Goal: Task Accomplishment & Management: Manage account settings

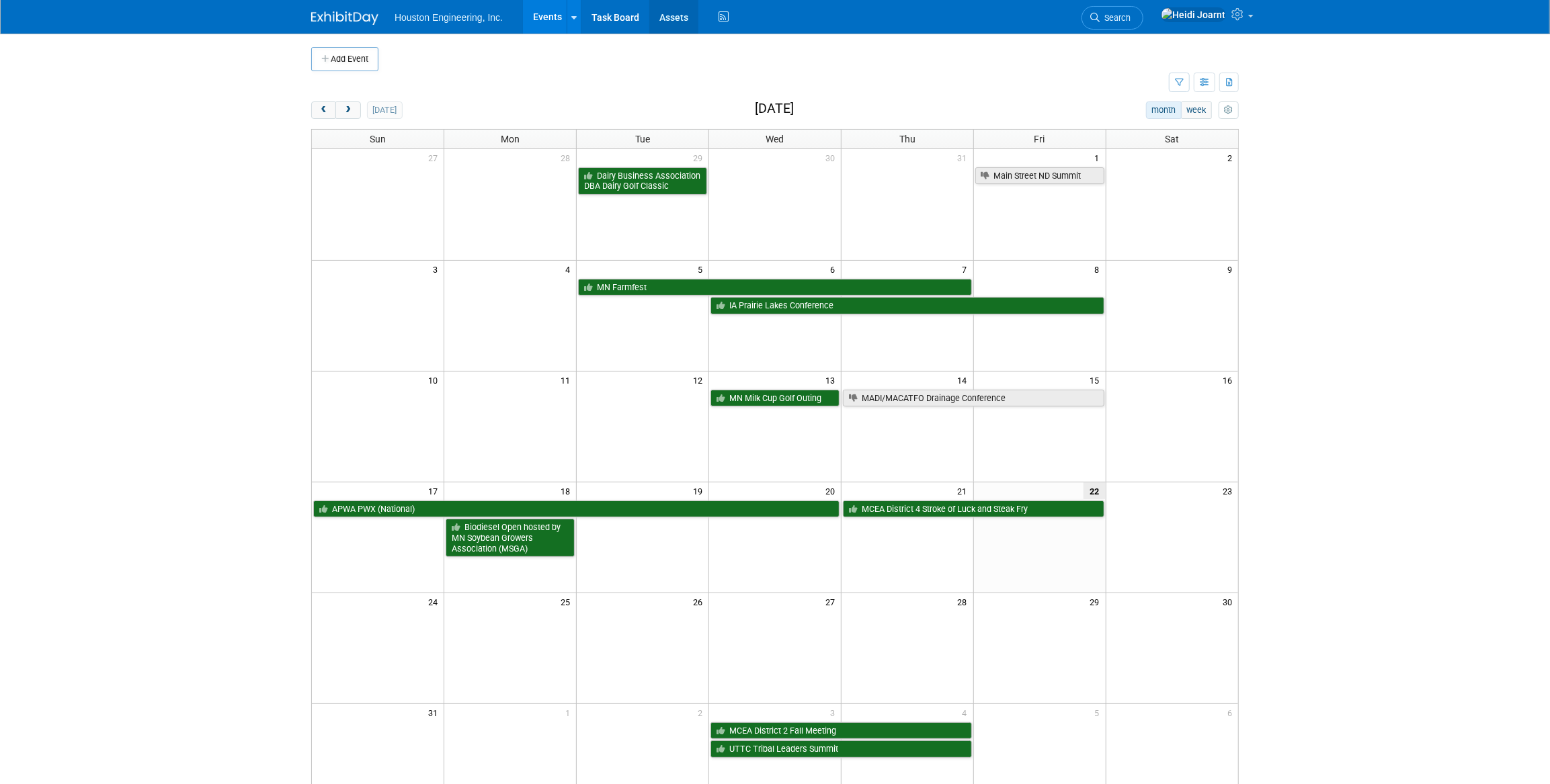
drag, startPoint x: 0, startPoint y: 0, endPoint x: 685, endPoint y: 19, distance: 685.3
click at [685, 19] on link "Assets" at bounding box center [673, 16] width 49 height 34
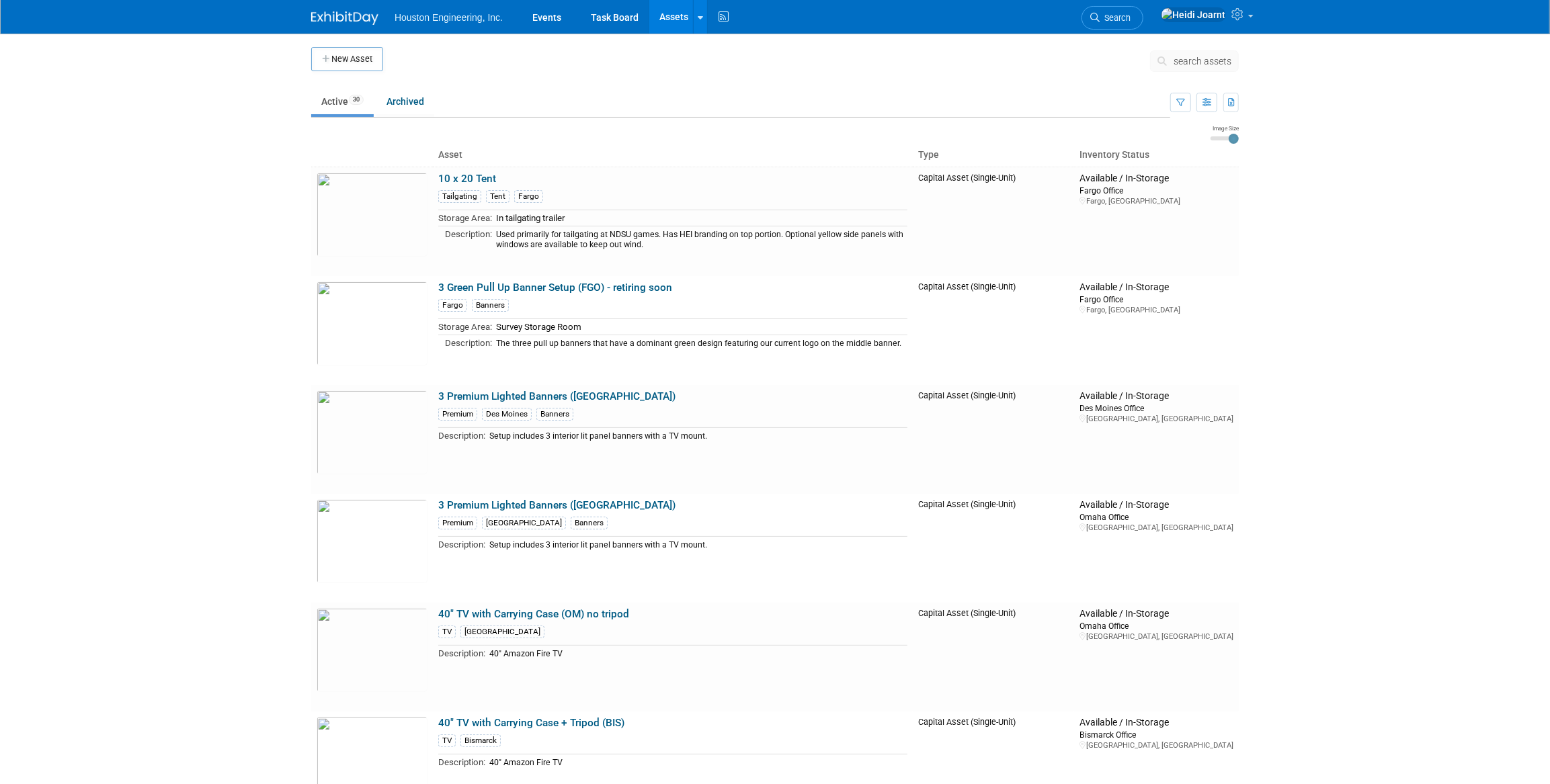
click at [670, 18] on link "Assets" at bounding box center [673, 16] width 49 height 34
click at [367, 65] on button "New Asset" at bounding box center [346, 59] width 72 height 24
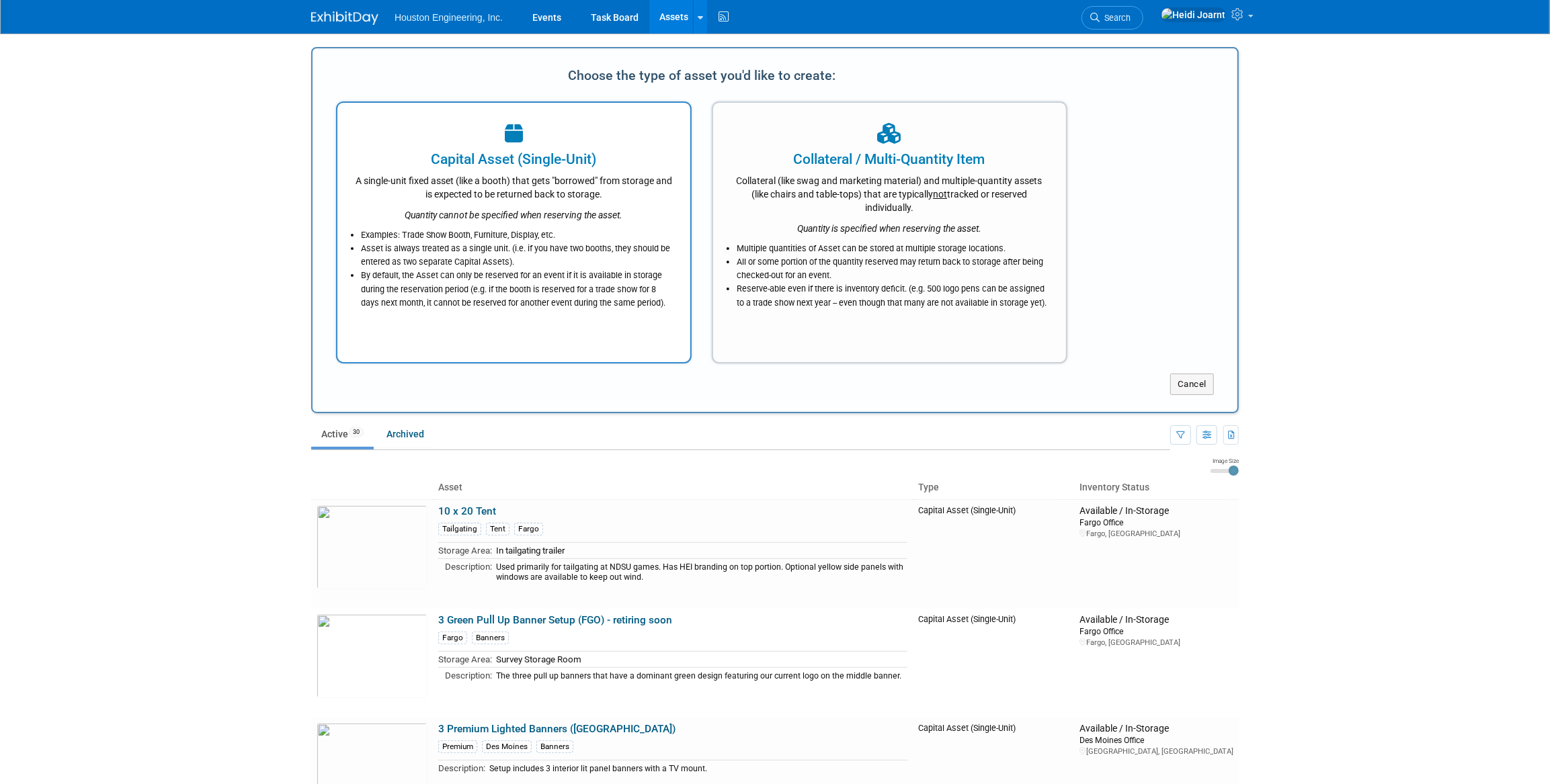
click at [534, 171] on div "A single-unit fixed asset (like a booth) that gets "borrowed" from storage and …" at bounding box center [514, 185] width 319 height 32
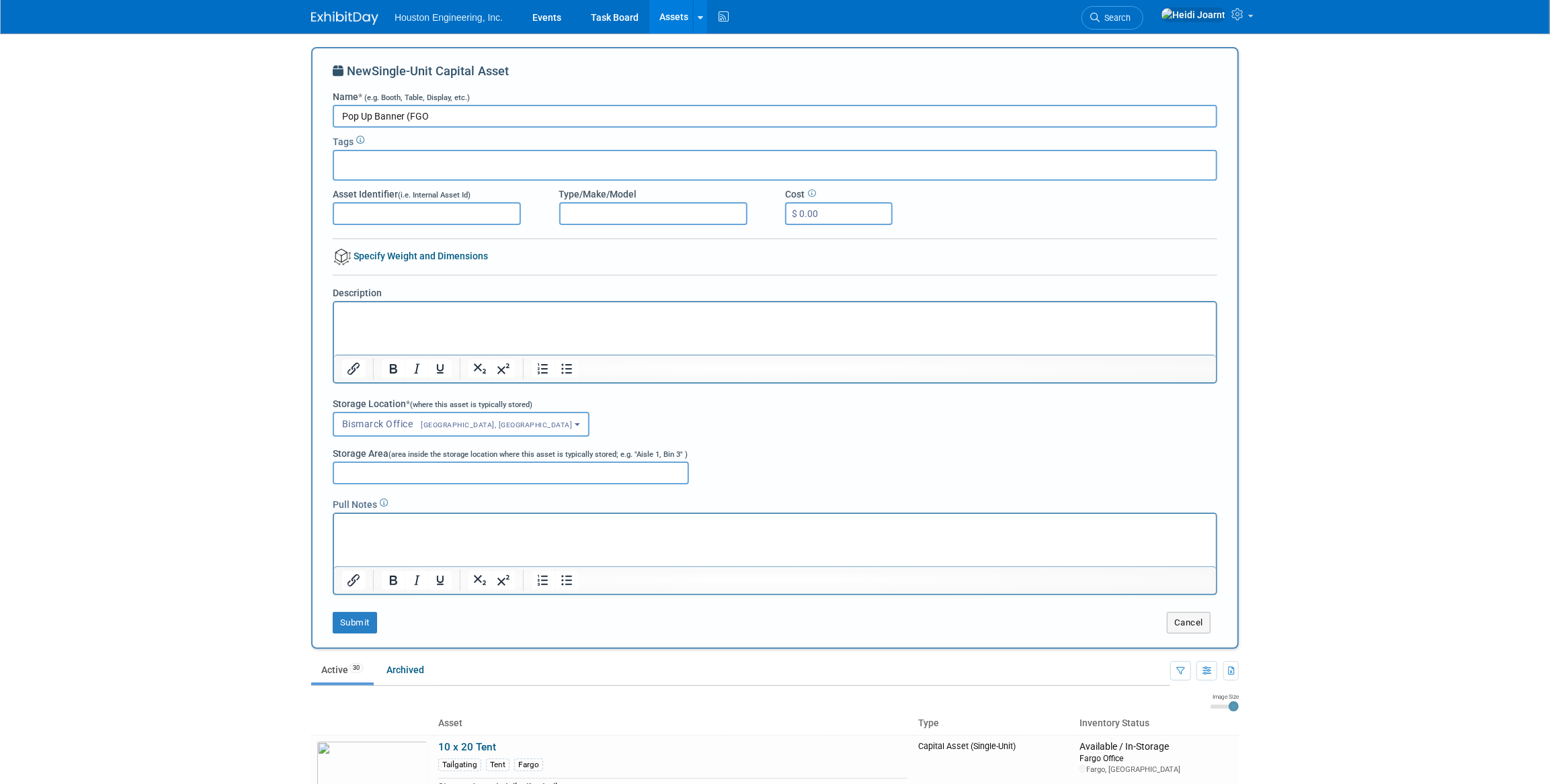
type input "Pop Up Banner (FGO"
click at [405, 162] on input "text" at bounding box center [394, 164] width 108 height 13
click at [369, 260] on div "Fargo" at bounding box center [387, 263] width 108 height 19
type input "Fargo"
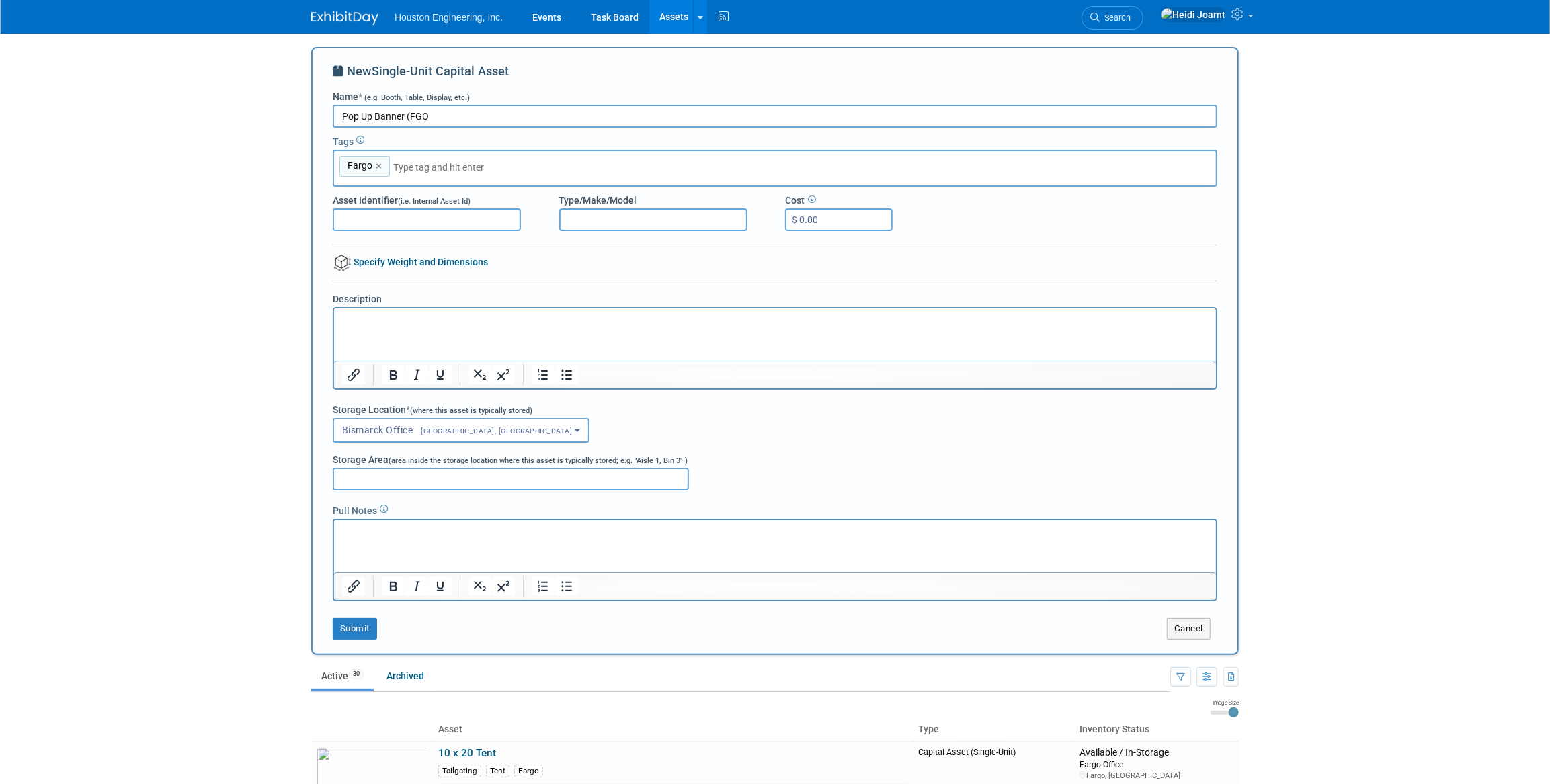
click at [421, 164] on input "text" at bounding box center [488, 167] width 189 height 13
type input "ba"
click at [411, 199] on div "Banners" at bounding box center [427, 199] width 189 height 19
type input "Fargo, Banners"
click at [389, 320] on p "Rich Text Area. Press ALT-0 for help." at bounding box center [775, 320] width 866 height 13
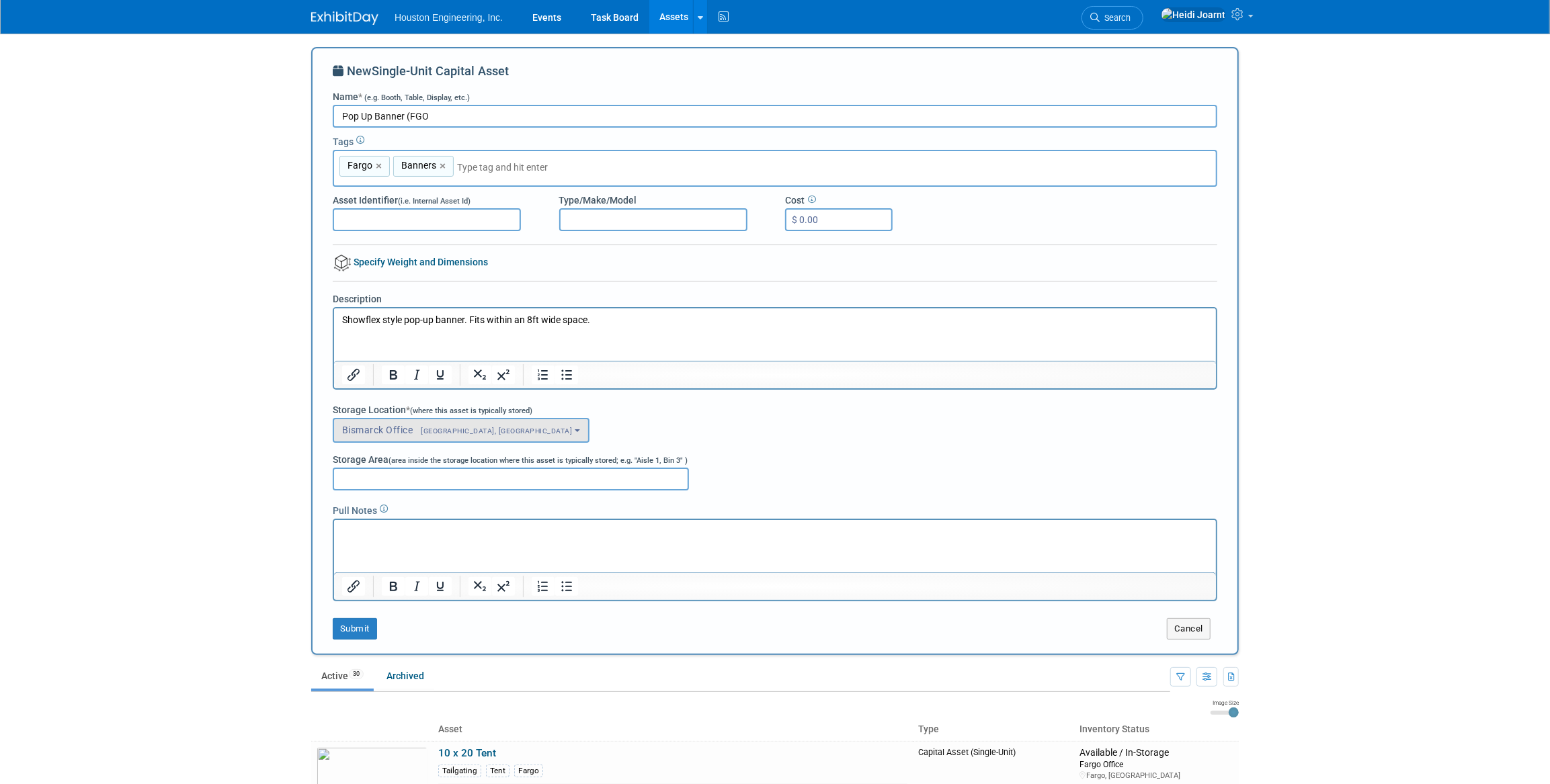
click at [451, 427] on span "[GEOGRAPHIC_DATA], [GEOGRAPHIC_DATA]" at bounding box center [494, 431] width 160 height 9
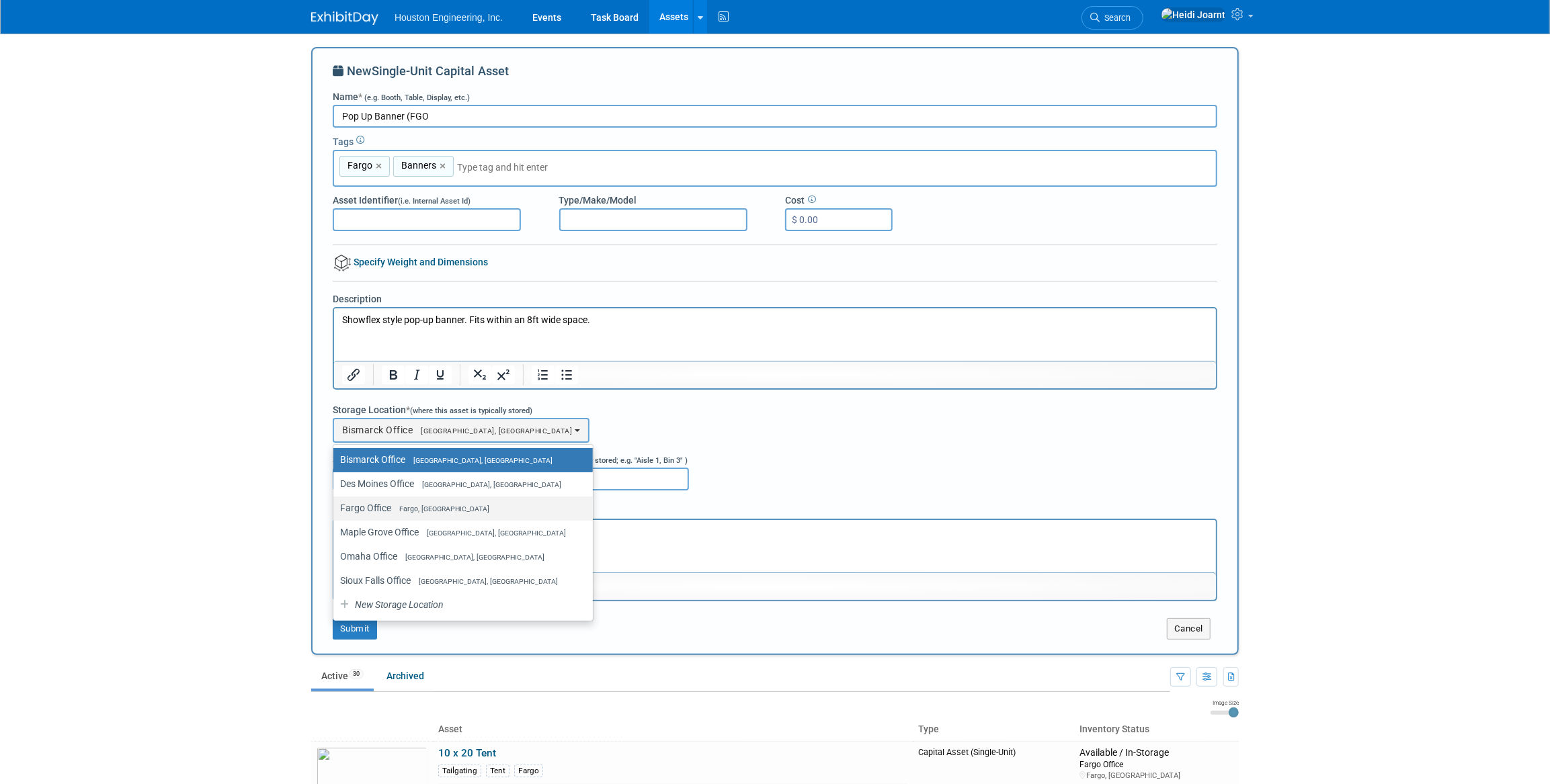
click at [415, 499] on label "Fargo Office Fargo, ND" at bounding box center [459, 508] width 240 height 17
click at [336, 504] on input "Fargo Office Fargo, ND" at bounding box center [331, 508] width 9 height 9
select select "11224041"
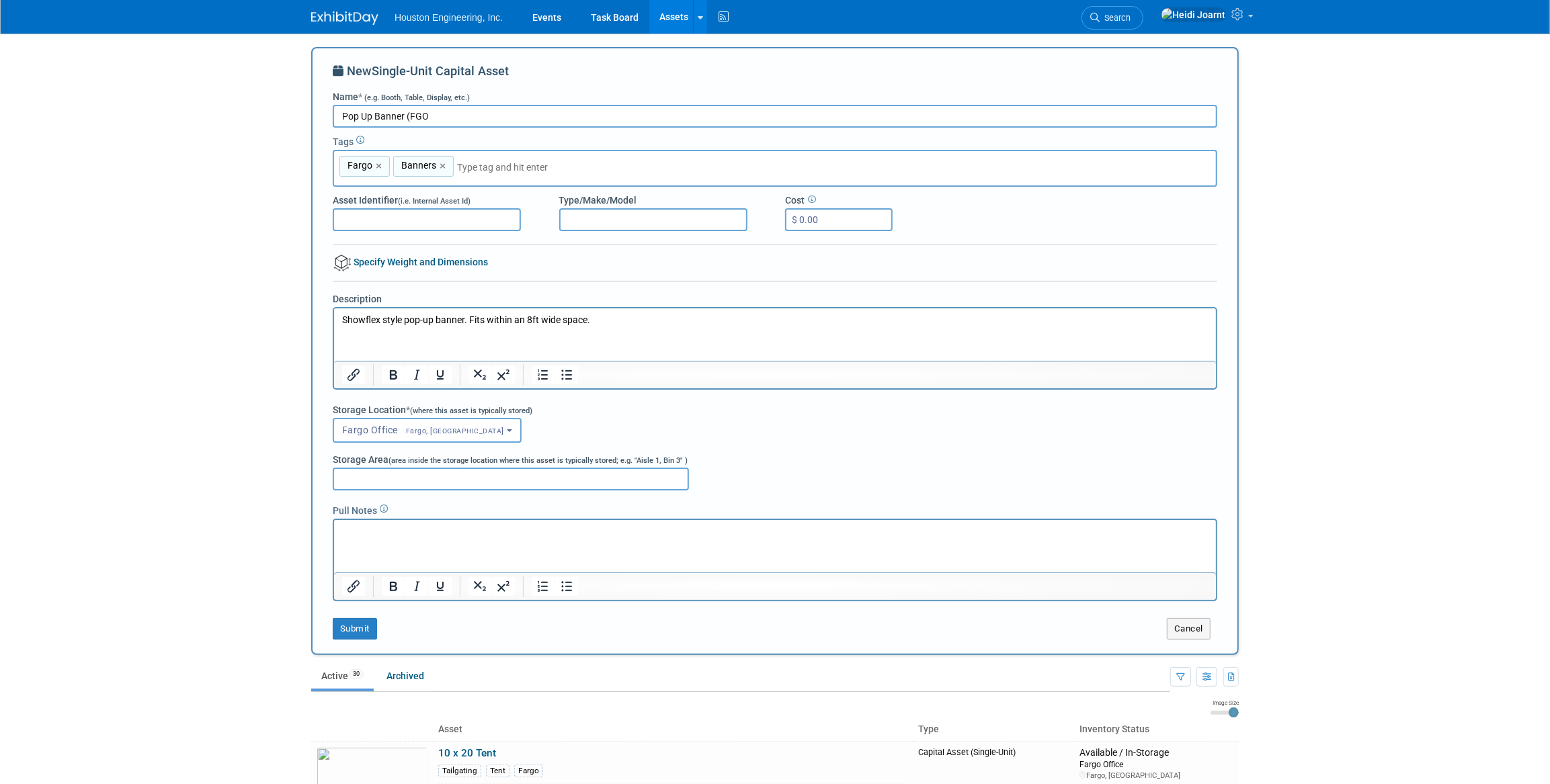
click at [608, 324] on p "Showflex style pop-up banner. Fits within an 8ft wide space." at bounding box center [775, 320] width 866 height 13
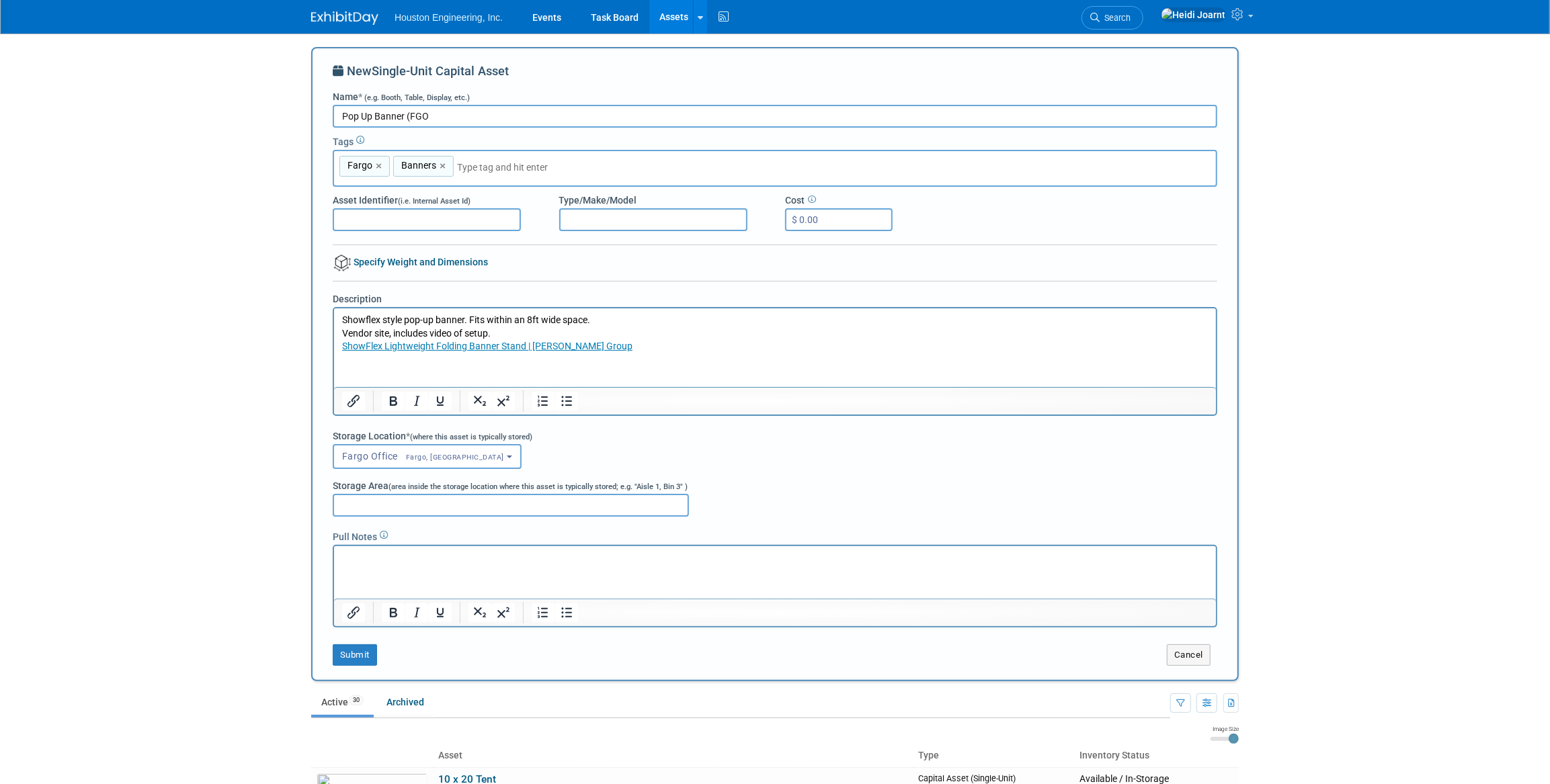
click at [385, 558] on p "Rich Text Area. Press ALT-0 for help." at bounding box center [775, 558] width 866 height 13
click at [449, 118] on input "Pop Up Banner (FGO" at bounding box center [775, 116] width 884 height 23
click at [401, 117] on input "Pop Up Banner (FGO)" at bounding box center [775, 116] width 884 height 23
click at [408, 119] on input "Pop Up Banner (FGO)" at bounding box center [775, 116] width 884 height 23
type input "Pop Up Banner (FGO)"
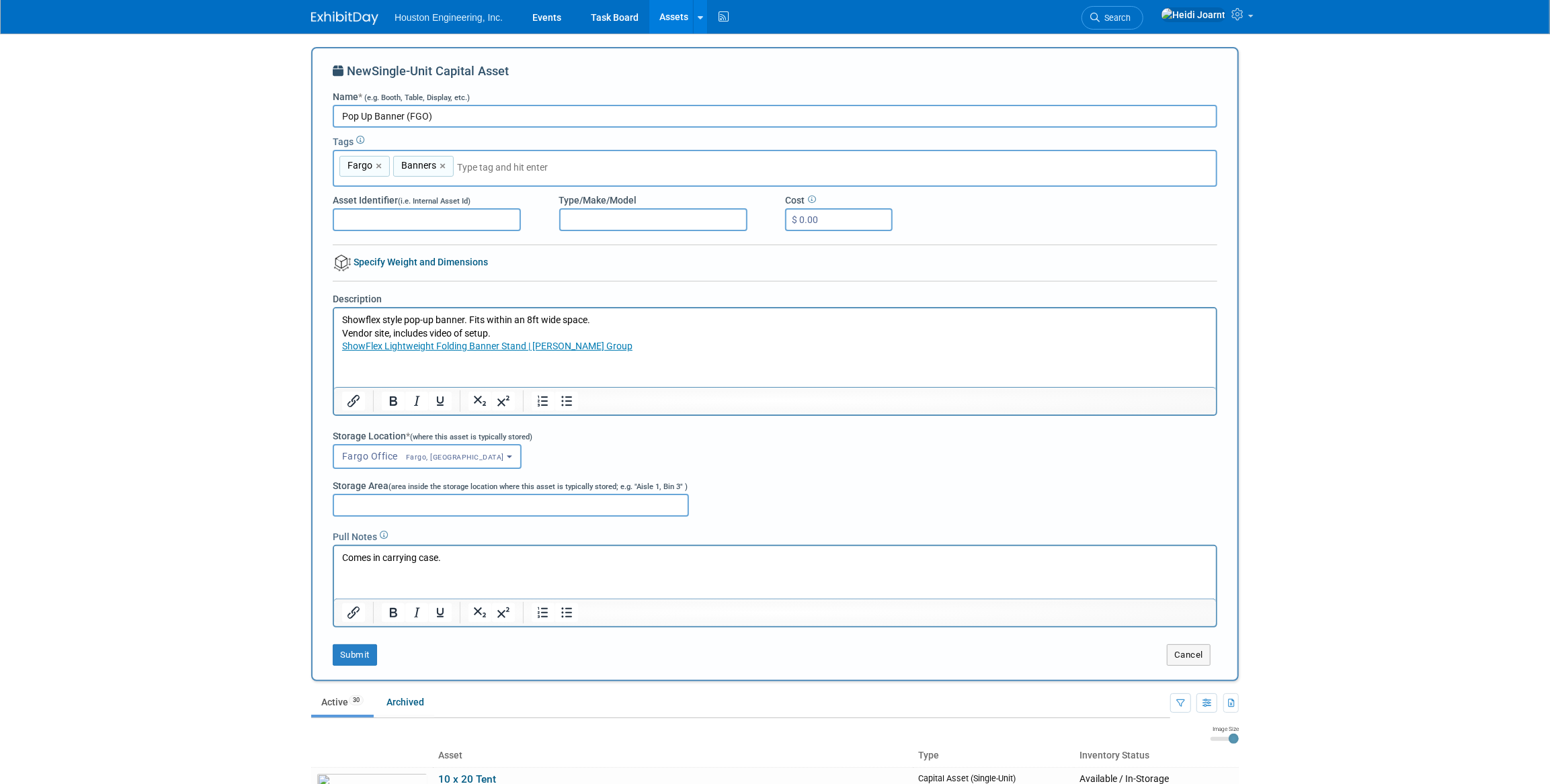
click at [492, 507] on input "Storage Area (area inside the storage location where this asset is typically st…" at bounding box center [511, 505] width 356 height 23
type input "S"
click at [368, 656] on button "Submit" at bounding box center [355, 655] width 44 height 21
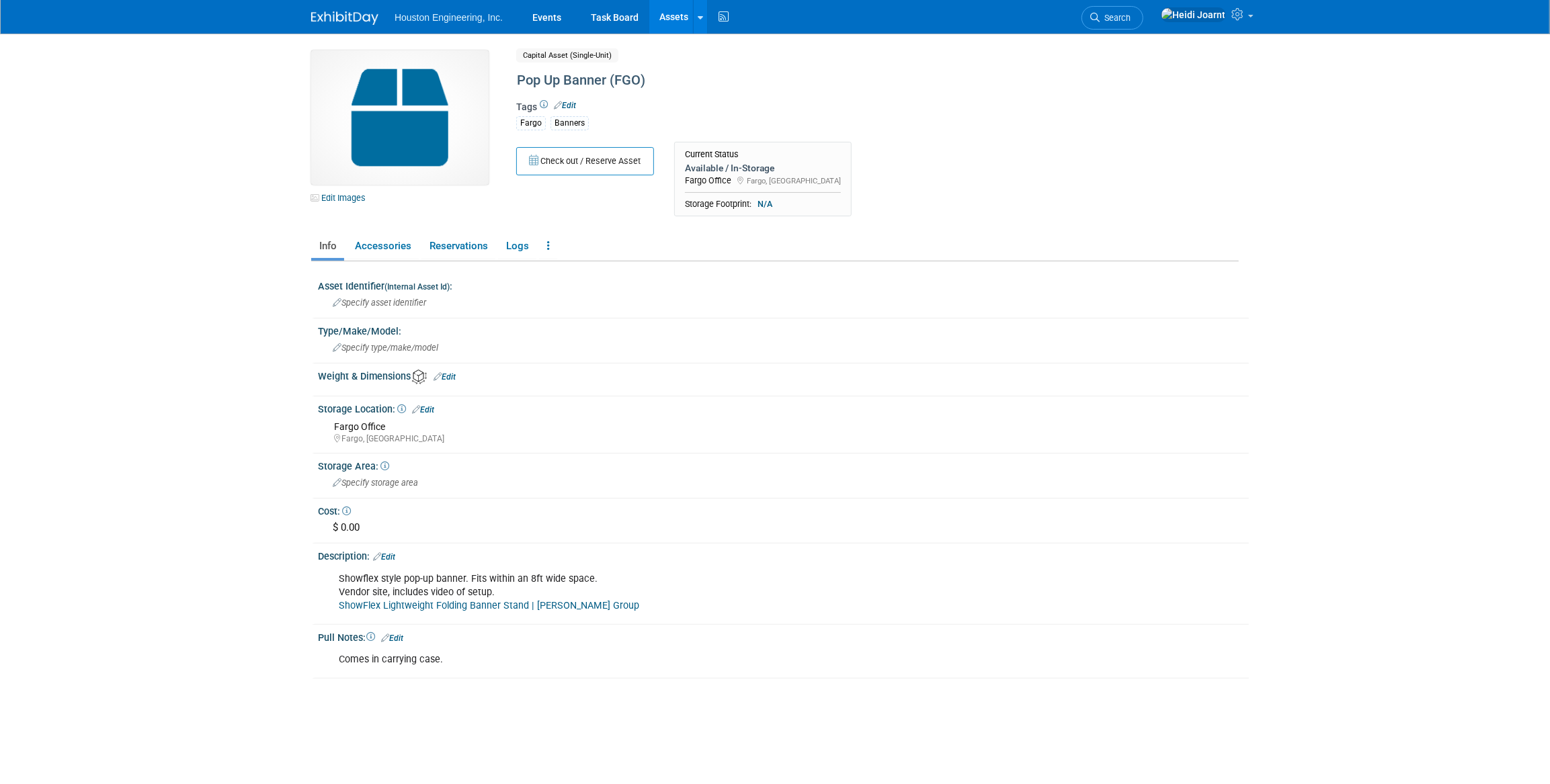
click at [571, 101] on link "Edit" at bounding box center [565, 106] width 22 height 10
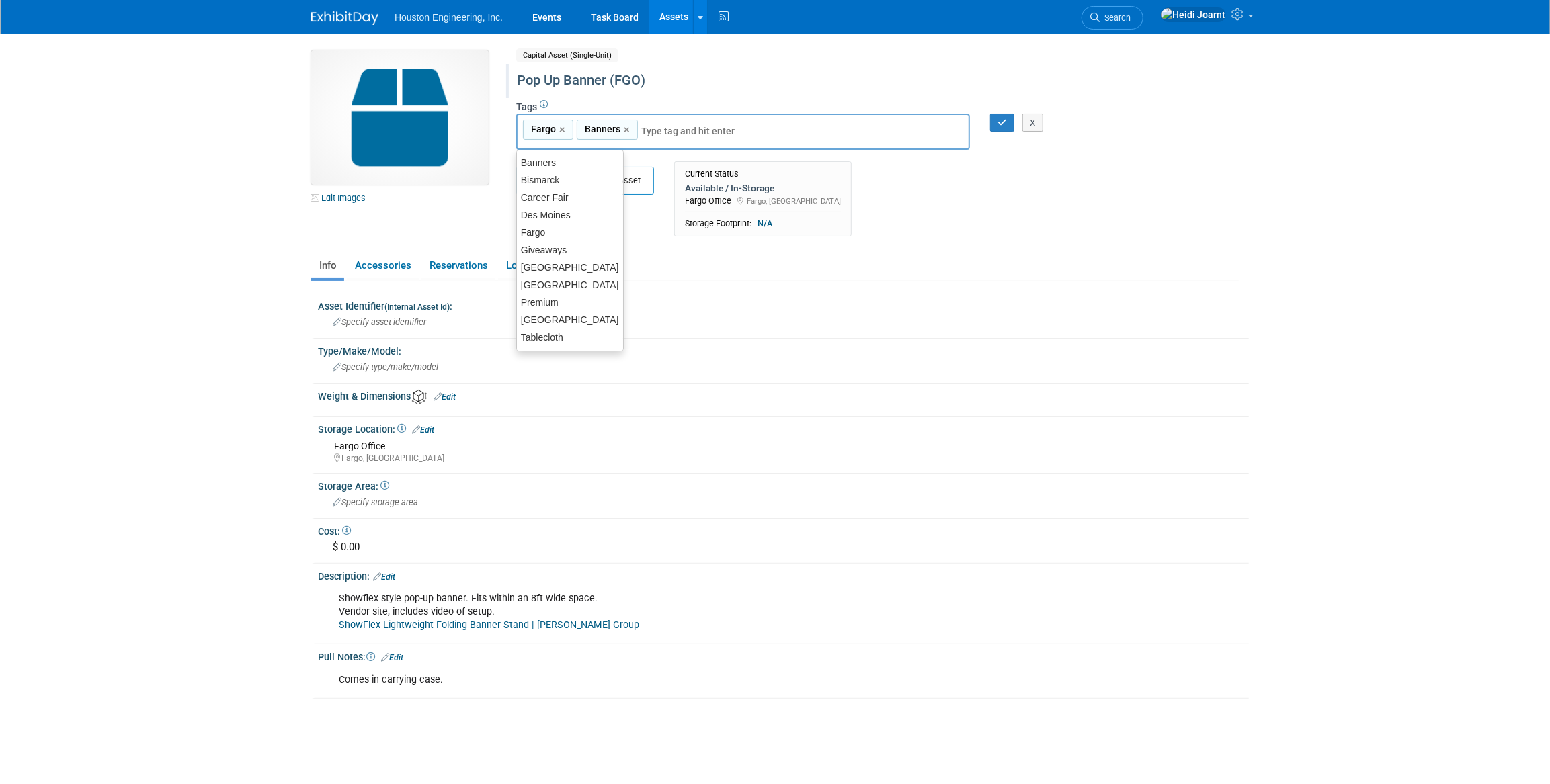
click at [559, 82] on div "Pop Up Banner (FGO)" at bounding box center [820, 80] width 616 height 24
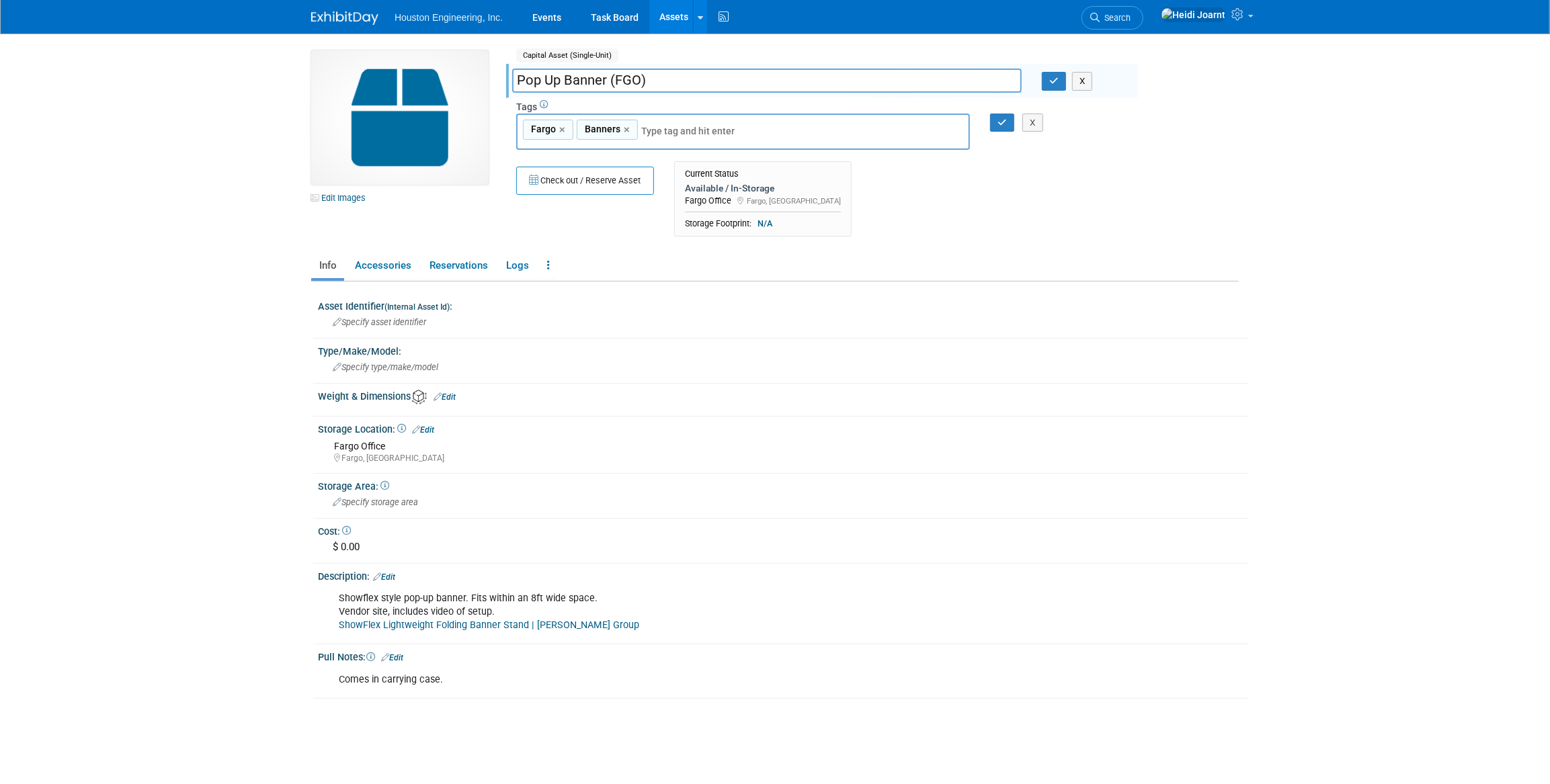
click at [557, 80] on input "Pop Up Banner (FGO)" at bounding box center [767, 80] width 510 height 23
click at [598, 83] on input "Pop Up, Showflex Banner (FGO)" at bounding box center [767, 80] width 510 height 23
click at [681, 83] on input "Pop Up Banner - Default Setup (FGO)" at bounding box center [767, 80] width 510 height 23
type input "Pop Up Banner (FGO)"
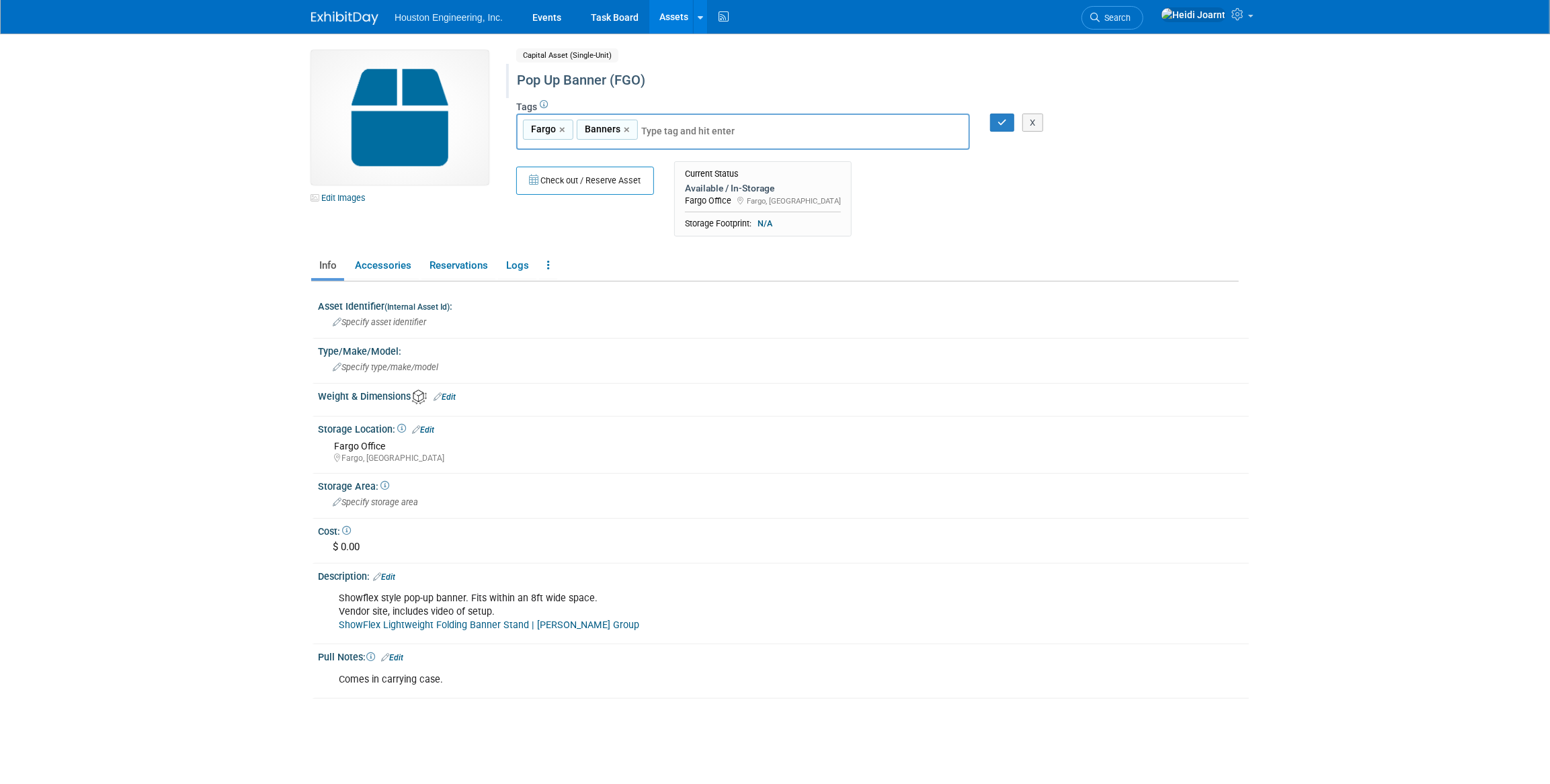
click at [601, 85] on div "Pop Up Banner (FGO)" at bounding box center [820, 80] width 616 height 24
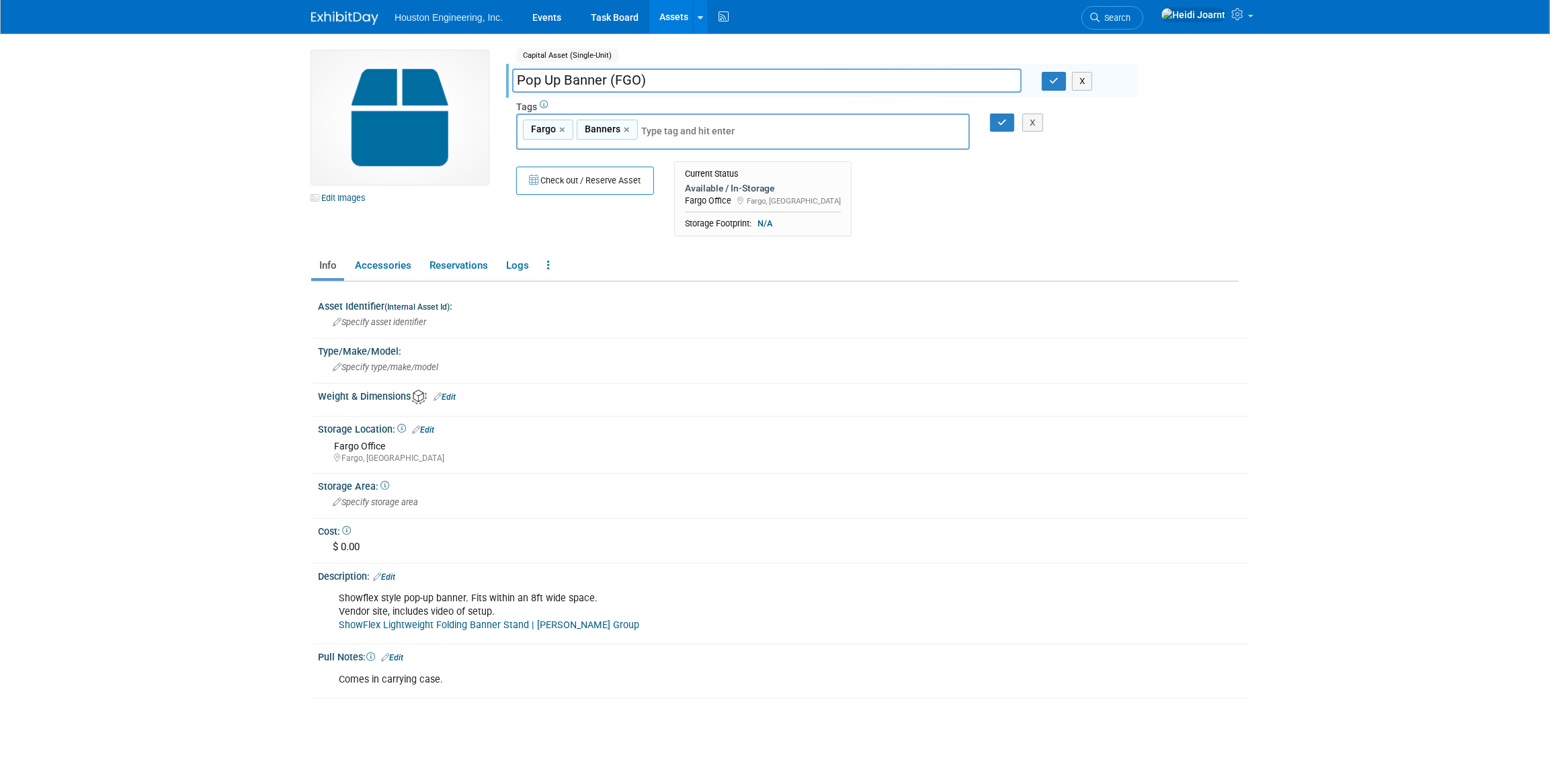
click at [610, 82] on input "Pop Up Banner (FGO)" at bounding box center [767, 80] width 510 height 23
click at [559, 81] on input "Pop Up Banner (FGO)" at bounding box center [767, 80] width 510 height 23
click at [1055, 79] on icon "button" at bounding box center [1054, 81] width 10 height 9
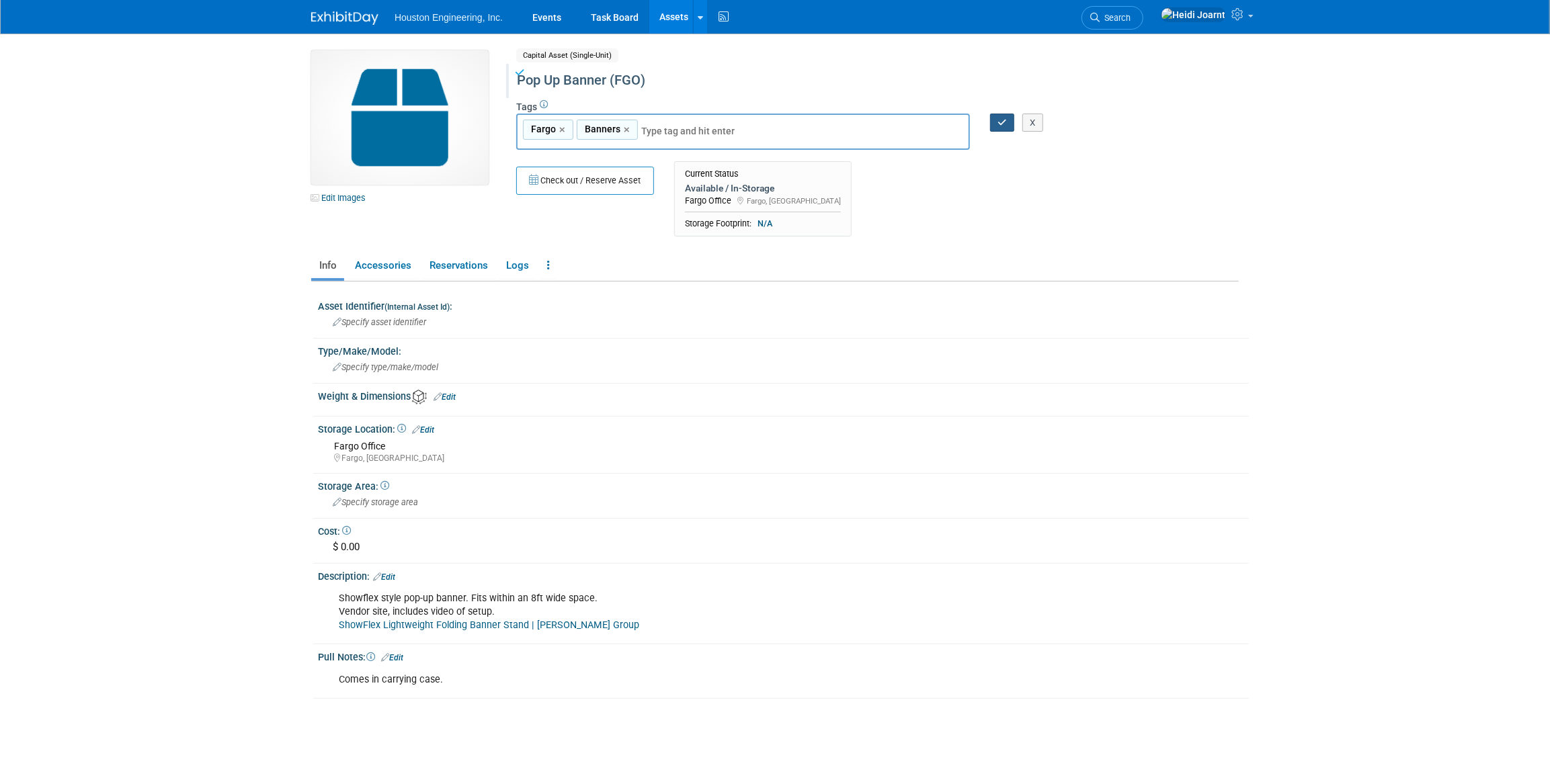
click at [1001, 126] on icon "button" at bounding box center [1003, 122] width 10 height 9
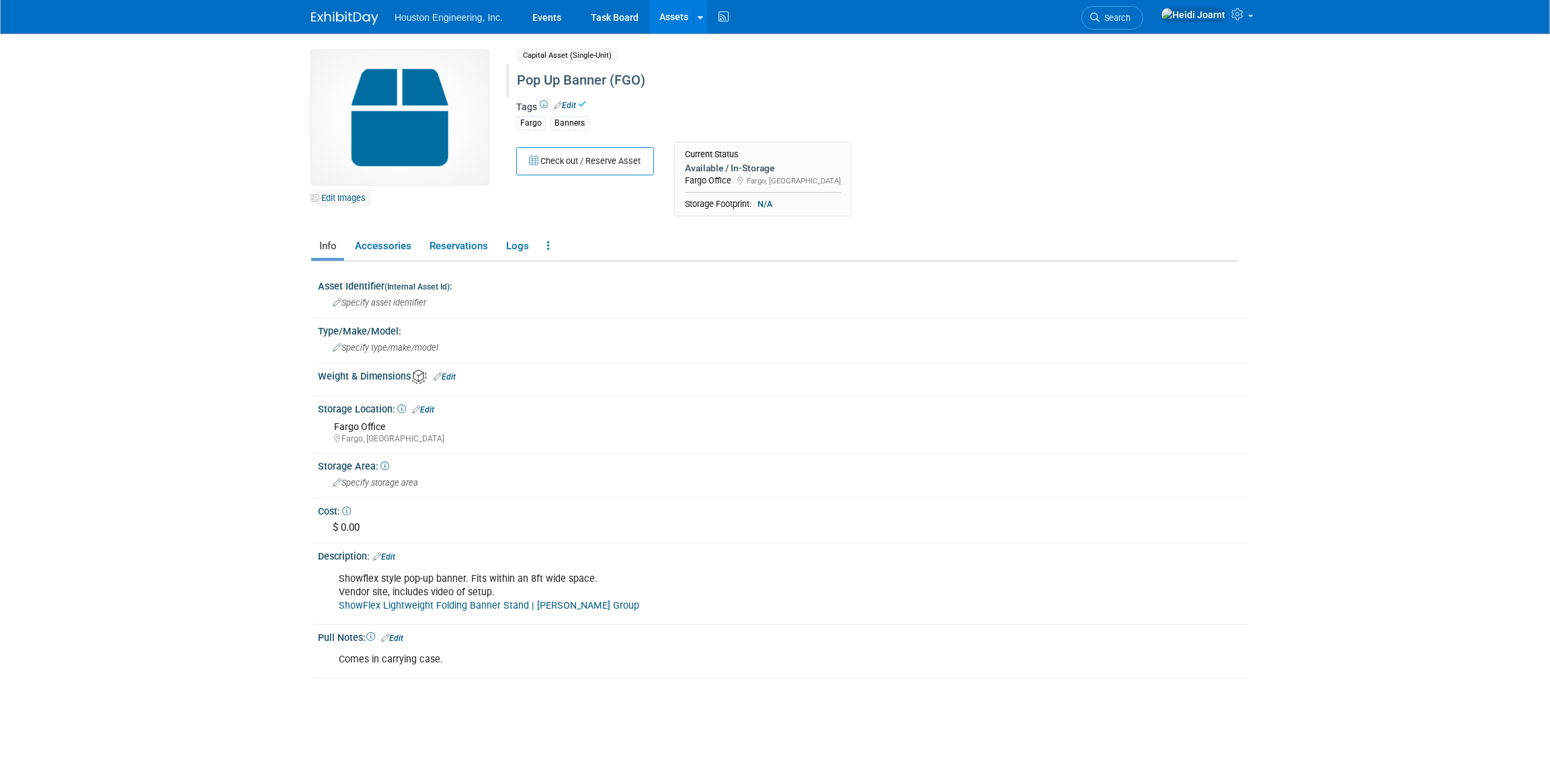
click at [340, 200] on link "Edit Images" at bounding box center [341, 197] width 60 height 16
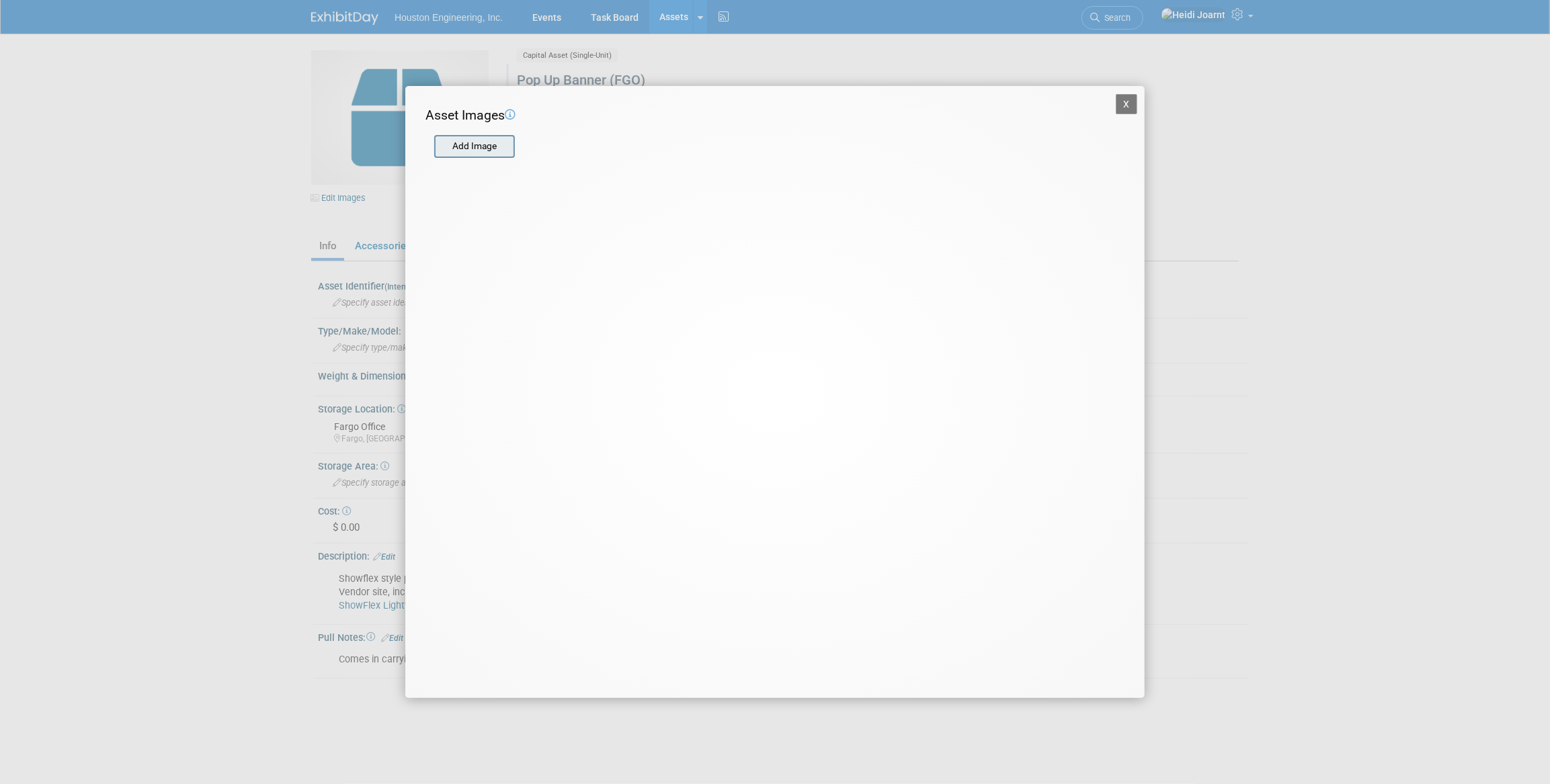
click at [449, 148] on input "file" at bounding box center [433, 146] width 160 height 20
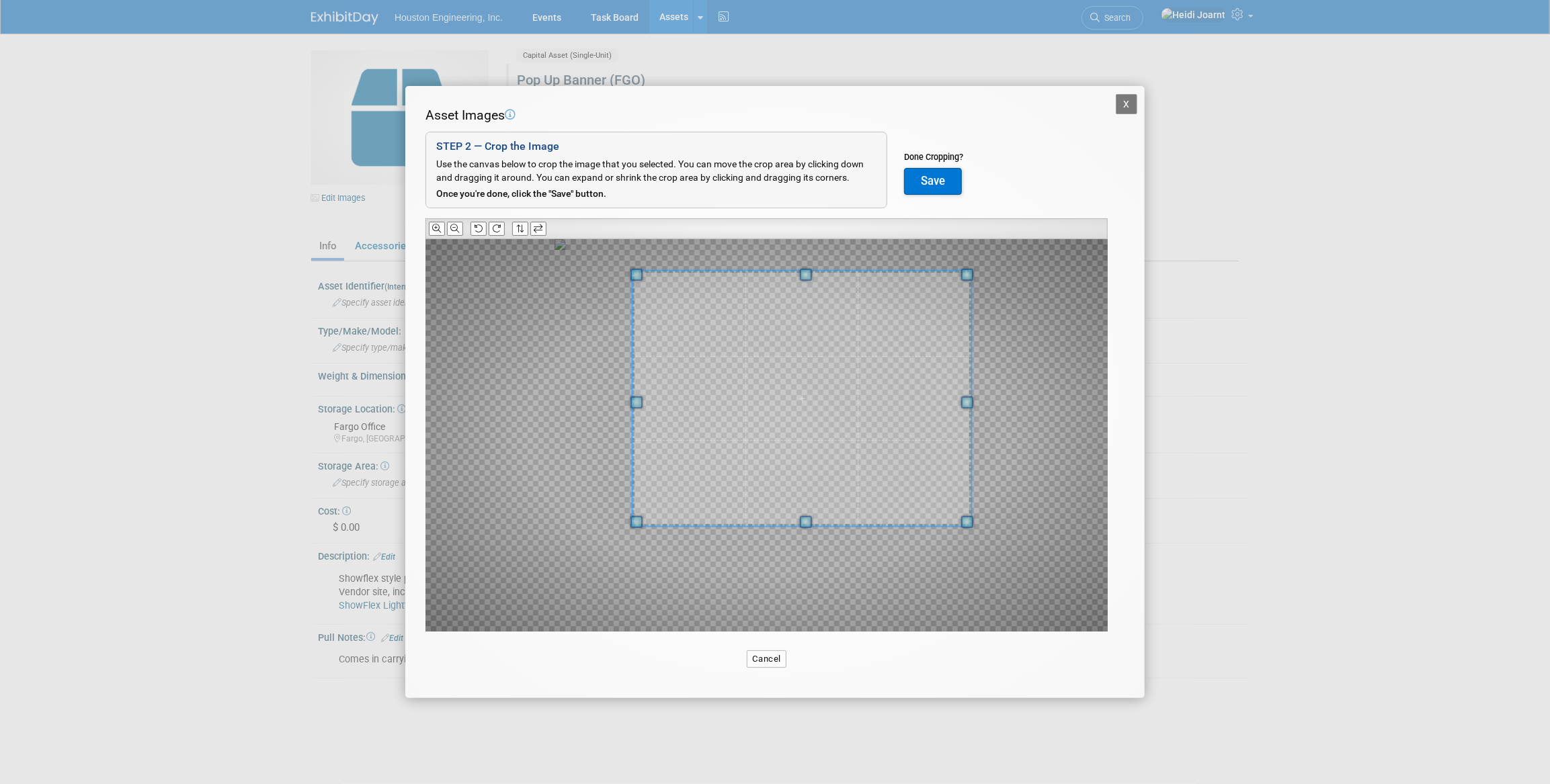
click at [881, 491] on span at bounding box center [801, 398] width 339 height 255
click at [996, 567] on div at bounding box center [766, 436] width 682 height 392
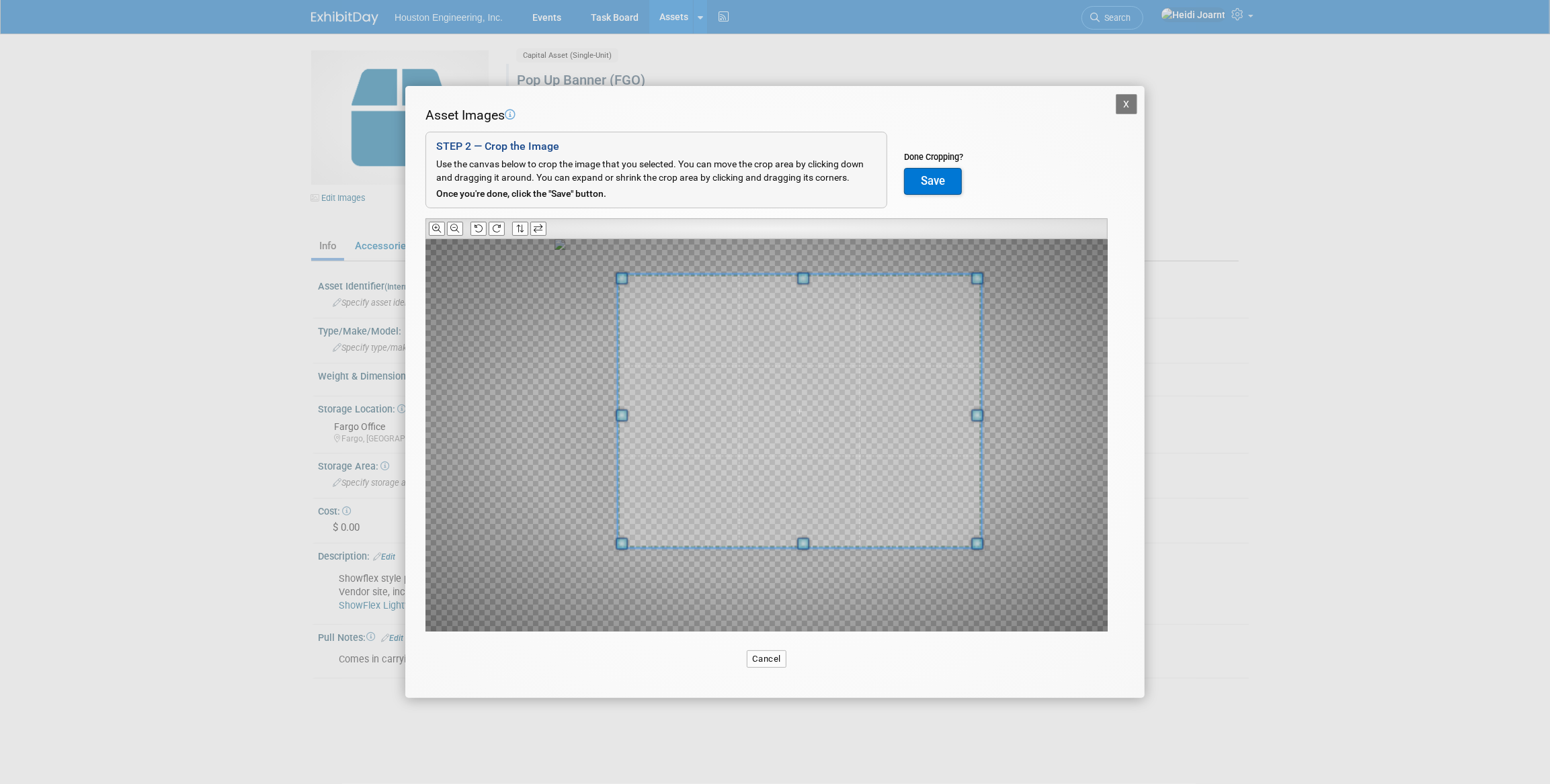
click at [922, 478] on span at bounding box center [800, 412] width 364 height 273
click at [939, 184] on button "Save" at bounding box center [933, 182] width 58 height 27
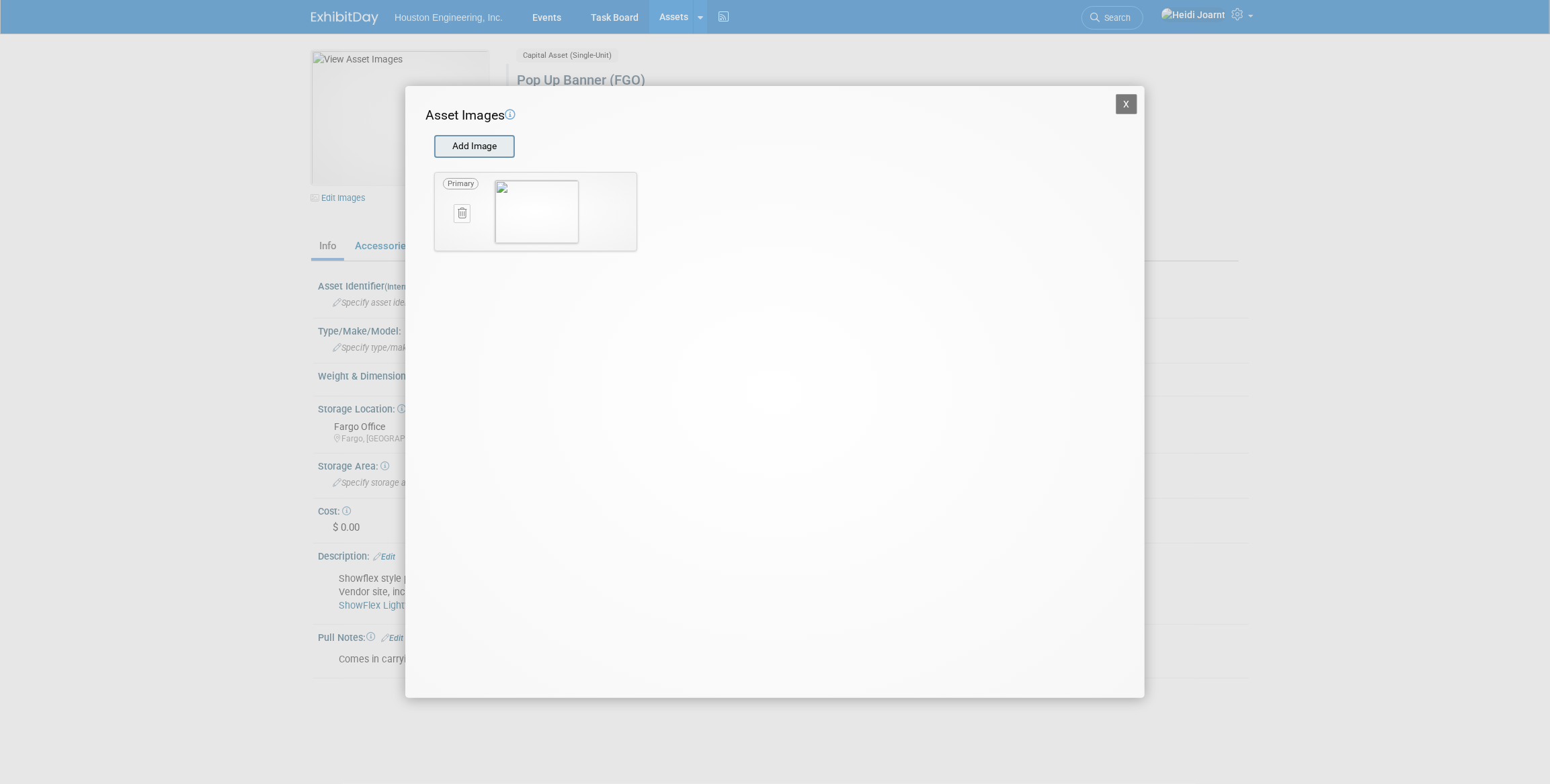
click at [494, 147] on input "file" at bounding box center [433, 146] width 160 height 20
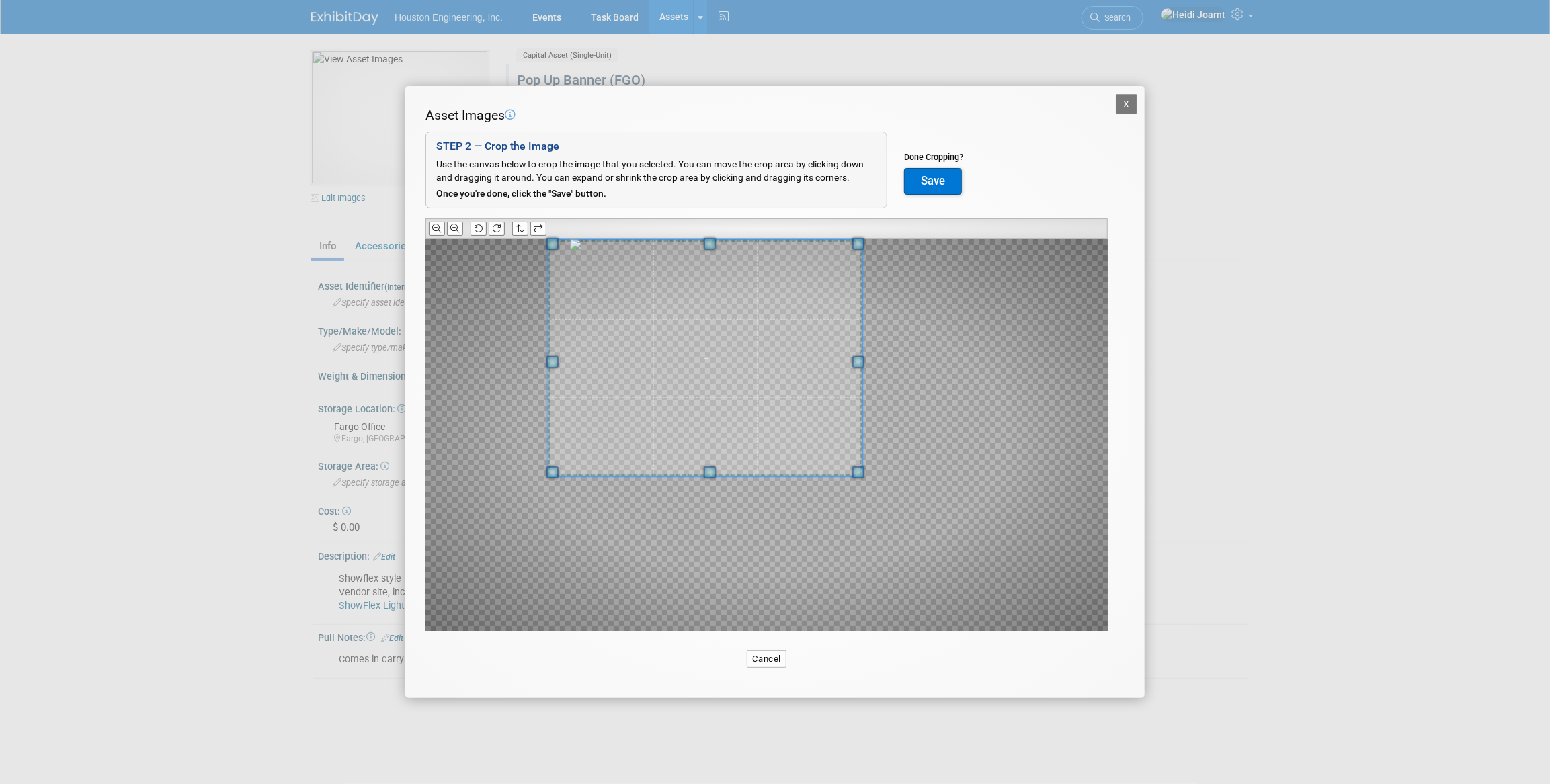
click at [703, 328] on span at bounding box center [705, 357] width 314 height 236
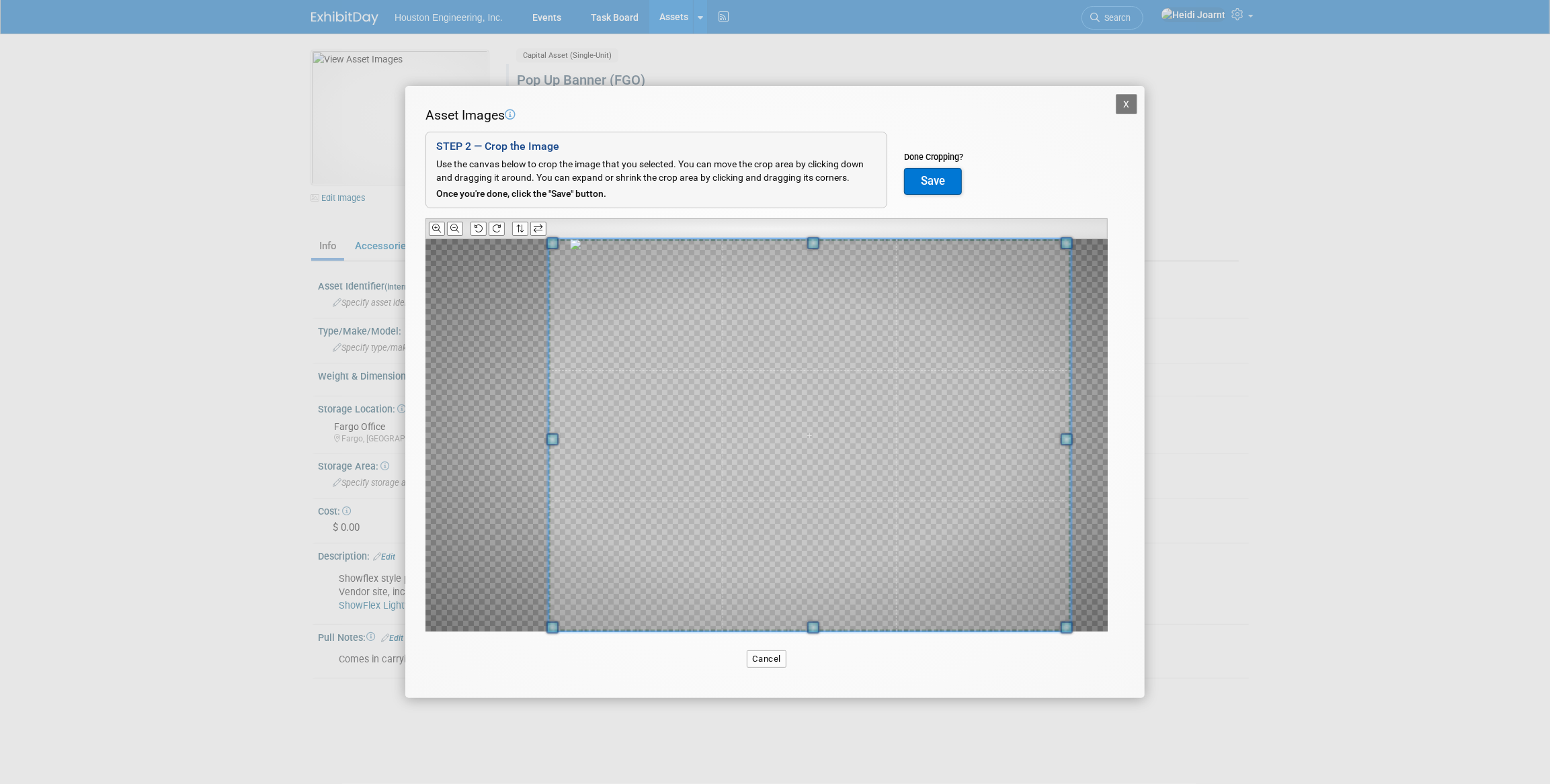
click at [1082, 681] on div "X Asset Images Add Image STEP 2 — Crop the Image Use the canvas below to crop t…" at bounding box center [775, 392] width 739 height 612
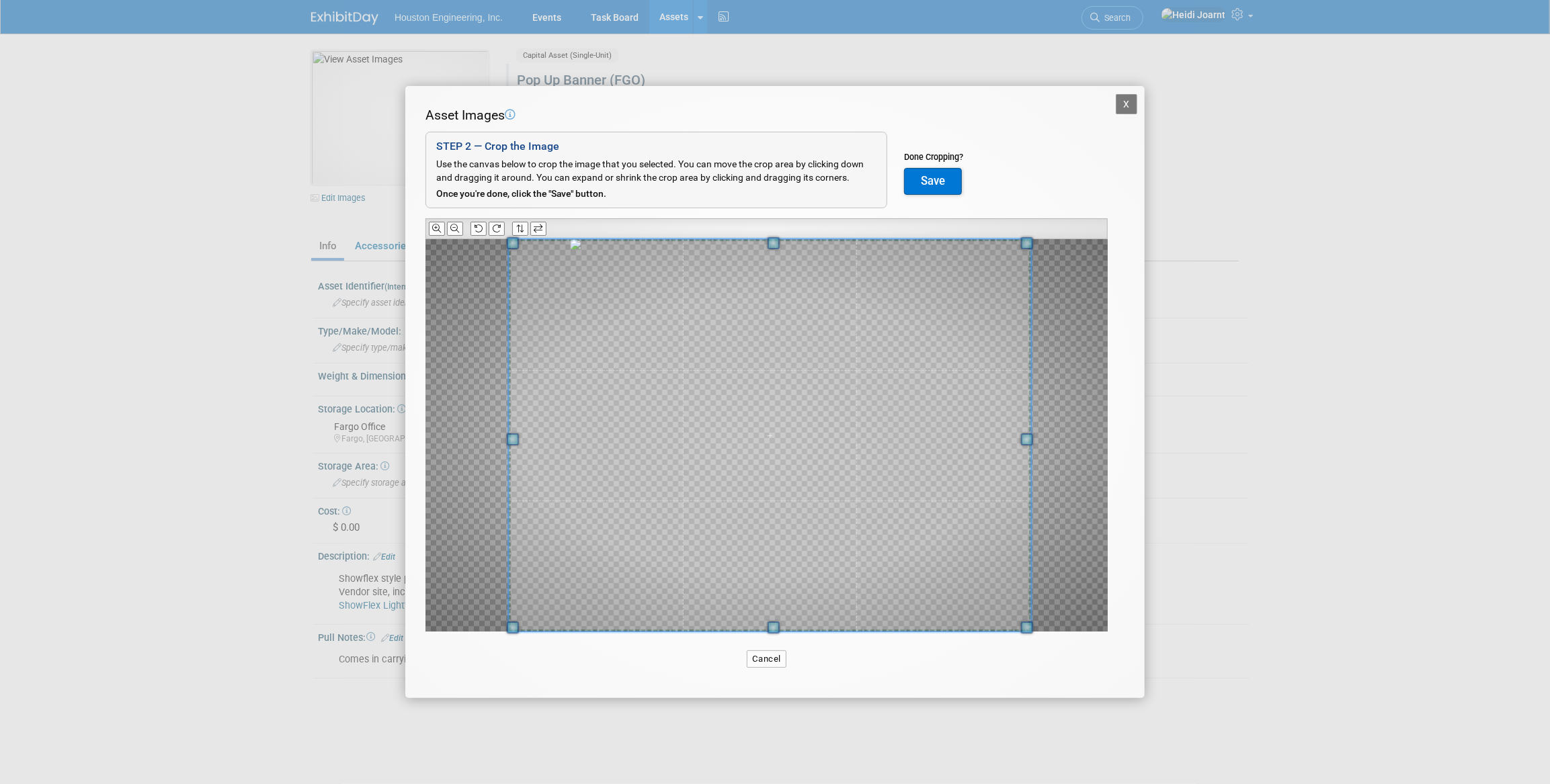
click at [996, 518] on span at bounding box center [770, 436] width 522 height 392
click at [933, 182] on button "Save" at bounding box center [933, 182] width 58 height 27
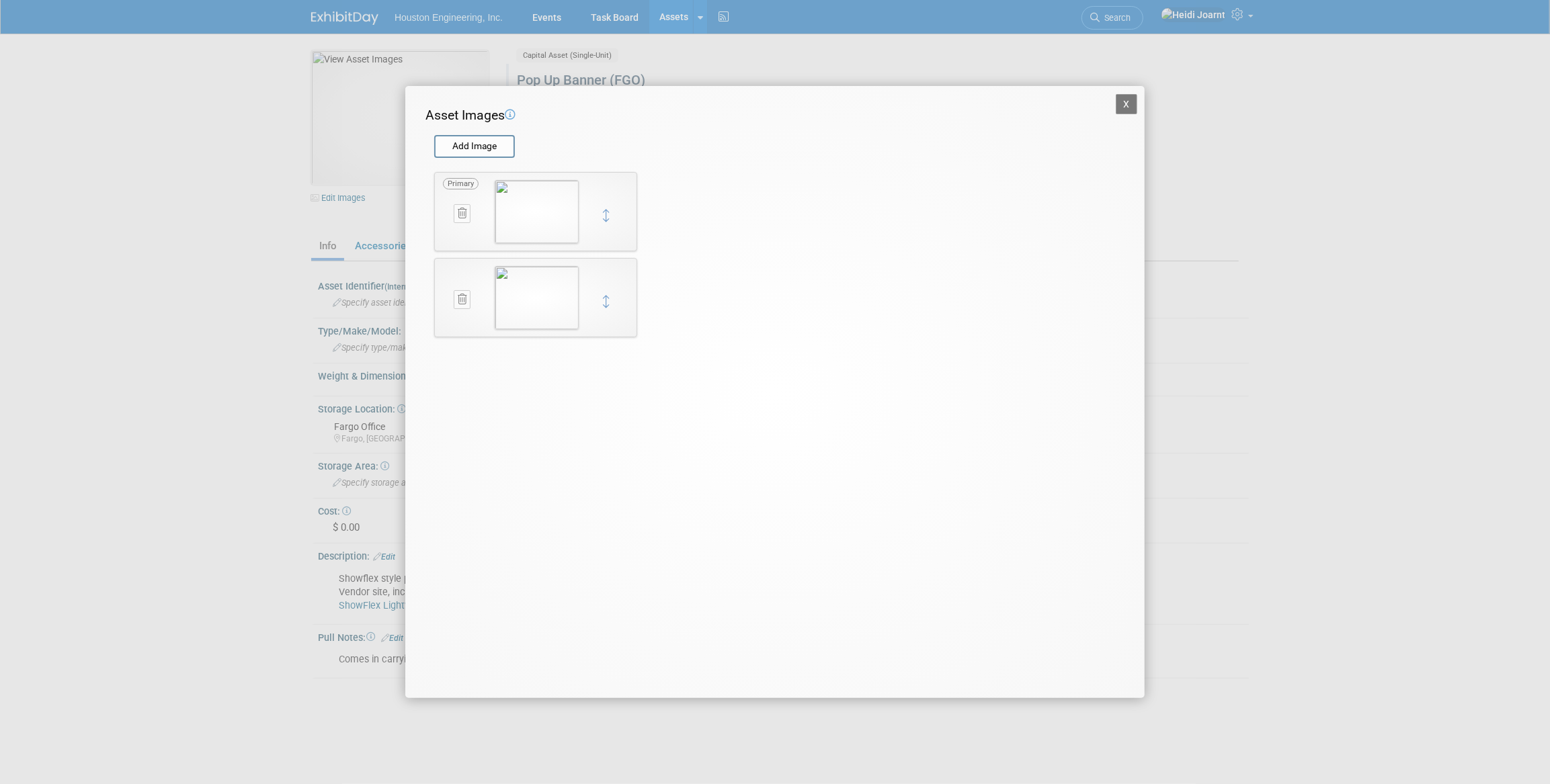
click at [1128, 104] on button "X" at bounding box center [1127, 104] width 21 height 20
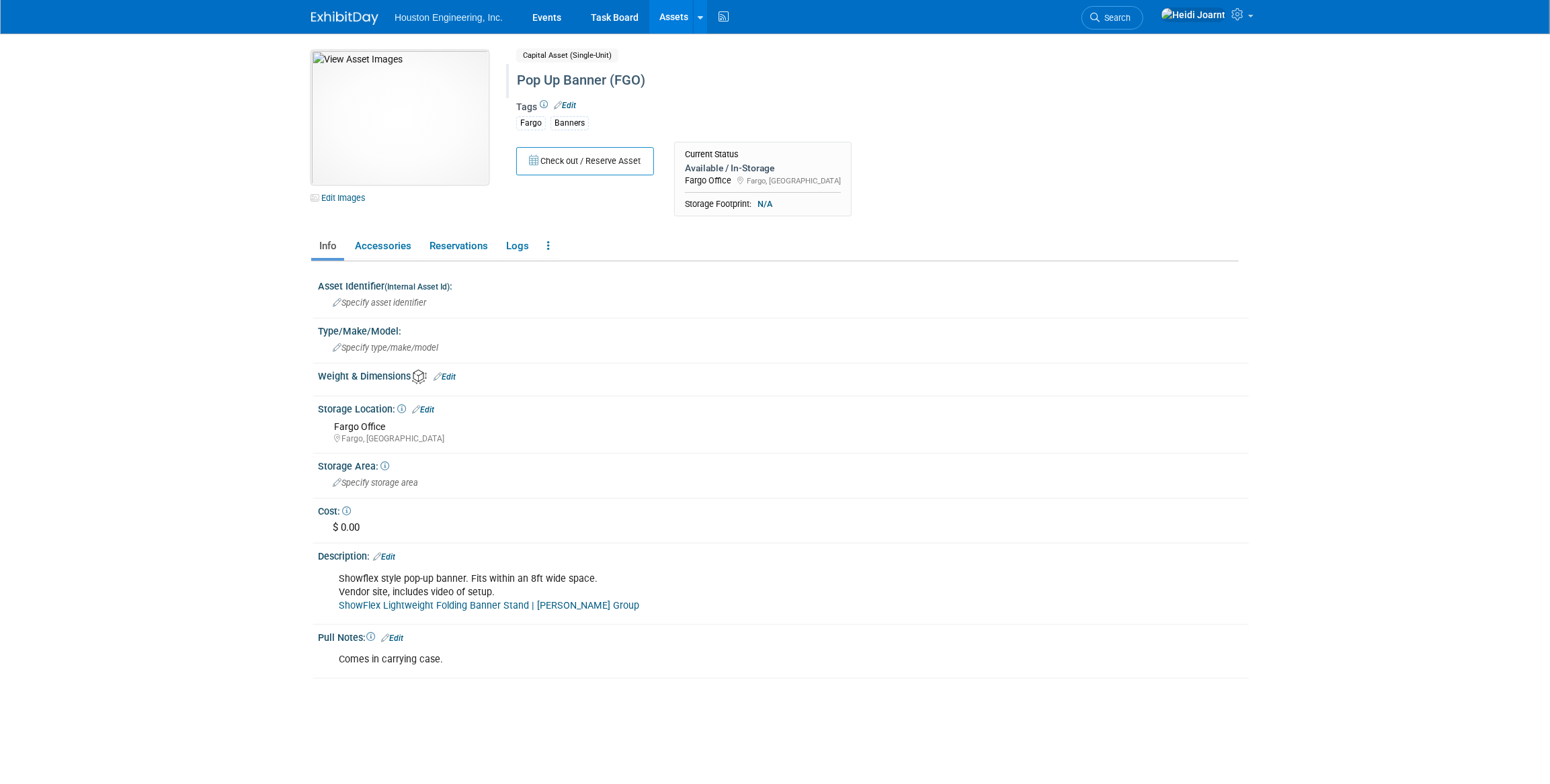
click at [393, 146] on img at bounding box center [399, 117] width 177 height 135
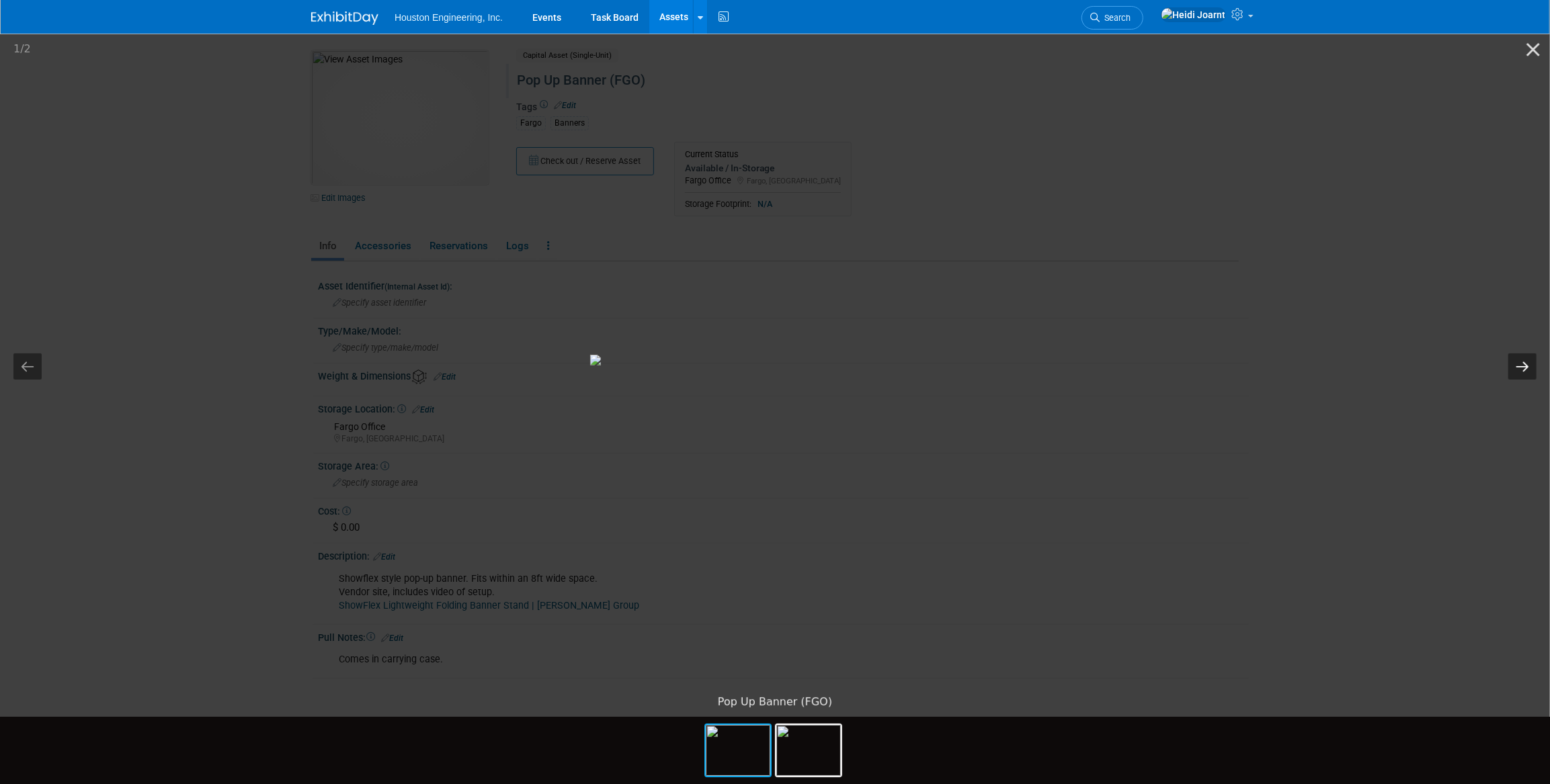
click at [1523, 368] on button "Next slide" at bounding box center [1522, 366] width 28 height 26
click at [1388, 182] on picture at bounding box center [775, 360] width 1550 height 657
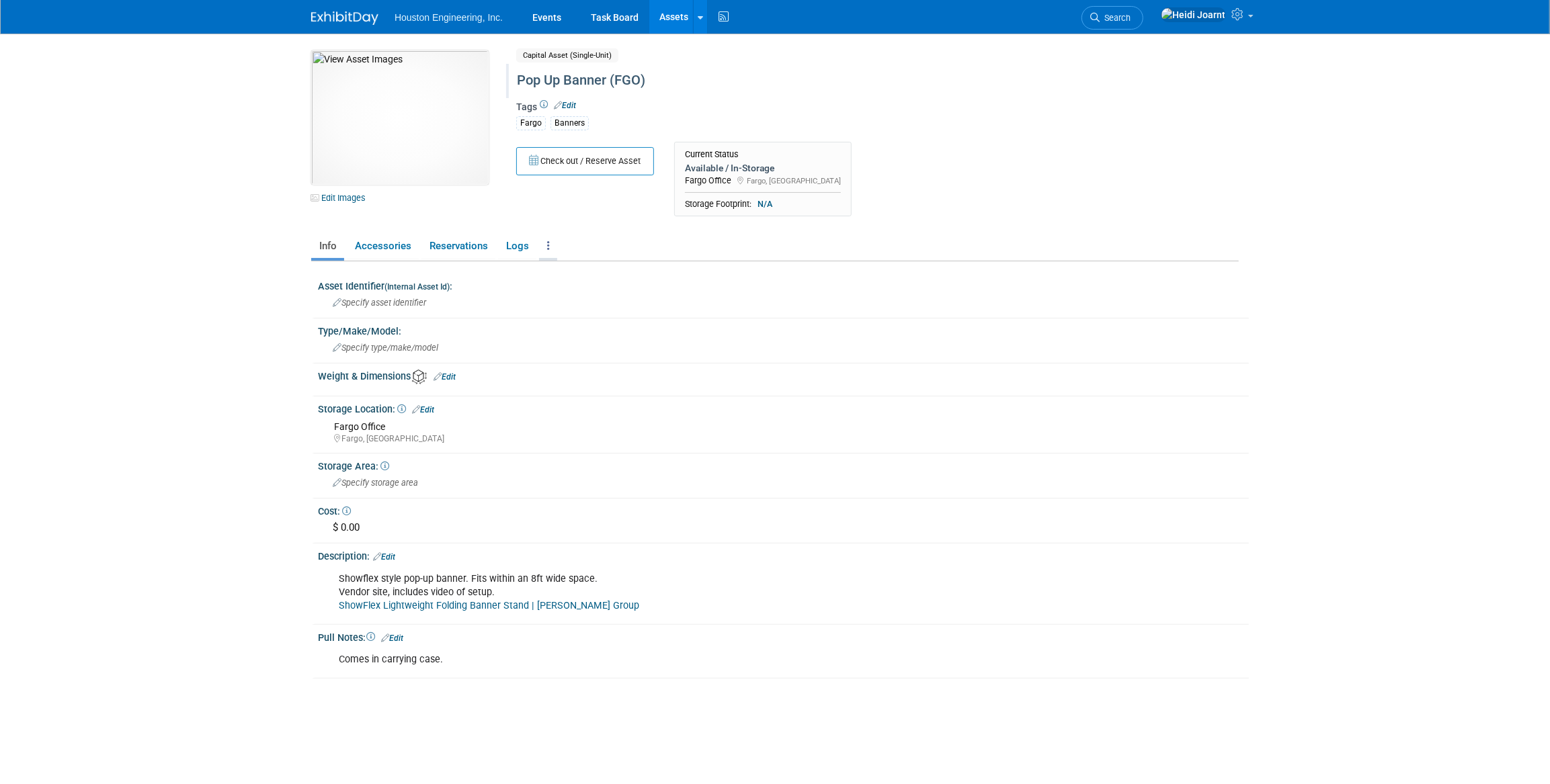
click at [549, 246] on link at bounding box center [547, 246] width 18 height 23
click at [604, 294] on link "Copy/Duplicate Asset" at bounding box center [597, 296] width 117 height 23
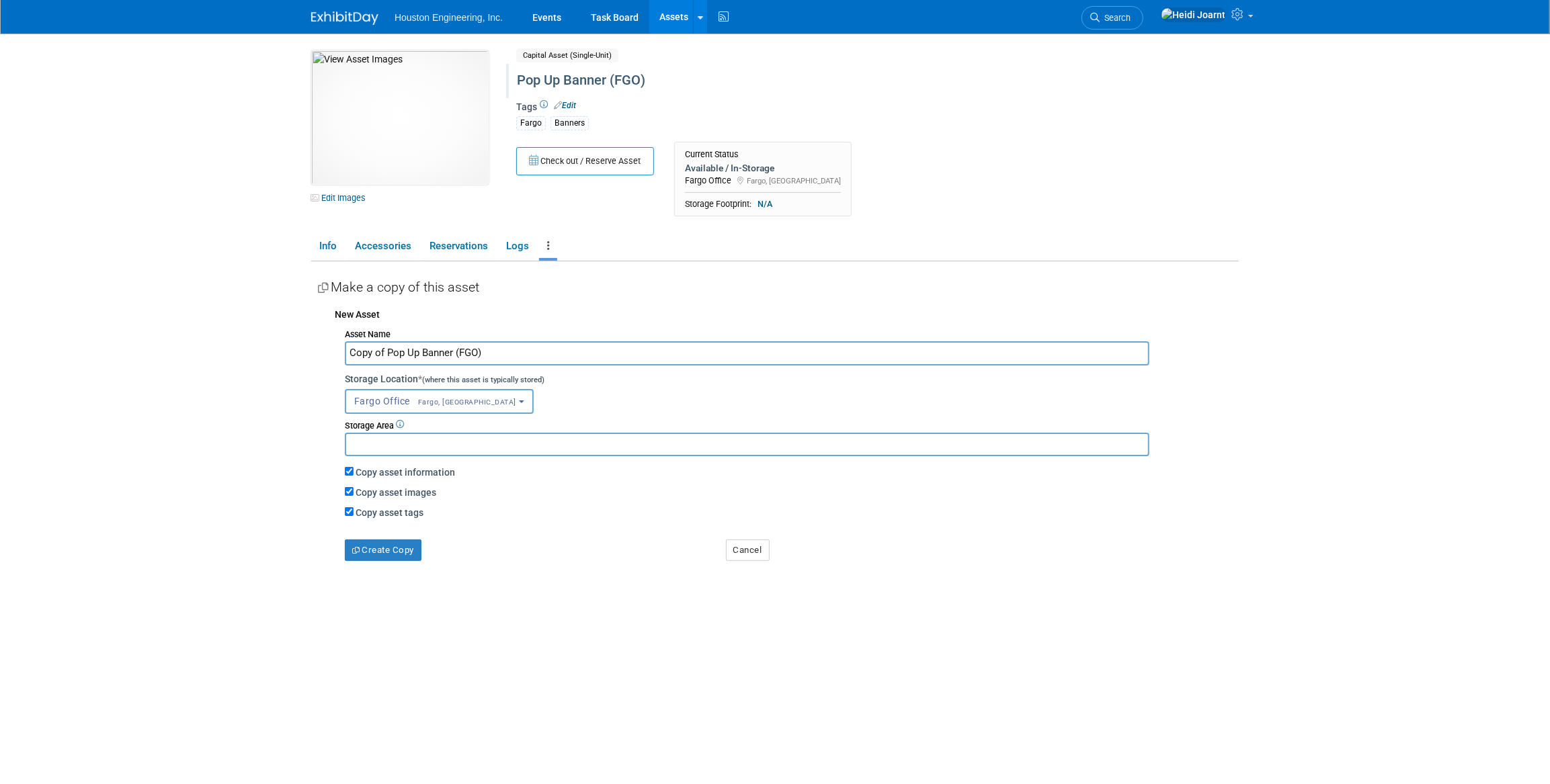
drag, startPoint x: 387, startPoint y: 352, endPoint x: 297, endPoint y: 350, distance: 90.0
click at [297, 350] on body "Houston Engineering, Inc. Events Task Board Assets New Asset" at bounding box center [775, 392] width 1550 height 784
drag, startPoint x: 442, startPoint y: 352, endPoint x: 451, endPoint y: 394, distance: 43.0
click at [423, 351] on input "Pop-Up Banner (FGO)" at bounding box center [747, 353] width 804 height 23
type input "Pop-Up Banner (SF)"
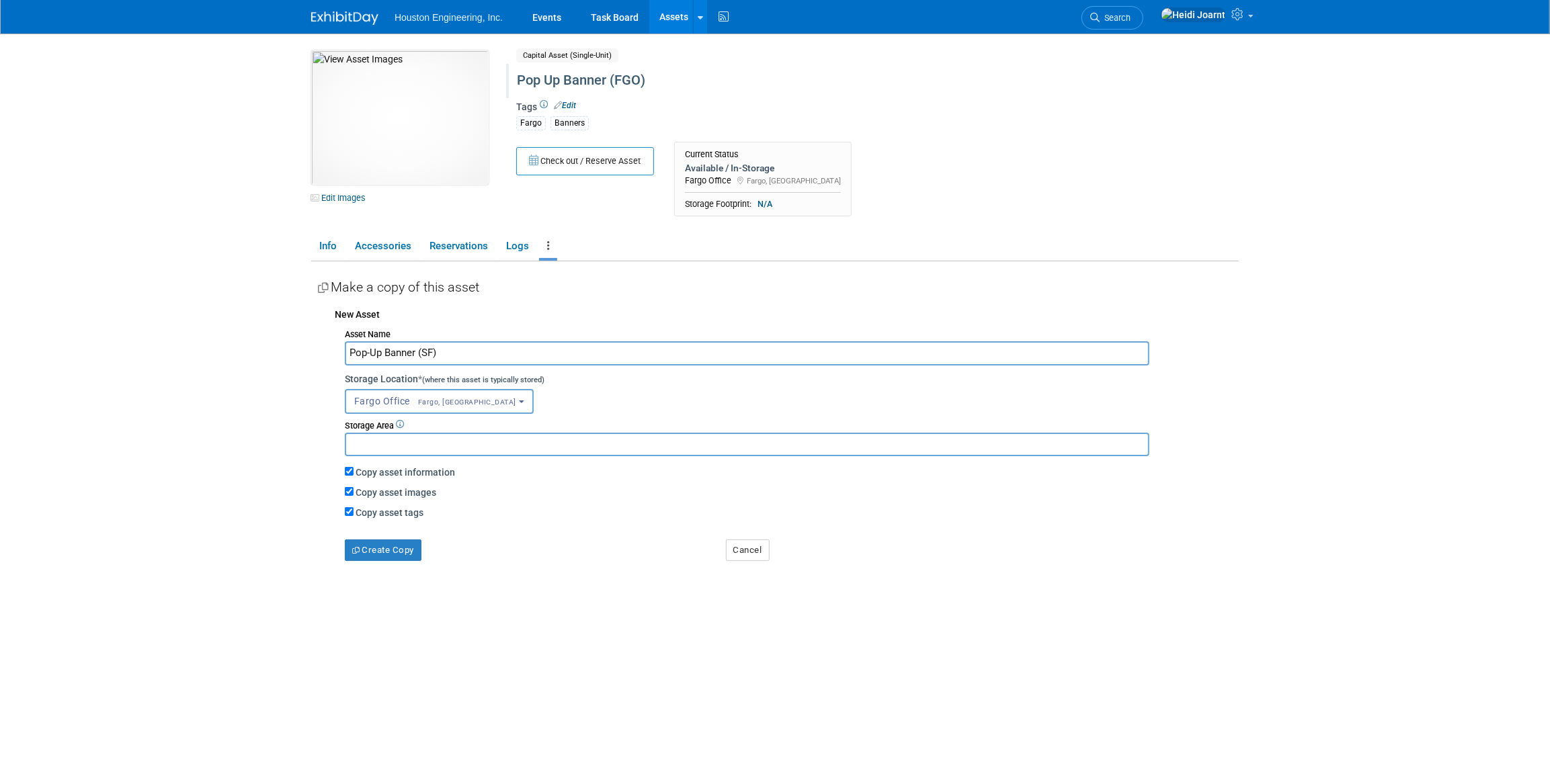
click at [452, 405] on button "Fargo Office Fargo, ND" at bounding box center [439, 401] width 189 height 25
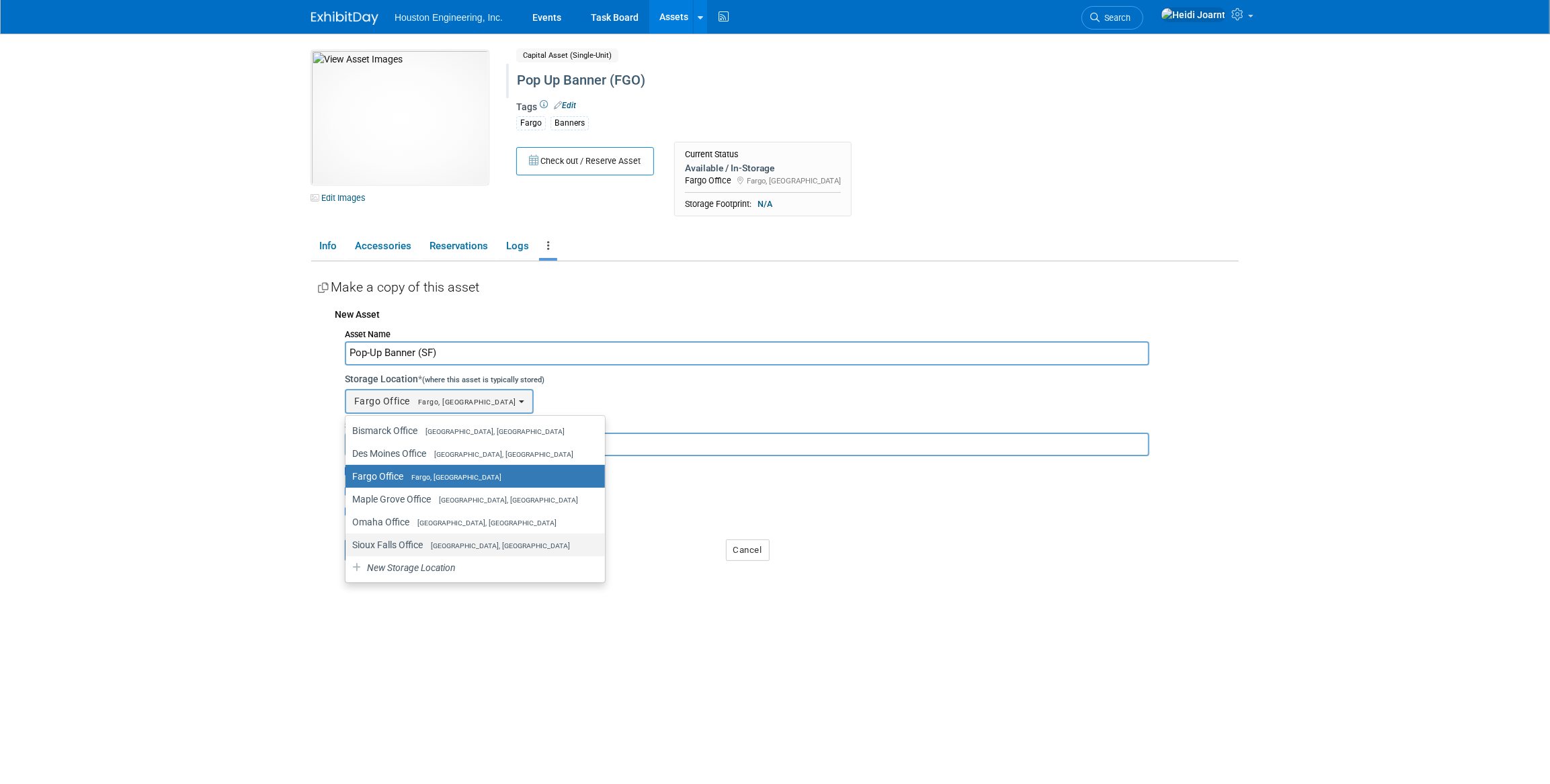
click at [430, 542] on span "[GEOGRAPHIC_DATA], [GEOGRAPHIC_DATA]" at bounding box center [495, 545] width 147 height 9
click at [347, 541] on input "Sioux Falls Office Sioux Falls, SD" at bounding box center [343, 544] width 9 height 9
select select "11224101"
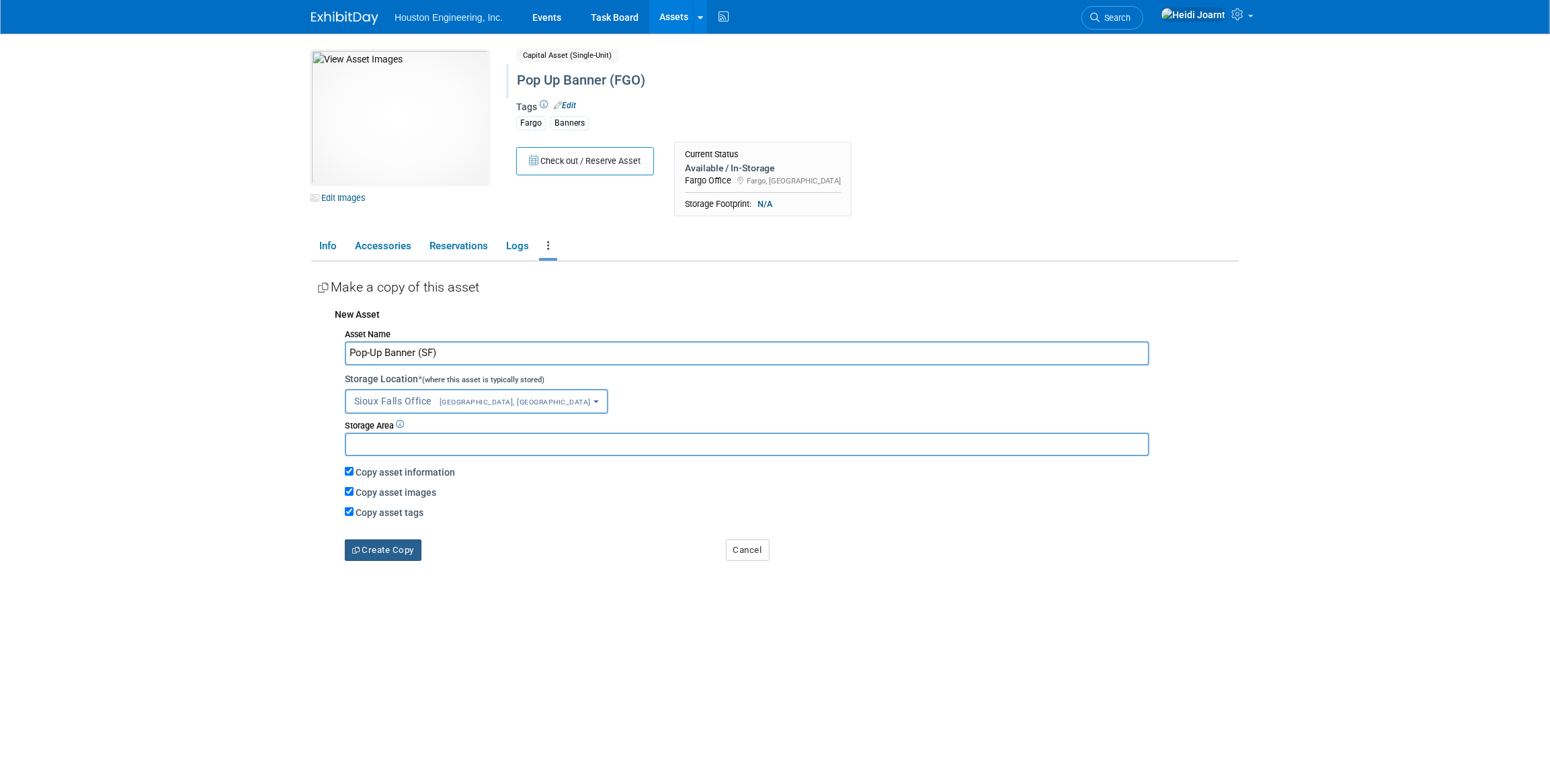
click at [394, 550] on button "Create Copy" at bounding box center [383, 550] width 77 height 21
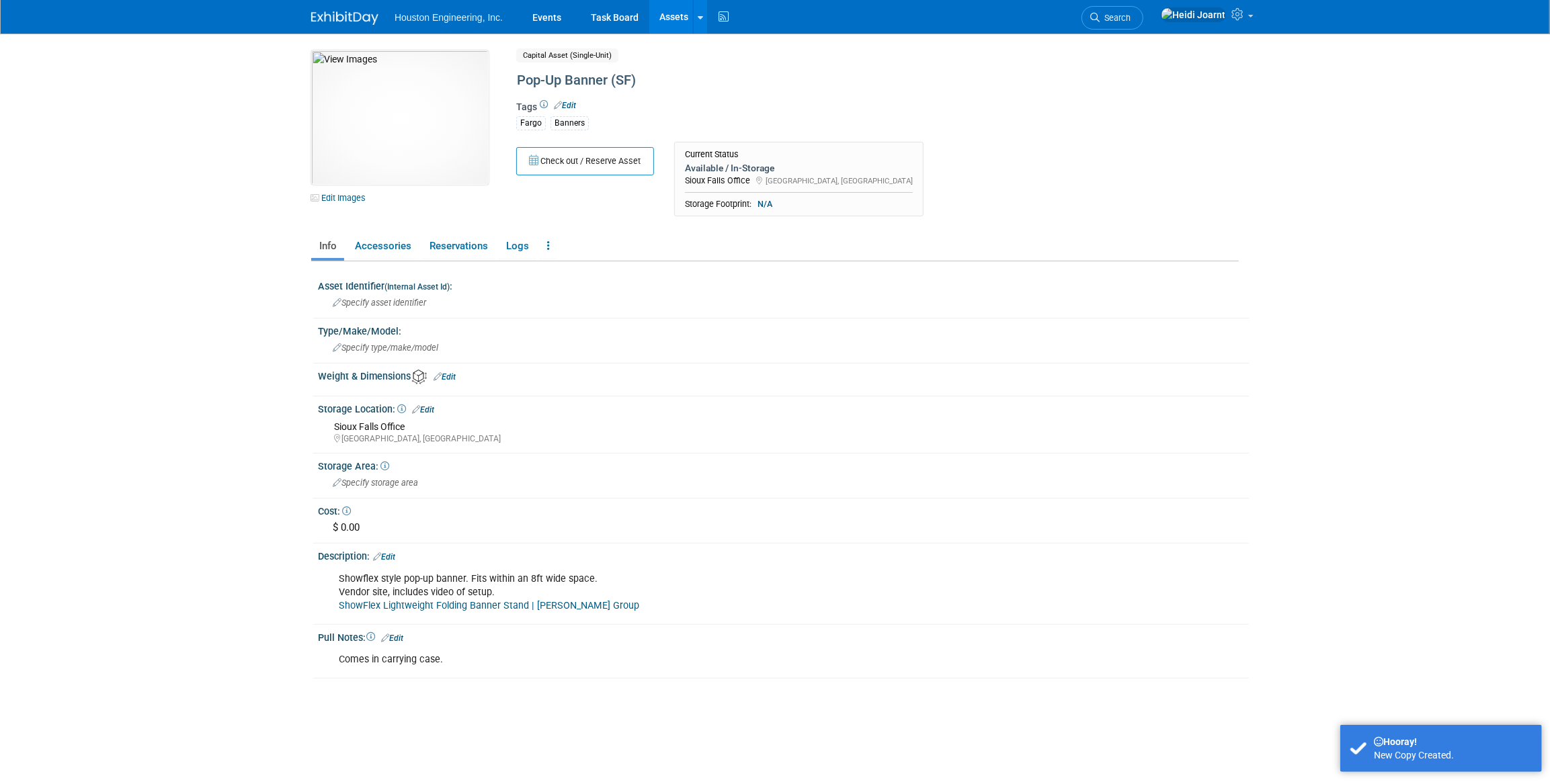
click at [564, 102] on link "Edit" at bounding box center [565, 106] width 22 height 10
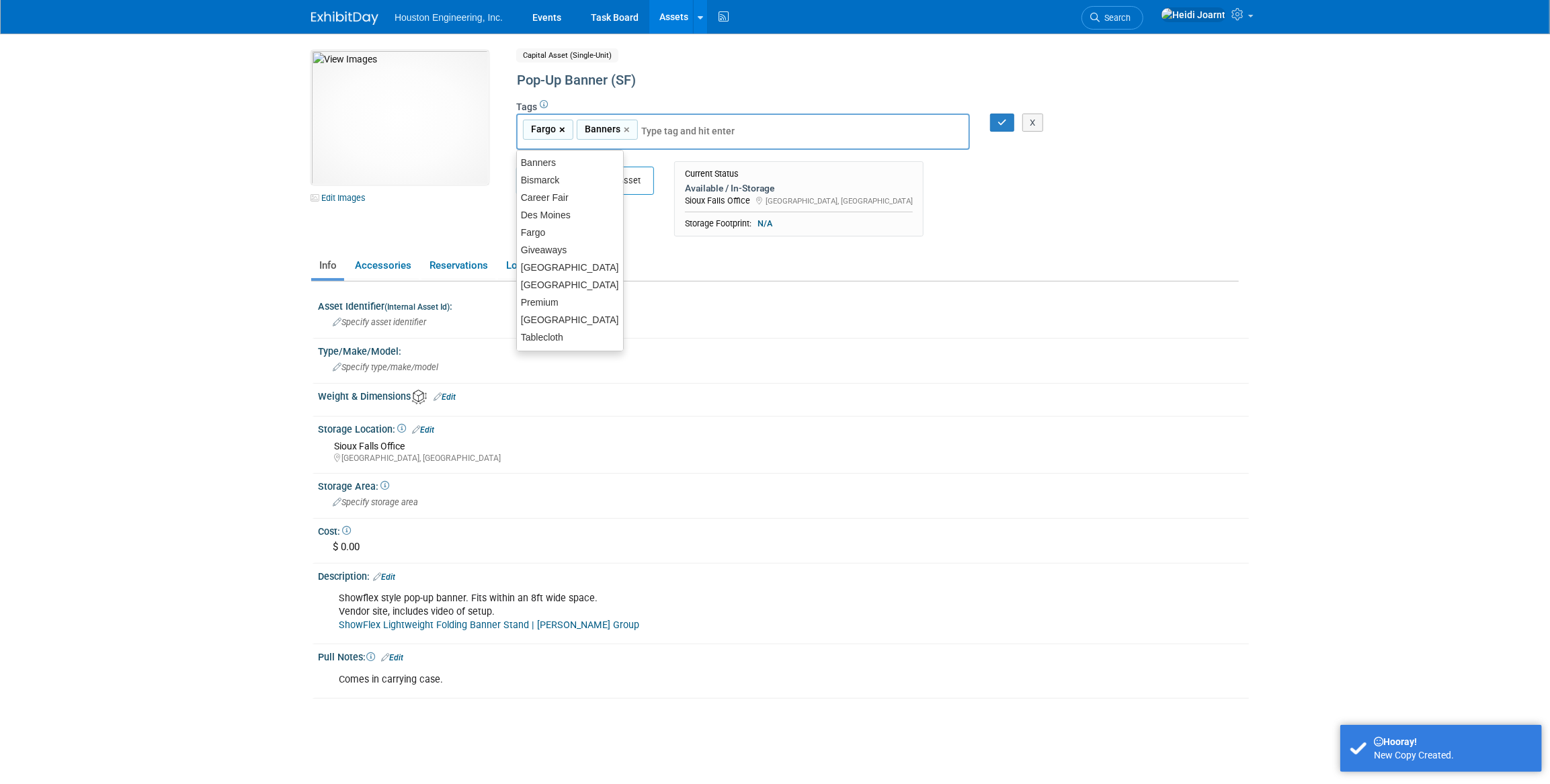
click at [562, 129] on link "×" at bounding box center [563, 130] width 9 height 15
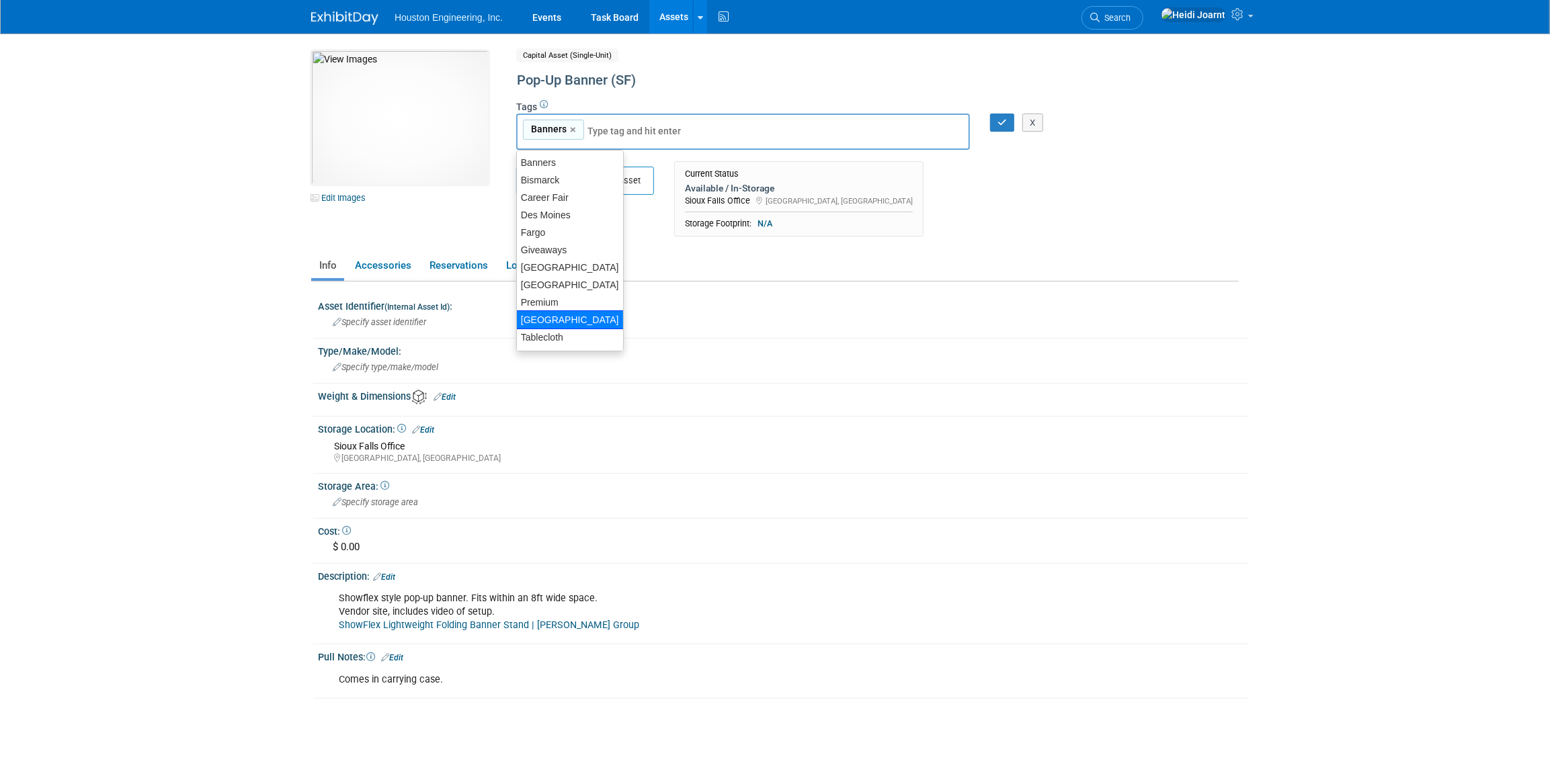
click at [552, 316] on div "[GEOGRAPHIC_DATA]" at bounding box center [571, 320] width 108 height 19
type input "Banners, [GEOGRAPHIC_DATA]"
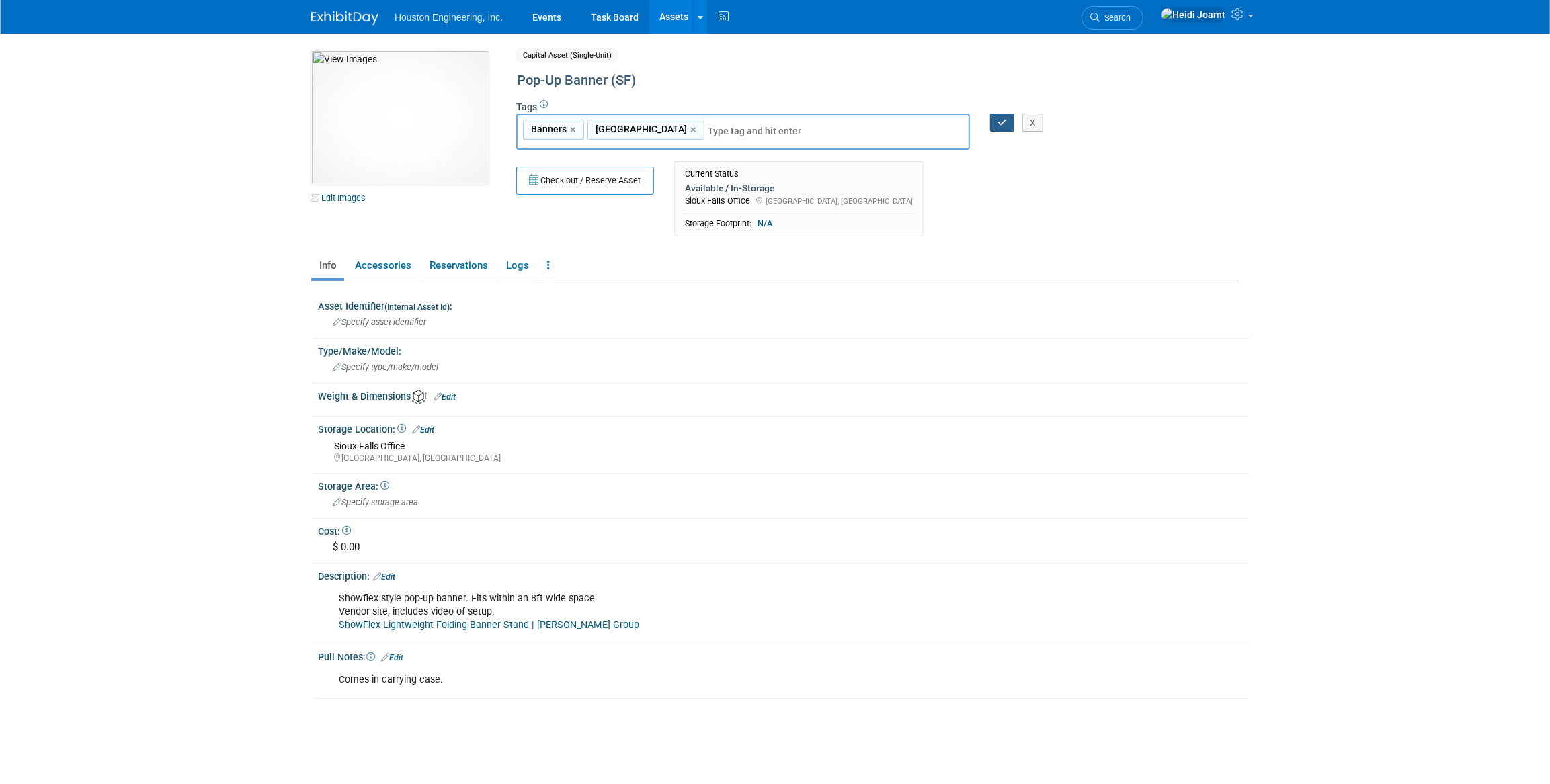
click at [998, 127] on button "button" at bounding box center [1002, 123] width 24 height 19
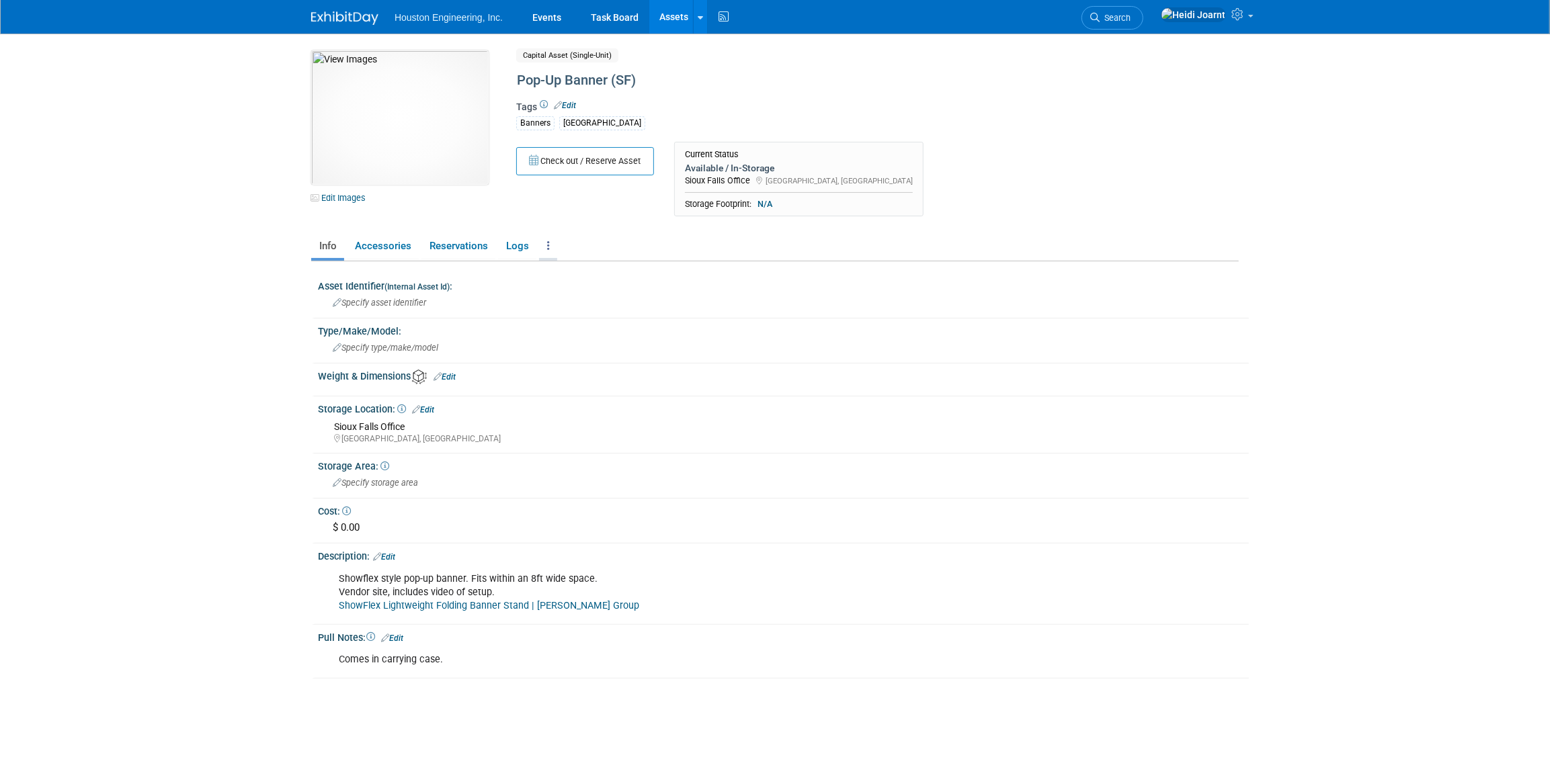
click at [552, 245] on link at bounding box center [547, 246] width 18 height 23
click at [578, 296] on link "Copy/Duplicate Asset" at bounding box center [597, 296] width 117 height 23
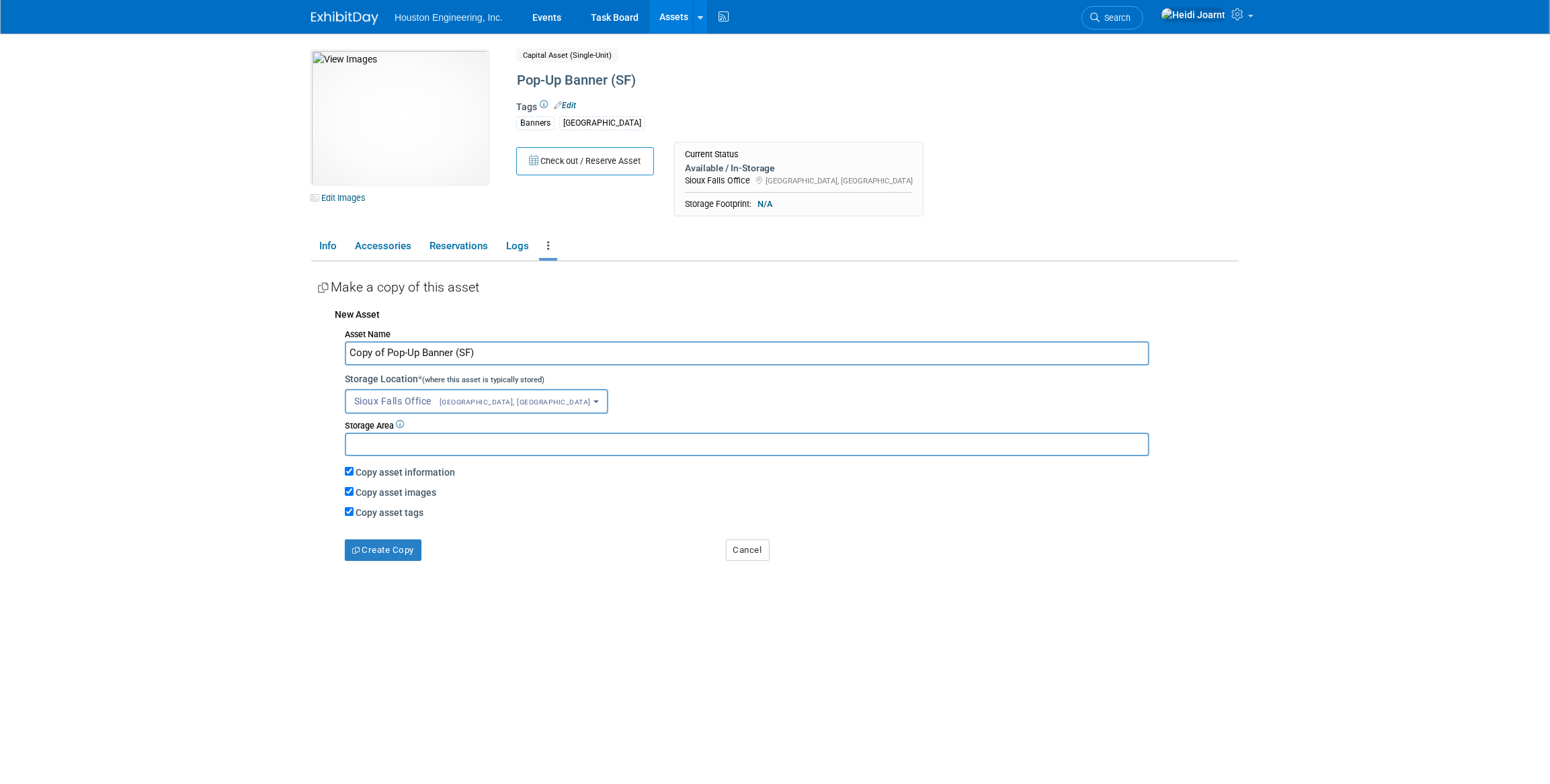
drag, startPoint x: 389, startPoint y: 351, endPoint x: 292, endPoint y: 349, distance: 97.0
click at [292, 349] on body "Houston Engineering, Inc. Events Task Board Assets New Asset" at bounding box center [775, 392] width 1550 height 784
type input "Pop-Up Banner (MG)"
click at [443, 398] on span "[GEOGRAPHIC_DATA], [GEOGRAPHIC_DATA]" at bounding box center [511, 402] width 160 height 9
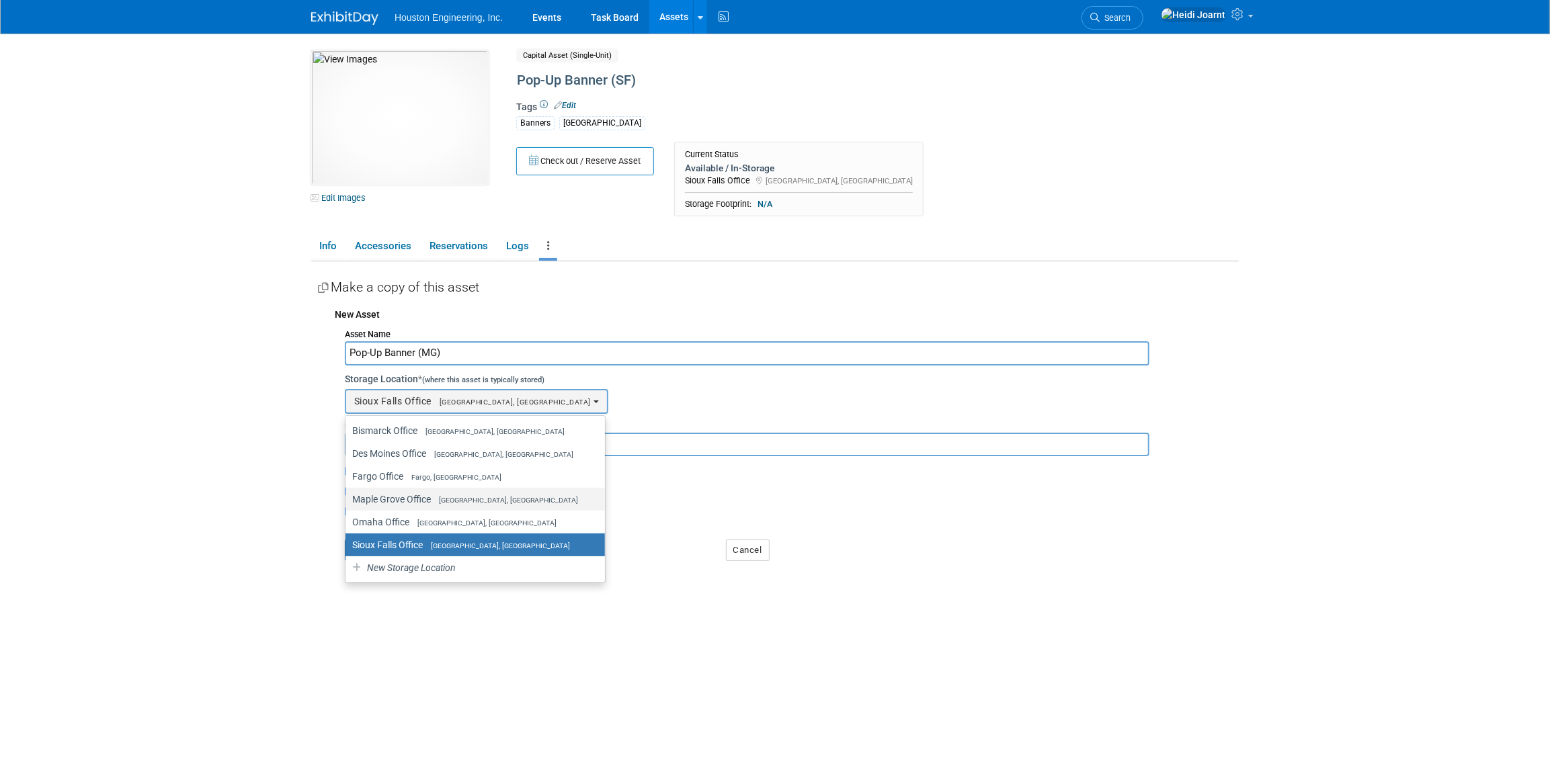
click at [437, 504] on label "[GEOGRAPHIC_DATA] [GEOGRAPHIC_DATA], [GEOGRAPHIC_DATA]" at bounding box center [471, 499] width 240 height 17
click at [347, 504] on input "[GEOGRAPHIC_DATA] [GEOGRAPHIC_DATA], [GEOGRAPHIC_DATA]" at bounding box center [343, 499] width 9 height 9
select select "11224042"
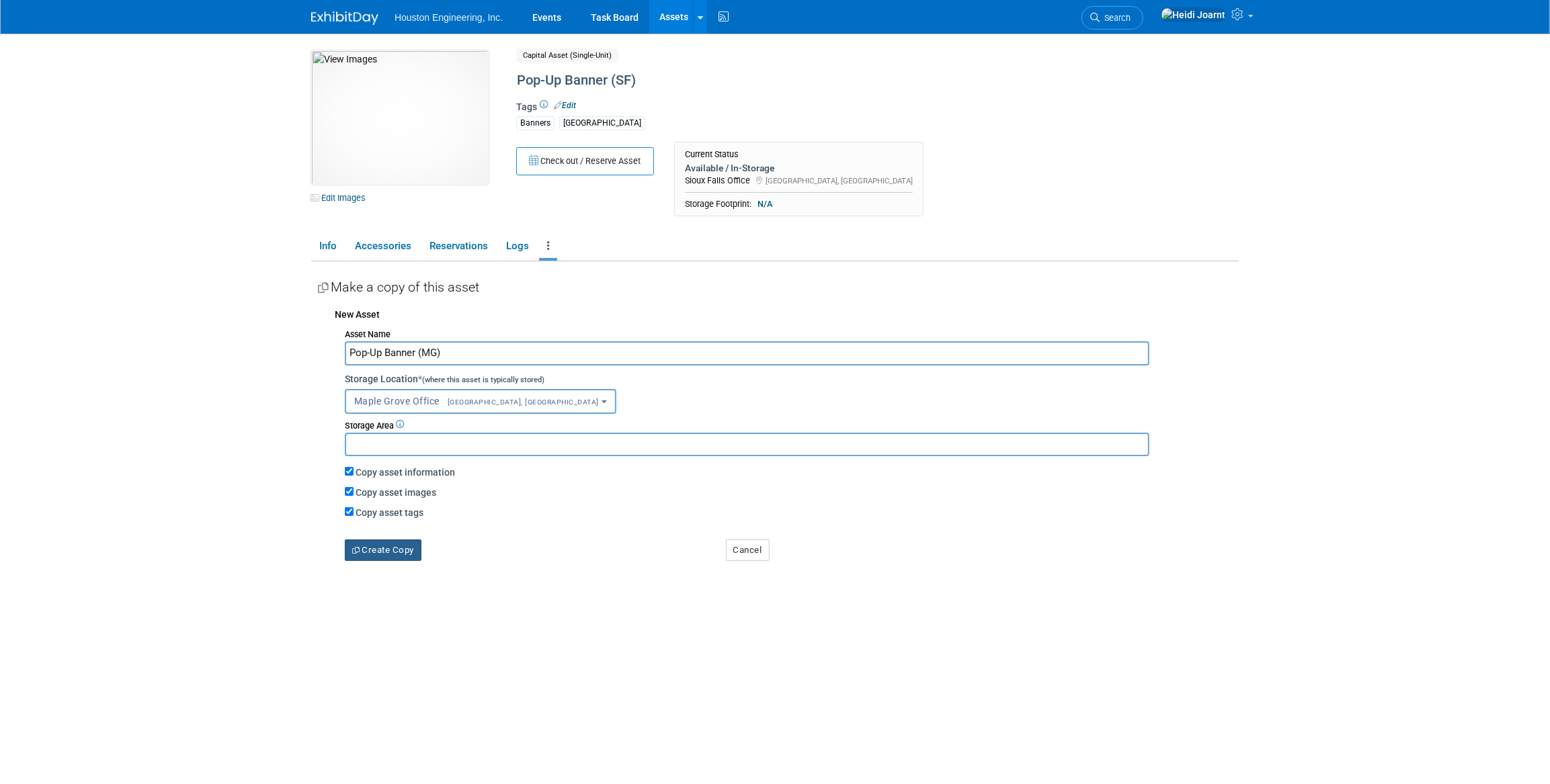
click at [389, 552] on button "Create Copy" at bounding box center [383, 550] width 77 height 21
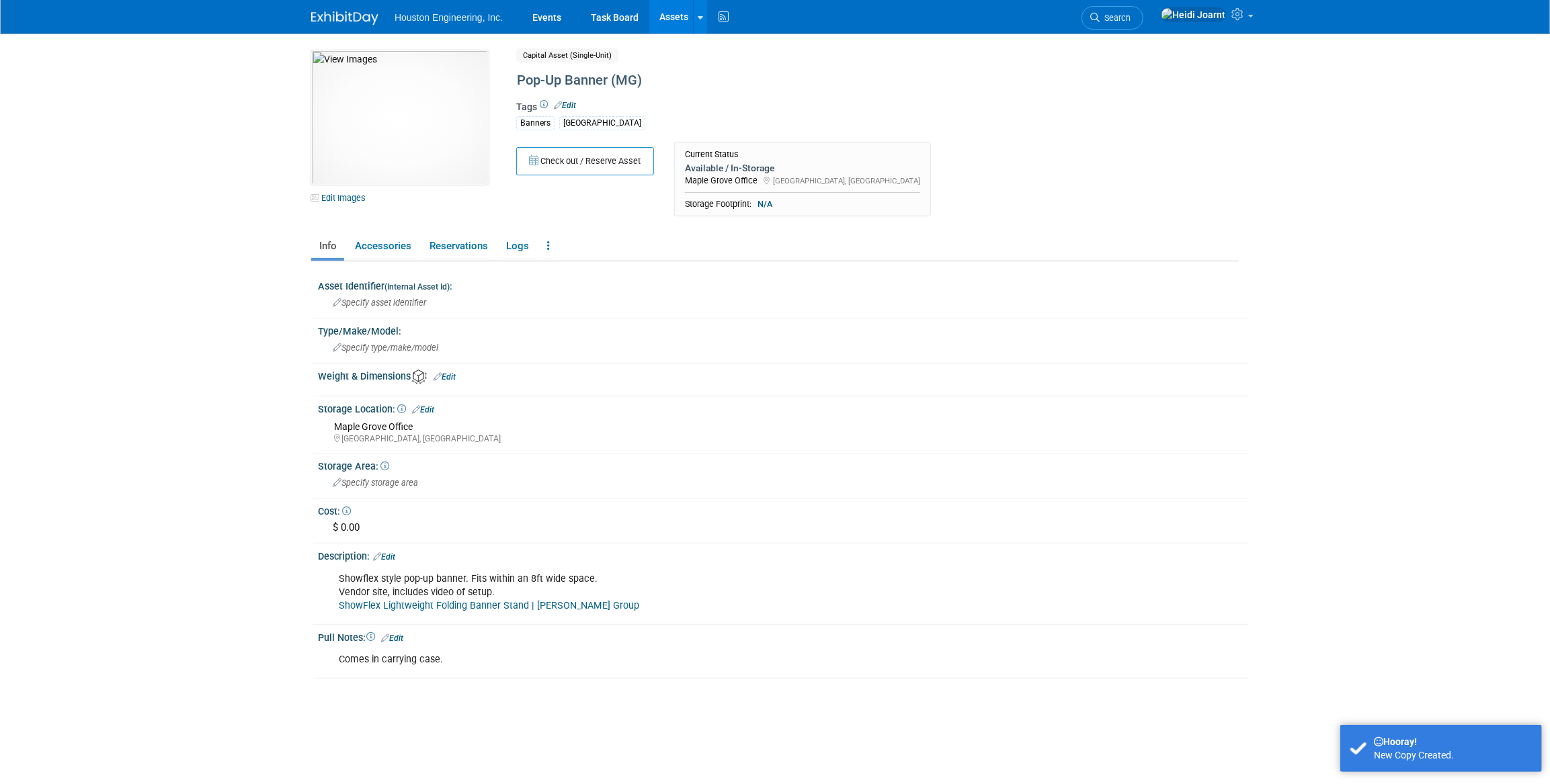
click at [572, 101] on link "Edit" at bounding box center [565, 106] width 22 height 10
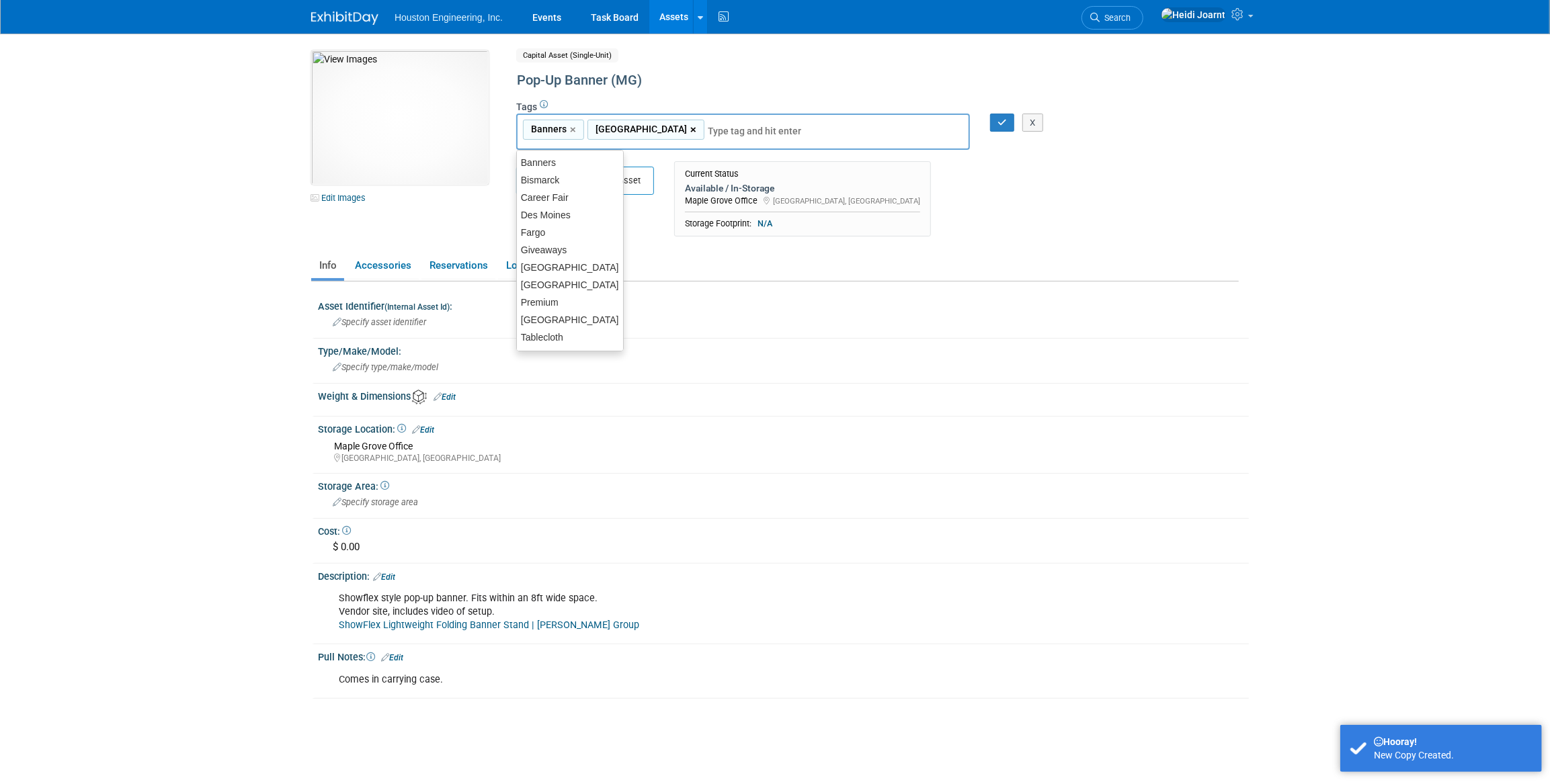
click at [690, 131] on link "×" at bounding box center [694, 130] width 9 height 15
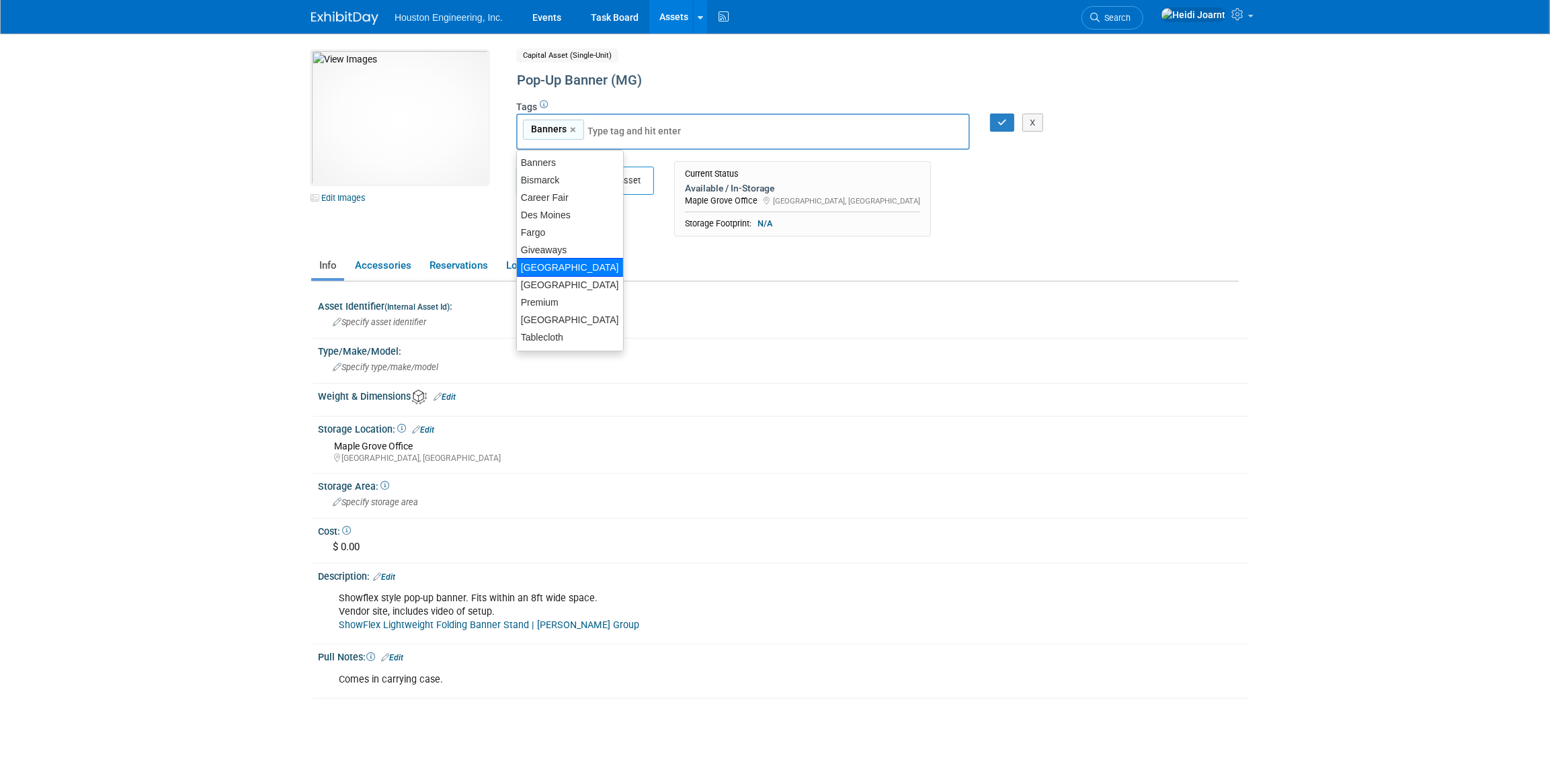
click at [561, 266] on div "[GEOGRAPHIC_DATA]" at bounding box center [571, 267] width 108 height 19
type input "Banners, Maple Grove"
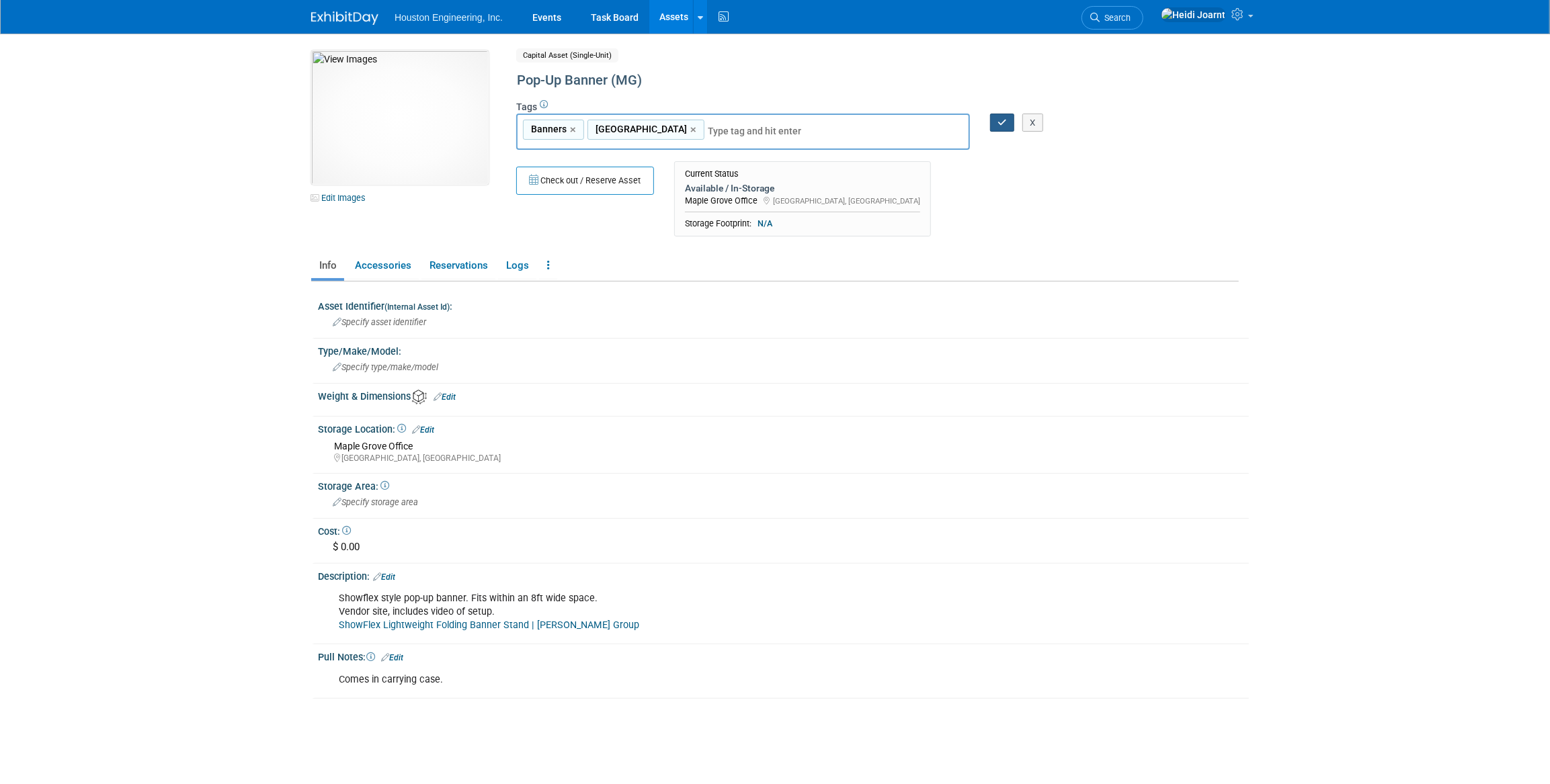
click at [1003, 121] on icon "button" at bounding box center [1003, 122] width 10 height 9
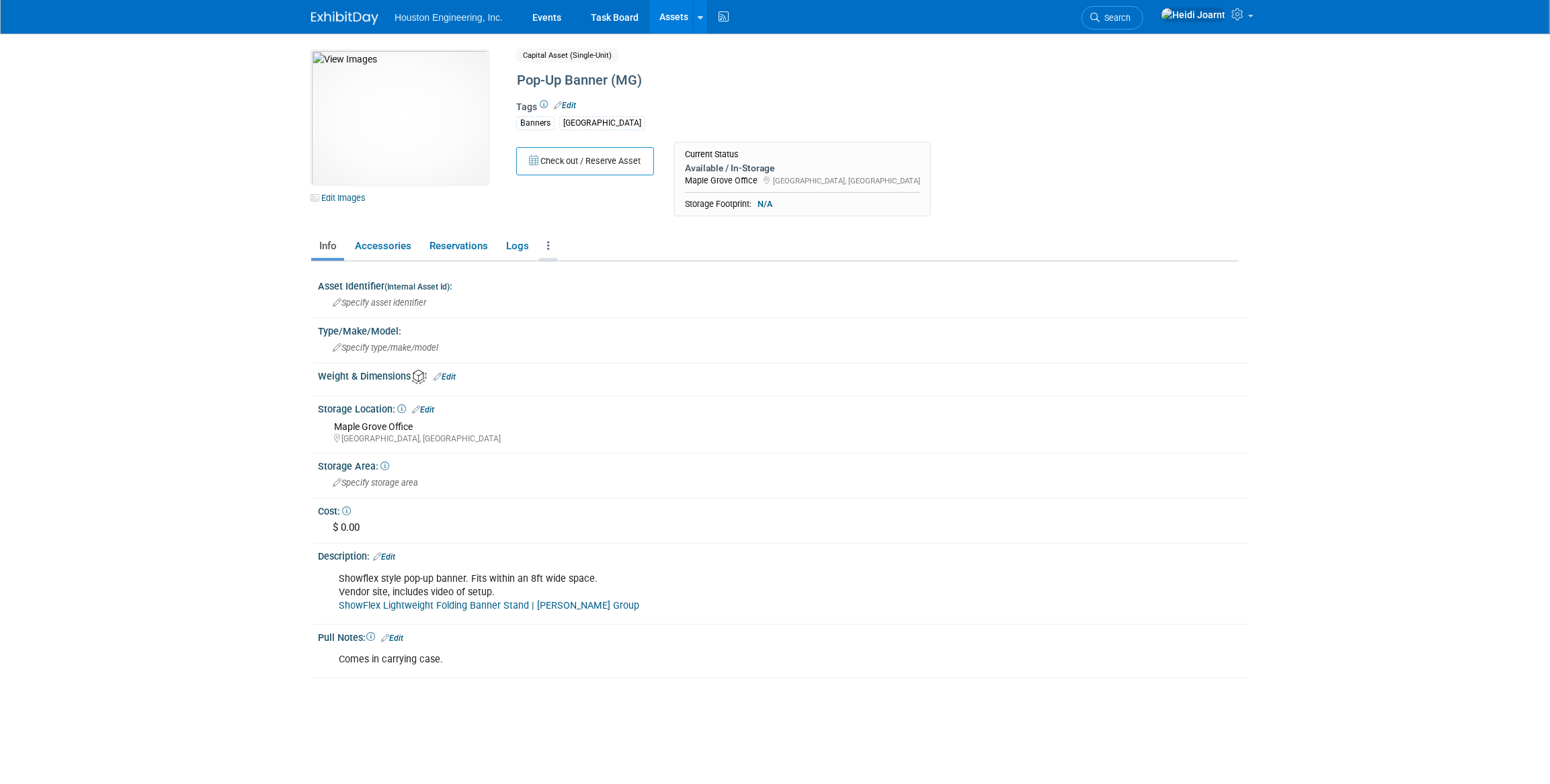
click at [544, 253] on link at bounding box center [547, 246] width 18 height 23
click at [595, 296] on link "Copy/Duplicate Asset" at bounding box center [597, 296] width 117 height 23
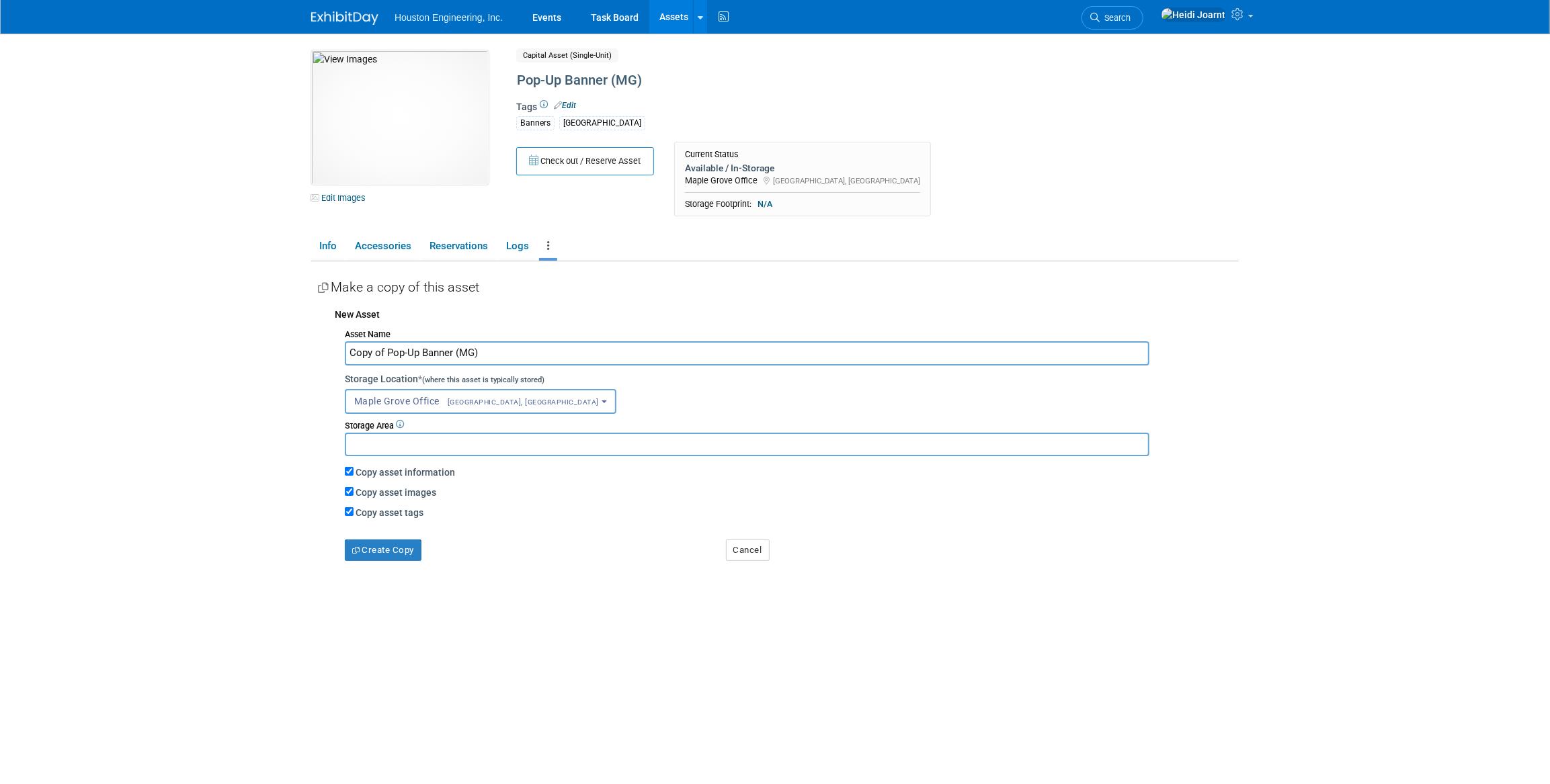
drag, startPoint x: 474, startPoint y: 353, endPoint x: 463, endPoint y: 354, distance: 11.0
click at [463, 354] on input "Copy of Pop-Up Banner (MG)" at bounding box center [747, 353] width 804 height 23
type input "Pop-Up Banner (BIS)"
click at [410, 558] on button "Create Copy" at bounding box center [383, 550] width 77 height 21
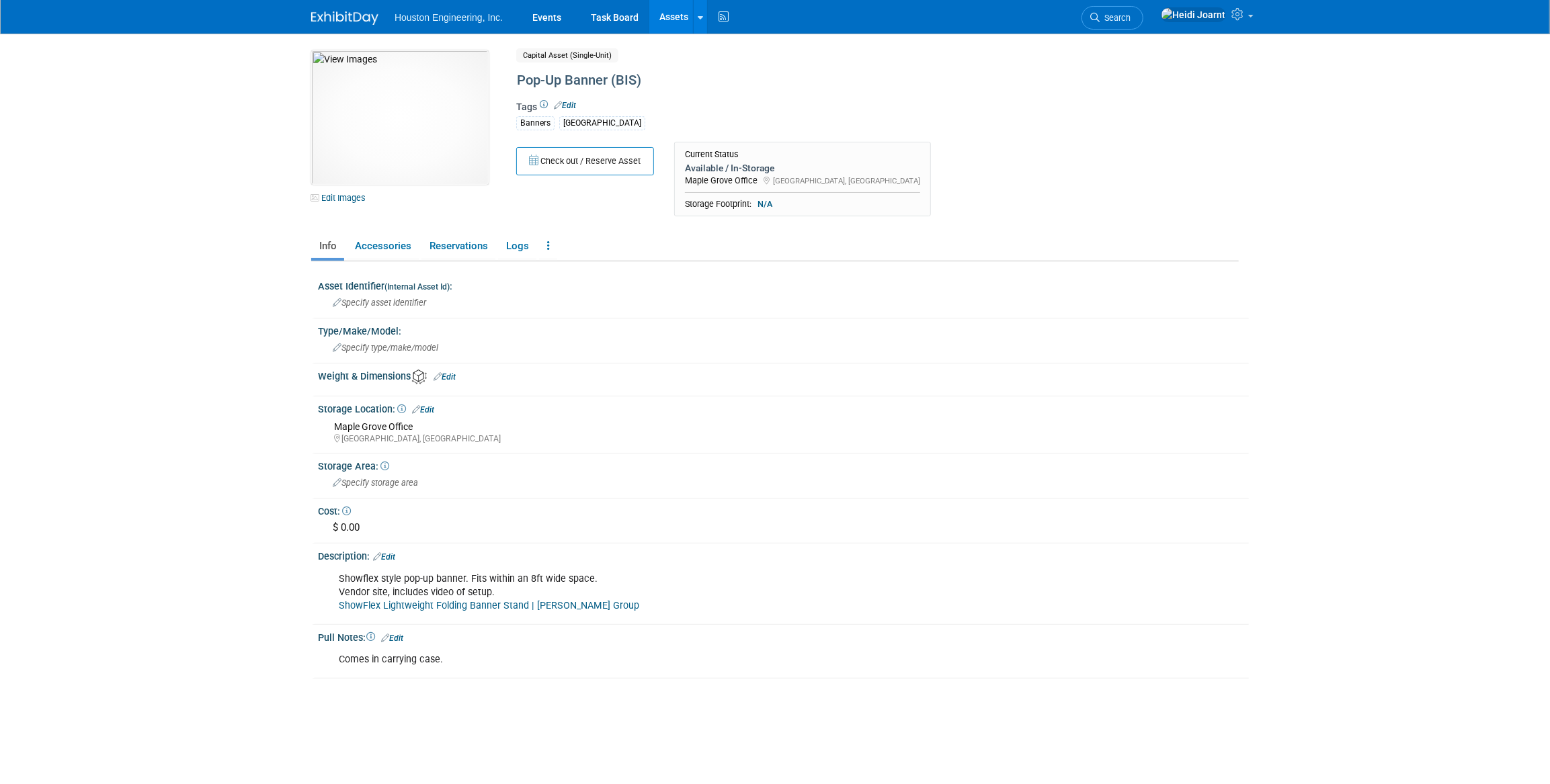
click at [683, 16] on link "Assets" at bounding box center [673, 16] width 49 height 34
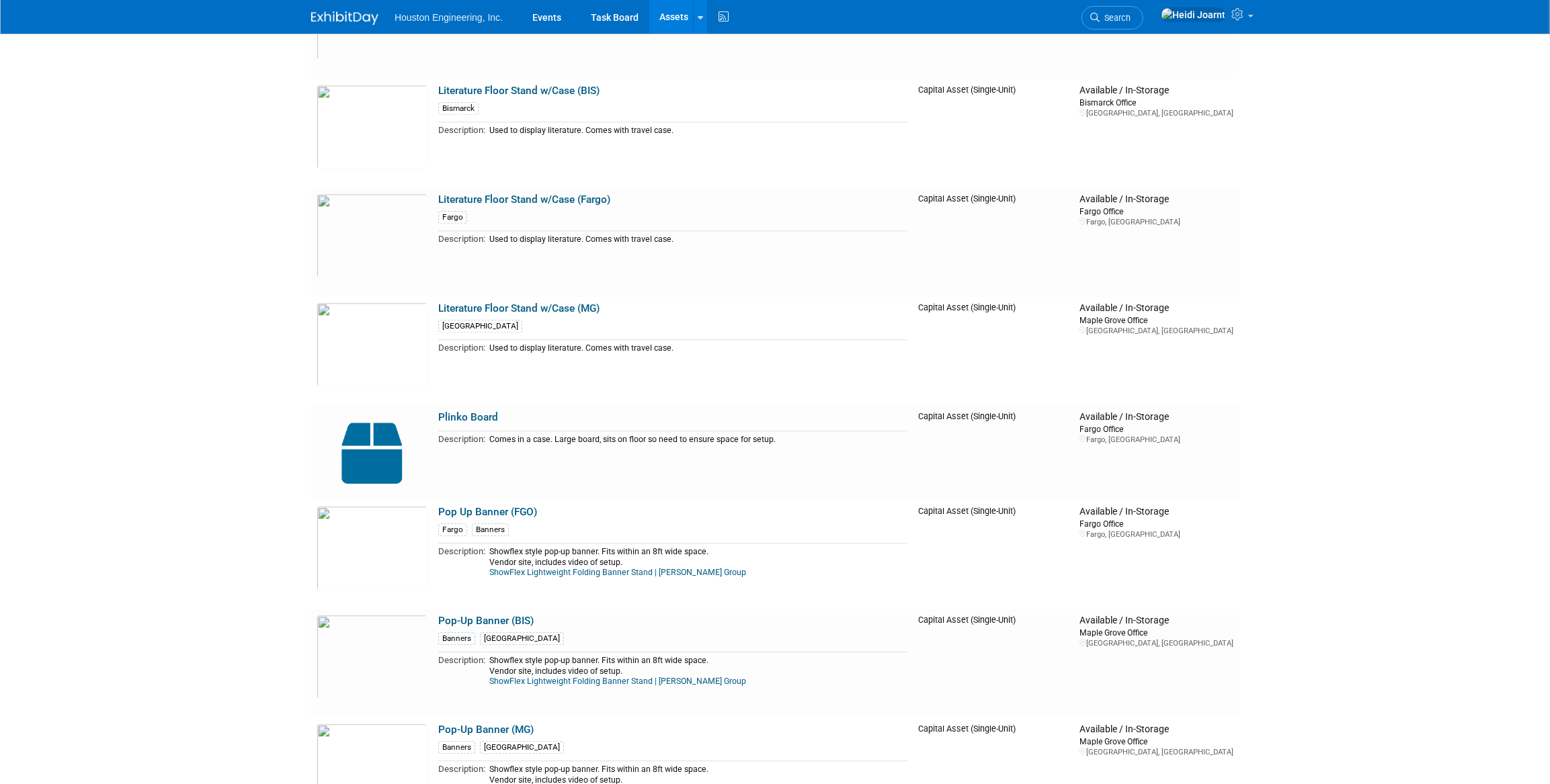
scroll to position [3176, 0]
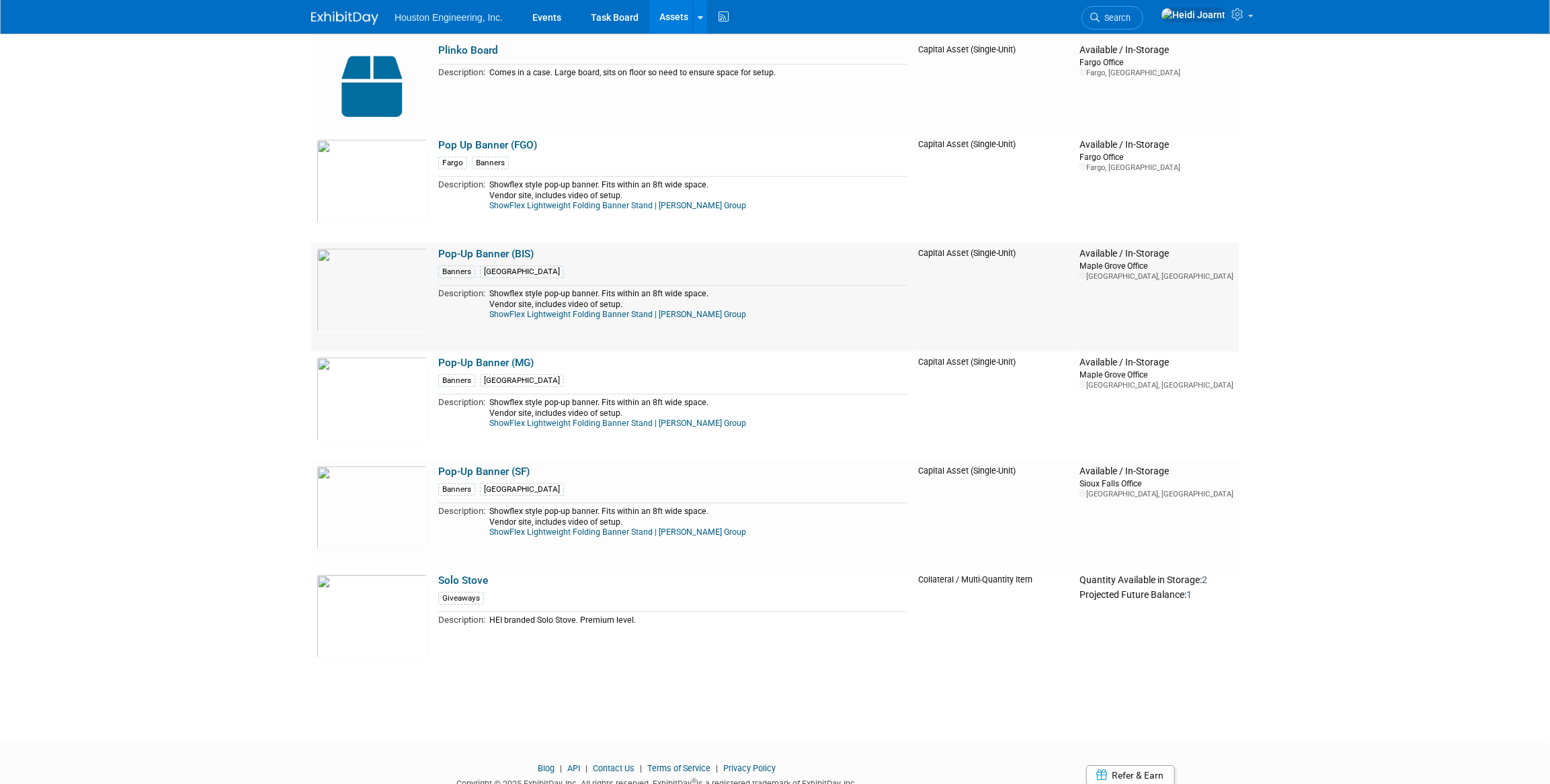
click at [503, 253] on link "Pop-Up Banner (BIS)" at bounding box center [485, 254] width 95 height 13
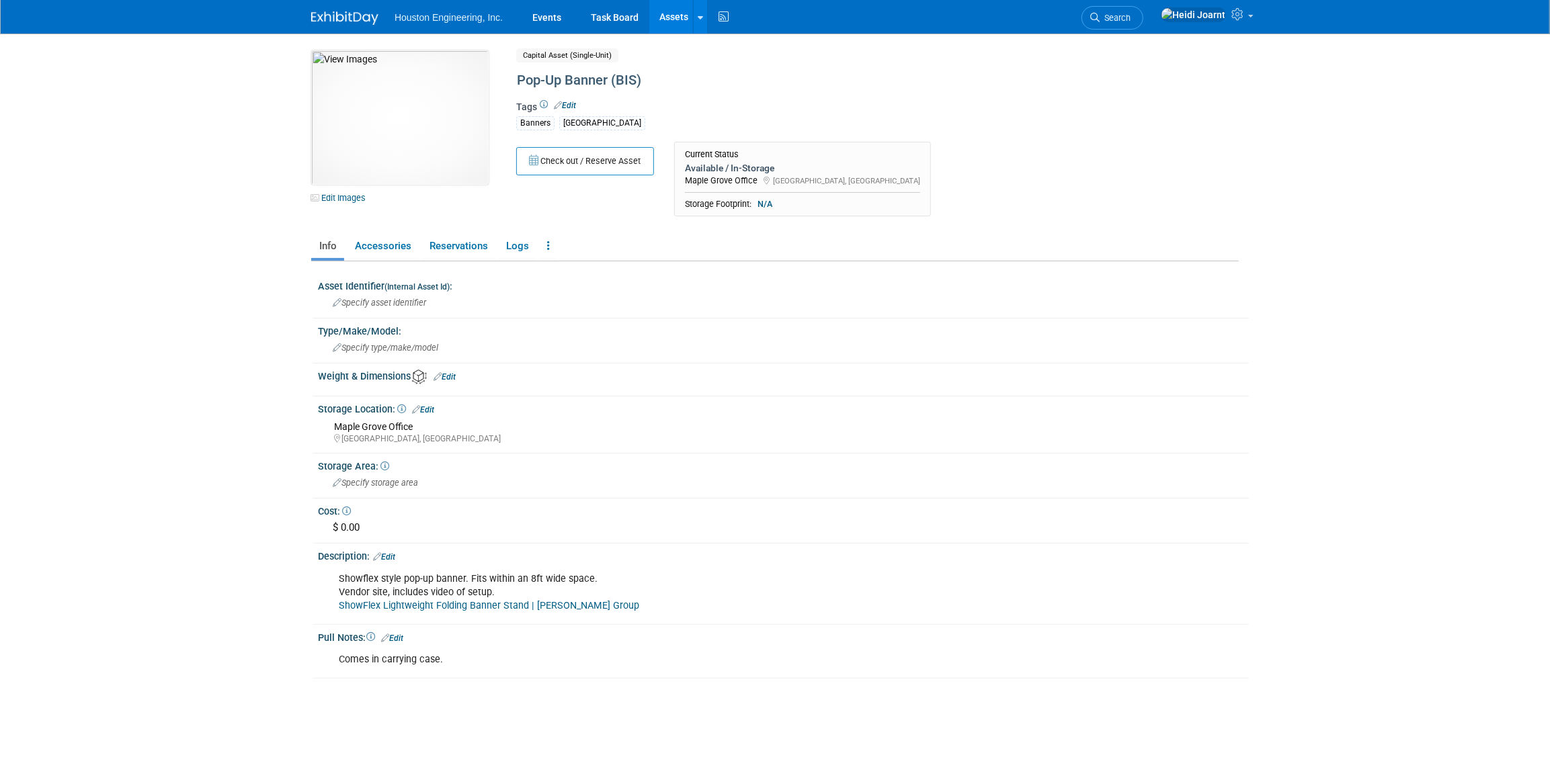
click at [570, 105] on link "Edit" at bounding box center [565, 106] width 22 height 10
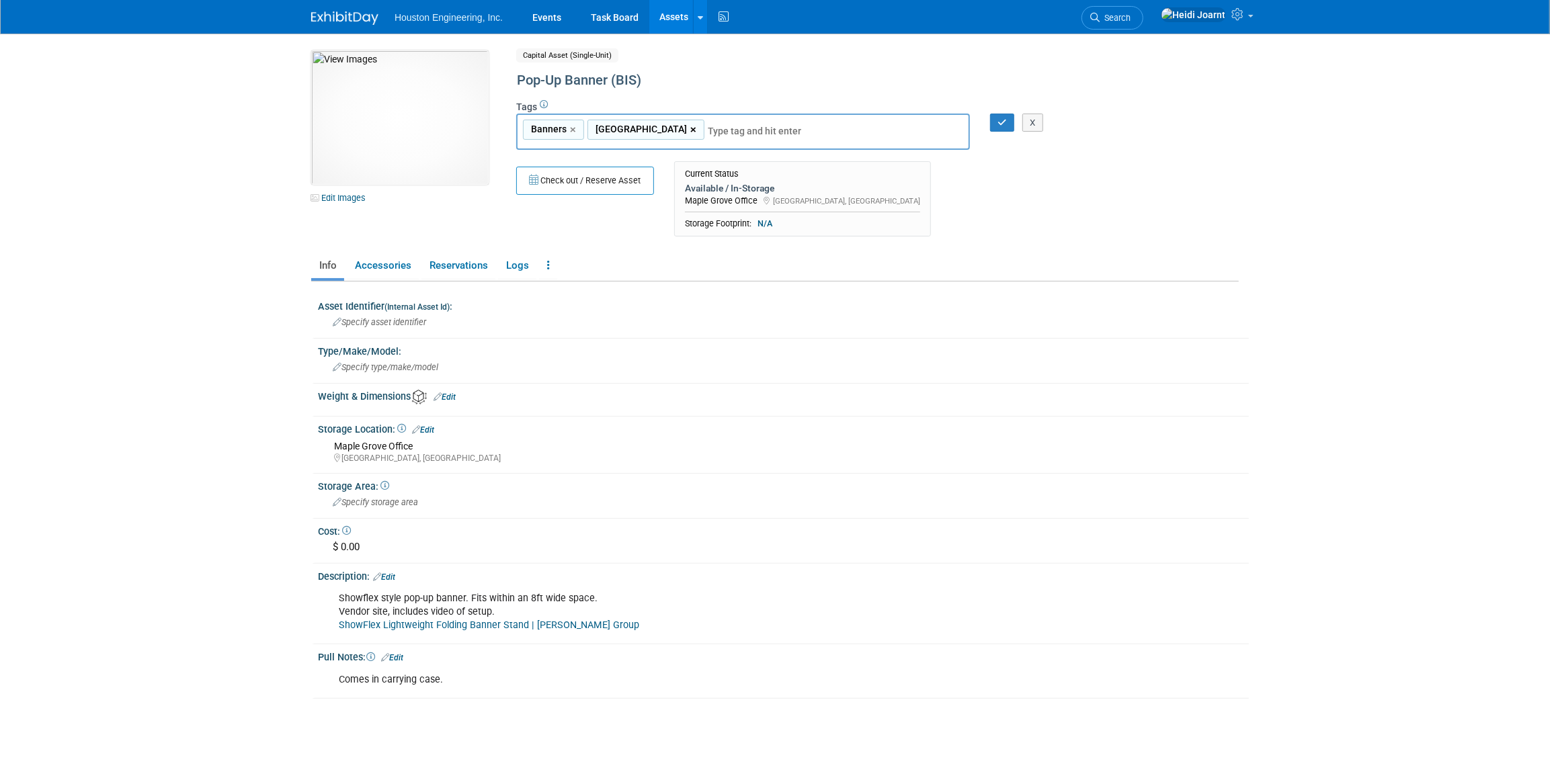
click at [690, 125] on link "×" at bounding box center [694, 130] width 9 height 15
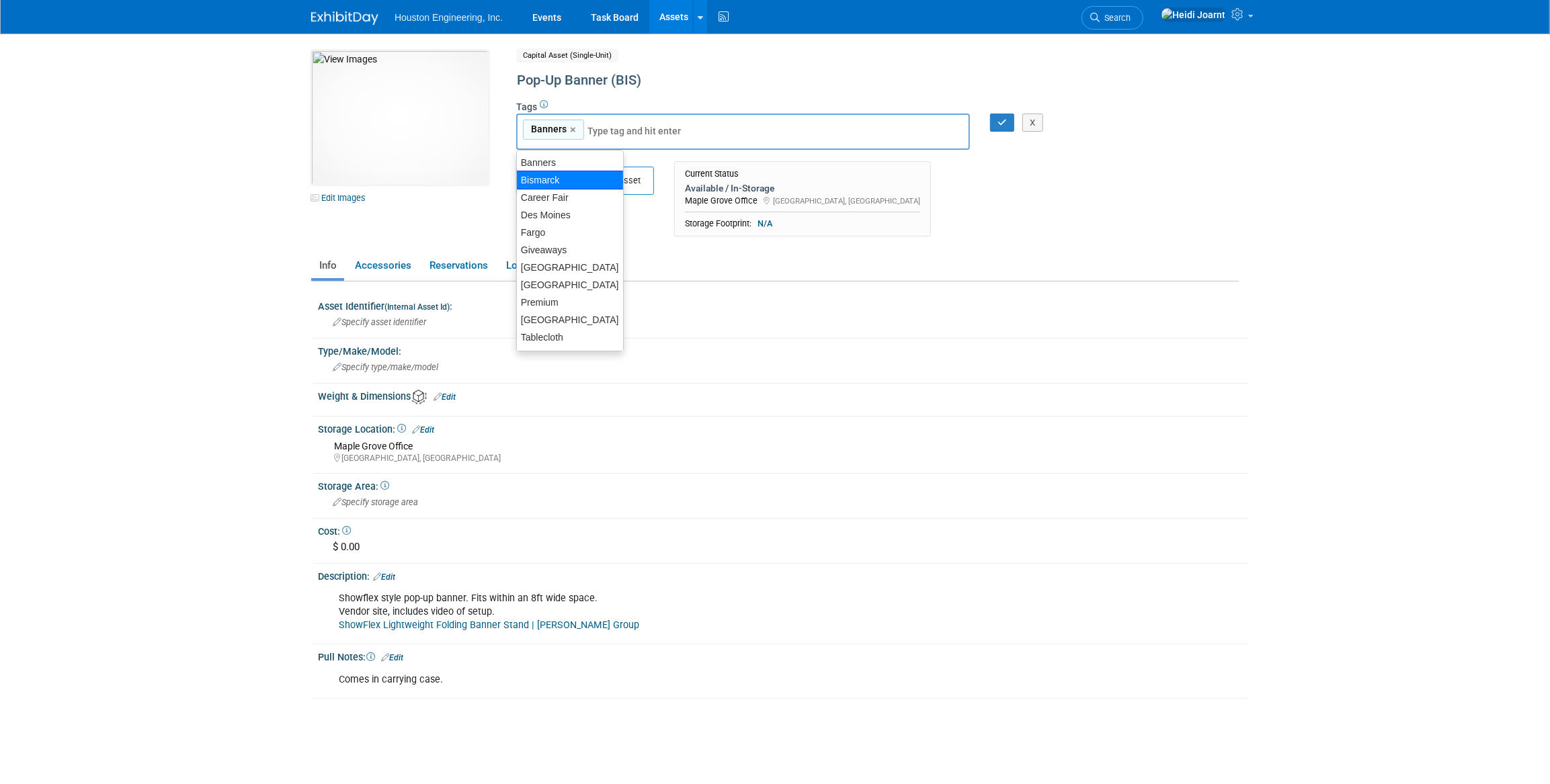
click at [571, 181] on div "Bismarck" at bounding box center [571, 180] width 108 height 19
type input "Banners, Bismarck"
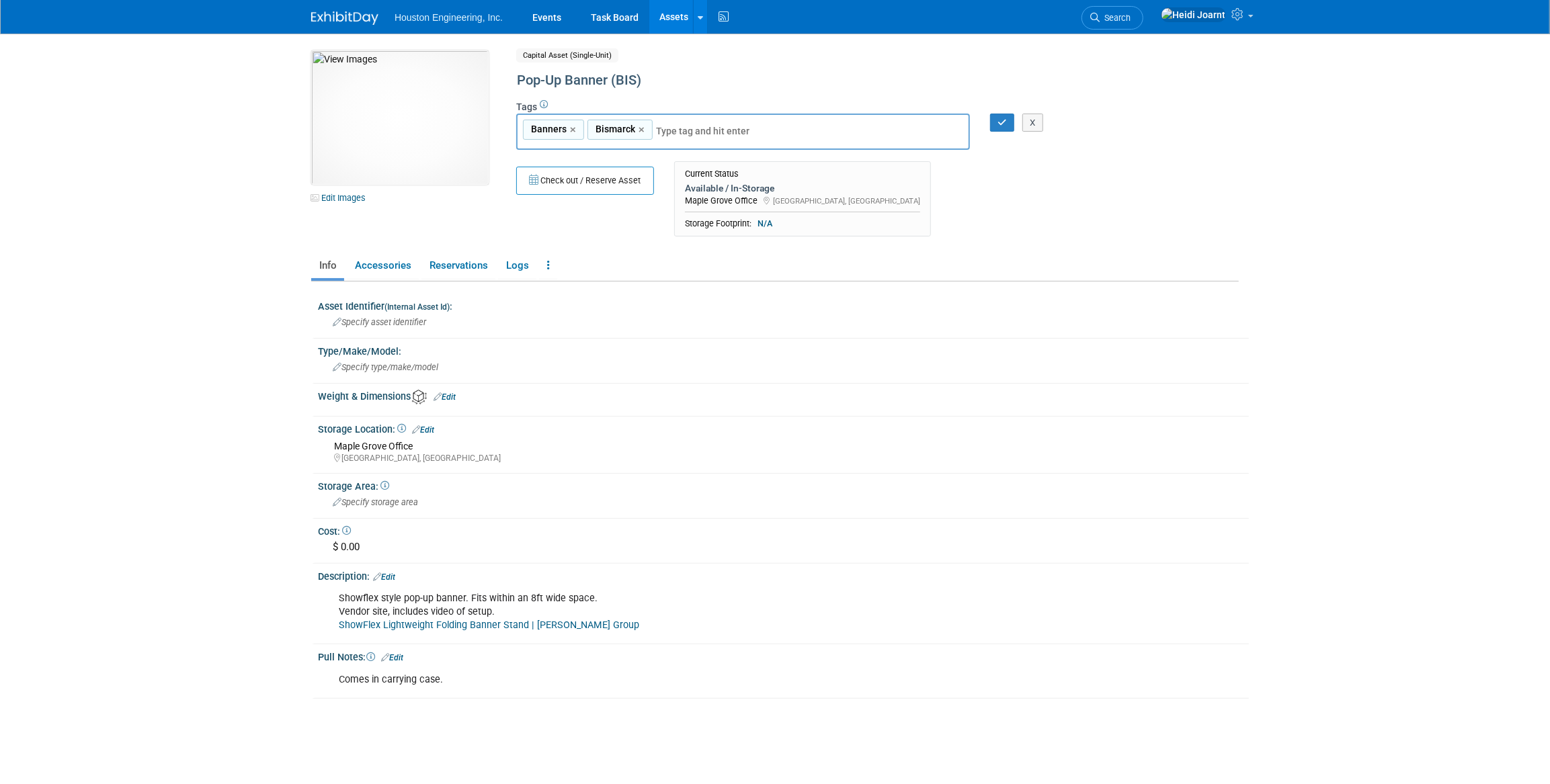
click at [428, 428] on link "Edit" at bounding box center [422, 430] width 22 height 10
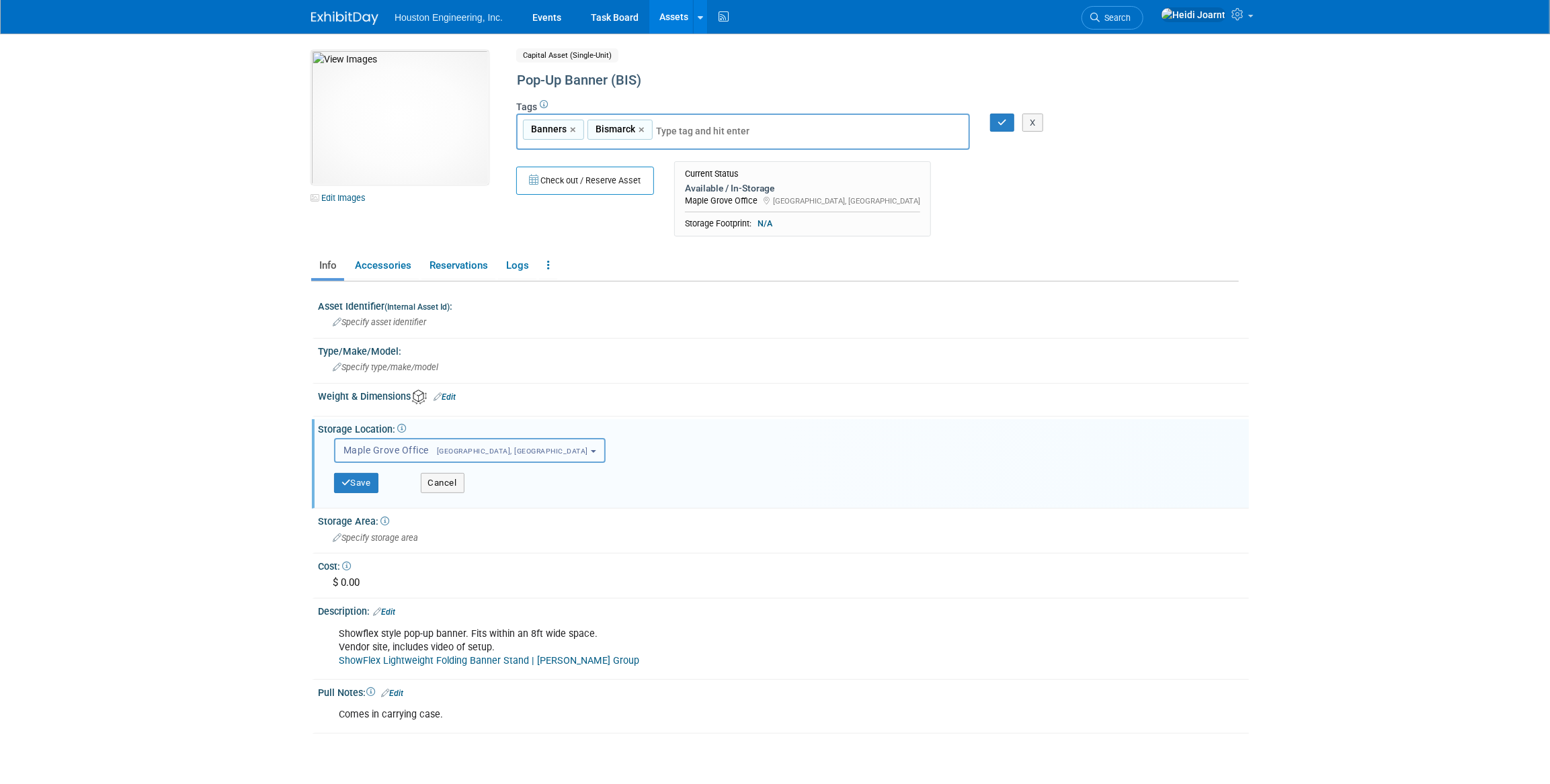
click at [447, 453] on span "Maple Grove Office Maple Grove, MN" at bounding box center [466, 449] width 244 height 11
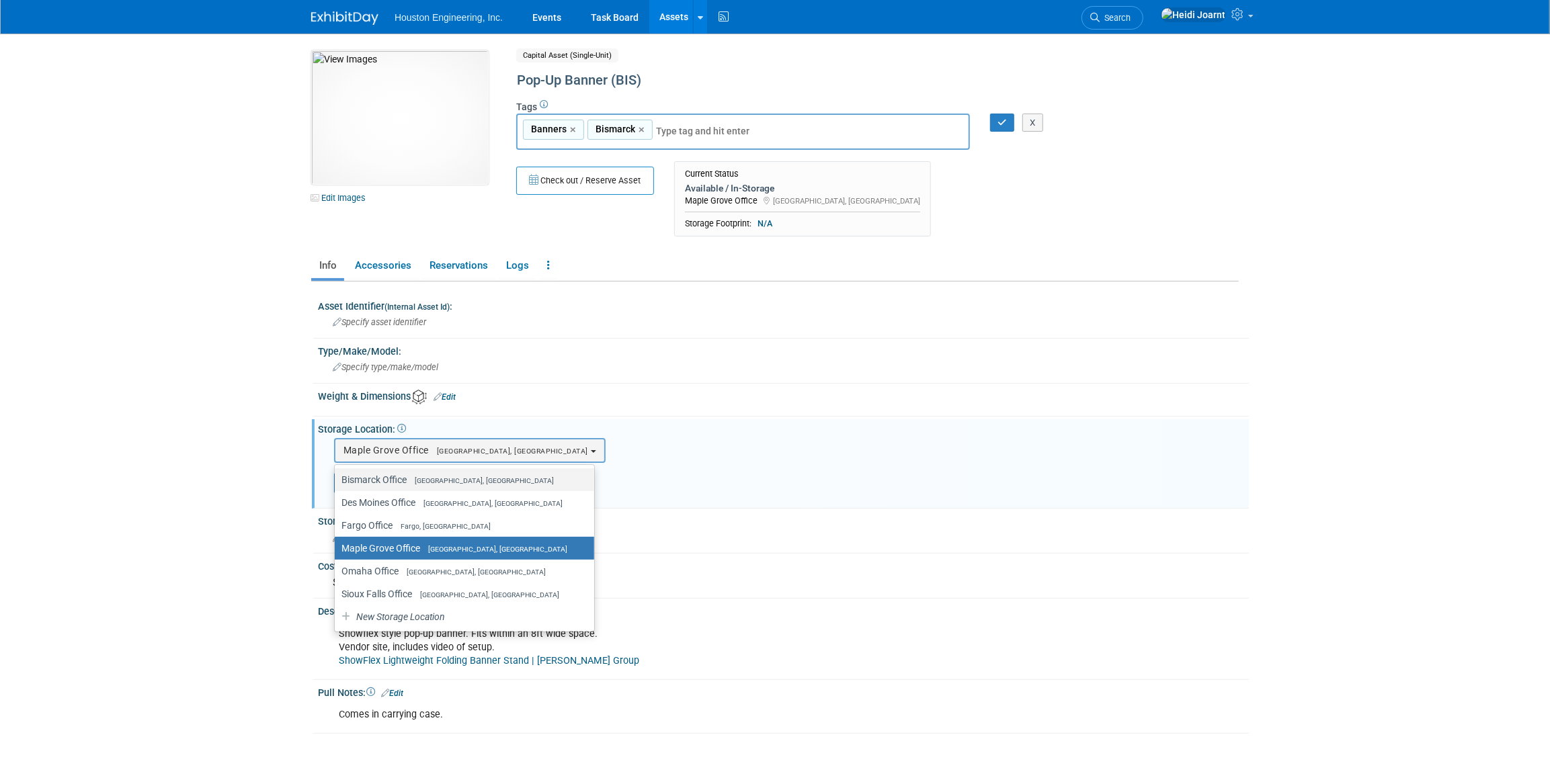
click at [399, 471] on label "Bismarck Office Bismarck, ND" at bounding box center [461, 480] width 240 height 17
click at [337, 476] on input "Bismarck Office Bismarck, ND" at bounding box center [332, 480] width 9 height 9
select select "11224043"
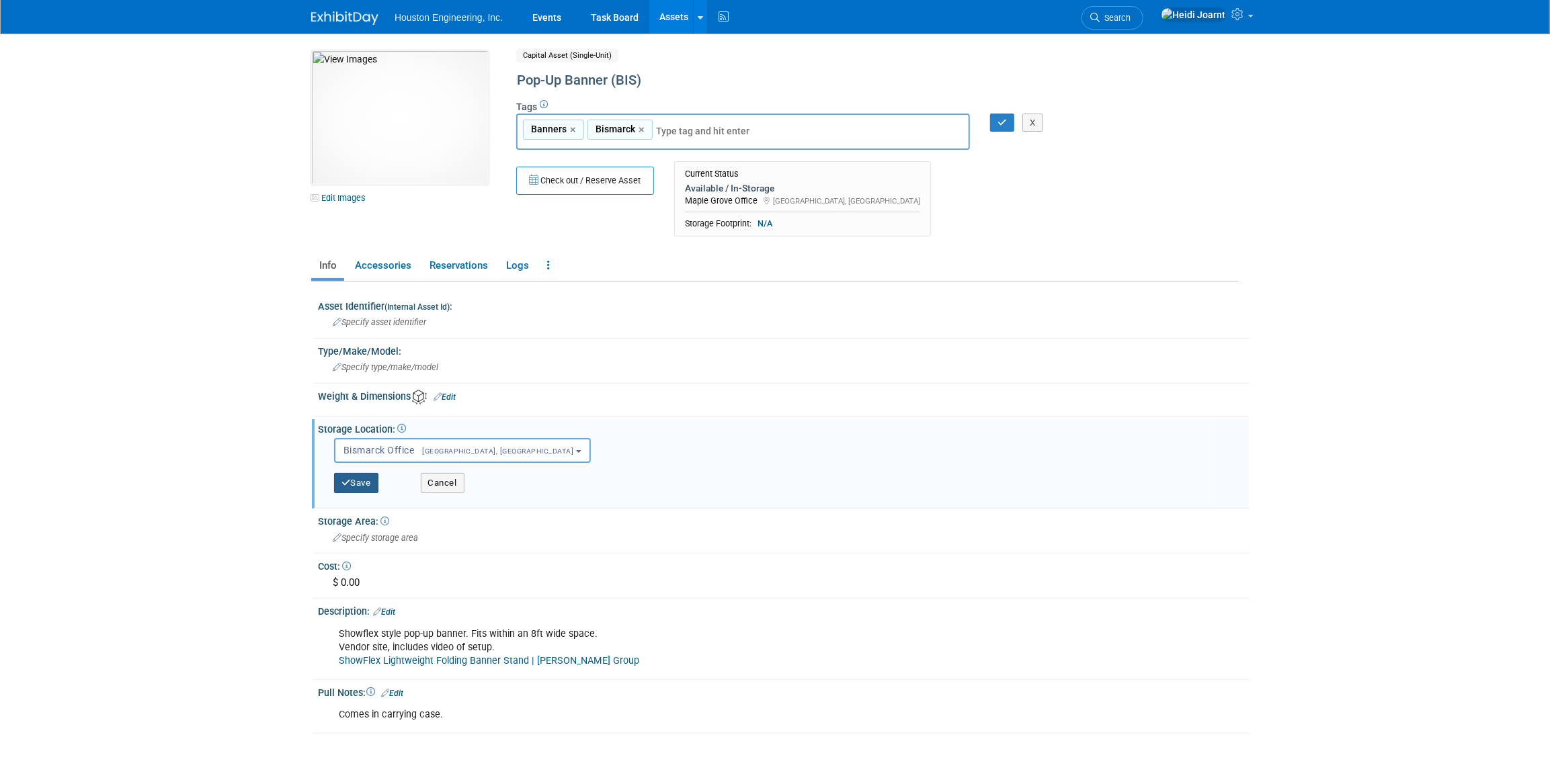
click at [362, 484] on button "Save" at bounding box center [356, 483] width 44 height 20
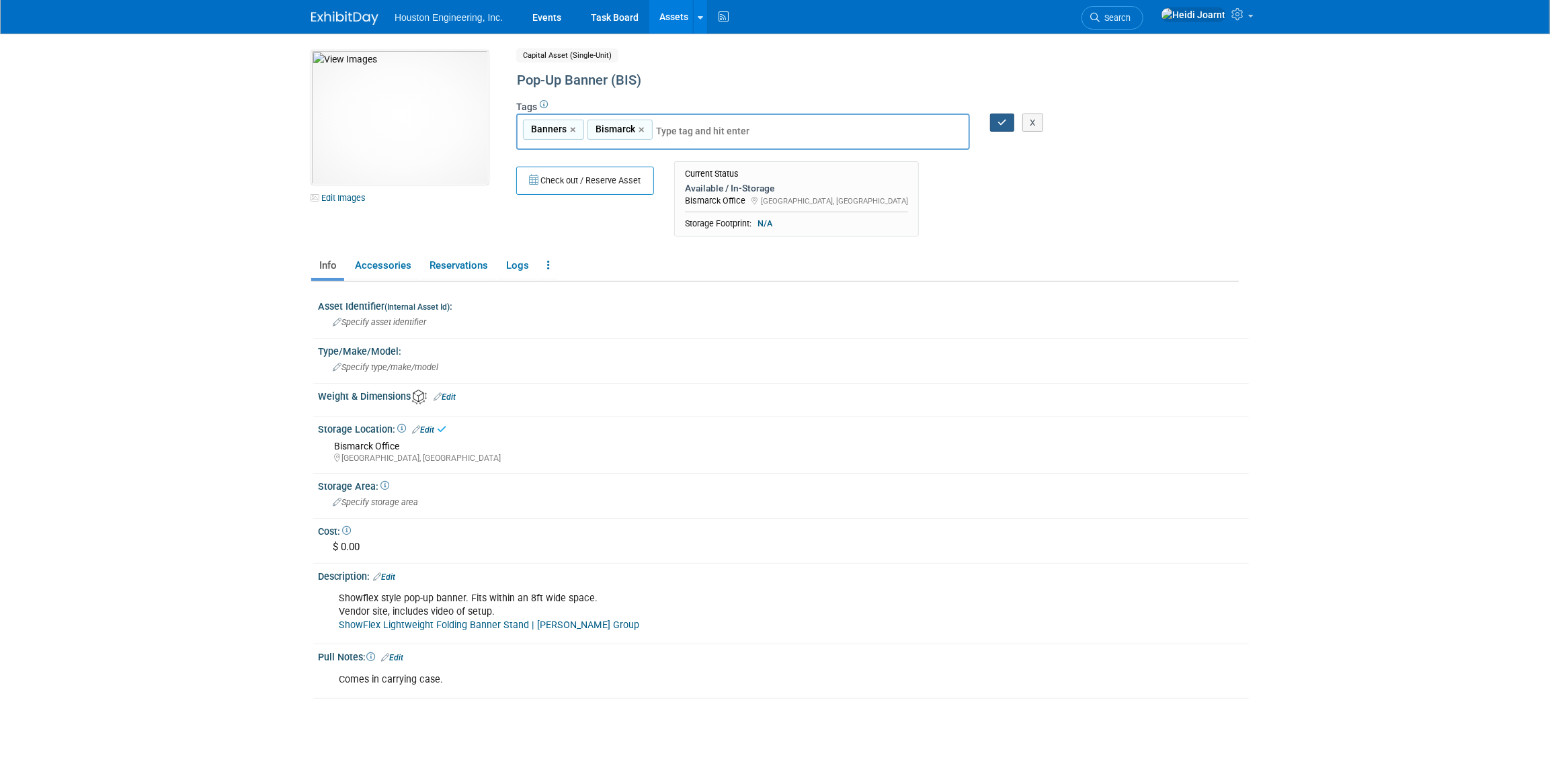
click at [996, 126] on button "button" at bounding box center [1002, 123] width 24 height 19
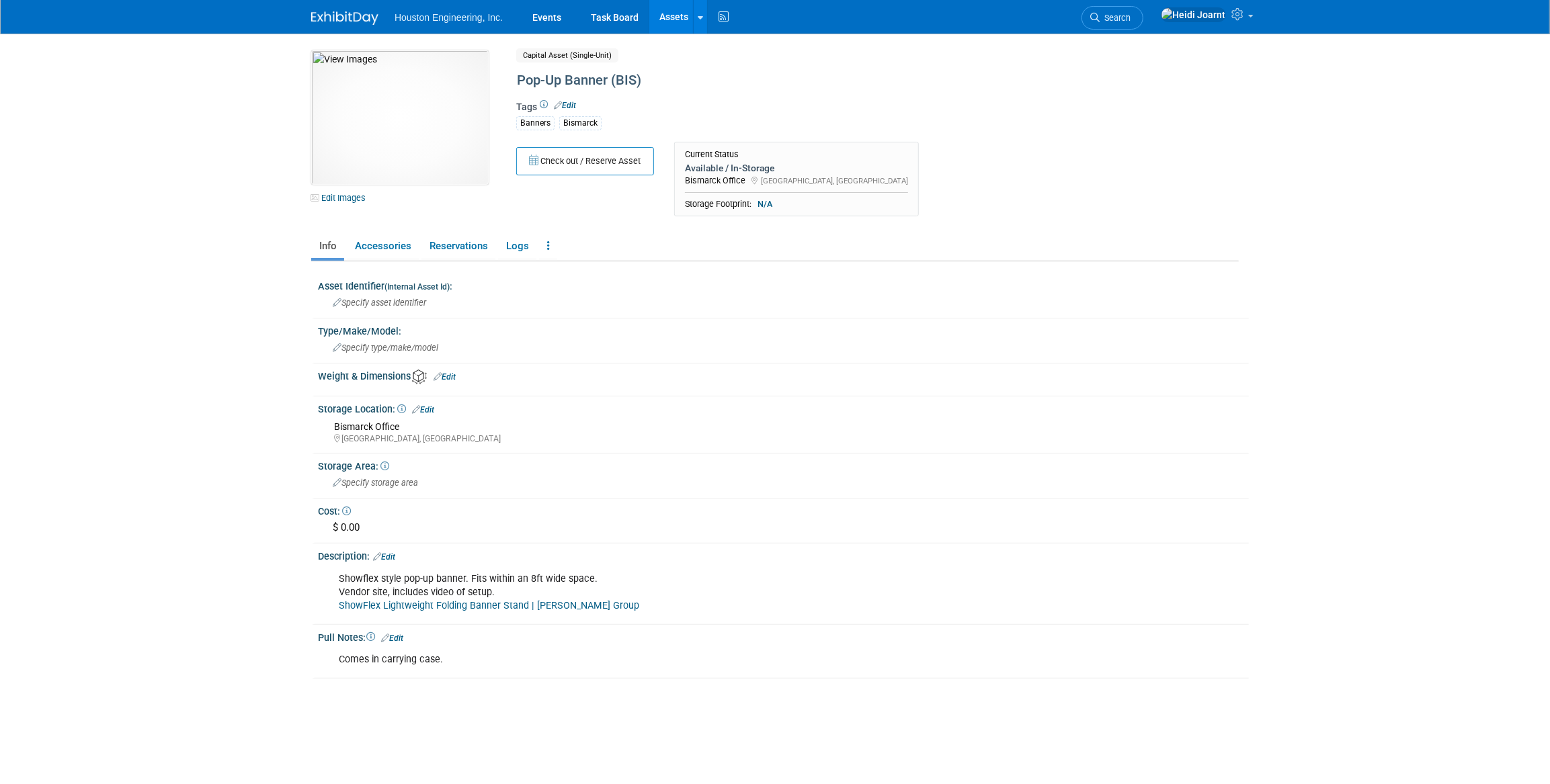
click at [666, 22] on link "Assets" at bounding box center [673, 16] width 49 height 34
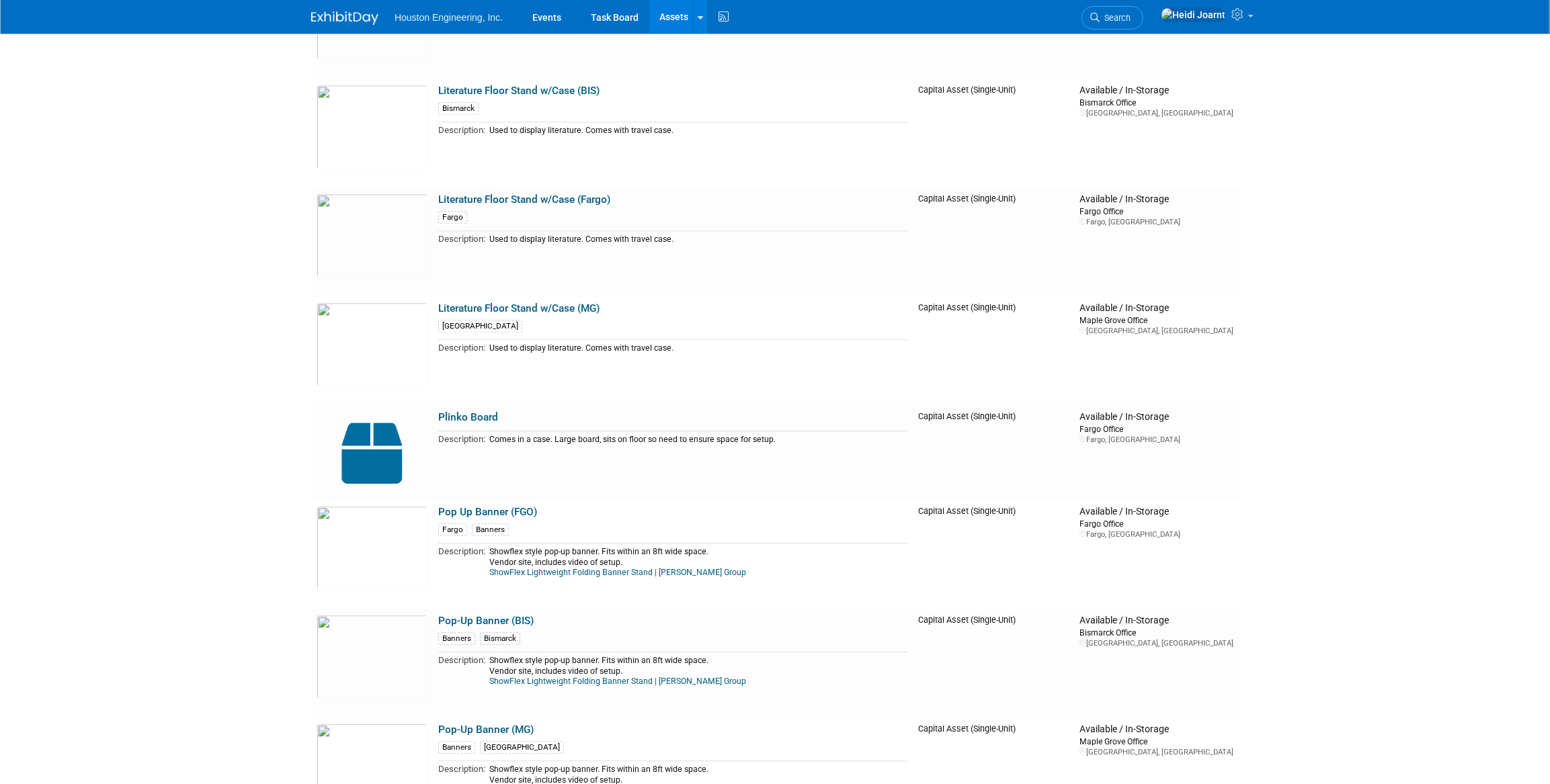
scroll to position [3116, 0]
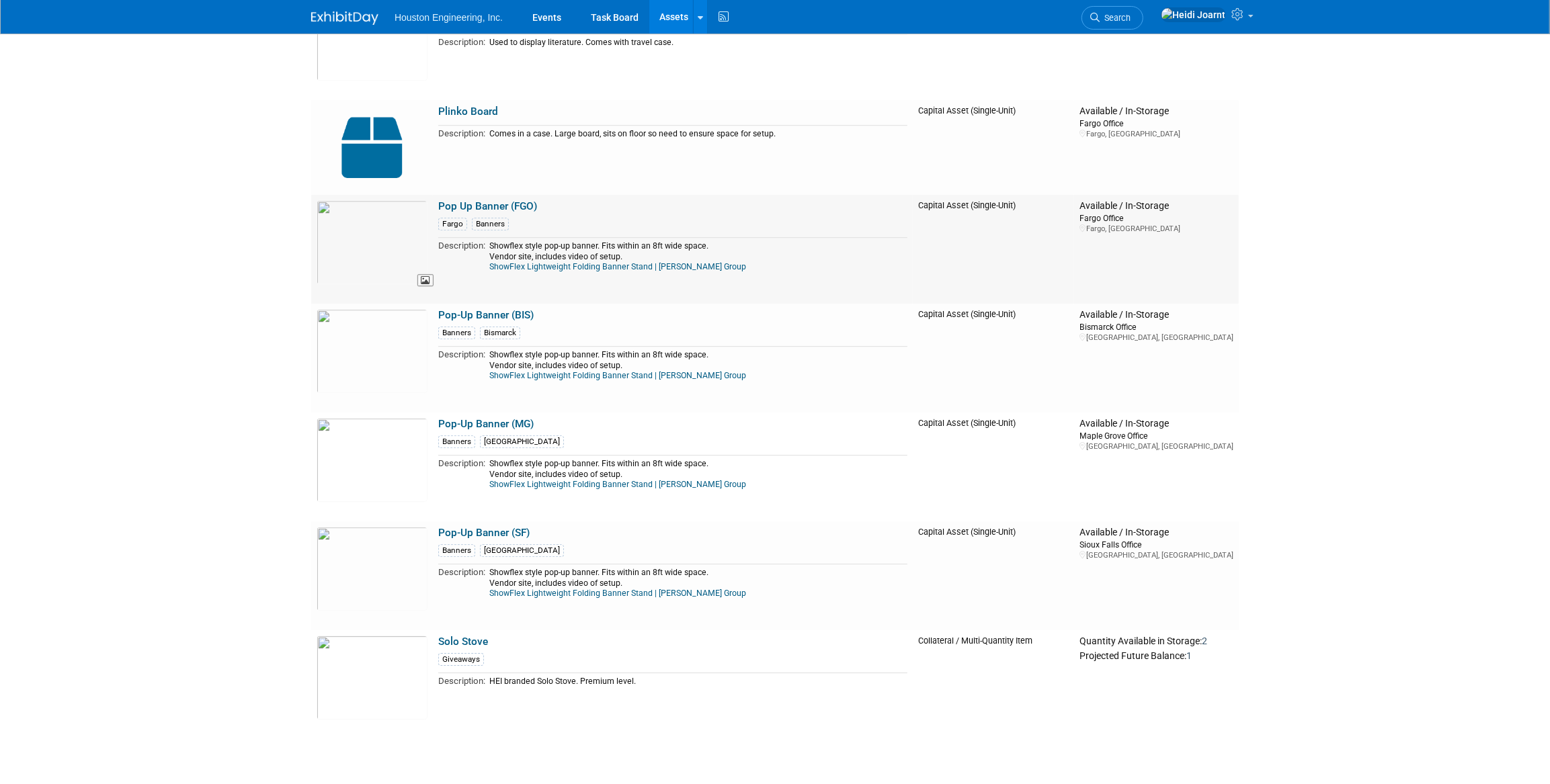
click at [388, 241] on img at bounding box center [371, 241] width 111 height 84
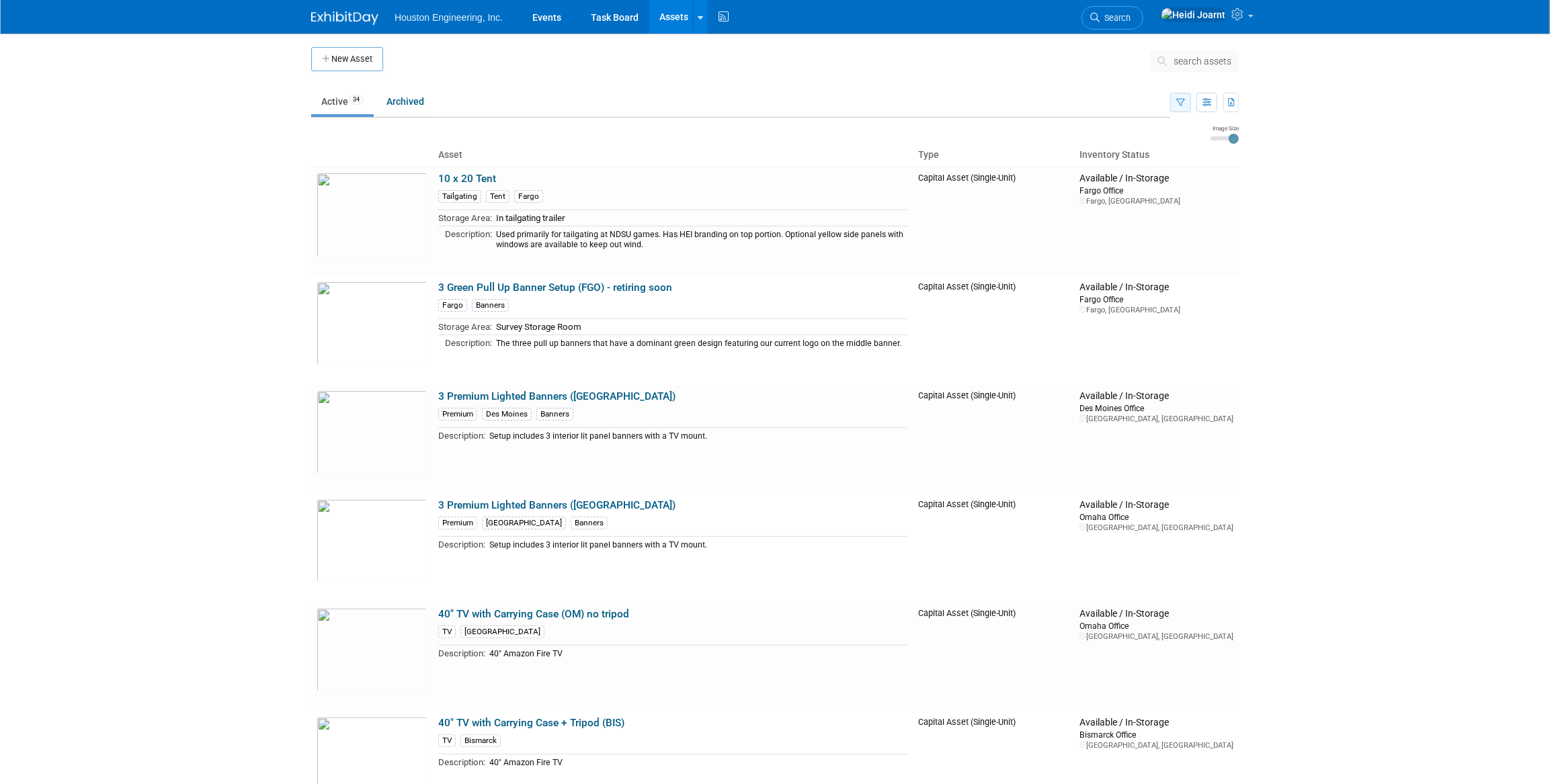
click at [1183, 101] on icon "button" at bounding box center [1181, 103] width 9 height 9
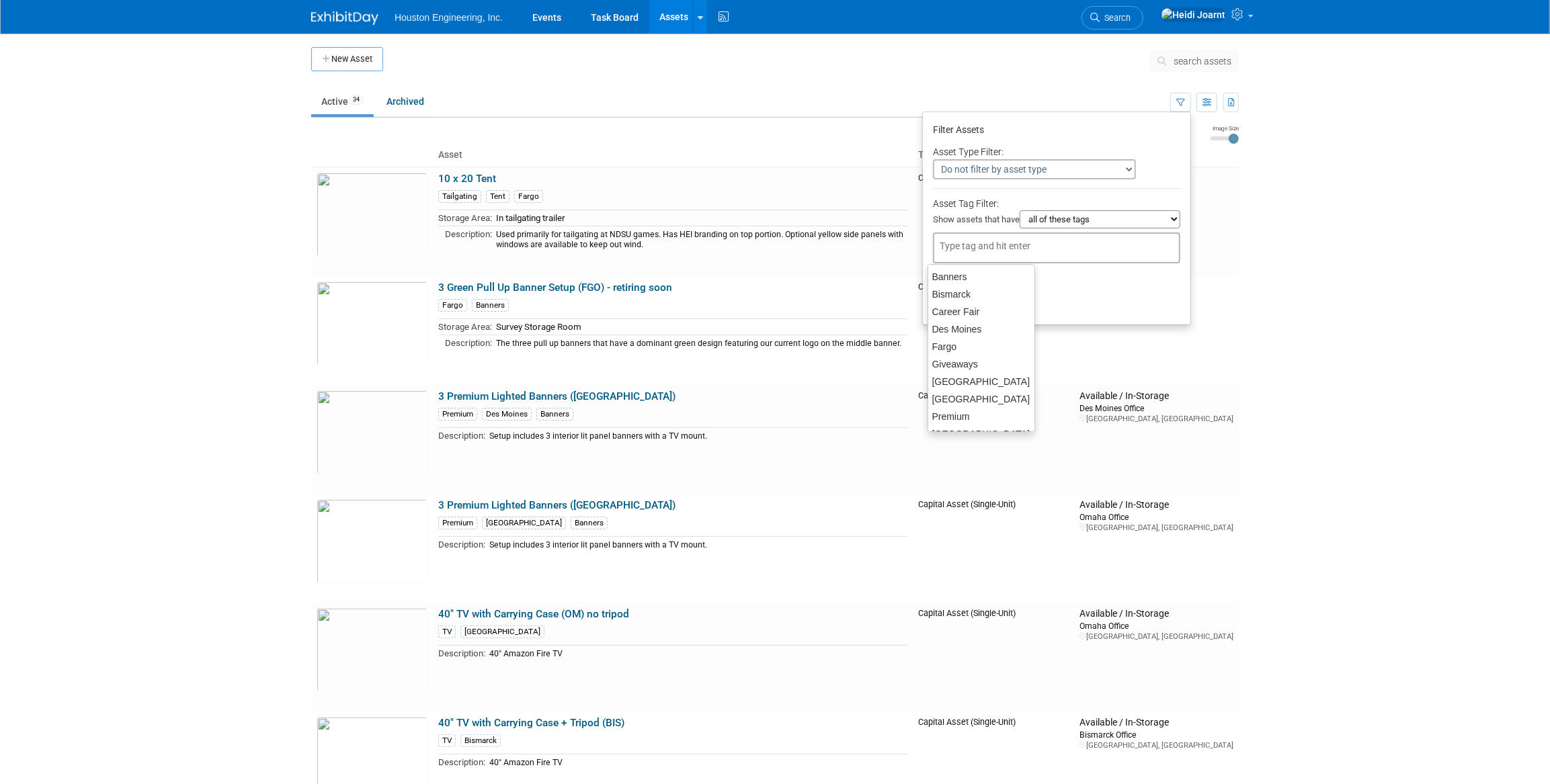
click at [1011, 251] on input "text" at bounding box center [994, 246] width 108 height 13
click at [978, 291] on div "Bismarck" at bounding box center [981, 294] width 108 height 19
type input "Bismarck"
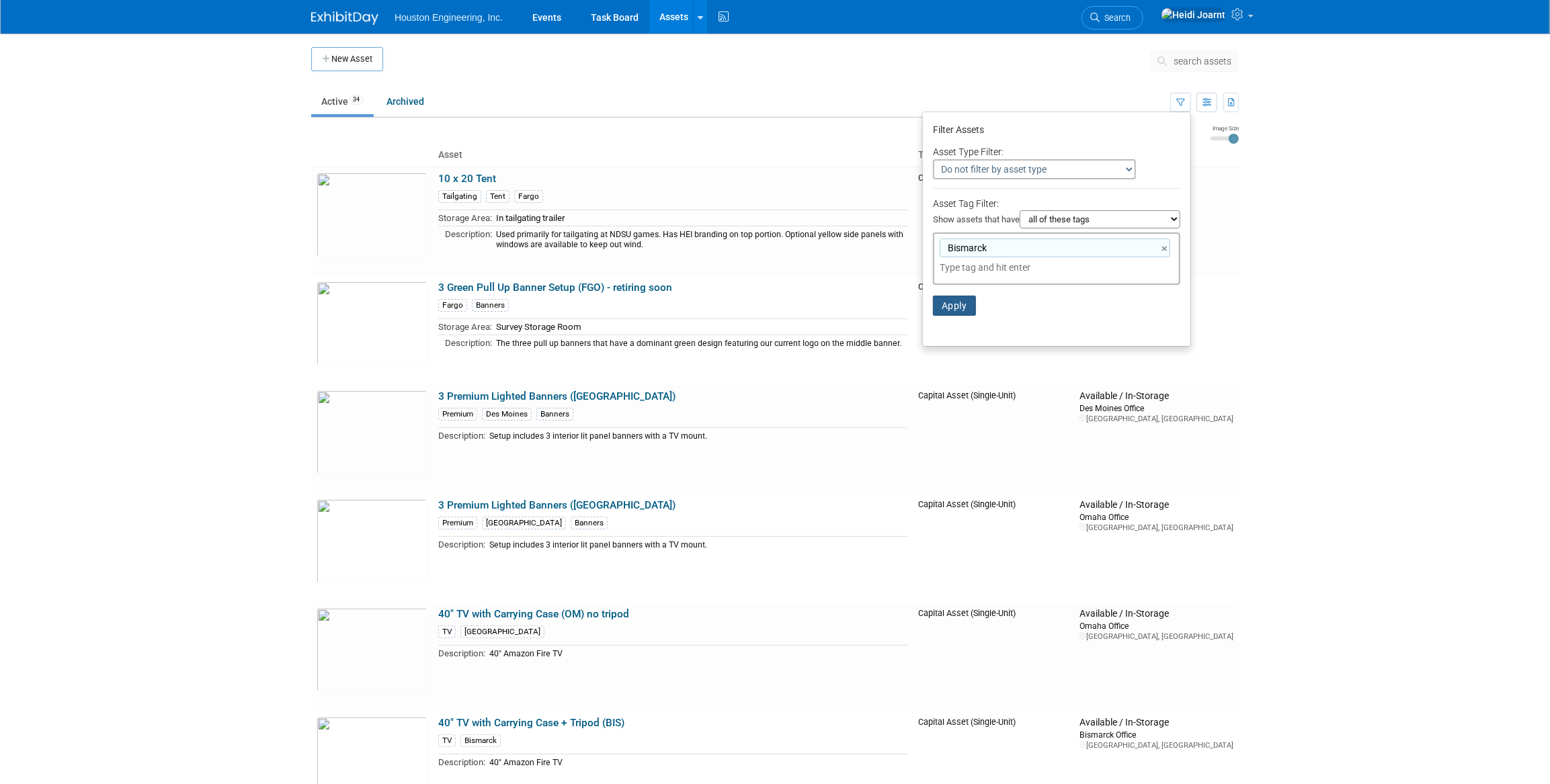
click at [950, 307] on button "Apply" at bounding box center [954, 305] width 43 height 20
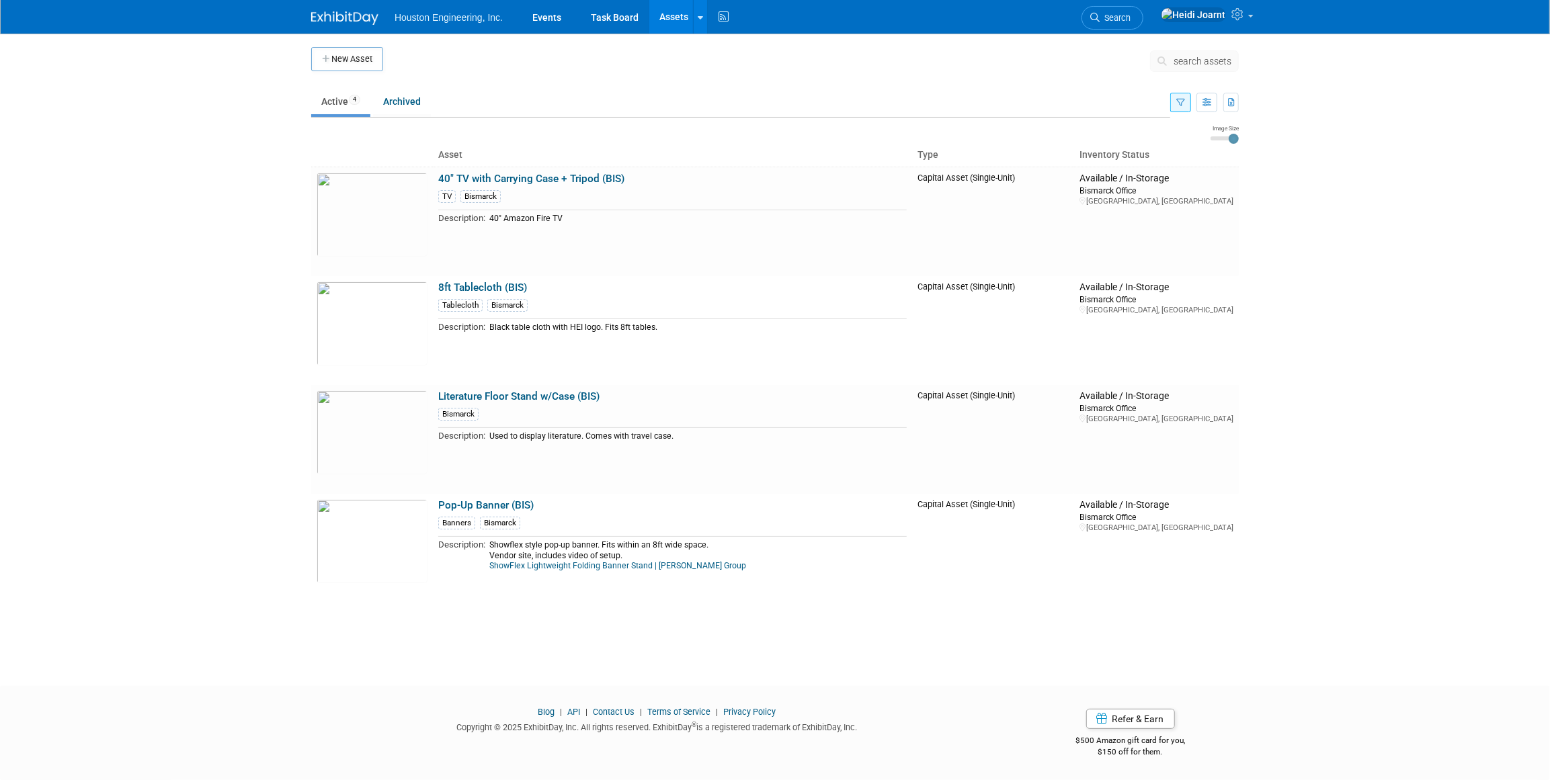
click at [1179, 99] on icon "button" at bounding box center [1181, 103] width 9 height 9
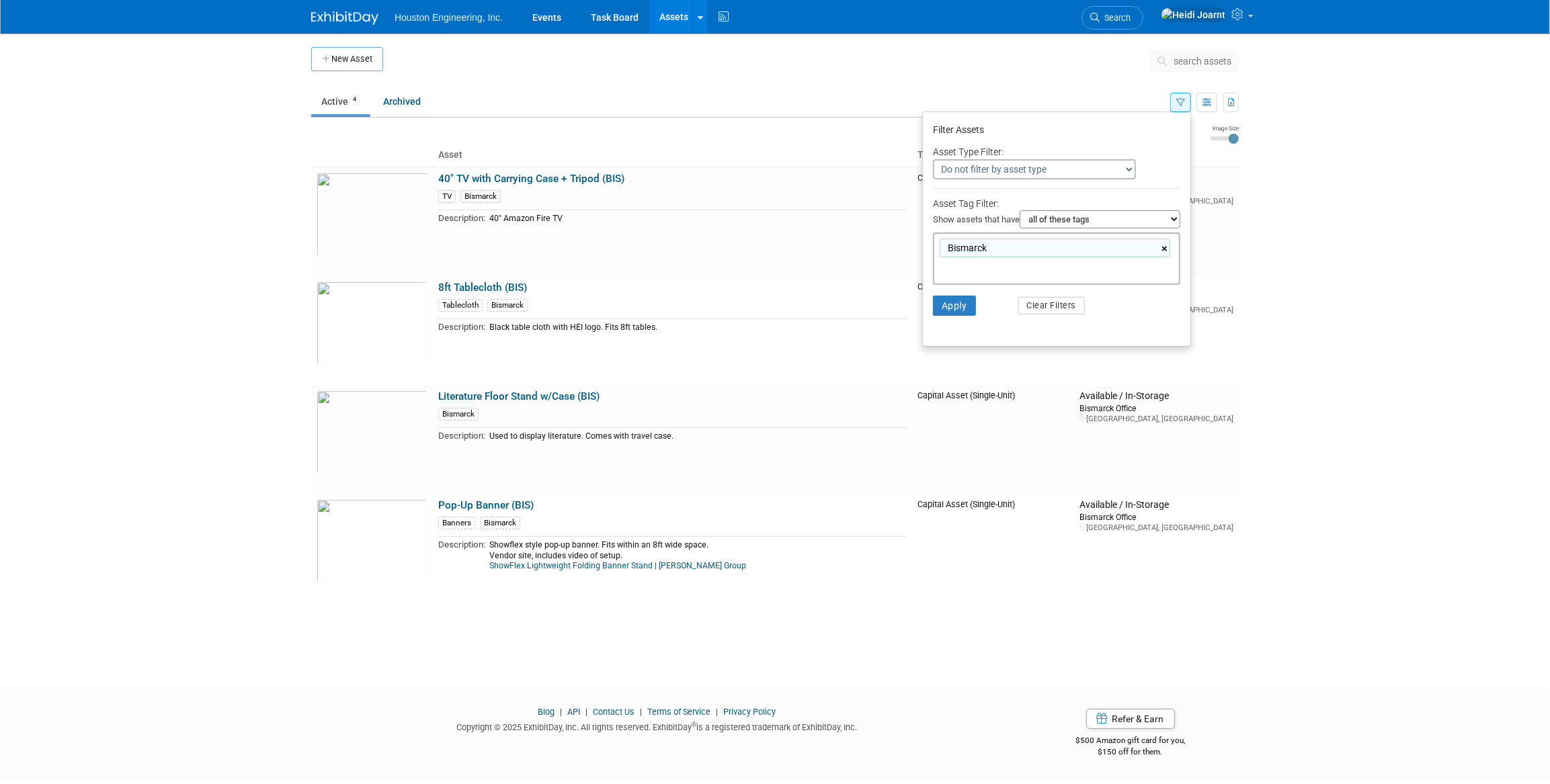
click at [1165, 251] on link "×" at bounding box center [1165, 249] width 9 height 15
type input "si"
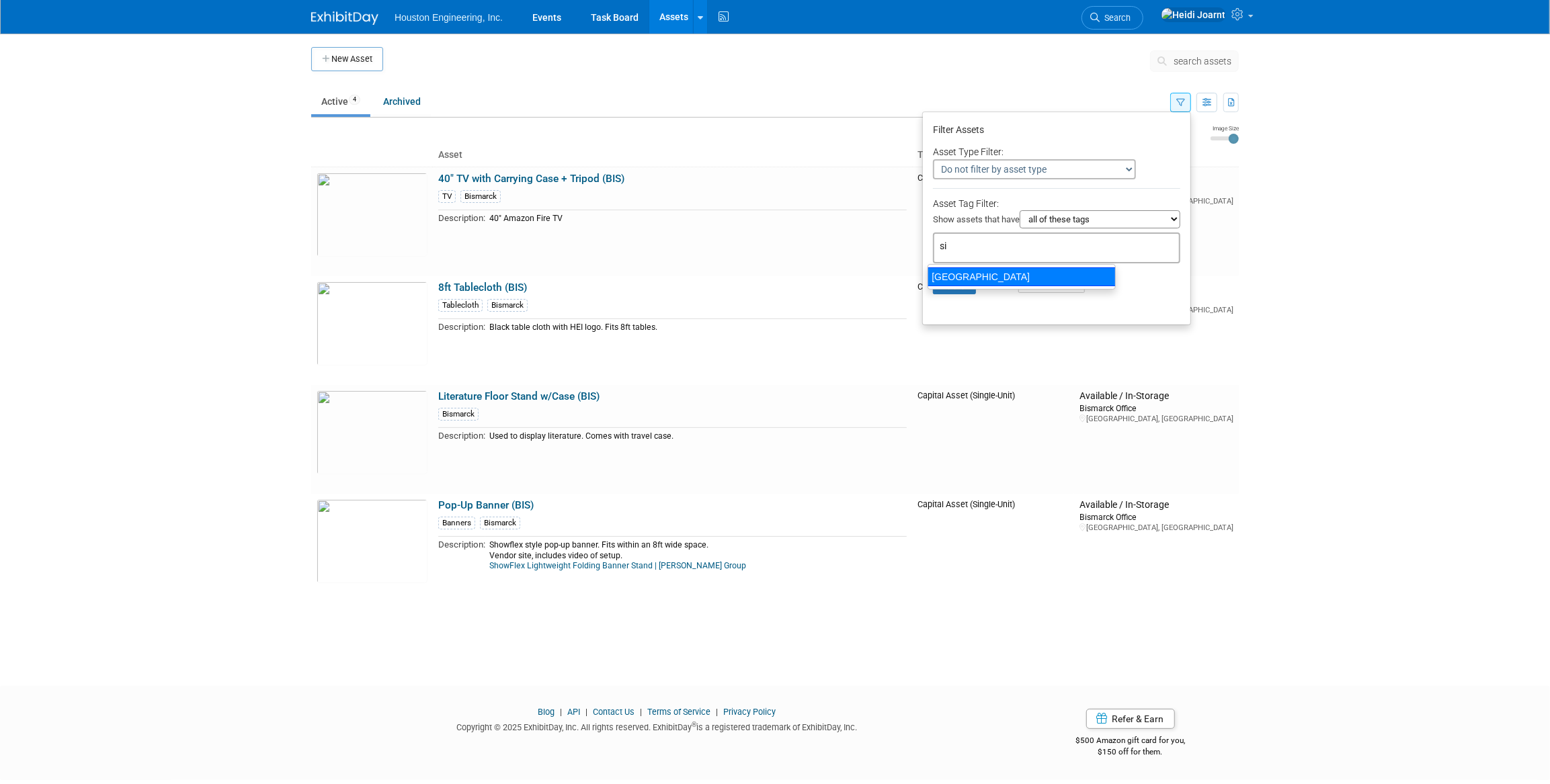
click at [971, 282] on div "[GEOGRAPHIC_DATA]" at bounding box center [1022, 277] width 189 height 19
type input "[GEOGRAPHIC_DATA]"
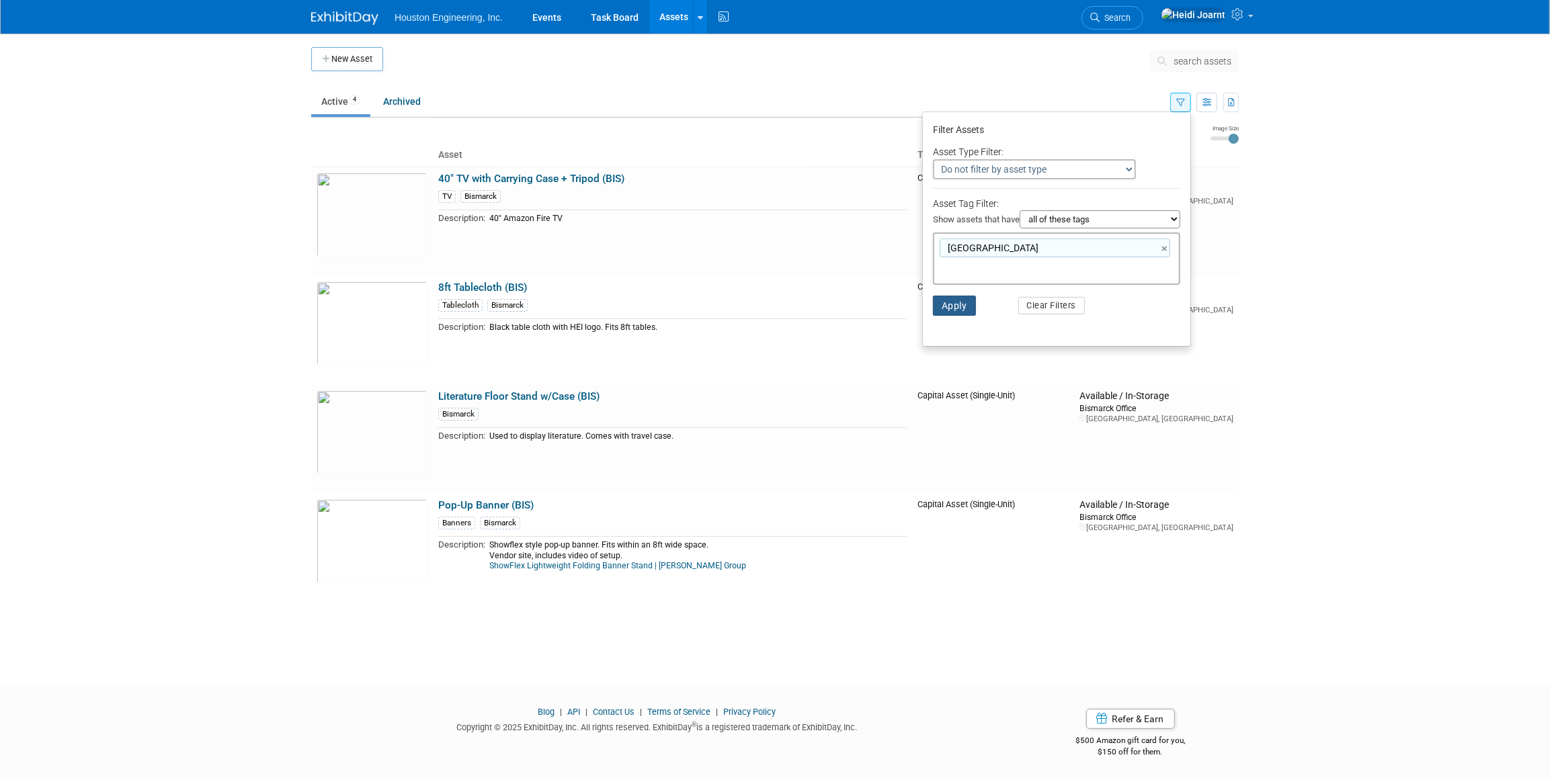
click at [958, 300] on button "Apply" at bounding box center [954, 305] width 43 height 20
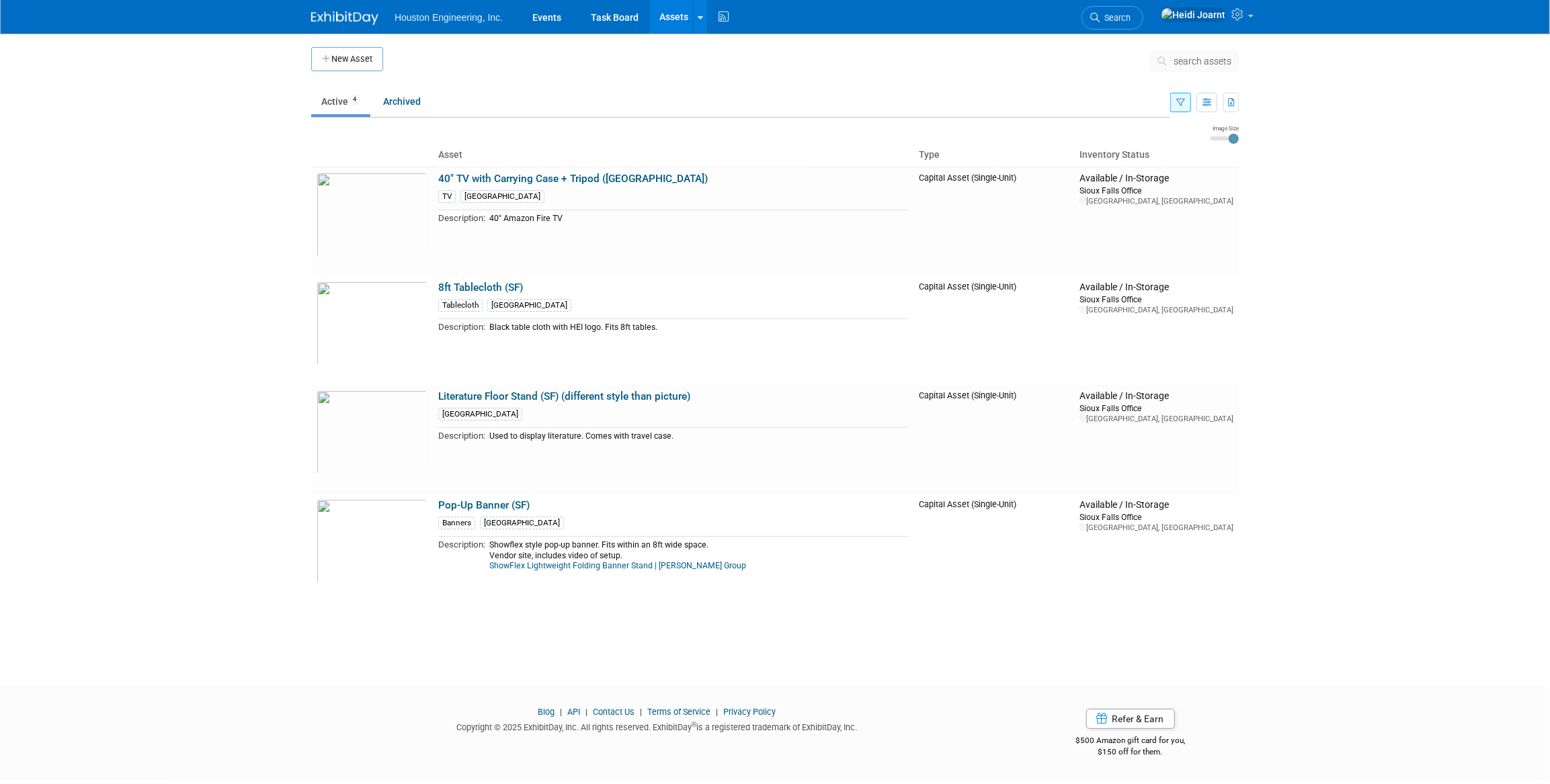
click at [1182, 99] on icon "button" at bounding box center [1181, 103] width 9 height 9
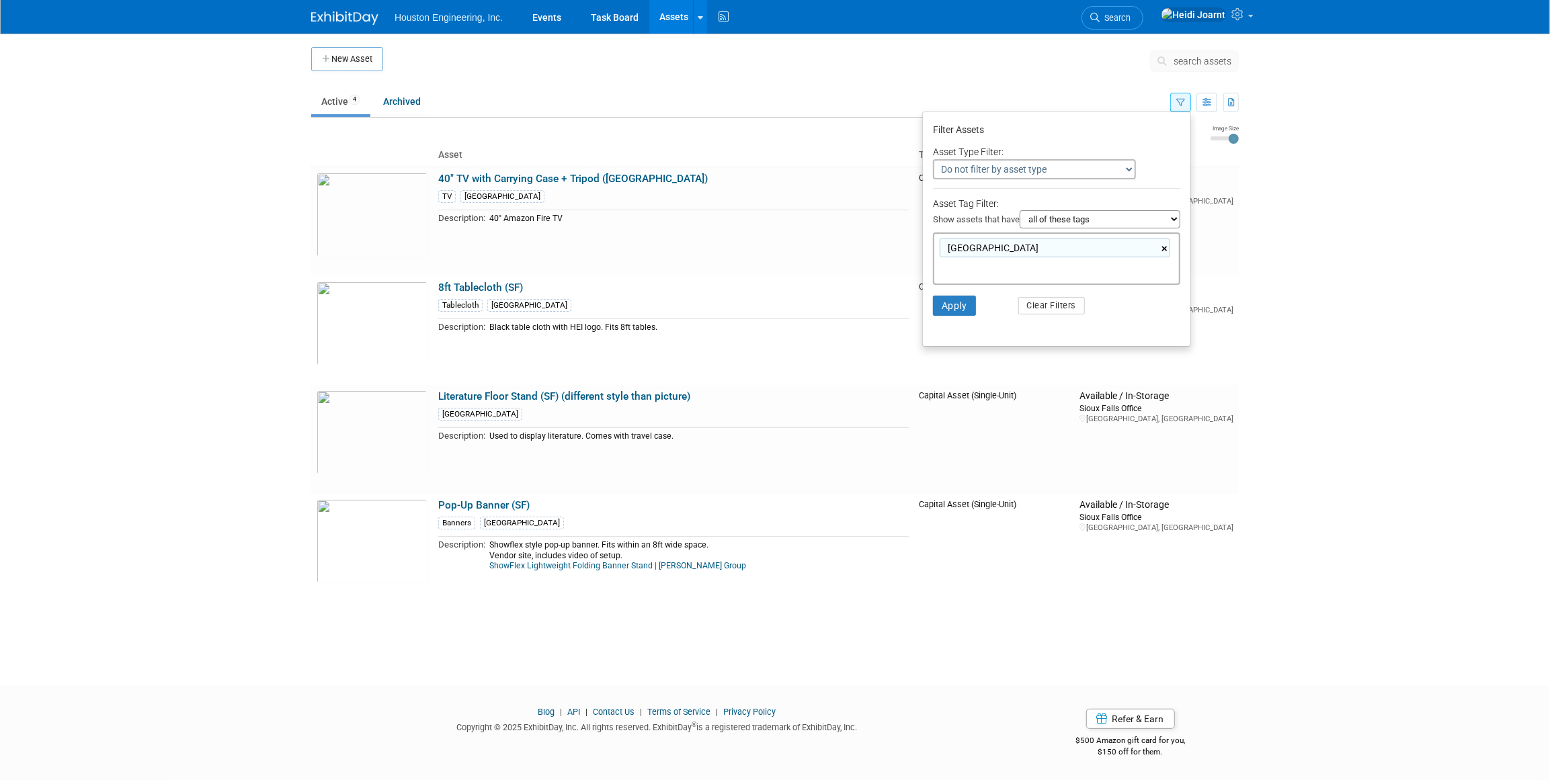
click at [1163, 251] on link "×" at bounding box center [1165, 249] width 9 height 15
click at [1131, 310] on ul "Filter Assets Asset Type Filter: Do not filter by asset type Only show Single-U…" at bounding box center [1055, 218] width 268 height 214
click at [1037, 289] on button "Clear Filters" at bounding box center [1052, 284] width 67 height 17
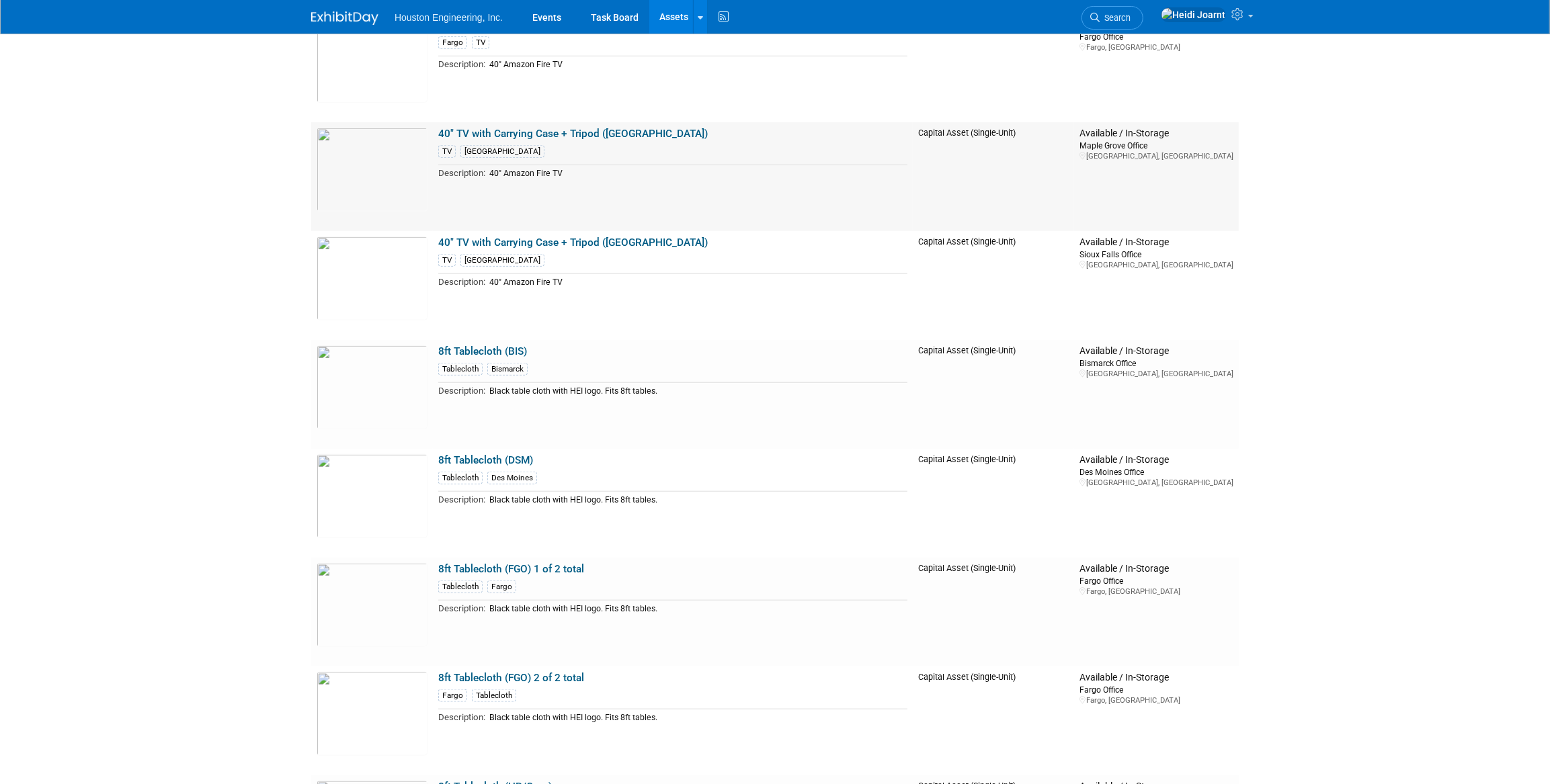
scroll to position [1038, 0]
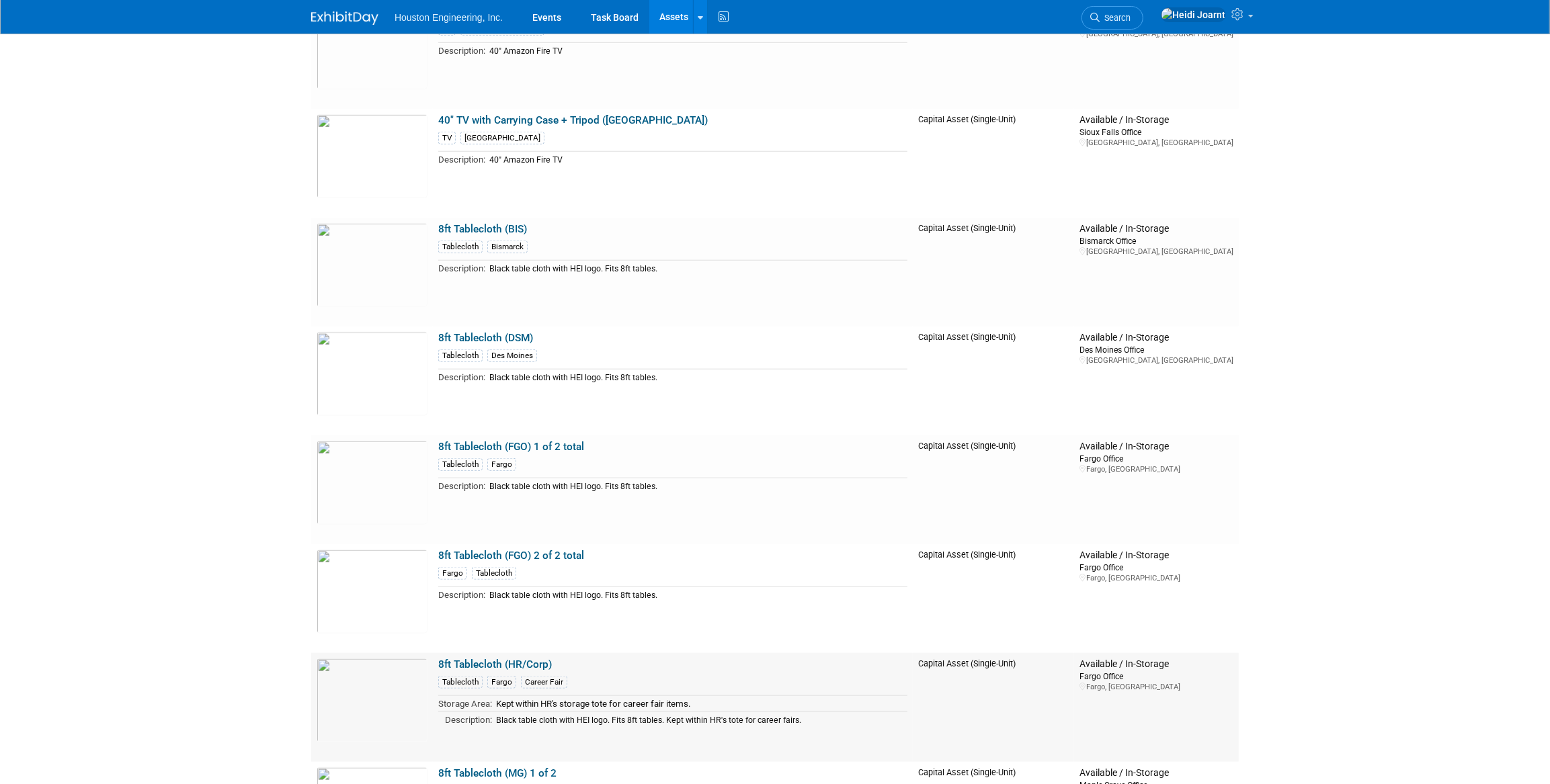
click at [524, 666] on link "8ft Tablecloth (HR/Corp)" at bounding box center [495, 665] width 114 height 13
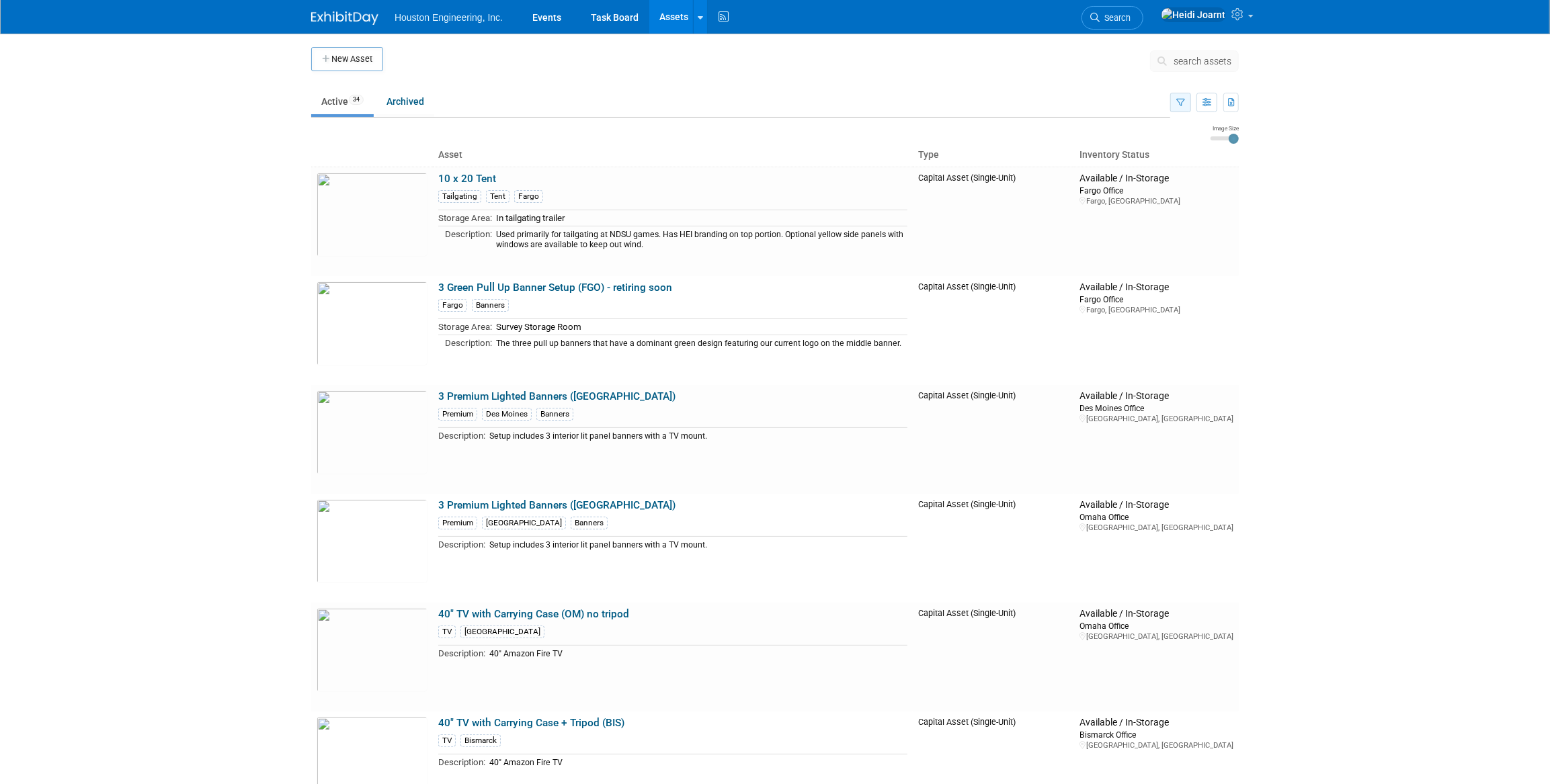
click at [1176, 107] on button "button" at bounding box center [1181, 102] width 21 height 19
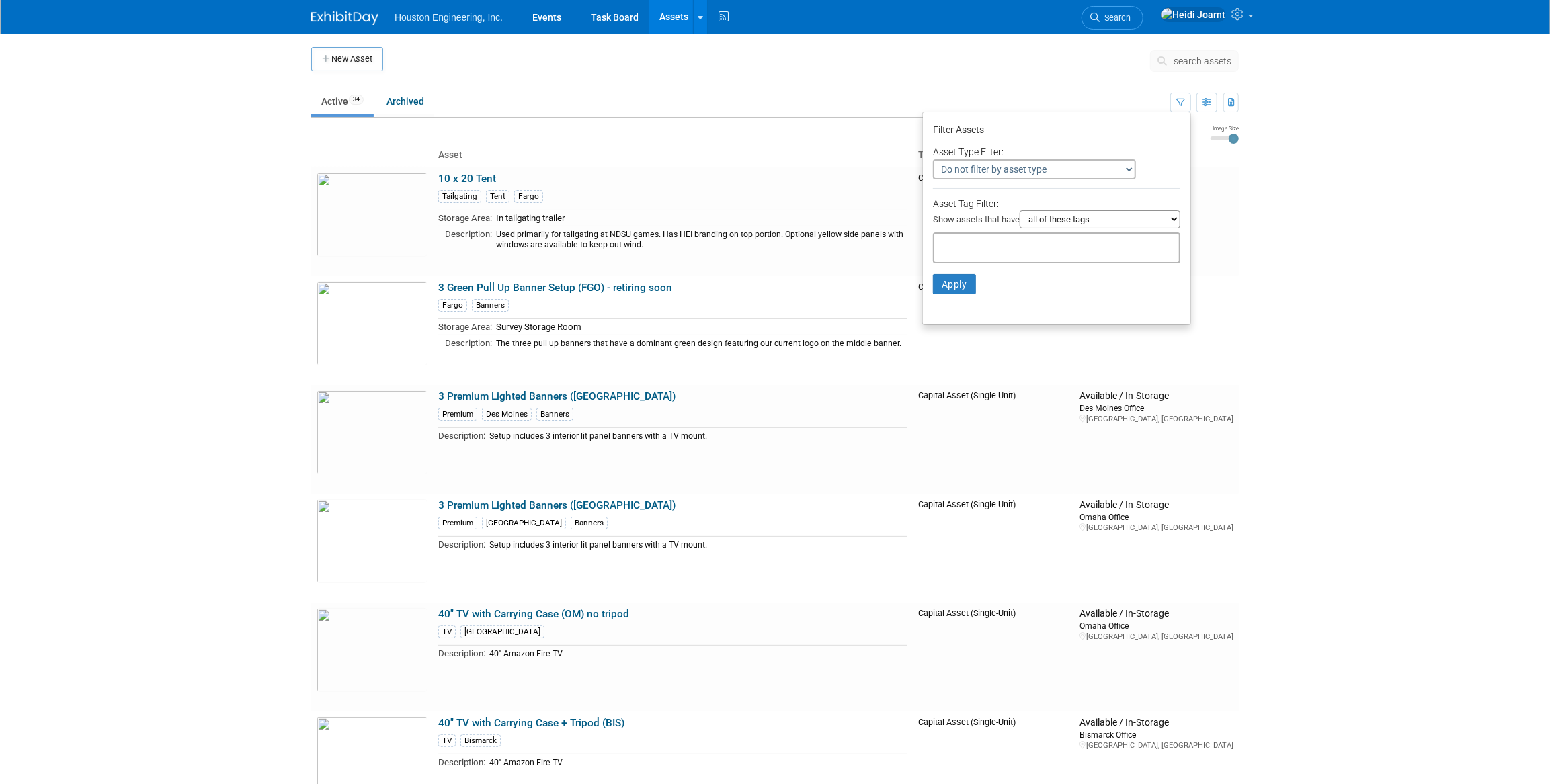
click at [1014, 244] on input "text" at bounding box center [994, 246] width 108 height 13
click at [470, 181] on link "10 x 20 Tent" at bounding box center [467, 179] width 58 height 13
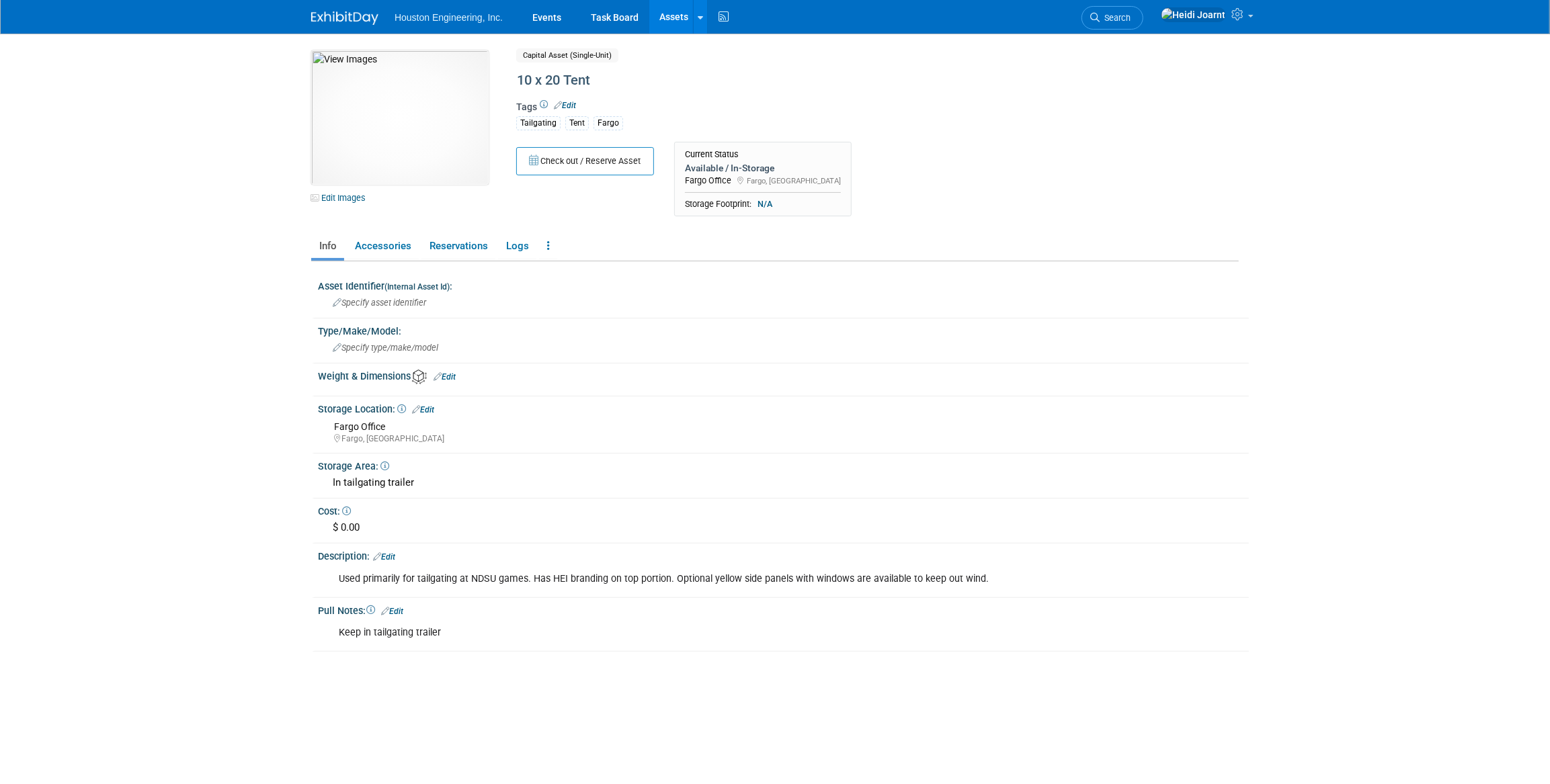
click at [566, 103] on link "Edit" at bounding box center [565, 106] width 22 height 10
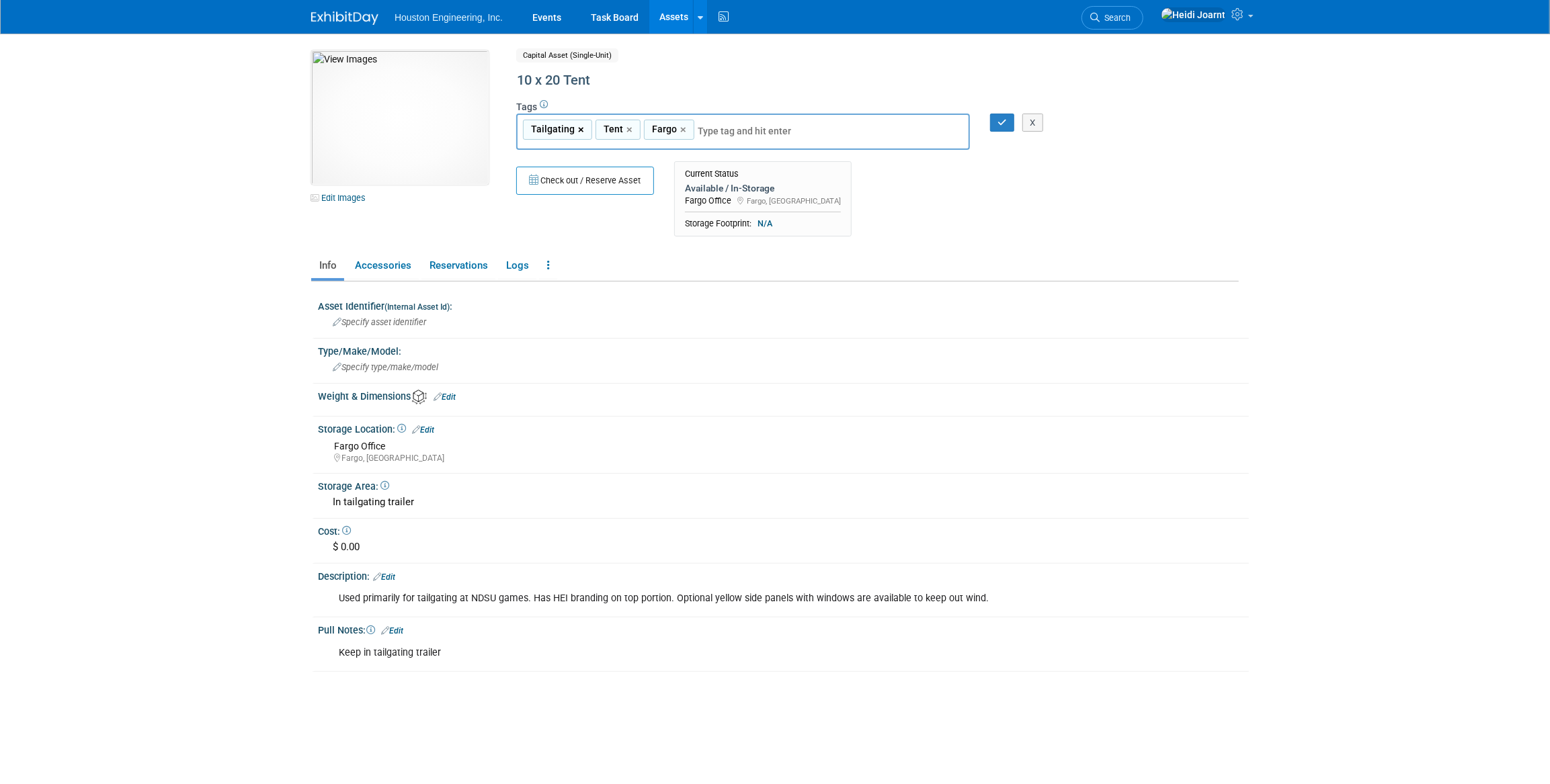
click at [583, 129] on link "×" at bounding box center [582, 130] width 9 height 15
type input "Tent, Fargo"
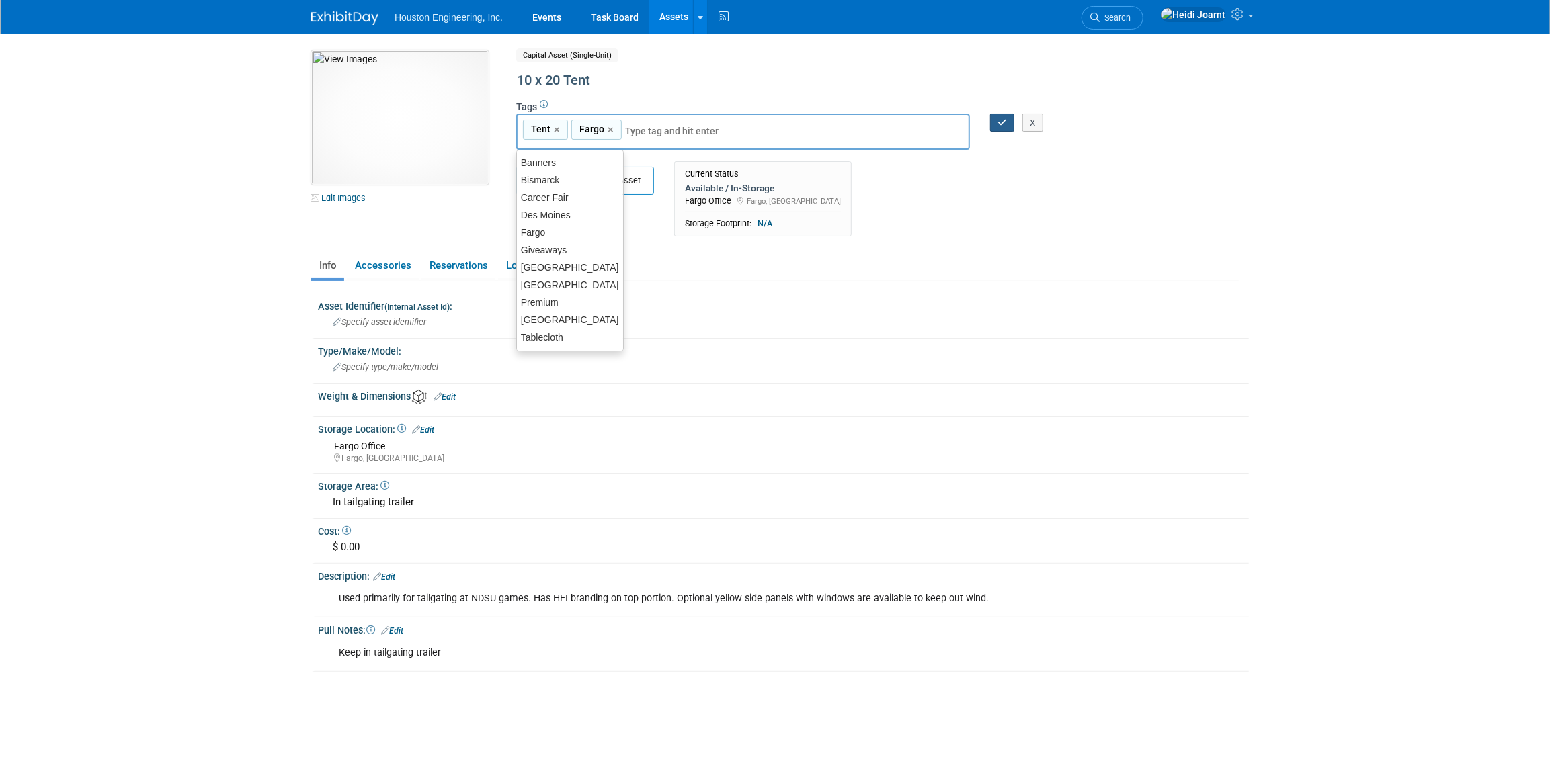
click at [1003, 124] on button "button" at bounding box center [1002, 123] width 24 height 19
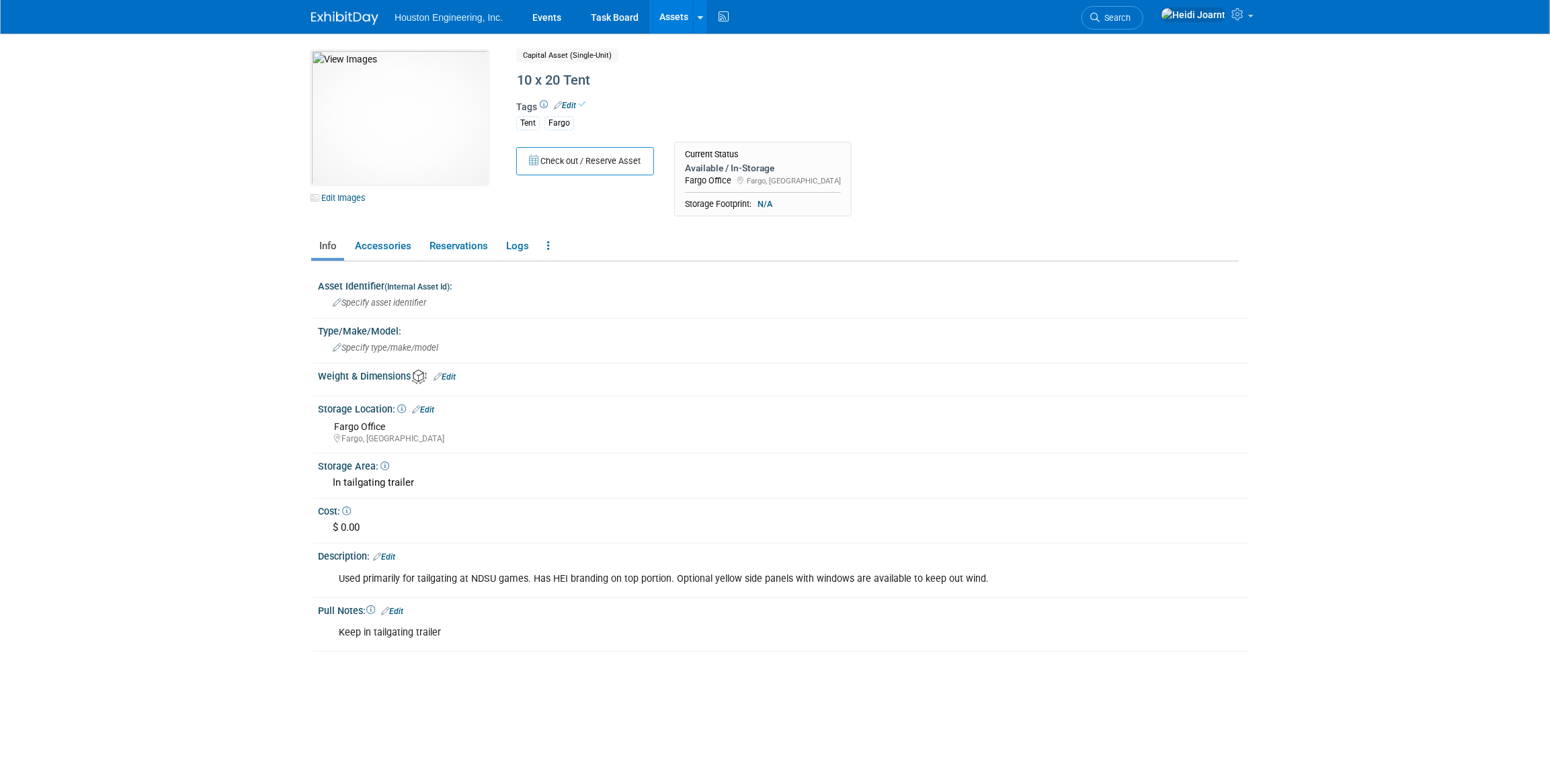
click at [676, 13] on link "Assets" at bounding box center [673, 16] width 49 height 34
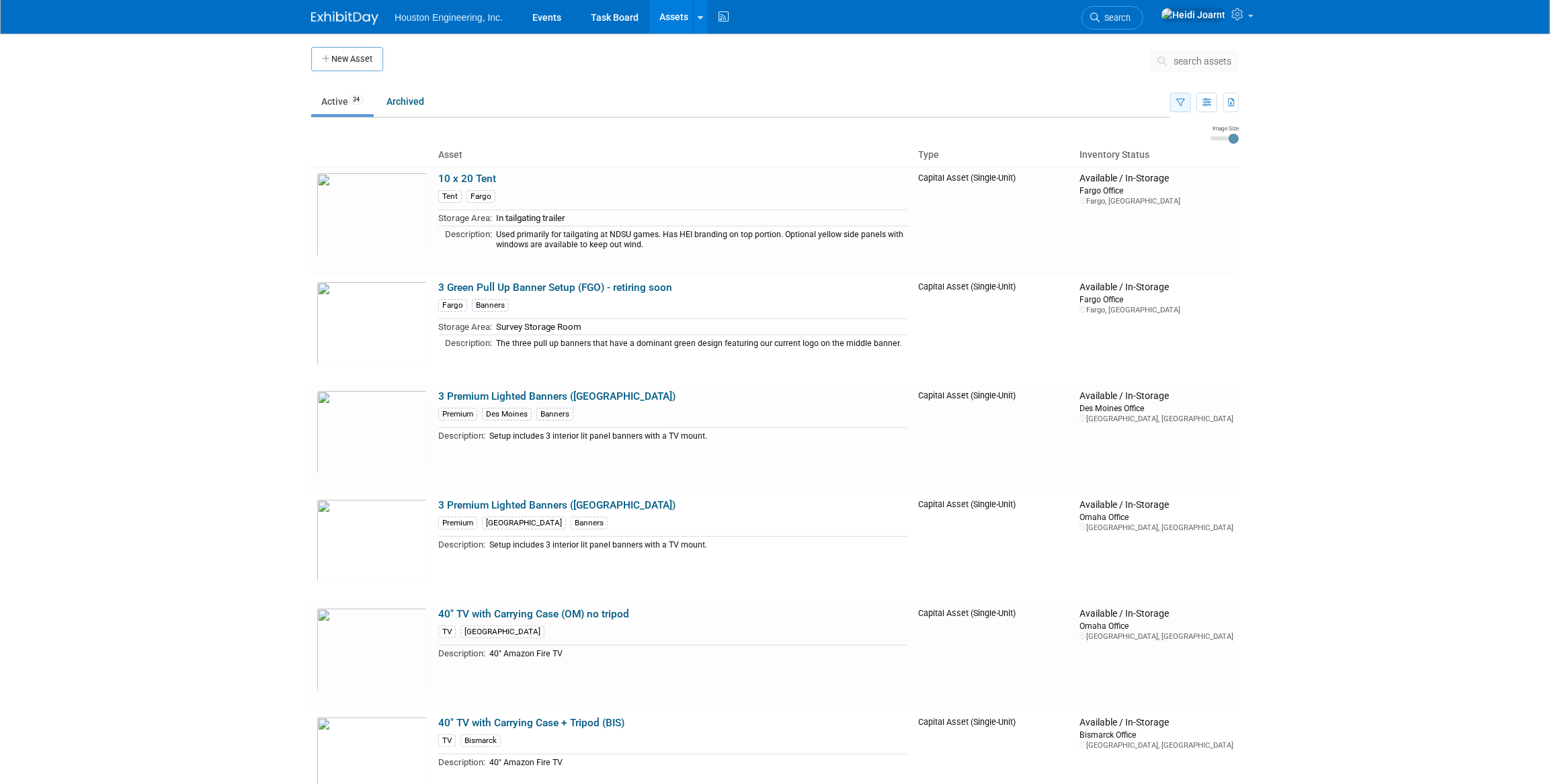
click at [1182, 101] on icon "button" at bounding box center [1181, 103] width 9 height 9
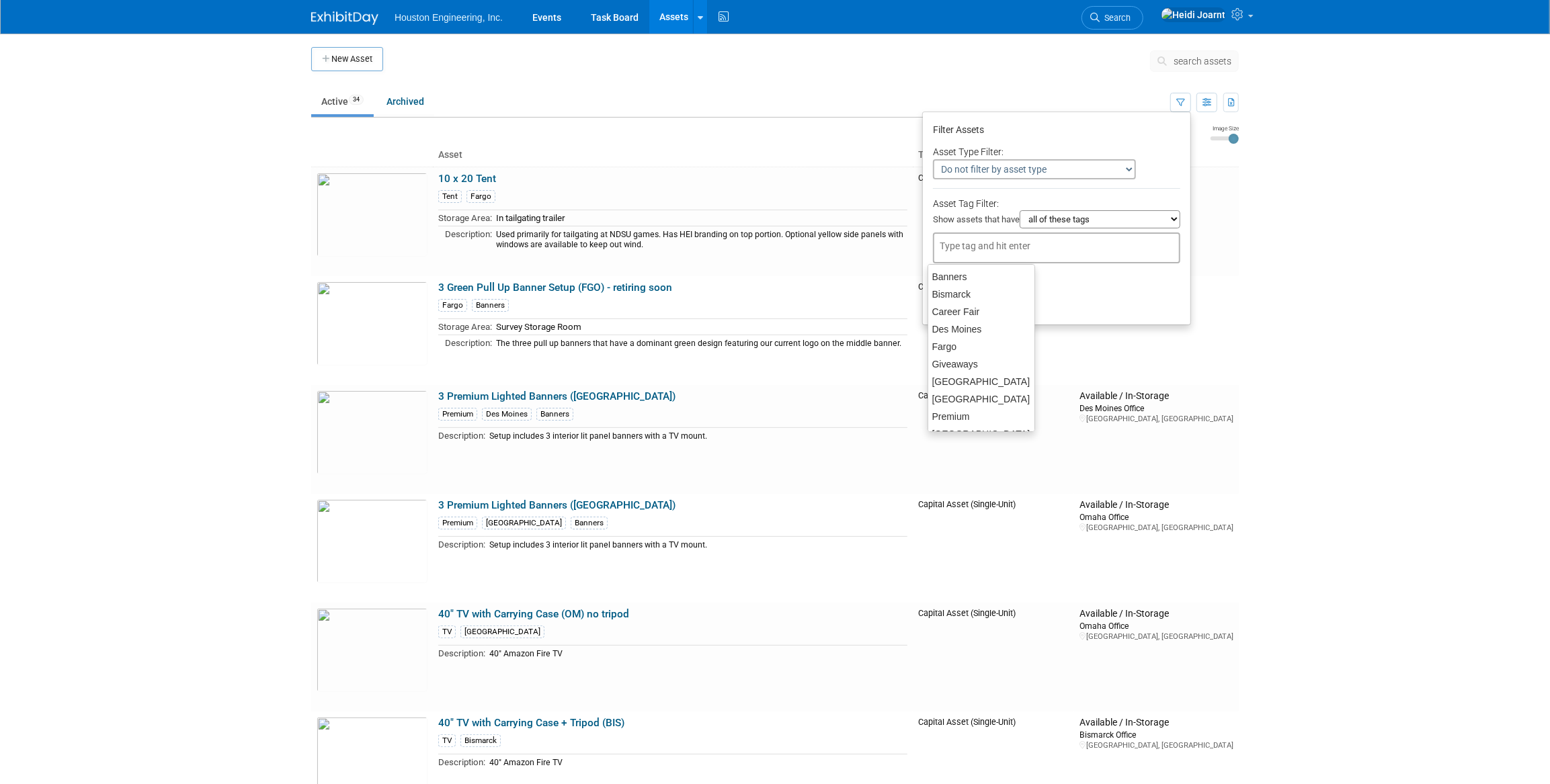
click at [1006, 241] on input "text" at bounding box center [994, 246] width 108 height 13
click at [839, 129] on td at bounding box center [760, 132] width 900 height 16
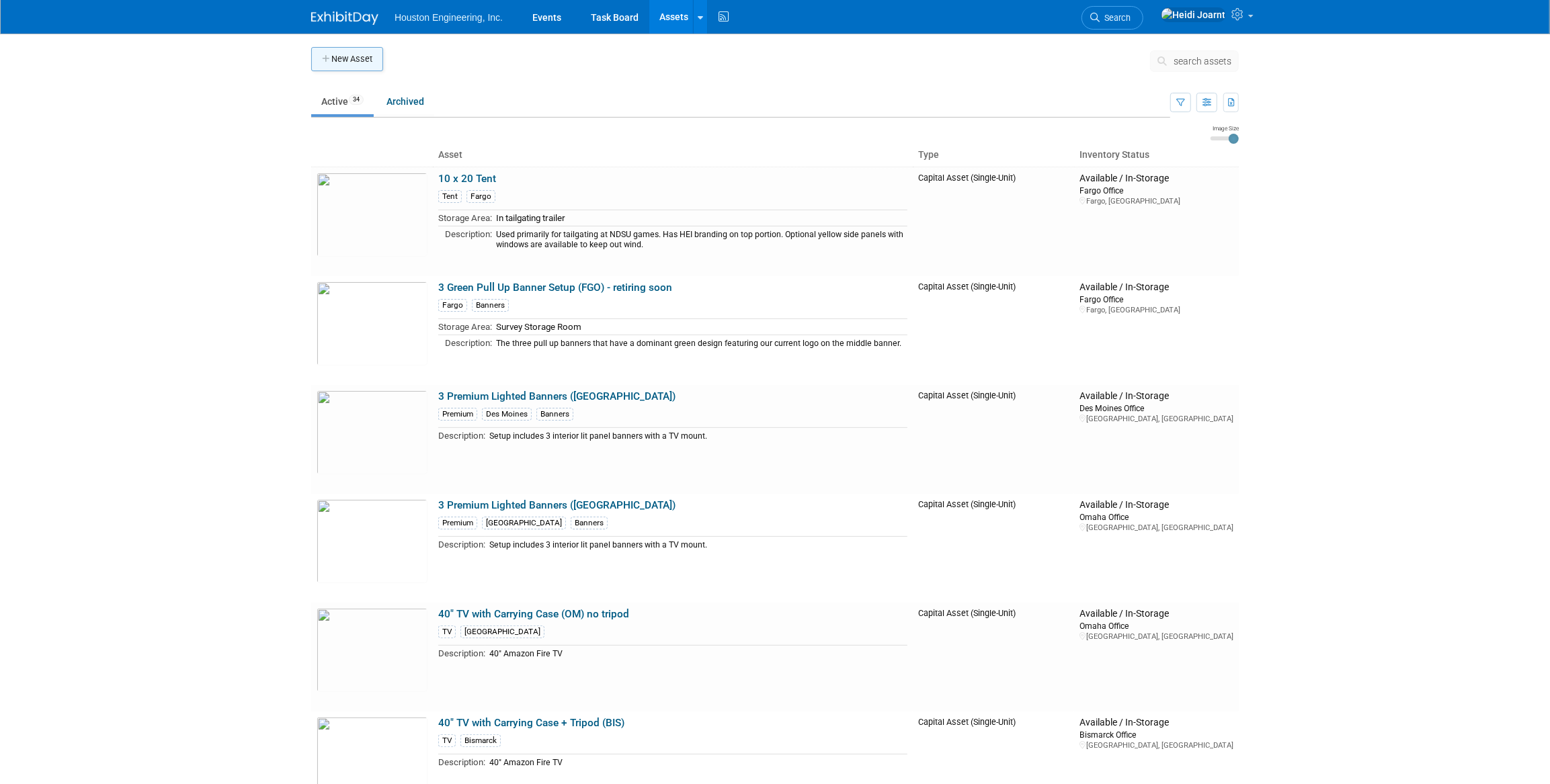
click at [337, 61] on button "New Asset" at bounding box center [346, 59] width 72 height 24
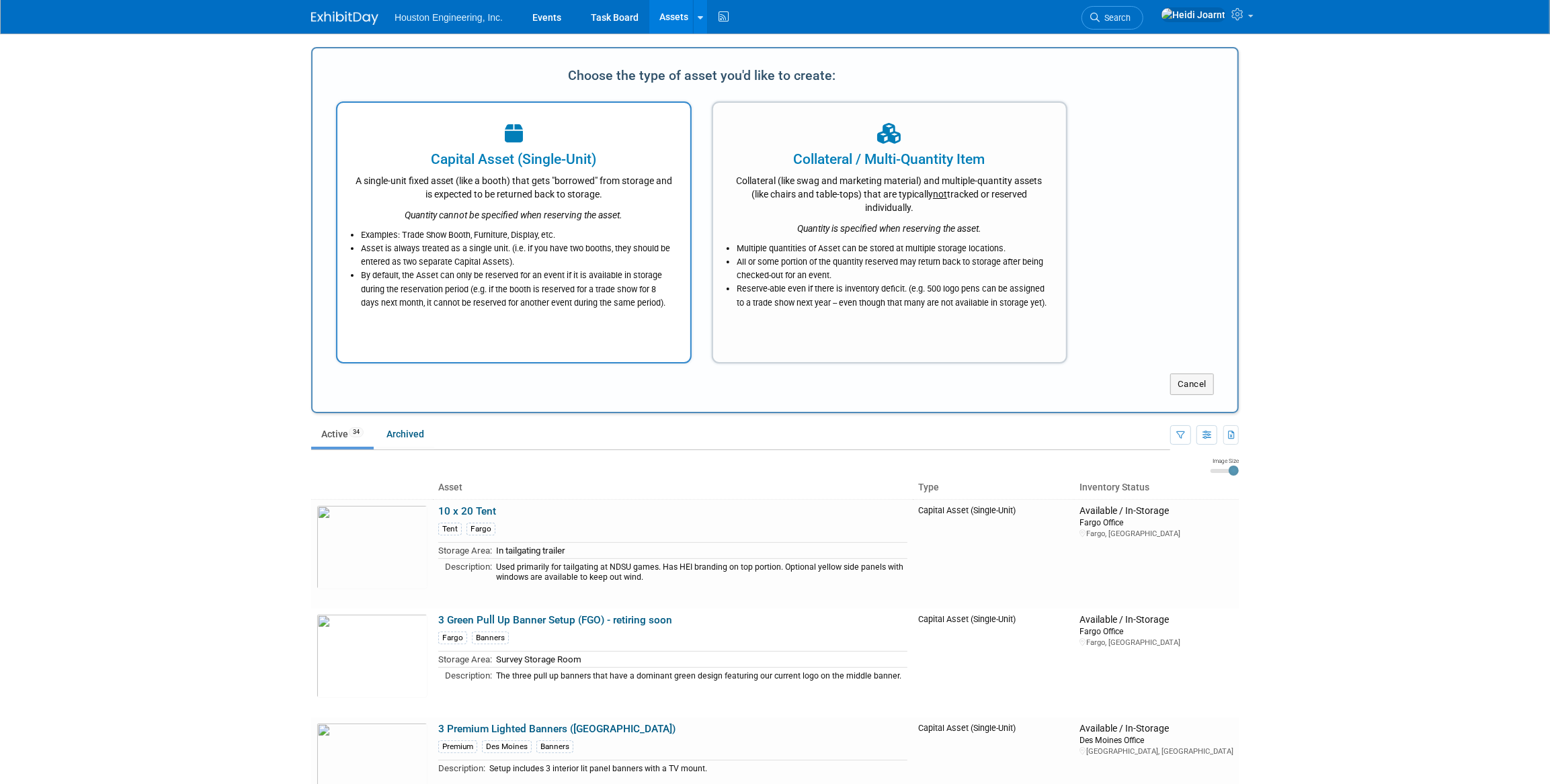
click at [533, 204] on div "Quantity cannot be specified when reserving the asset." at bounding box center [514, 212] width 319 height 21
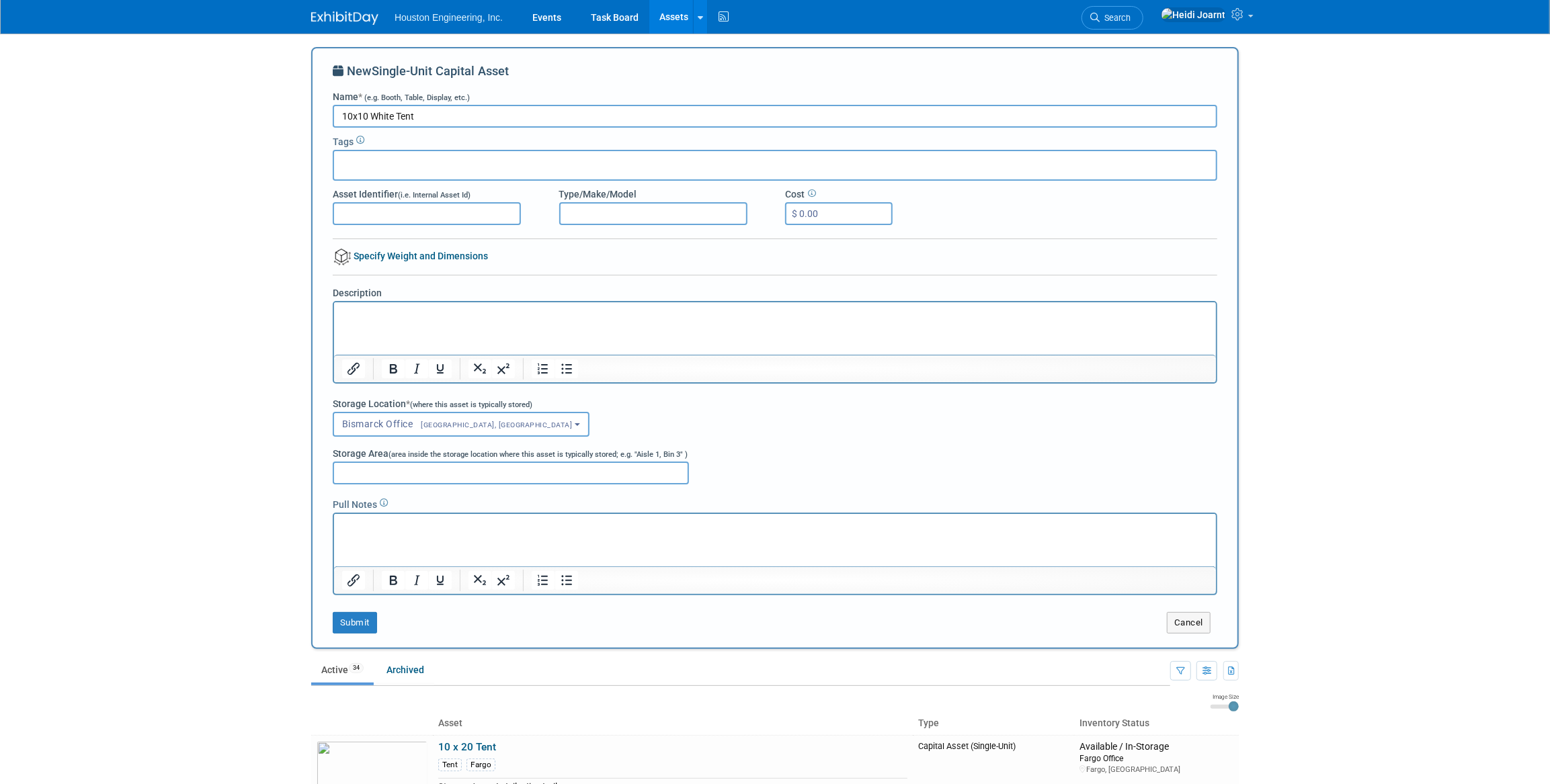
type input "10x10 White Tent"
click at [471, 169] on div at bounding box center [775, 165] width 884 height 31
type input "maple"
click at [394, 192] on div "[GEOGRAPHIC_DATA]" at bounding box center [427, 193] width 189 height 19
type input "[GEOGRAPHIC_DATA]"
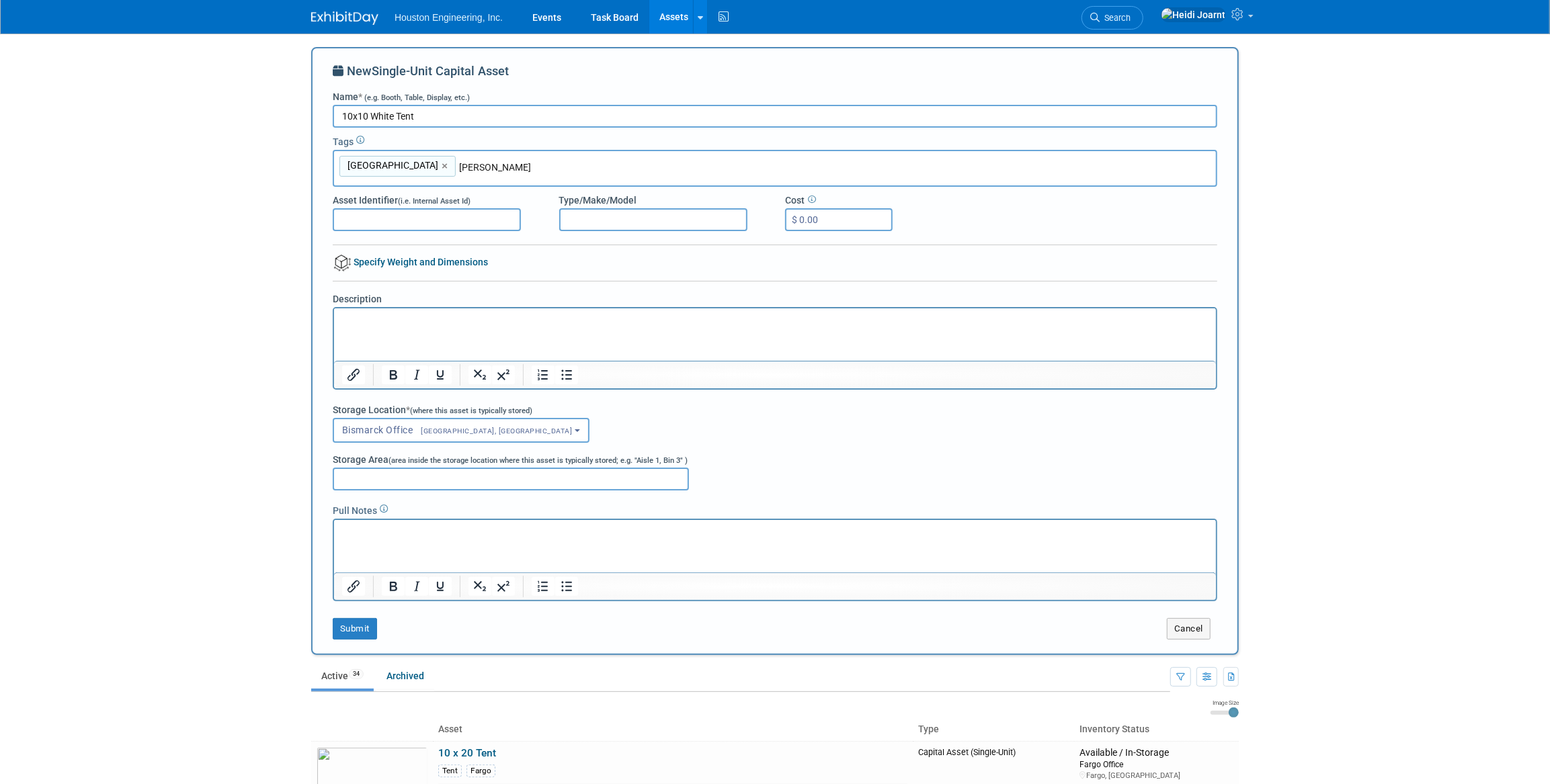
type input "Eden Prairie"
type input "Maple Grove, Eden Prairie"
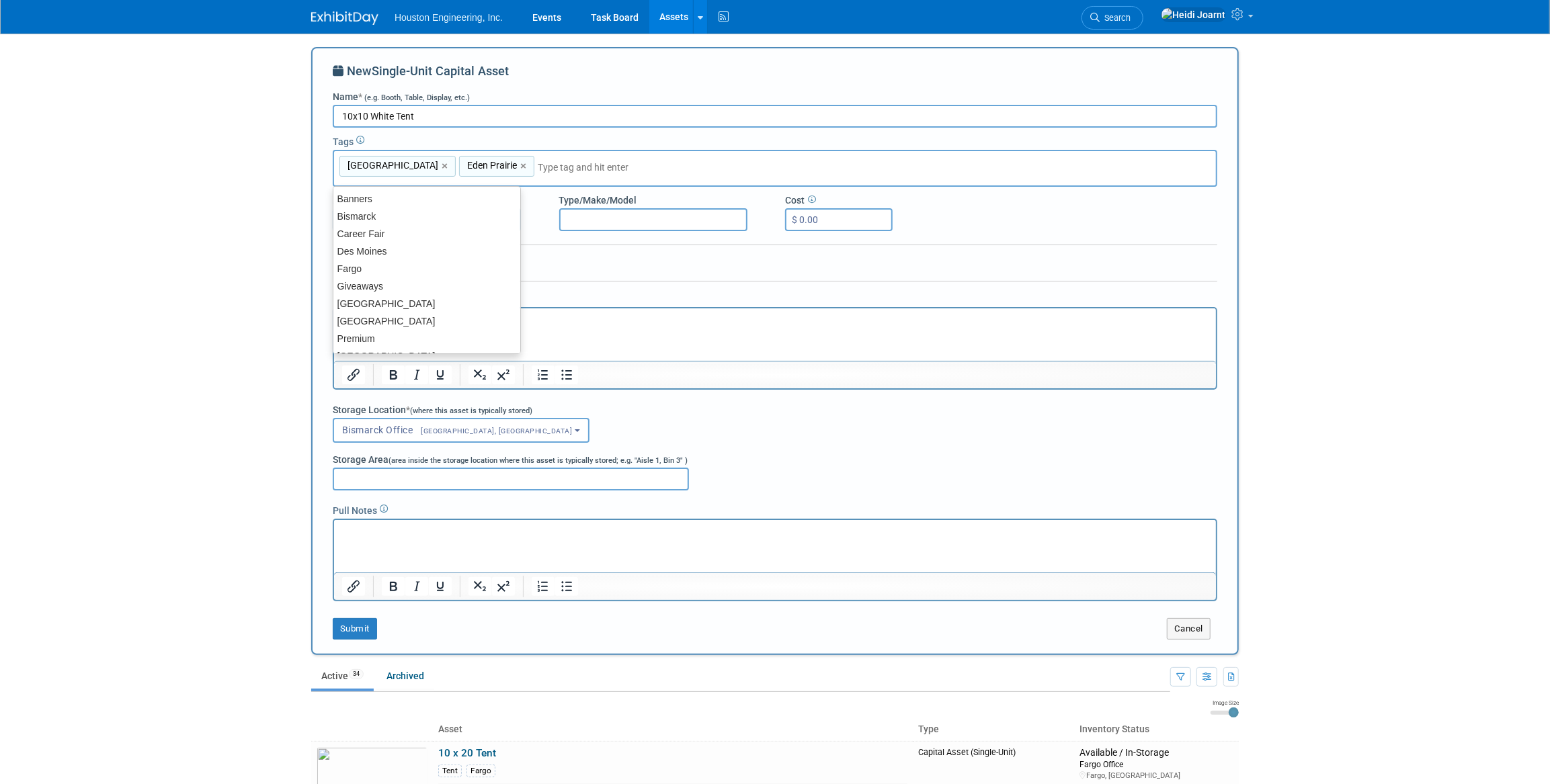
click at [618, 255] on div "New Single-Unit Capital Asset Name * (e.g. Booth, Table, Display, etc.) 10x10 W…" at bounding box center [775, 351] width 884 height 577
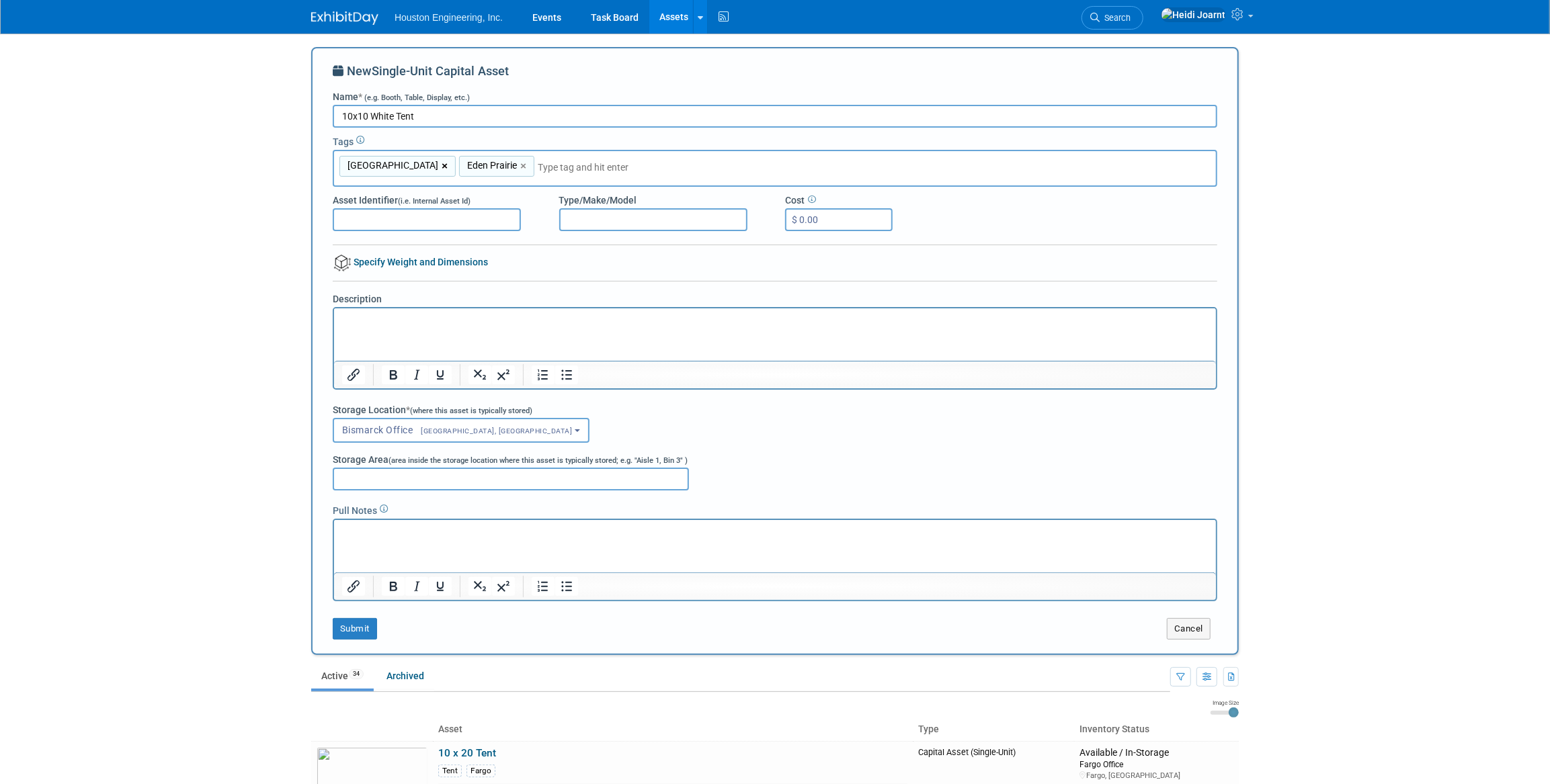
click at [442, 165] on link "×" at bounding box center [445, 166] width 9 height 15
type input "Eden Prairie"
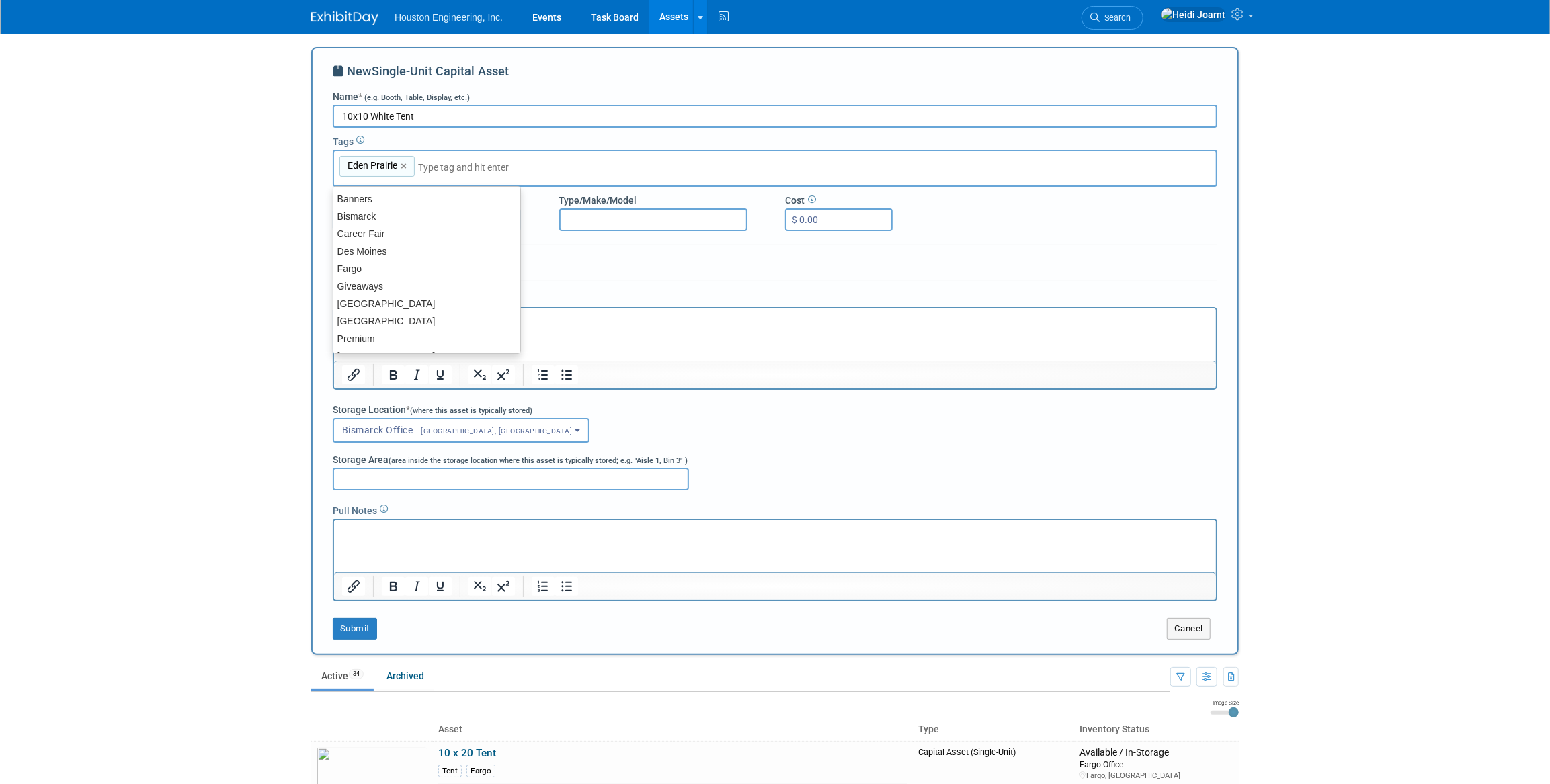
click at [651, 273] on div "New Single-Unit Capital Asset Name * (e.g. Booth, Table, Display, etc.) 10x10 W…" at bounding box center [775, 351] width 884 height 577
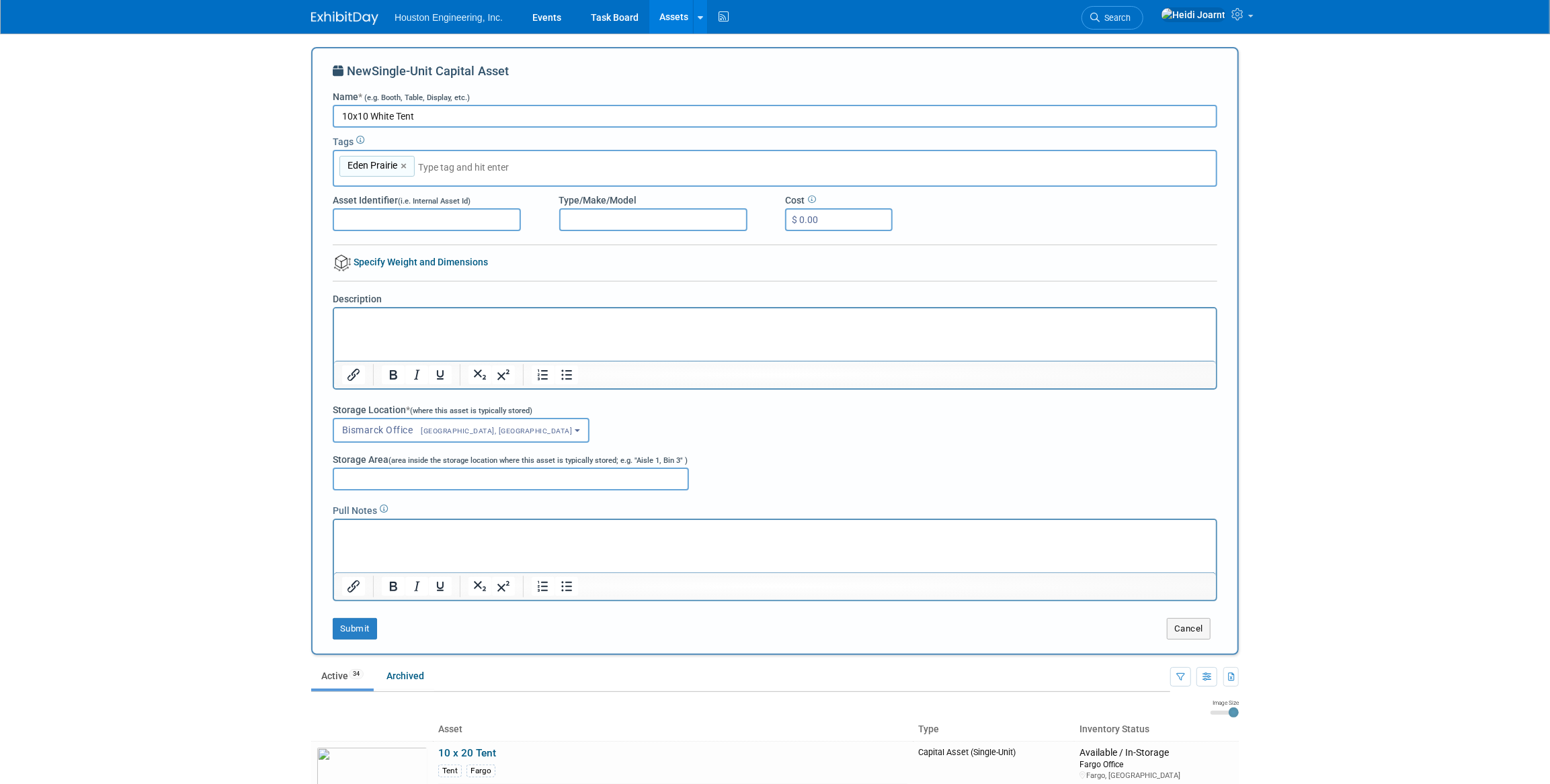
click at [515, 327] on html at bounding box center [775, 317] width 882 height 19
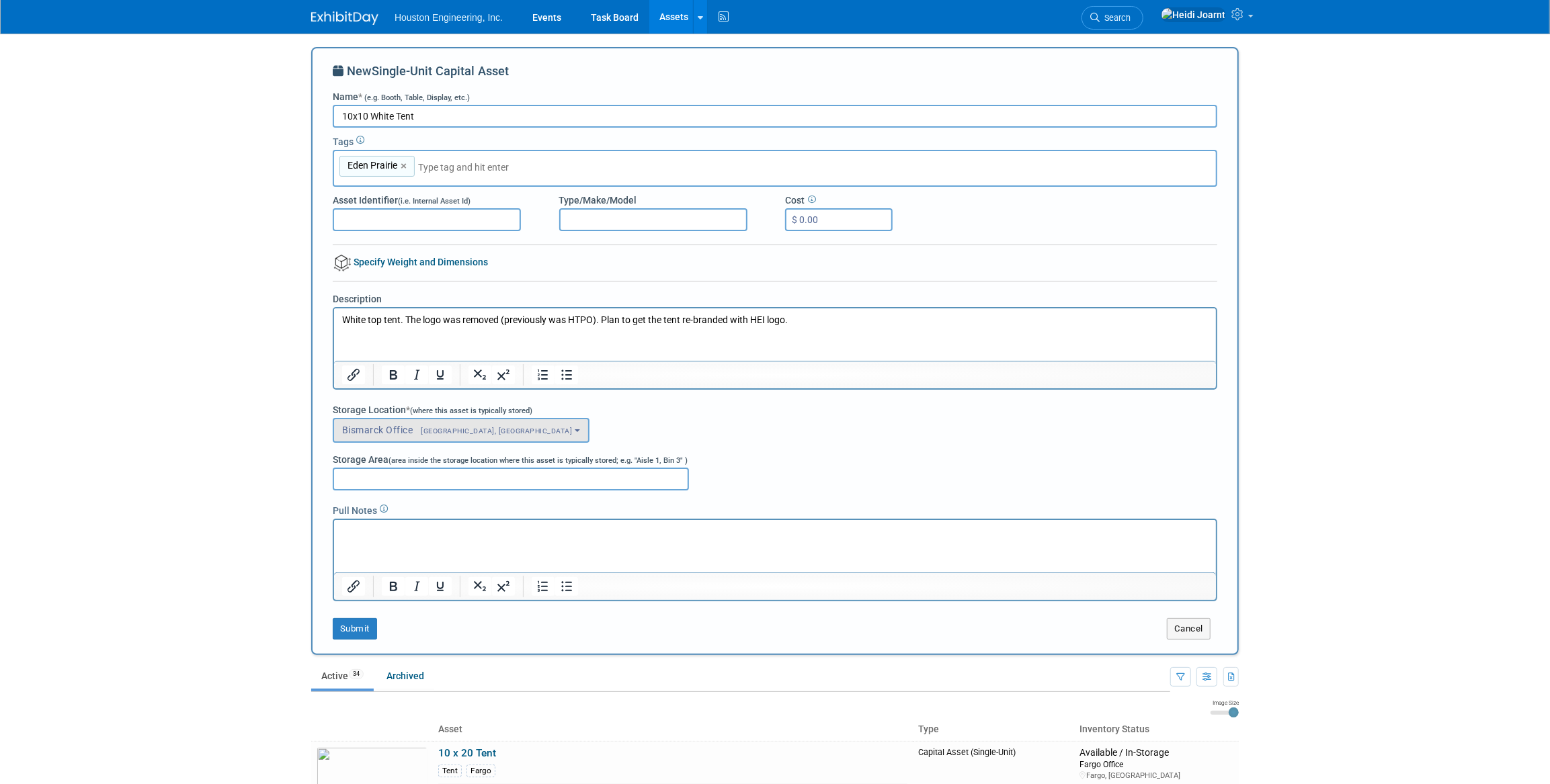
click at [457, 430] on span "[GEOGRAPHIC_DATA], [GEOGRAPHIC_DATA]" at bounding box center [494, 431] width 160 height 9
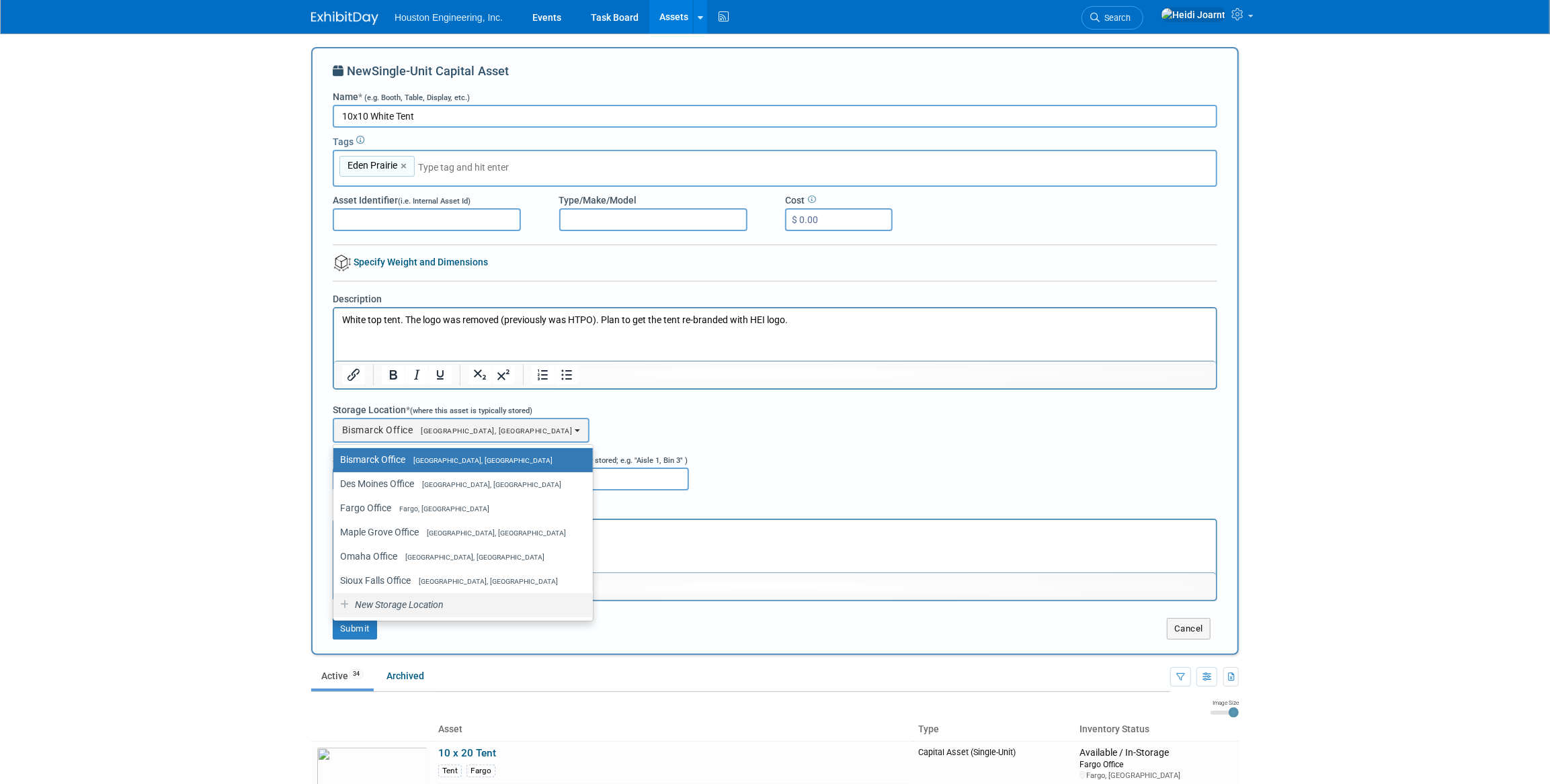
scroll to position [61, 0]
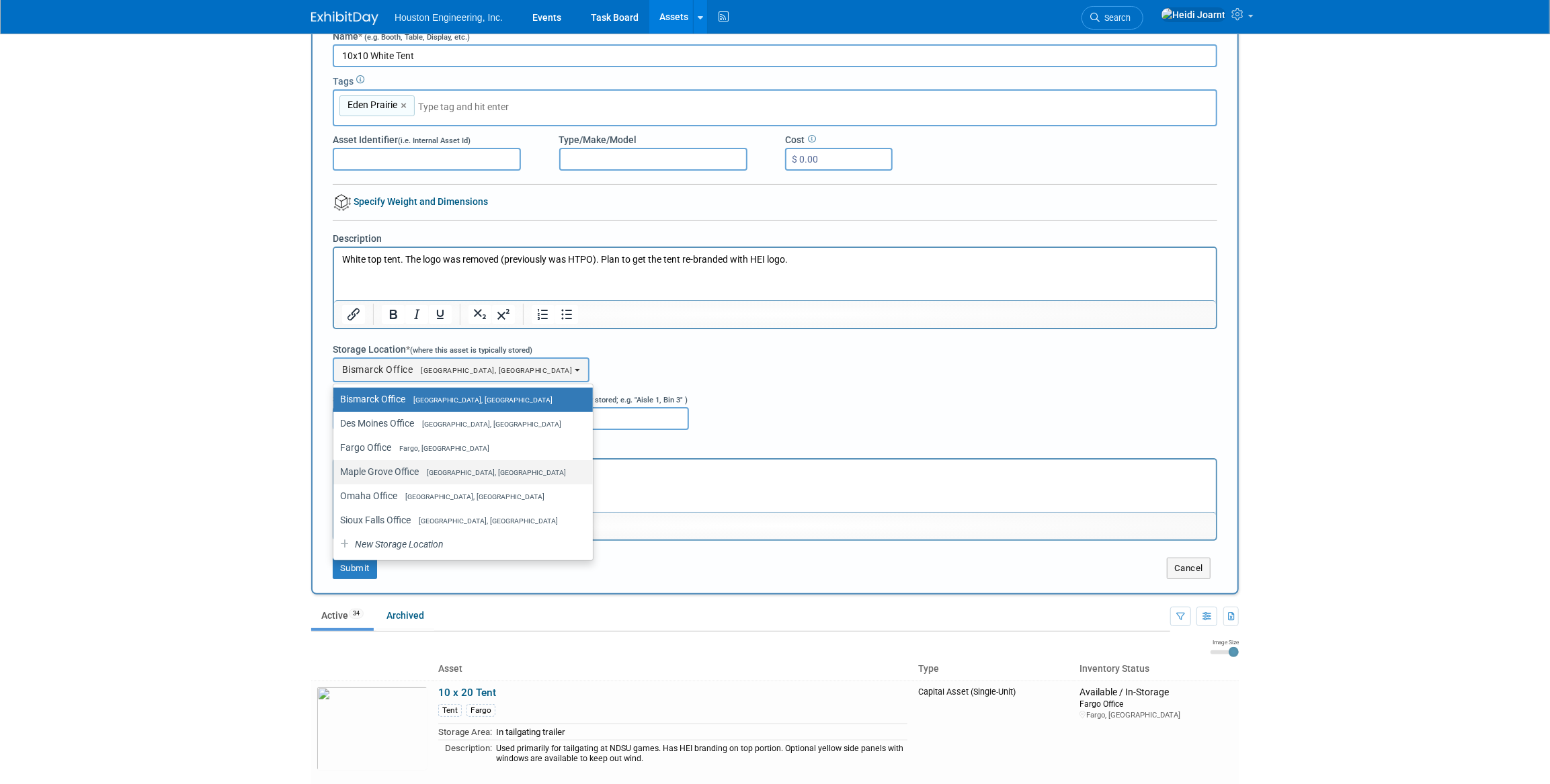
click at [427, 474] on label "Maple Grove Office Maple Grove, MN" at bounding box center [459, 471] width 240 height 17
click at [336, 474] on input "Maple Grove Office Maple Grove, MN" at bounding box center [331, 471] width 9 height 9
select select "11224042"
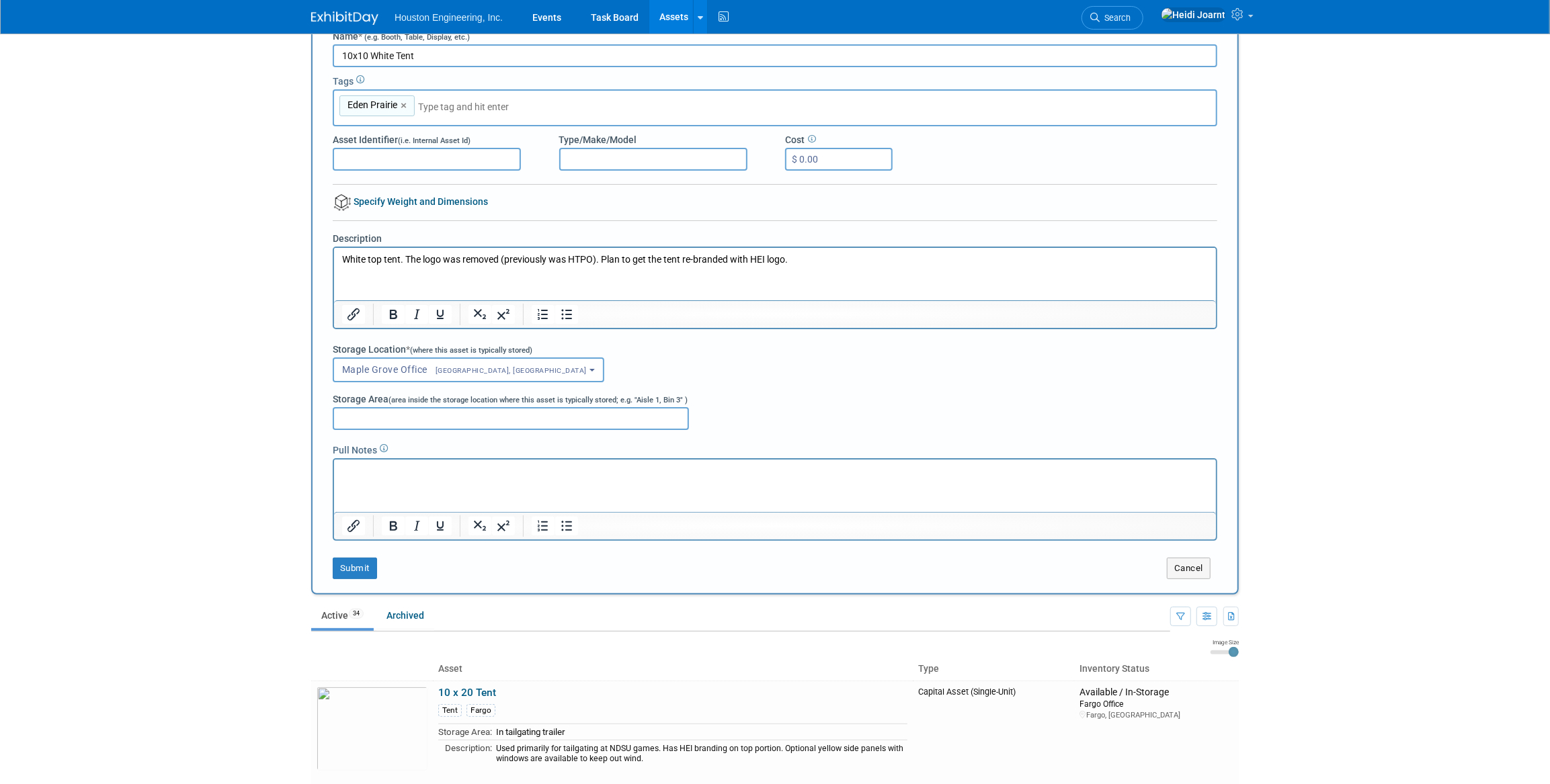
scroll to position [0, 0]
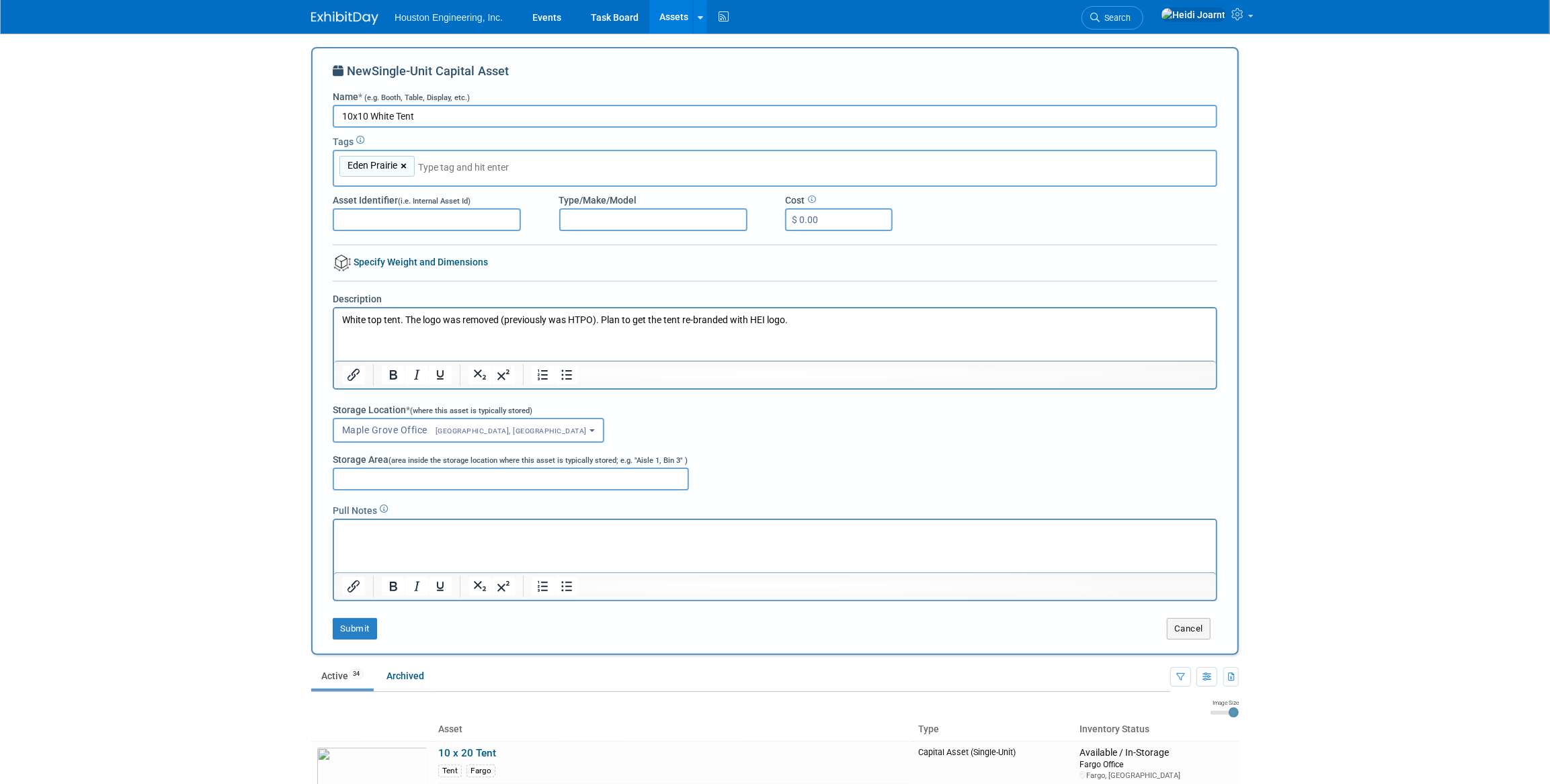
click at [406, 164] on link "×" at bounding box center [404, 166] width 9 height 15
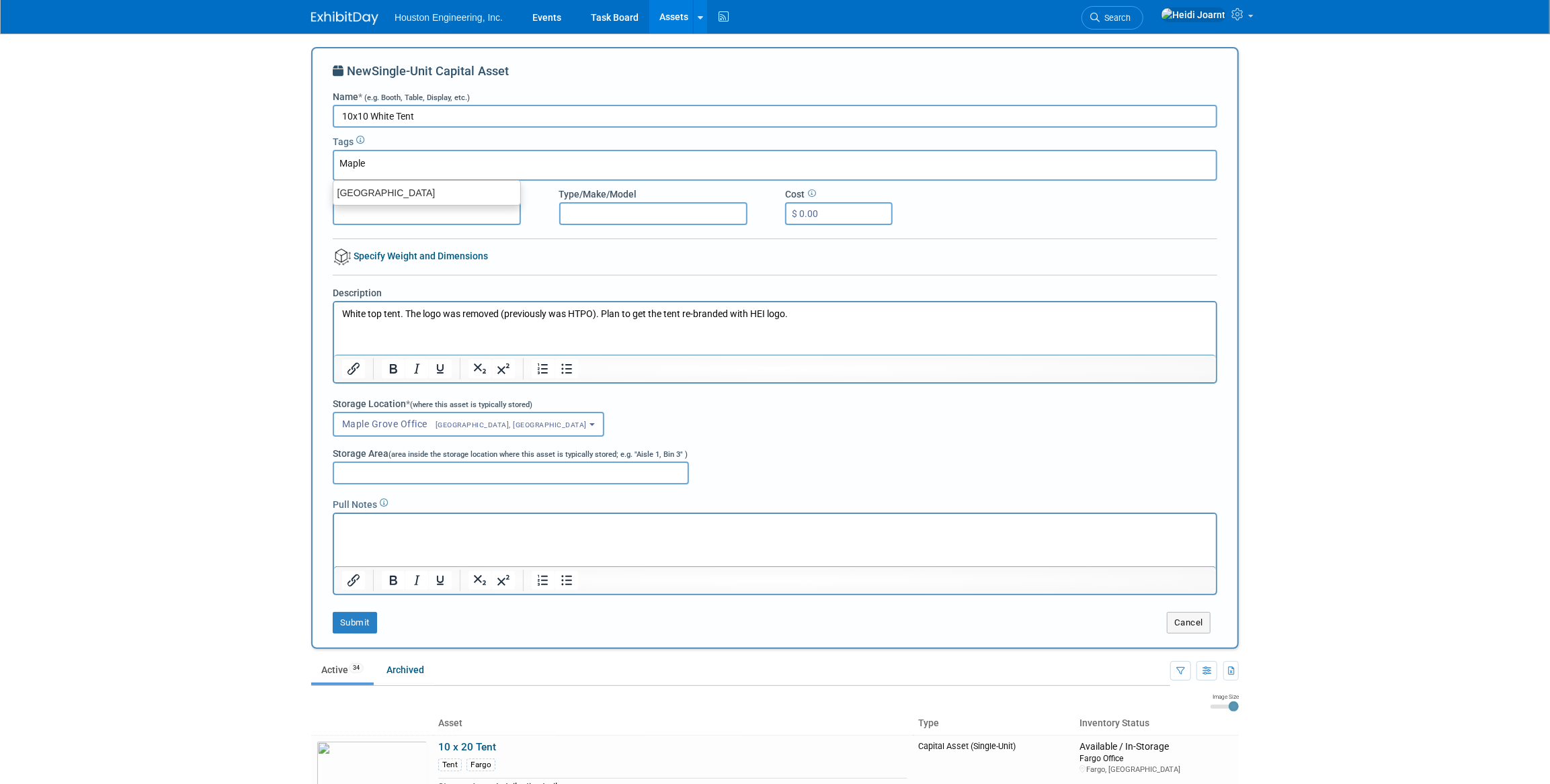
type input "Maple"
click at [405, 203] on ul "[GEOGRAPHIC_DATA]" at bounding box center [427, 192] width 189 height 26
click at [410, 184] on div "[GEOGRAPHIC_DATA]" at bounding box center [427, 193] width 189 height 19
type input "[GEOGRAPHIC_DATA]"
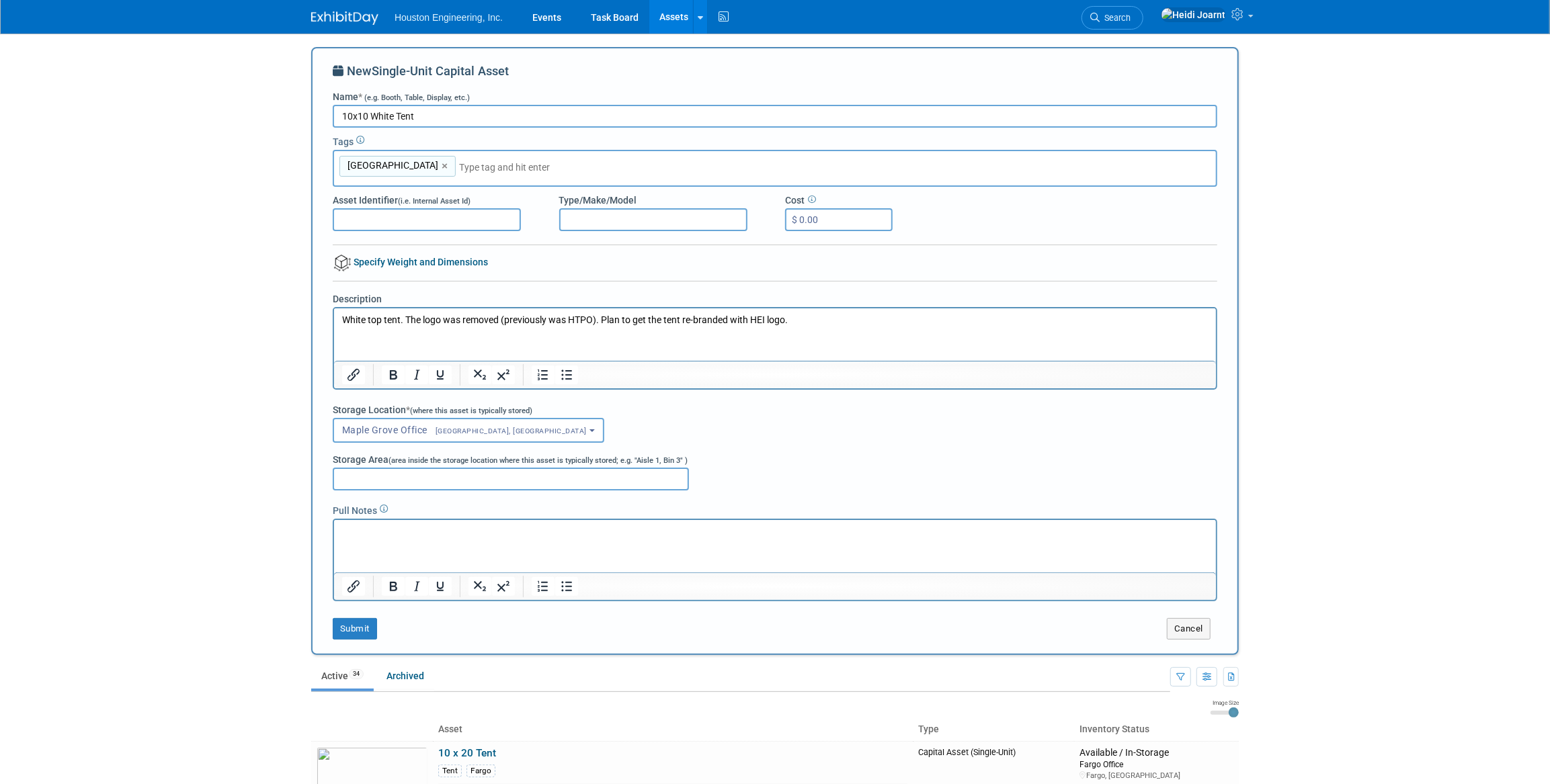
click at [791, 324] on p "White top tent. The logo was removed (previously was HTPO). Plan to get the ten…" at bounding box center [775, 320] width 866 height 13
click at [559, 487] on input "Storage Area (area inside the storage location where this asset is typically st…" at bounding box center [511, 479] width 356 height 23
type input "Unsure if this is in Eden Prairie office, but consider part of the MG storage l…"
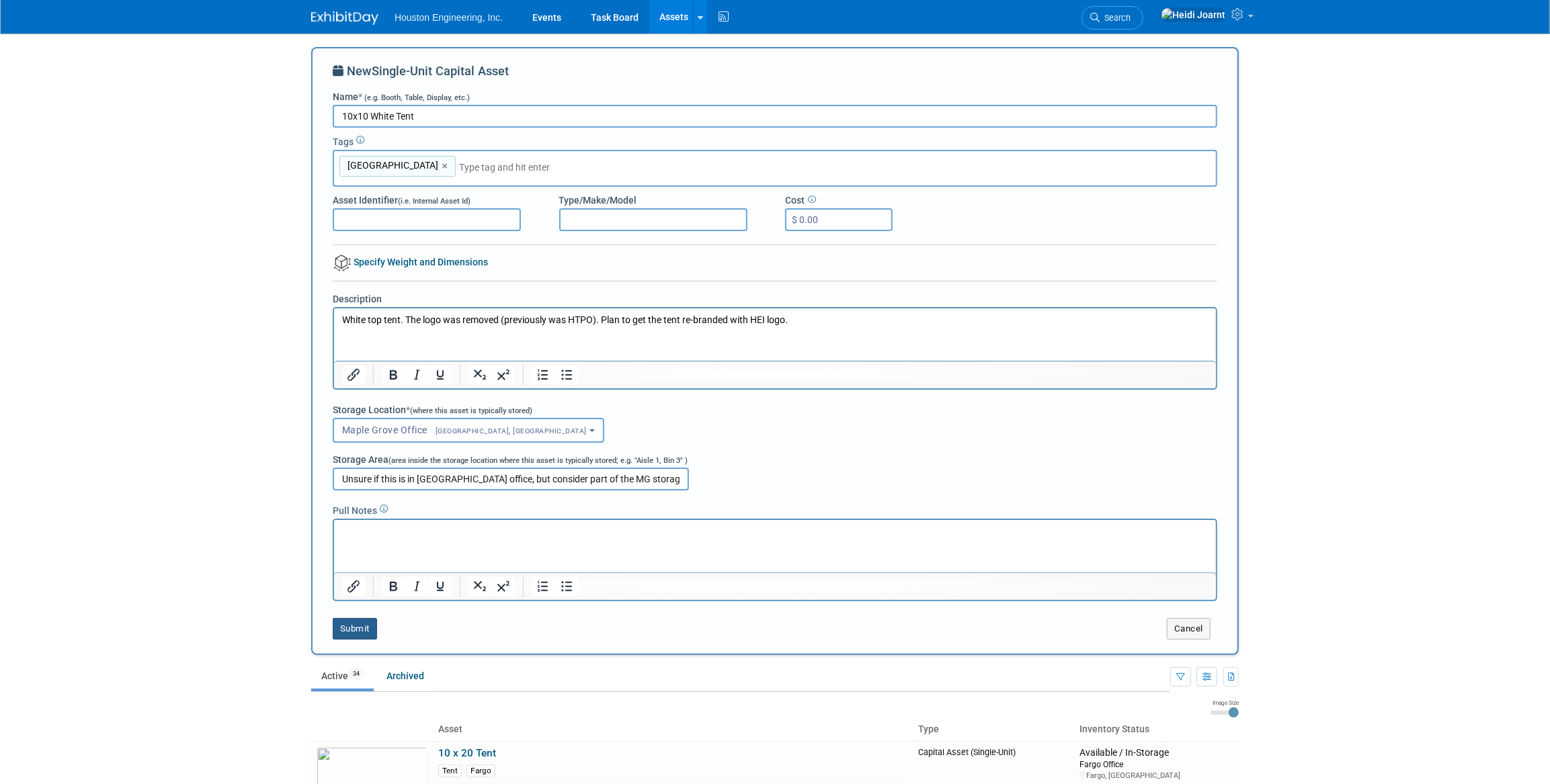
click at [351, 626] on button "Submit" at bounding box center [355, 629] width 44 height 21
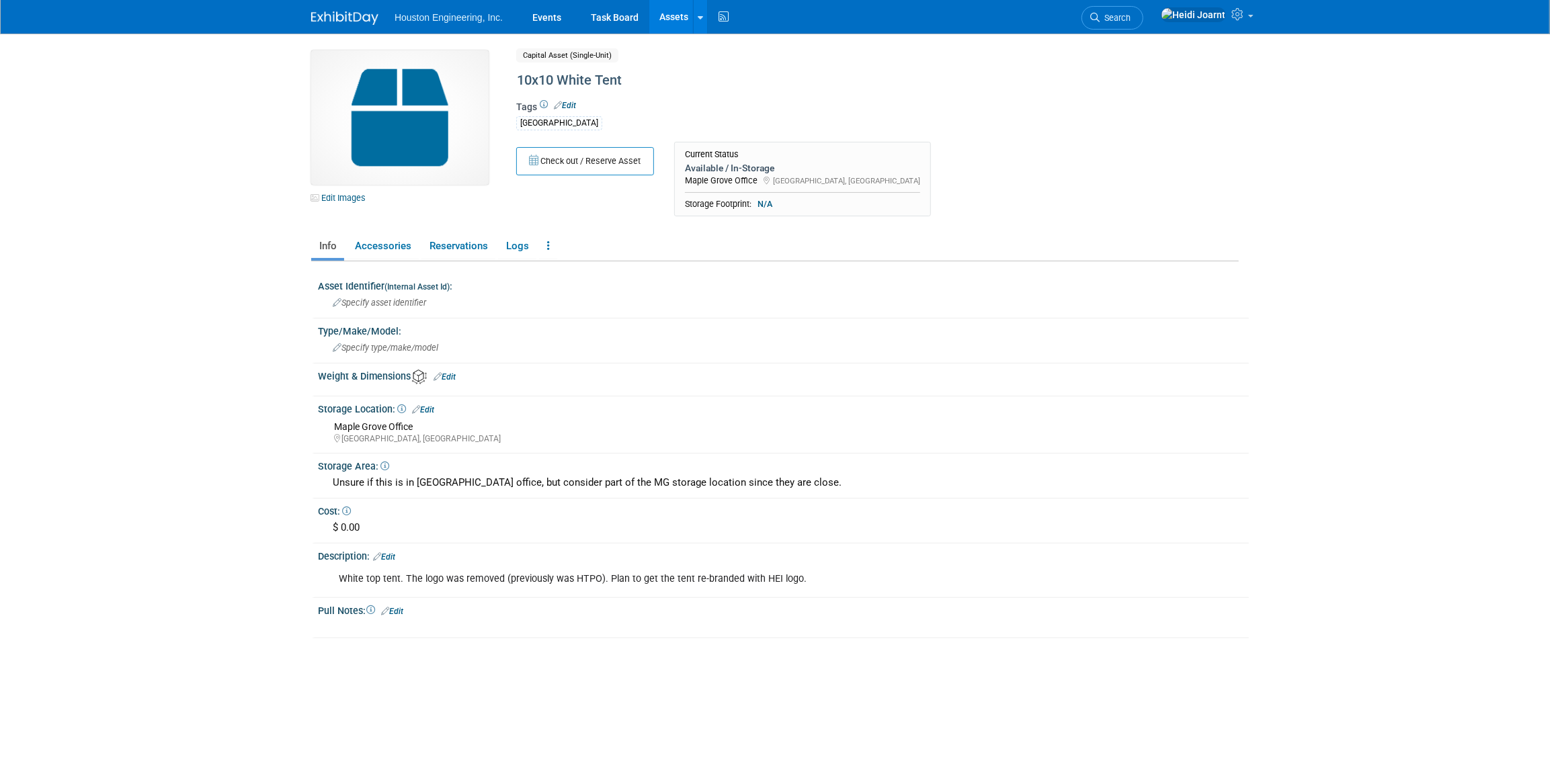
click at [572, 108] on link "Edit" at bounding box center [565, 106] width 22 height 10
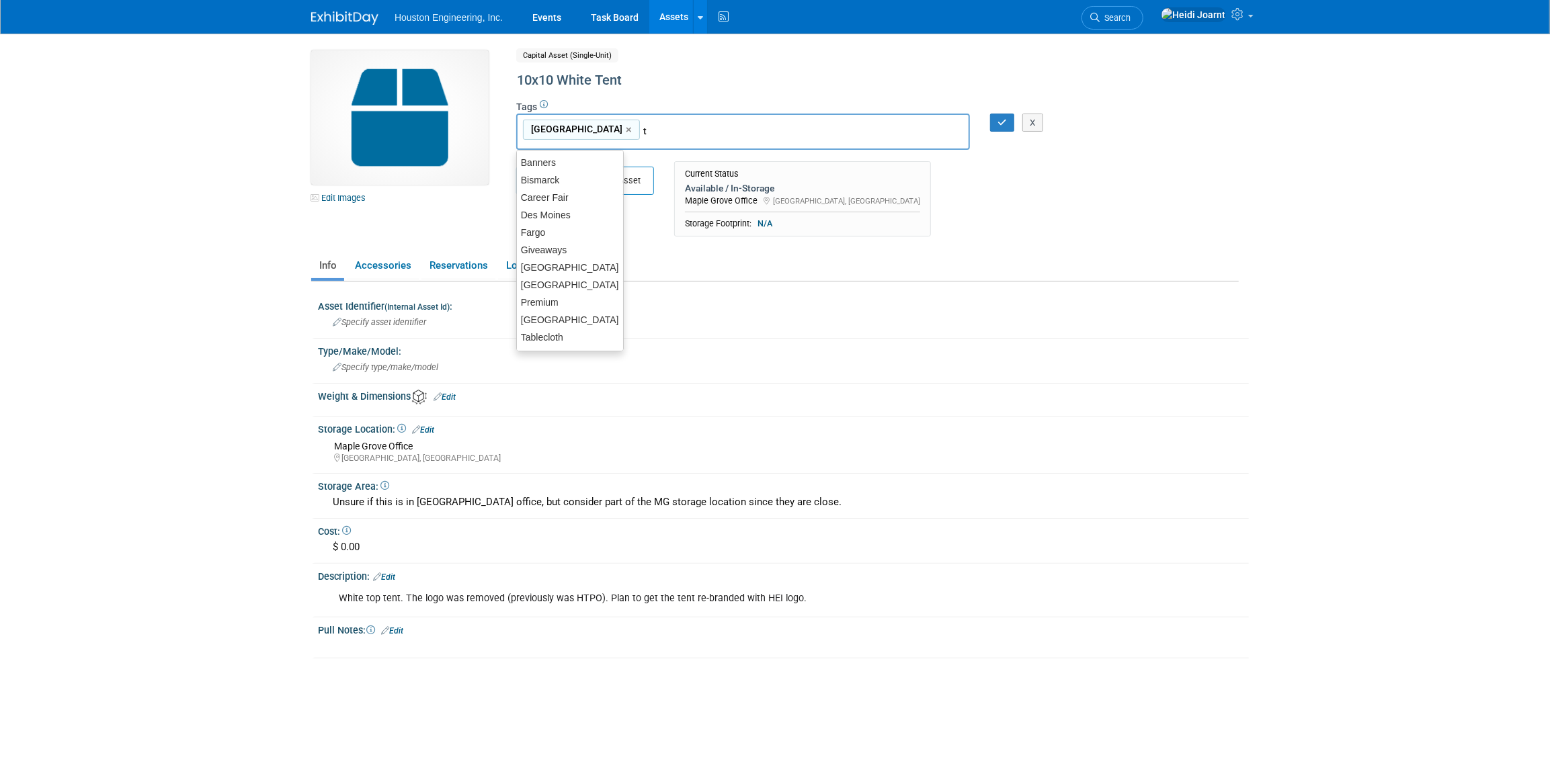
type input "te"
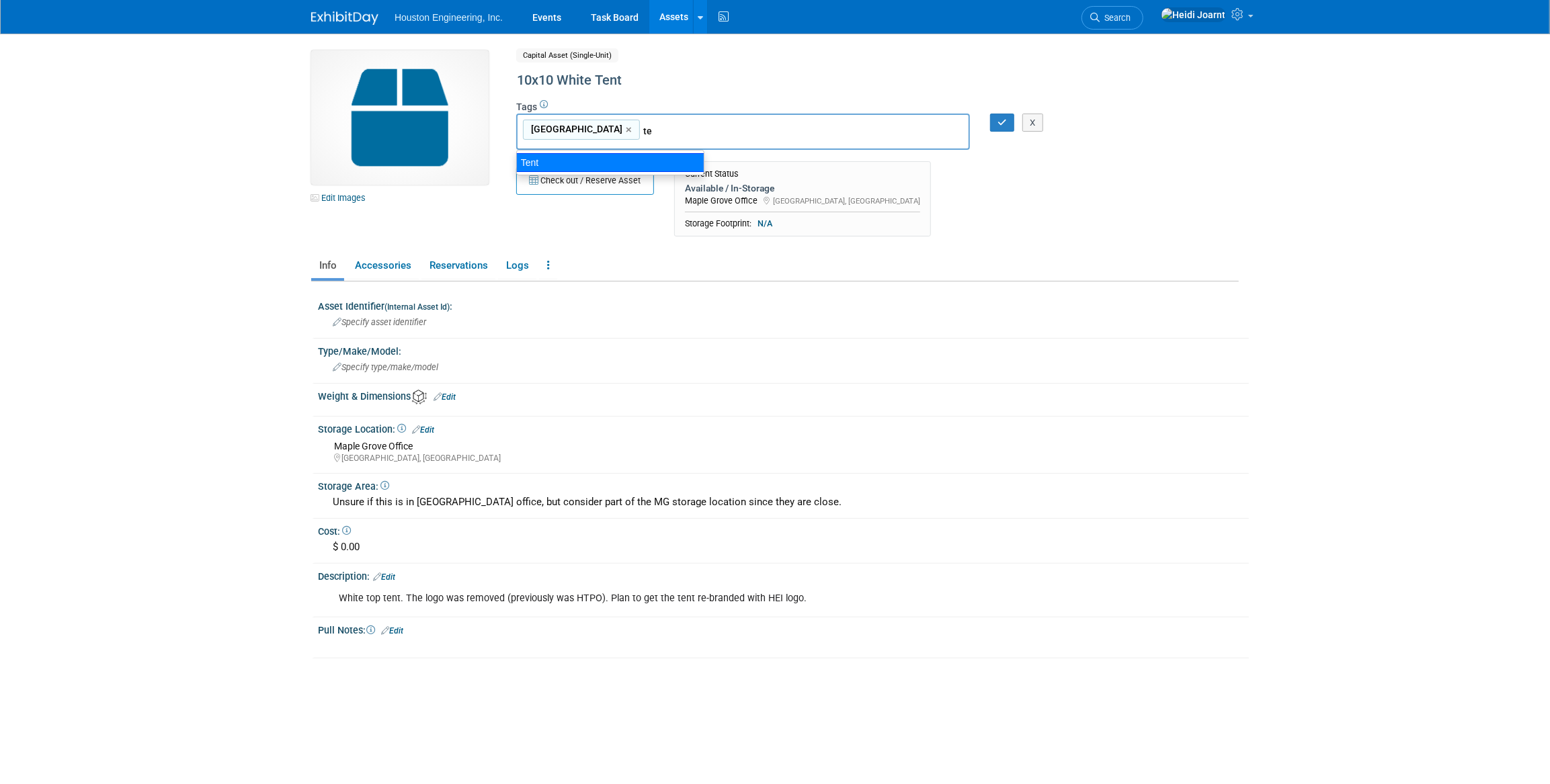
click at [583, 155] on div "Tent" at bounding box center [611, 163] width 189 height 19
type input "Maple Grove, Tent"
click at [1002, 121] on icon "button" at bounding box center [1003, 122] width 10 height 9
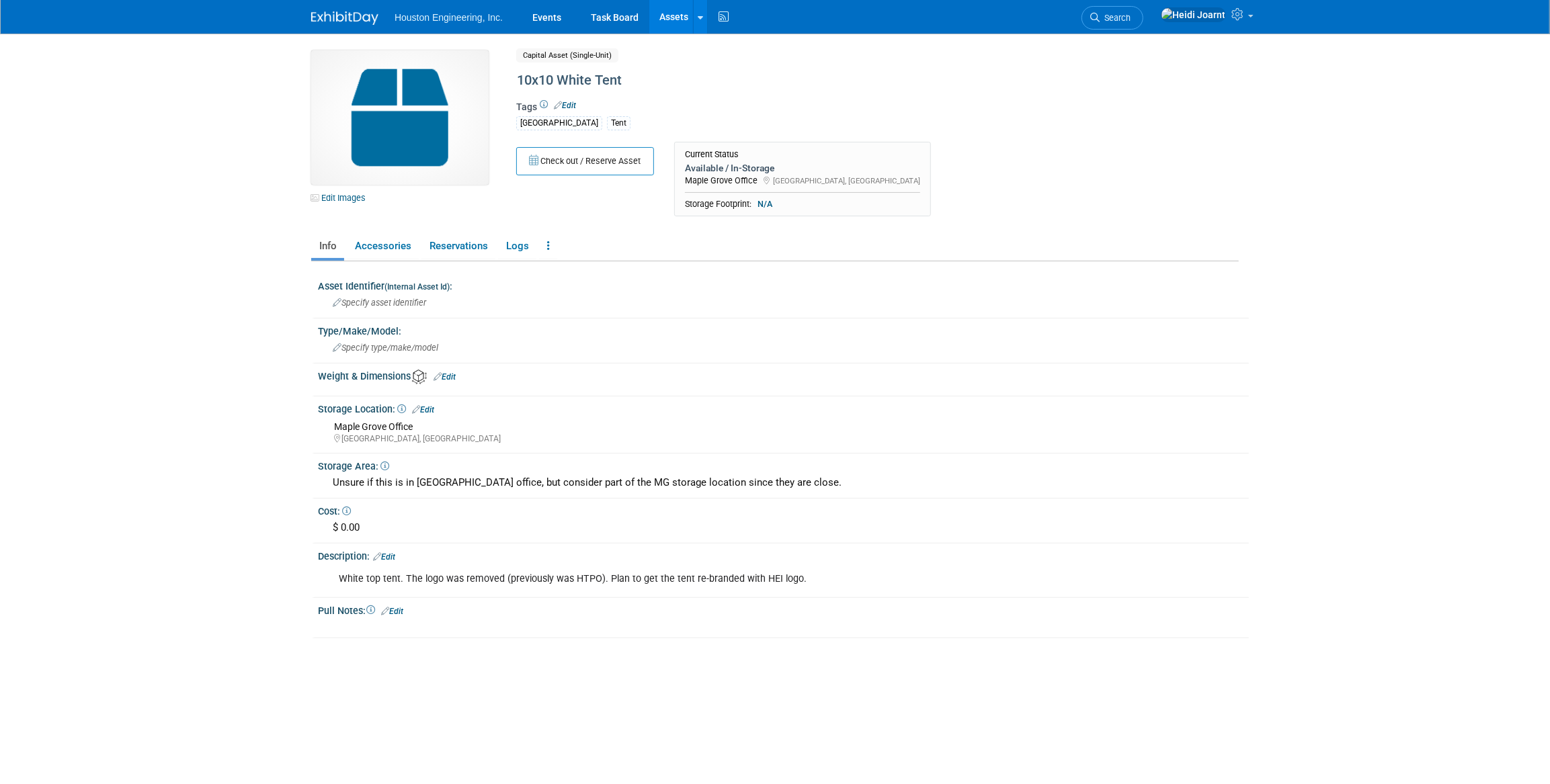
click at [391, 556] on link "Edit" at bounding box center [384, 557] width 22 height 10
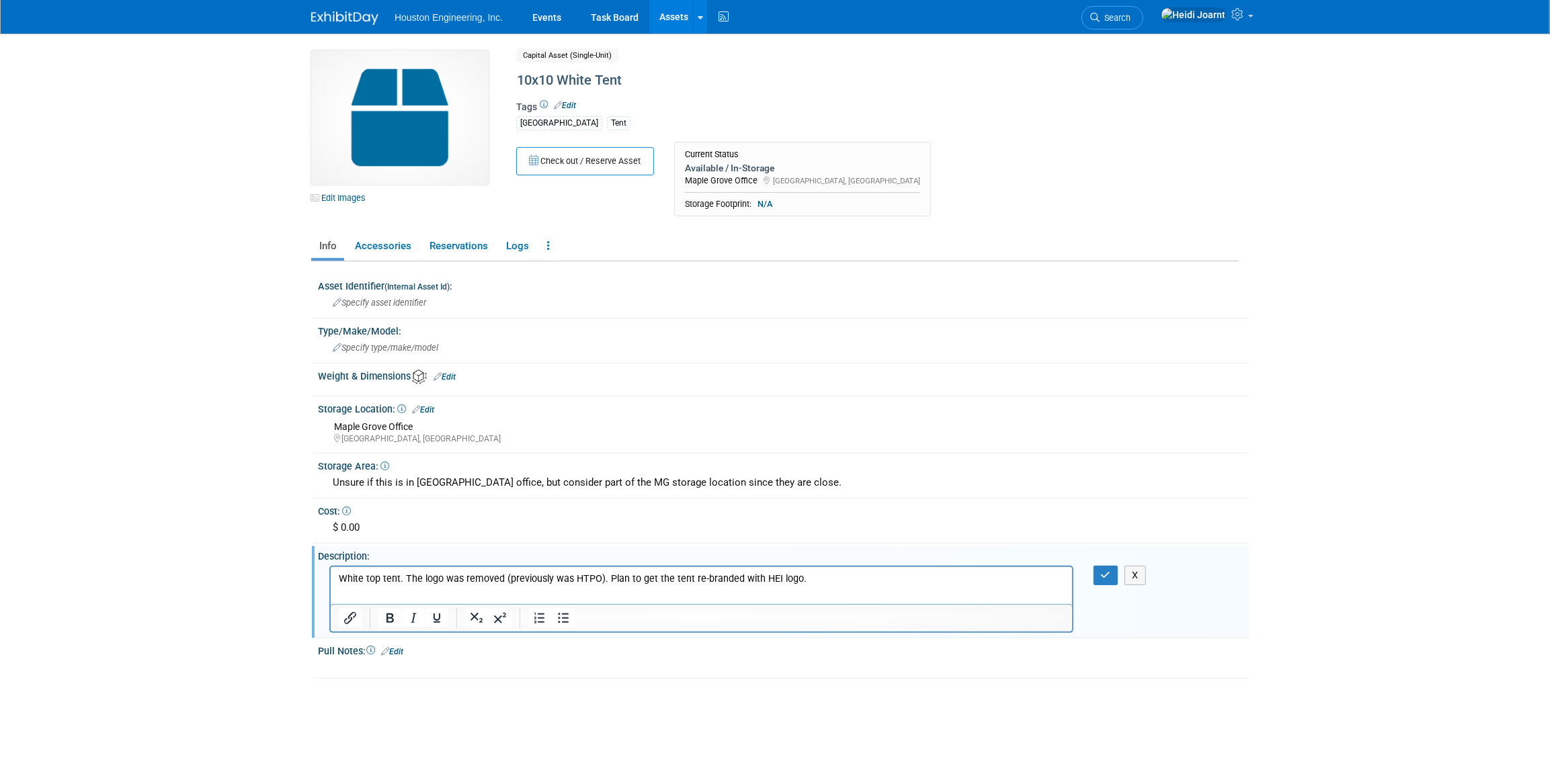
click at [400, 579] on p "White top tent. The logo was removed (previously was HTPO). Plan to get the ten…" at bounding box center [700, 579] width 725 height 13
click at [1100, 573] on button "button" at bounding box center [1106, 575] width 25 height 19
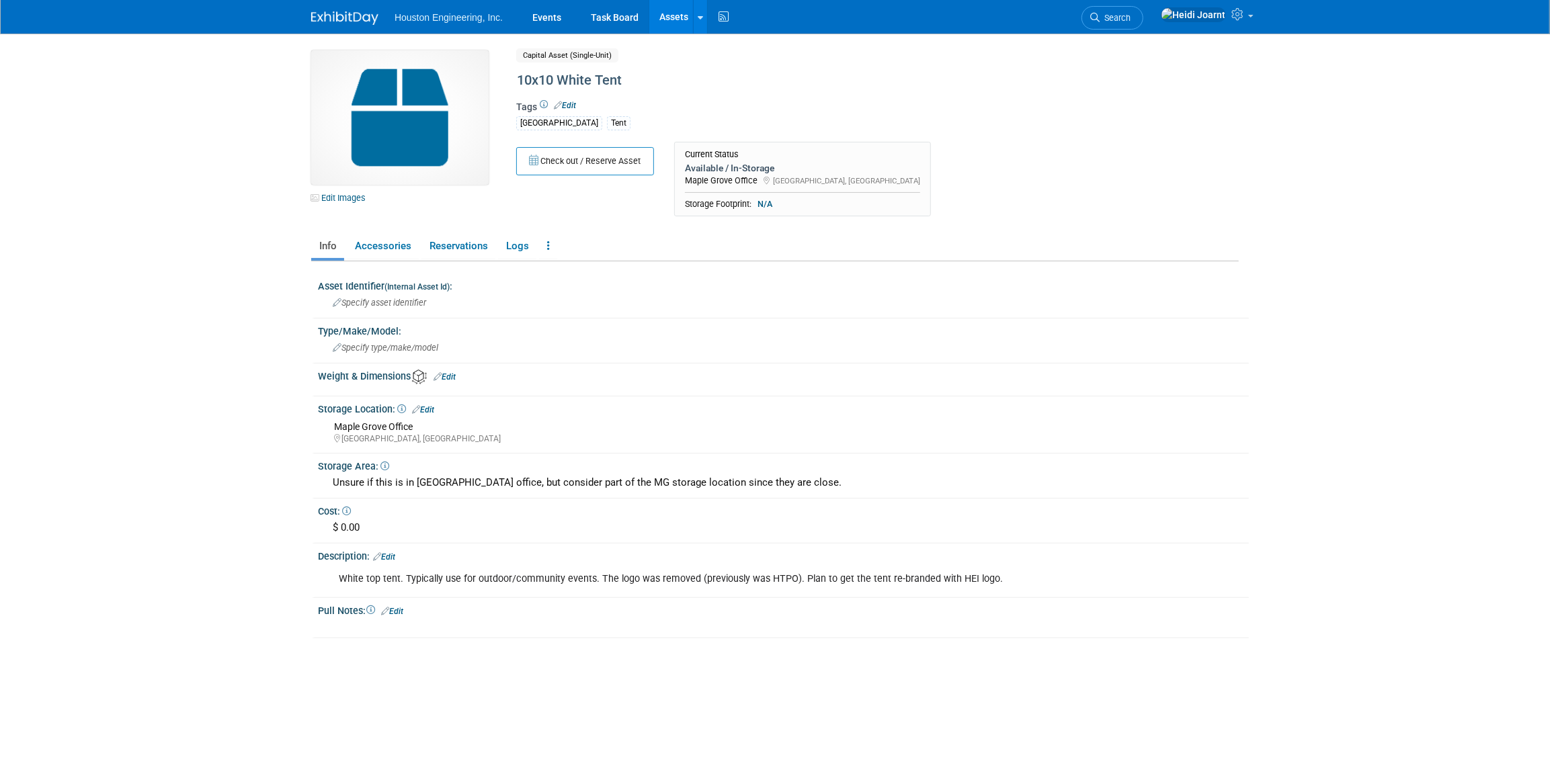
click at [675, 14] on link "Assets" at bounding box center [673, 16] width 49 height 34
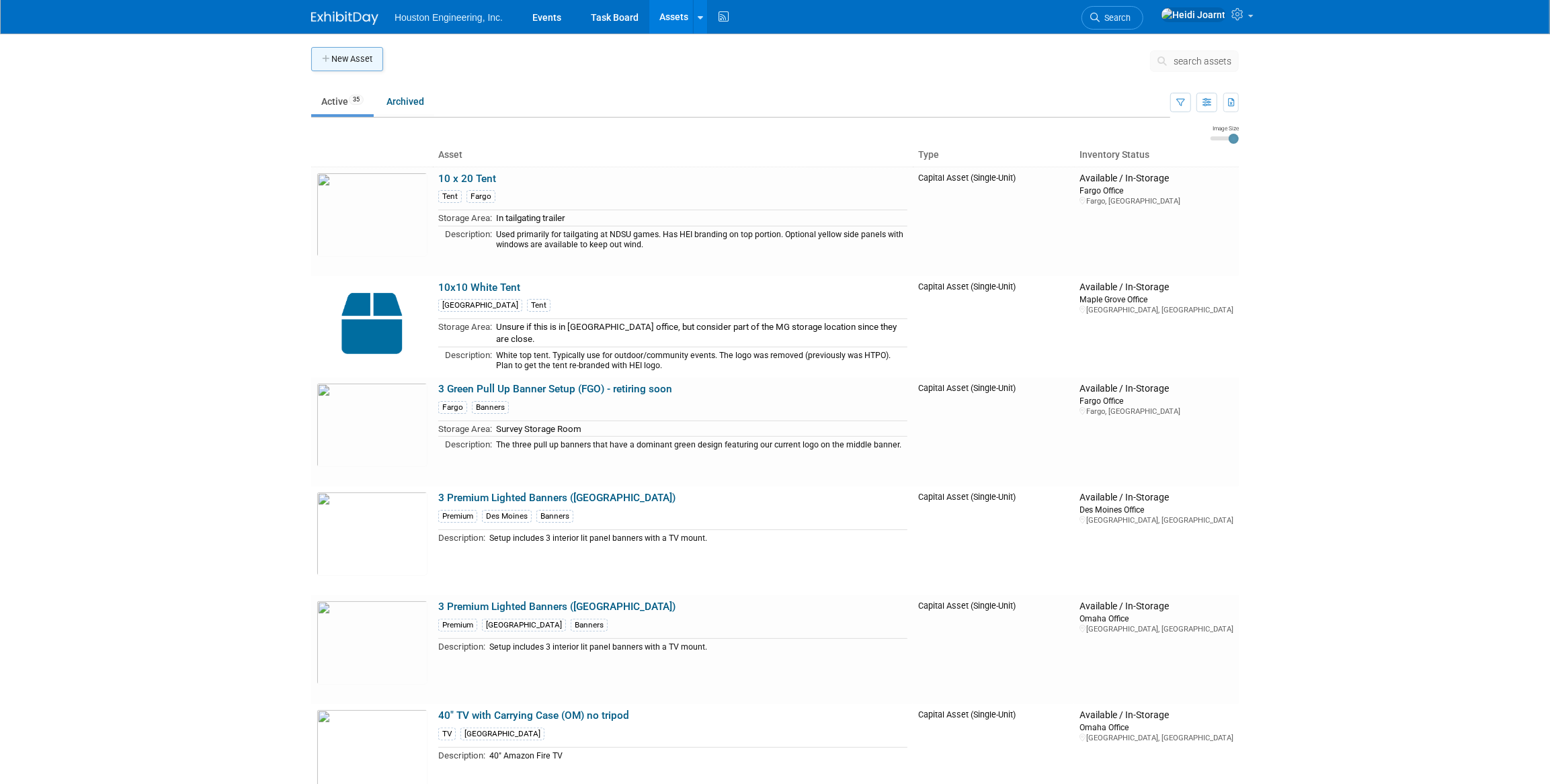
click at [353, 55] on button "New Asset" at bounding box center [346, 59] width 72 height 24
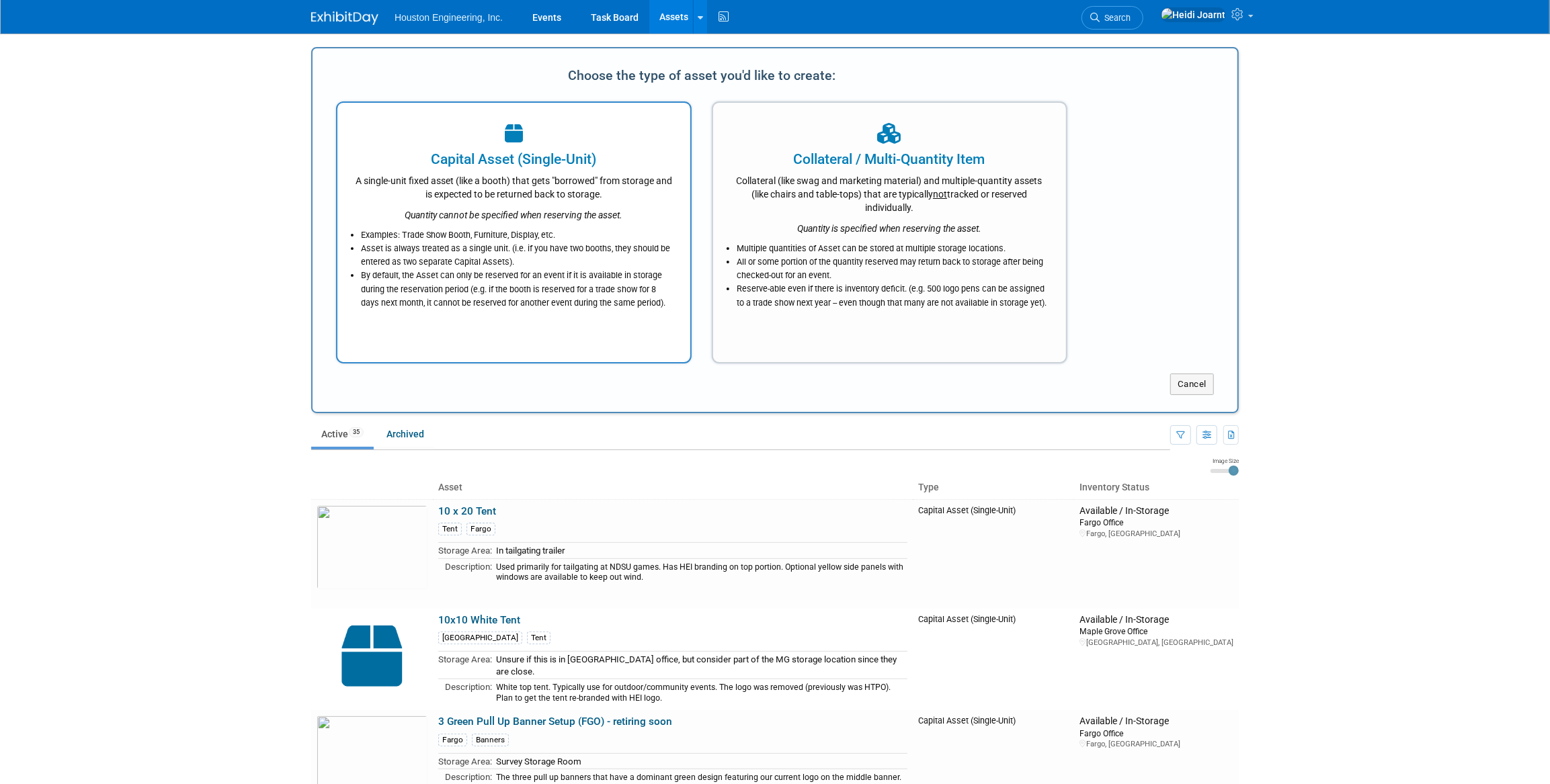
click at [497, 184] on div "A single-unit fixed asset (like a booth) that gets "borrowed" from storage and …" at bounding box center [514, 185] width 319 height 32
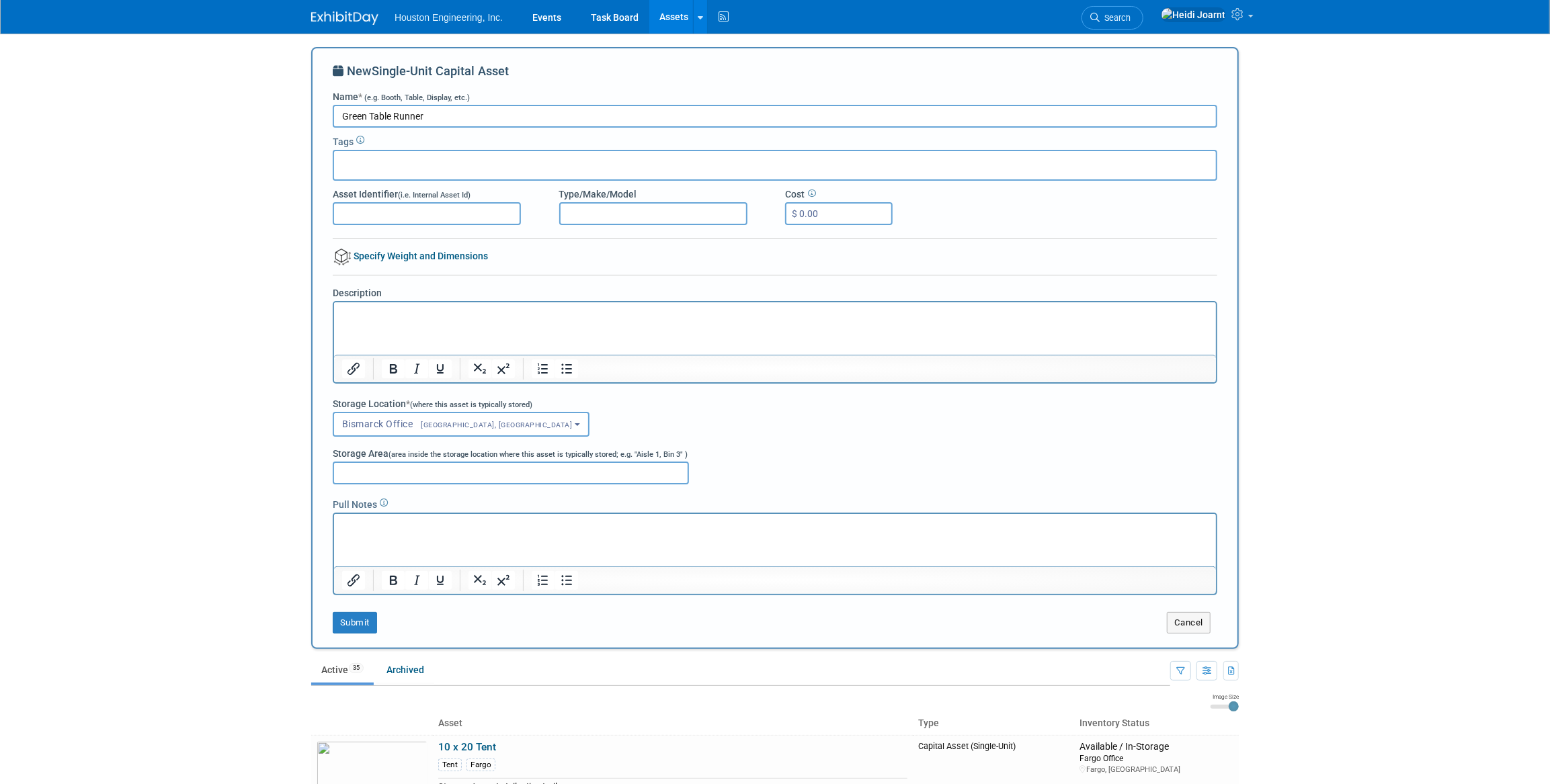
type input "Green Table Runner"
click at [491, 154] on div at bounding box center [775, 165] width 884 height 31
type input "tab"
click at [396, 192] on div "Tablecloth" at bounding box center [427, 193] width 189 height 19
type input "Tablecloth"
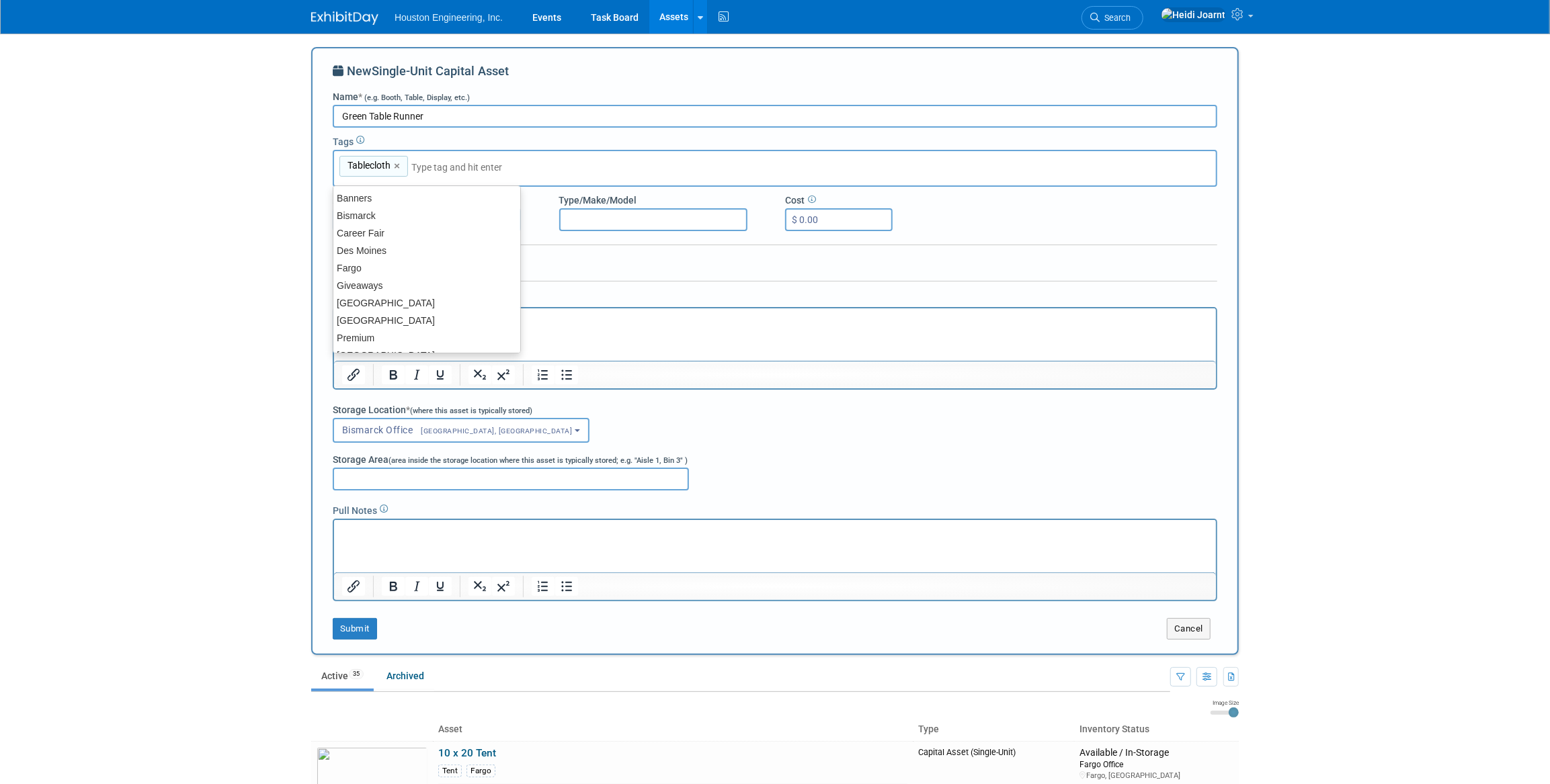
click at [490, 116] on input "Green Table Runner" at bounding box center [775, 116] width 884 height 23
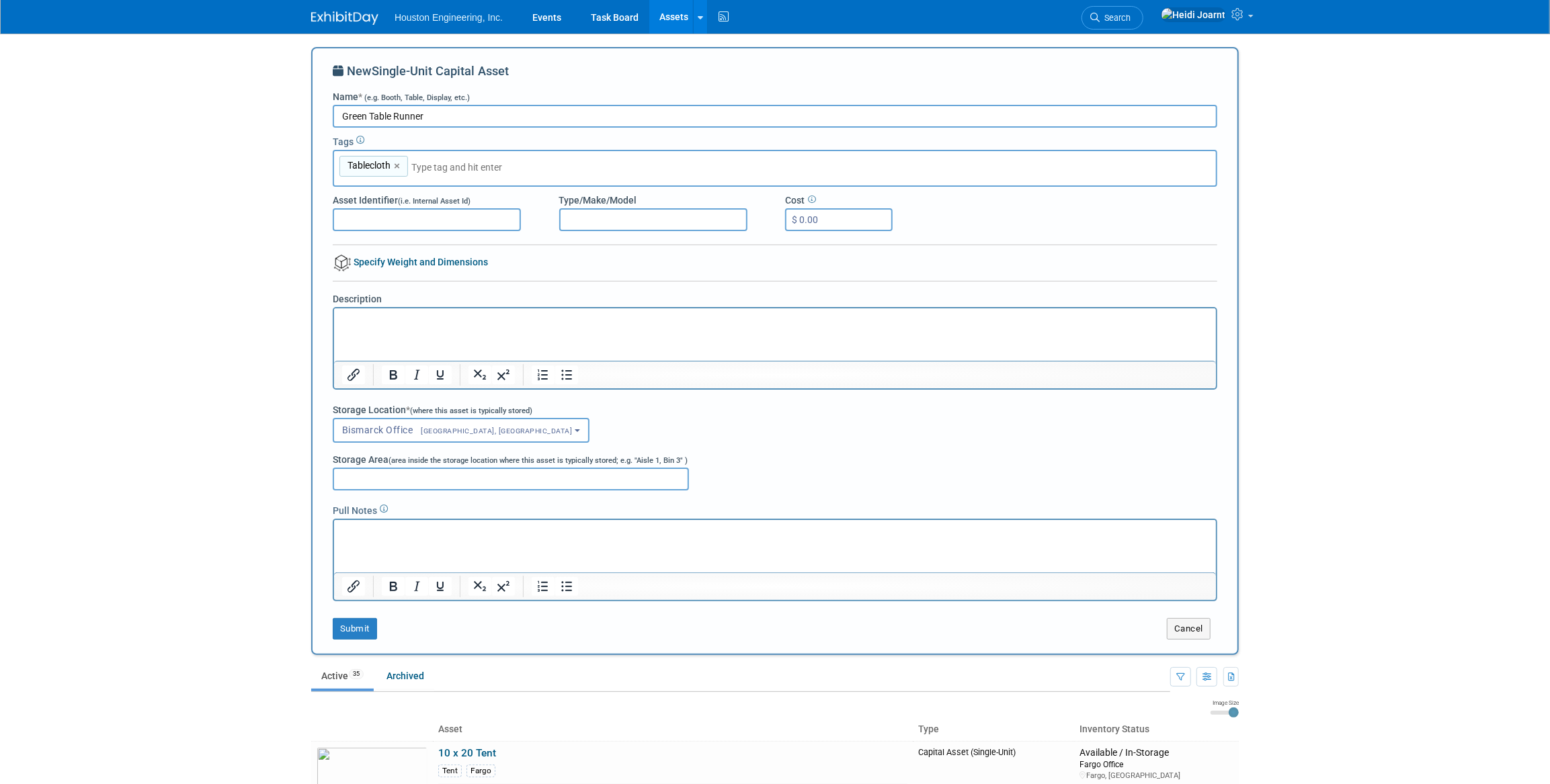
click at [450, 327] on html at bounding box center [775, 317] width 882 height 19
click at [411, 322] on p "Hemm" at bounding box center [775, 320] width 866 height 13
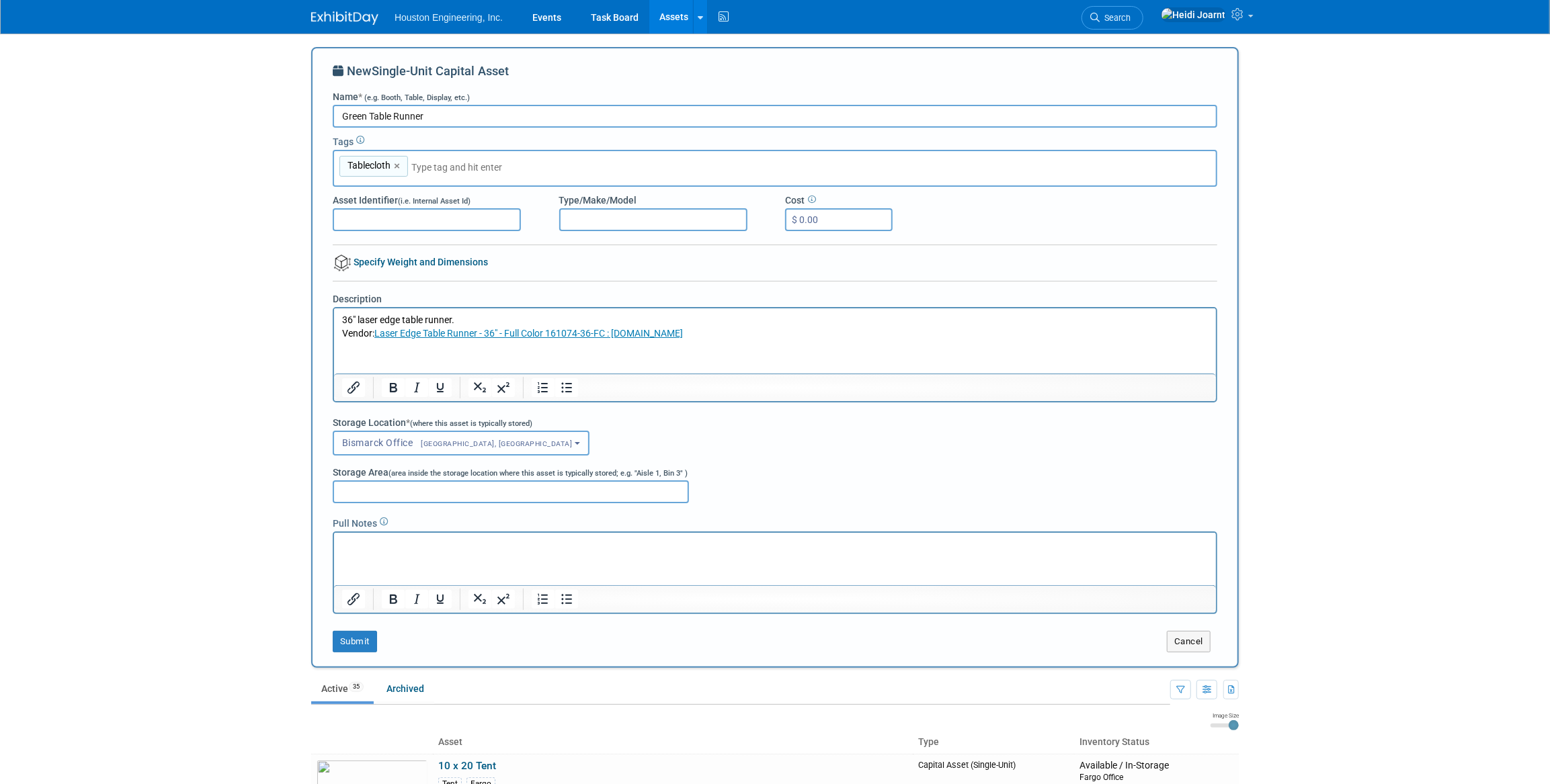
click at [451, 444] on span "[GEOGRAPHIC_DATA], [GEOGRAPHIC_DATA]" at bounding box center [494, 443] width 160 height 9
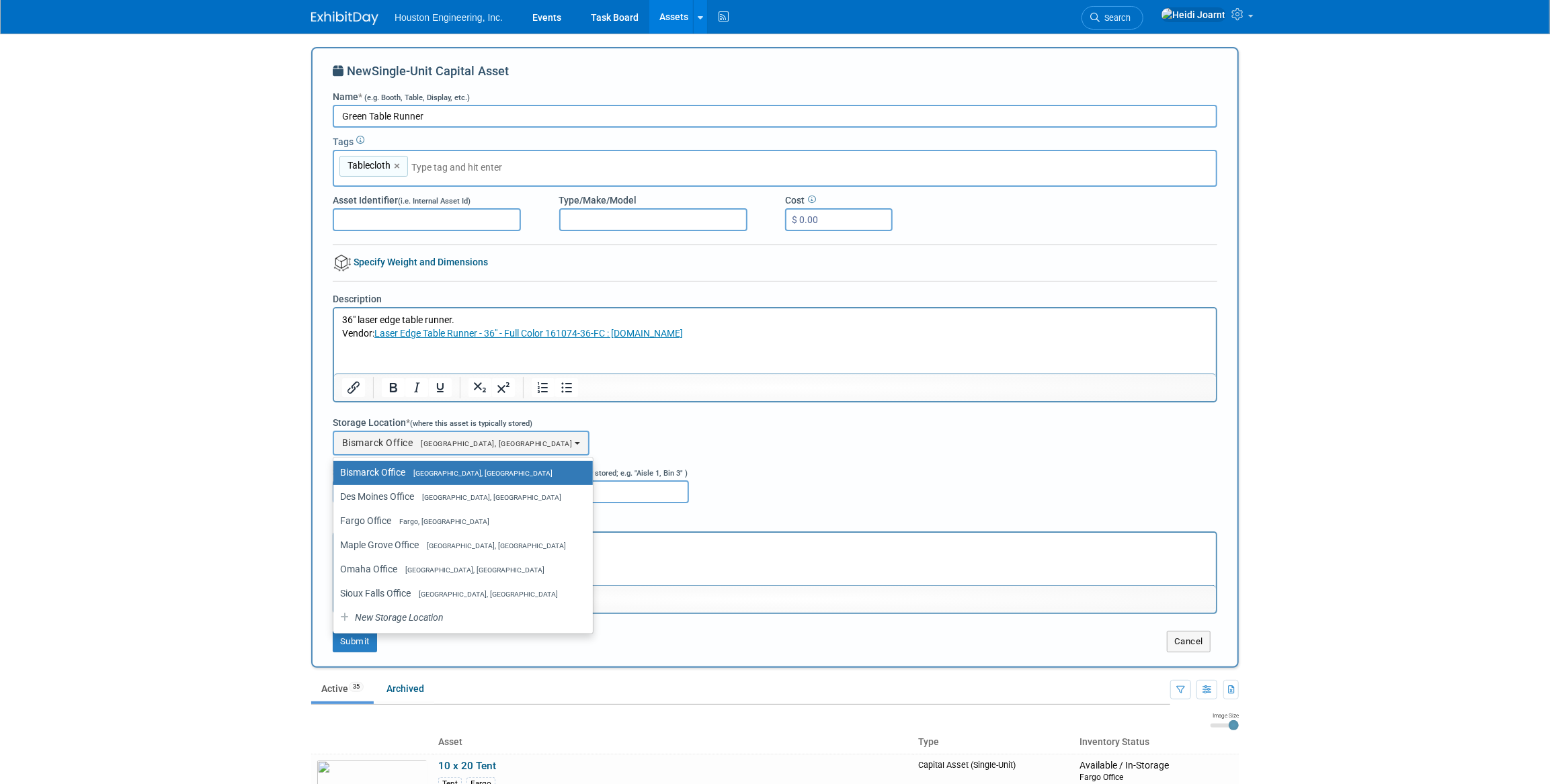
click at [420, 471] on span "[GEOGRAPHIC_DATA], [GEOGRAPHIC_DATA]" at bounding box center [478, 473] width 147 height 9
click at [336, 471] on input "Bismarck Office Bismarck, ND" at bounding box center [331, 472] width 9 height 9
click at [541, 451] on div "Bismarck Office<span style="font-size: 0.75em; padding-left: 12px;" > Bismarck,…" at bounding box center [775, 443] width 884 height 25
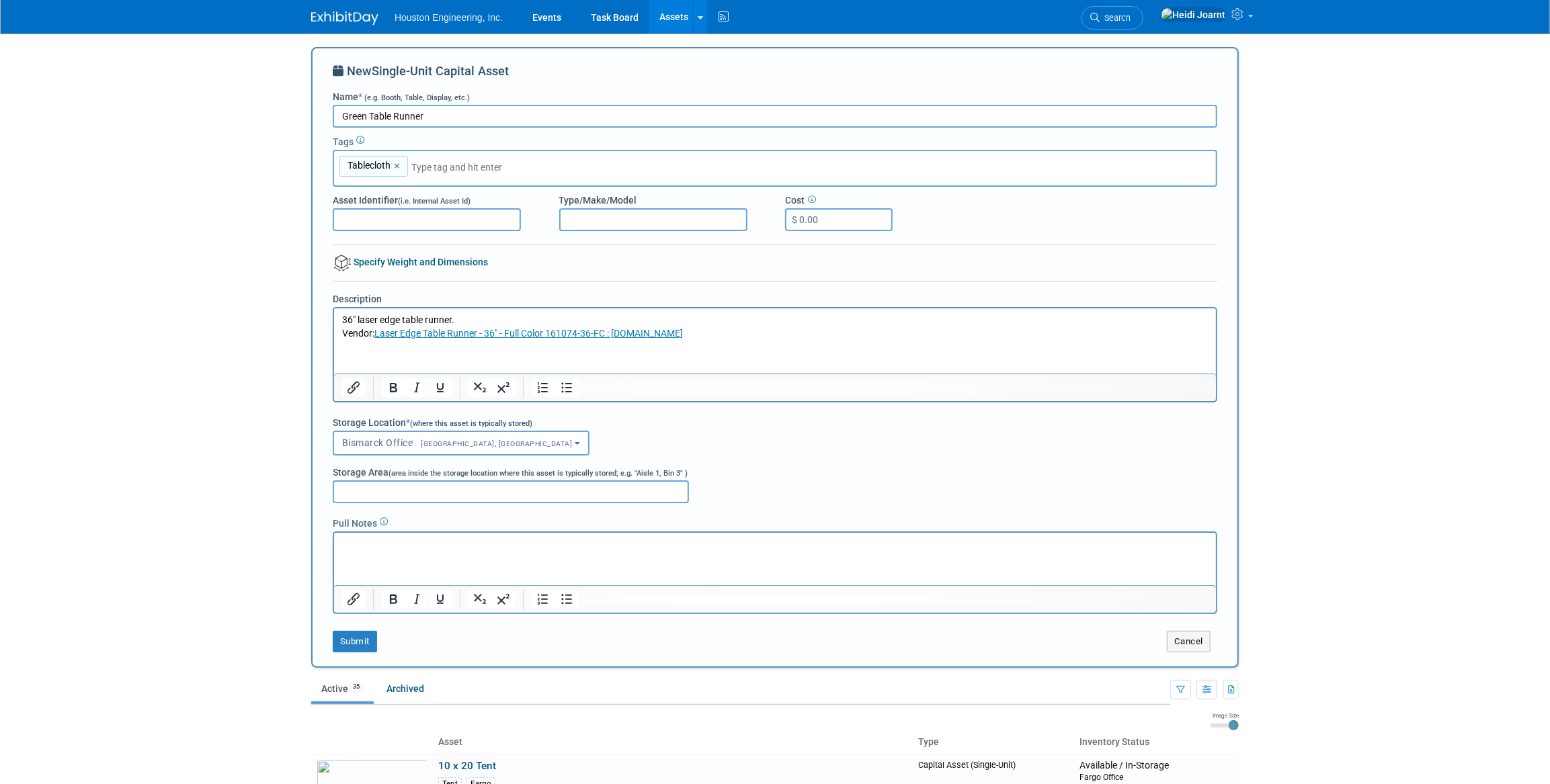
click at [458, 121] on input "Green Table Runner" at bounding box center [775, 116] width 884 height 23
type input "Green Table Runner (BIS)"
click at [419, 484] on input "Storage Area (area inside the storage location where this asset is typically st…" at bounding box center [511, 492] width 356 height 23
click at [405, 551] on html at bounding box center [775, 542] width 882 height 19
click at [369, 638] on button "Submit" at bounding box center [355, 642] width 44 height 21
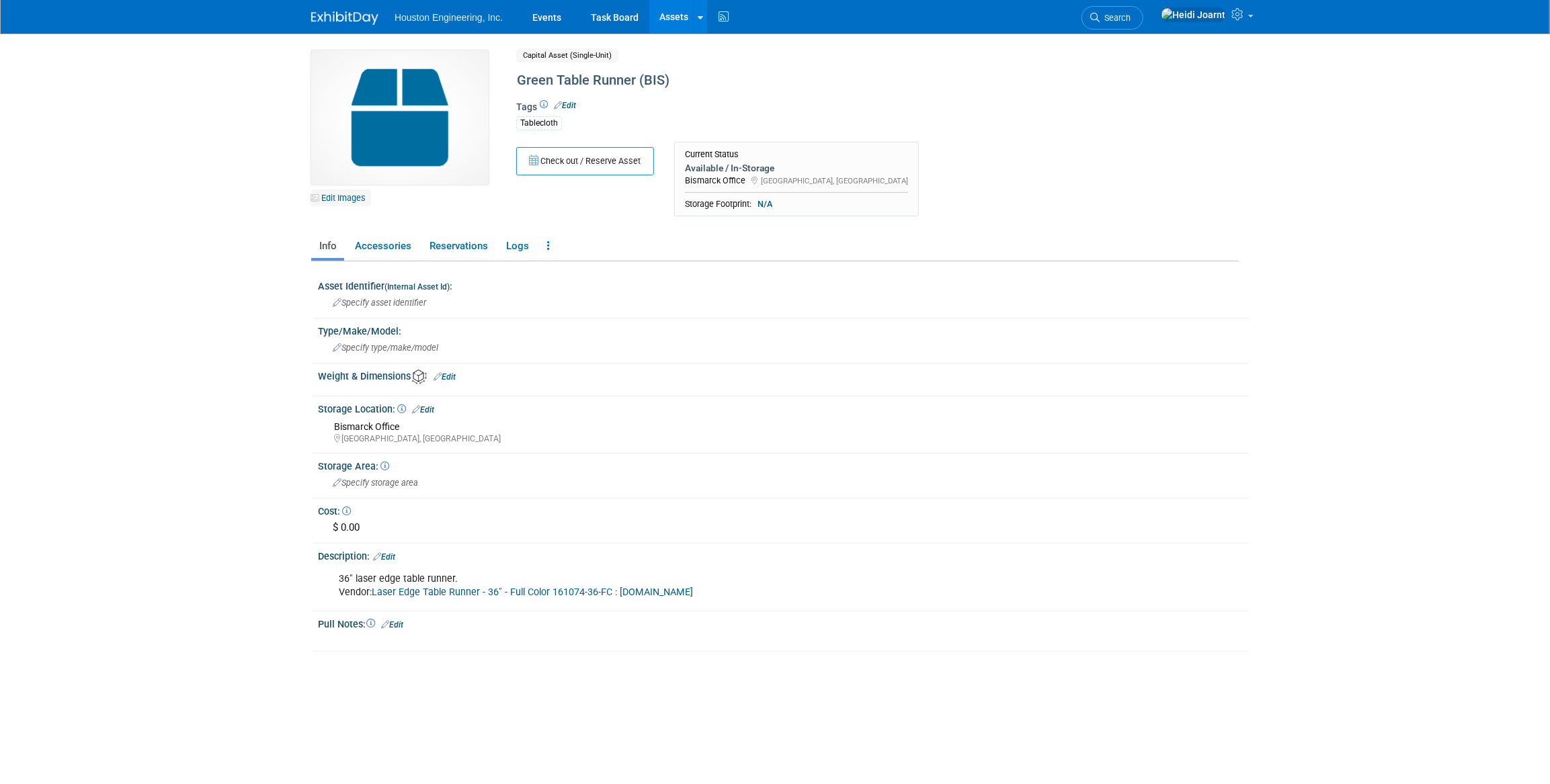
click at [338, 202] on link "Edit Images" at bounding box center [341, 197] width 60 height 16
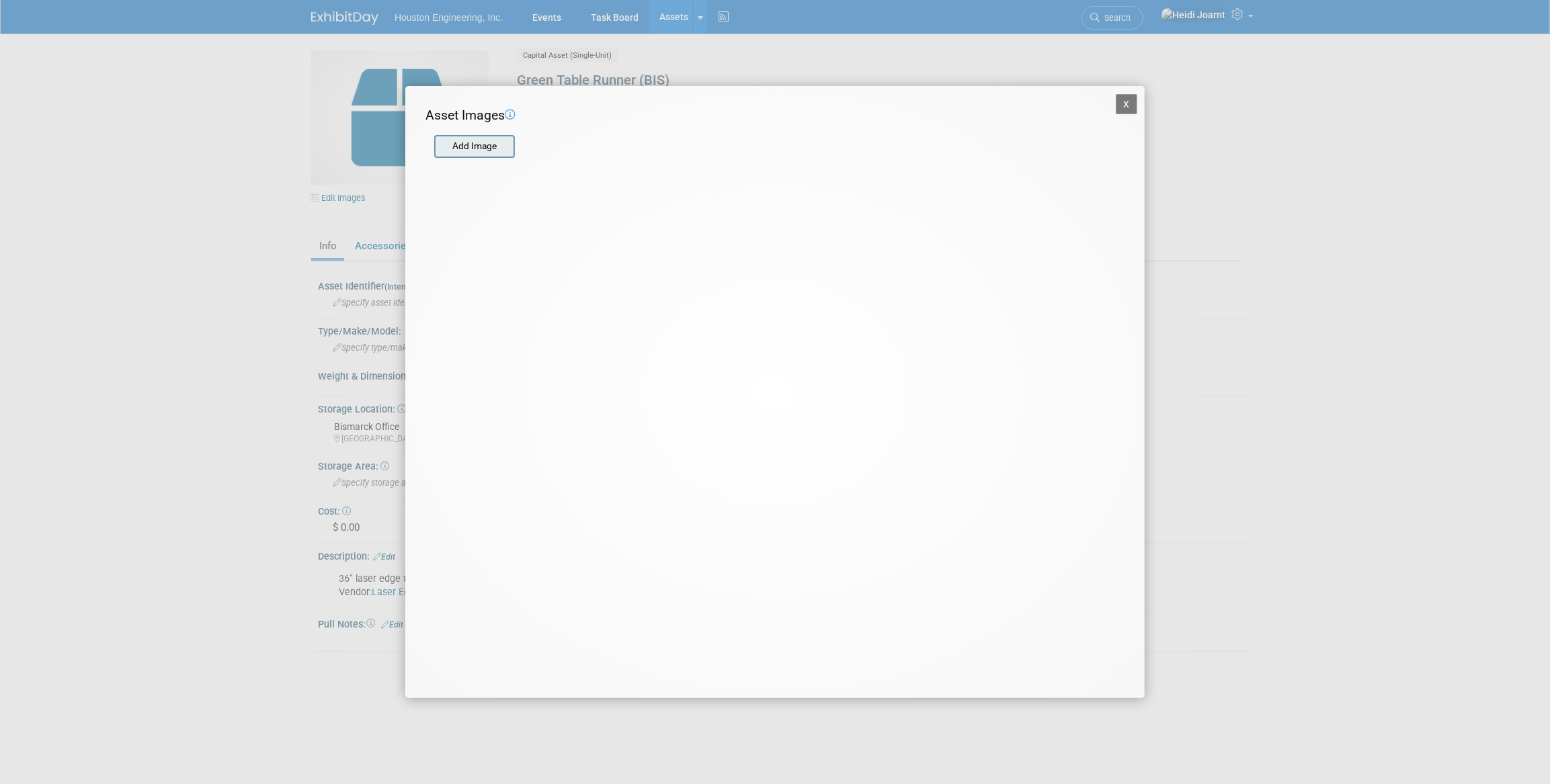
click at [481, 149] on input "file" at bounding box center [433, 146] width 160 height 20
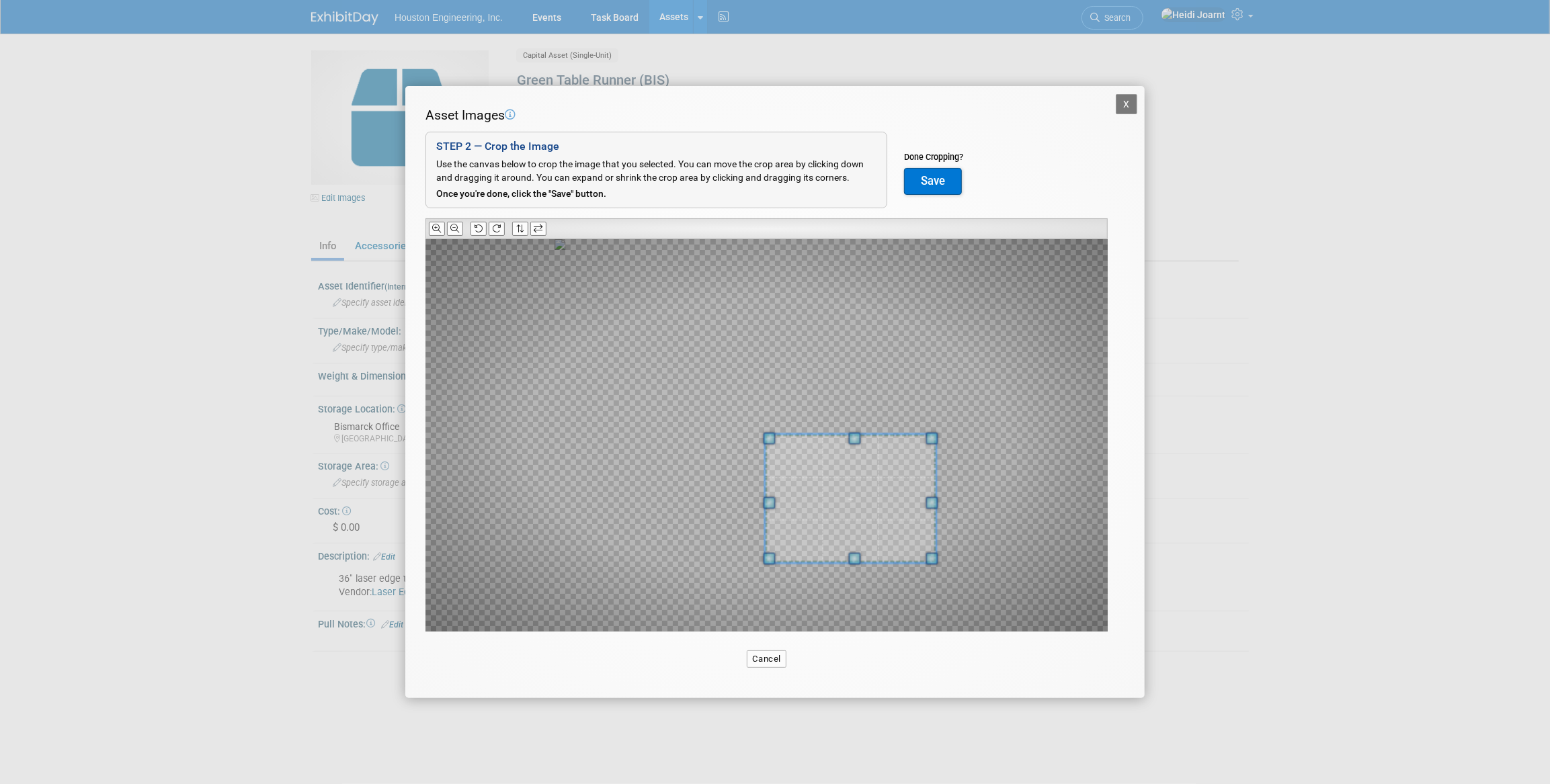
click at [766, 435] on div at bounding box center [851, 498] width 170 height 128
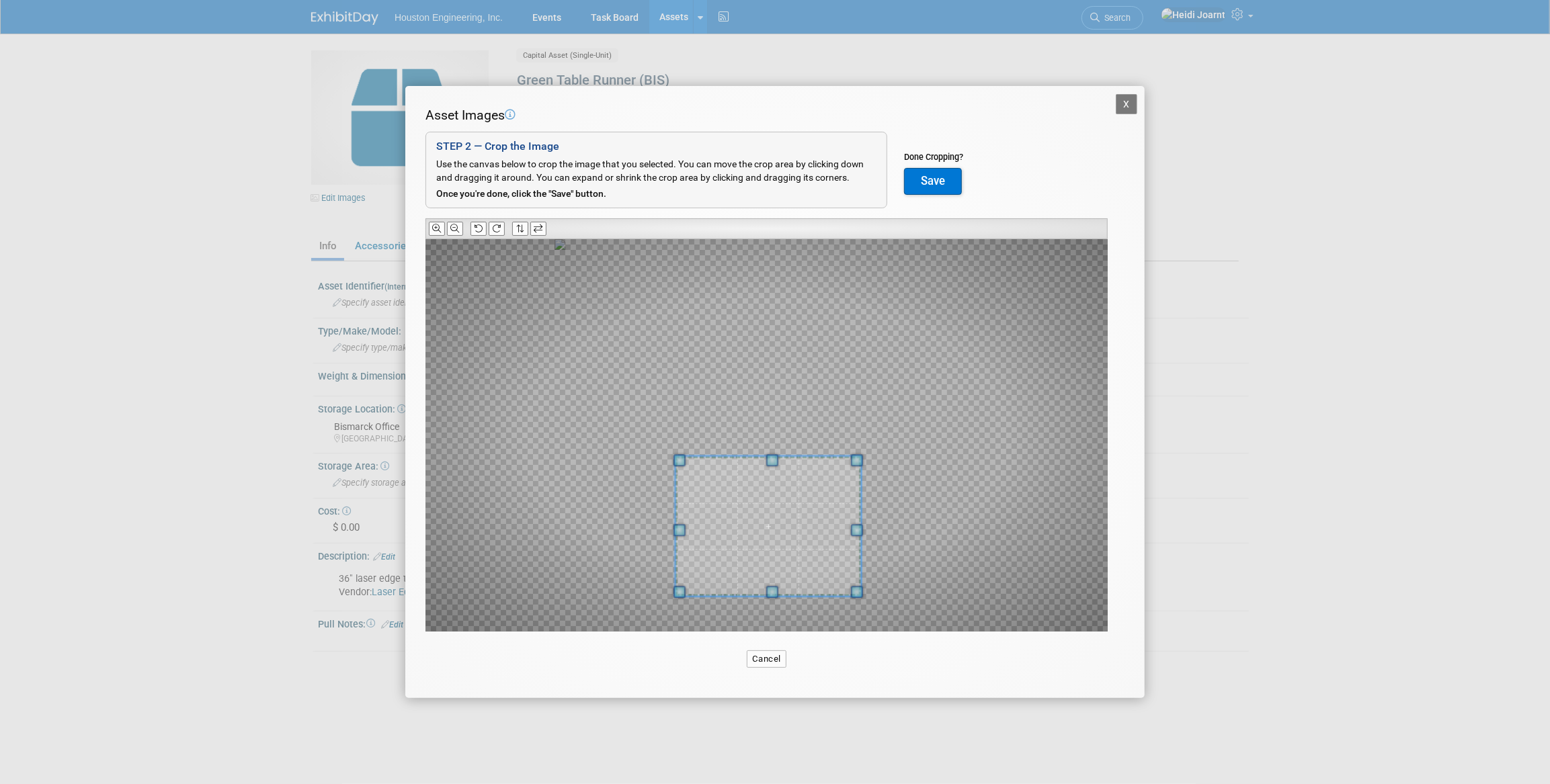
click at [750, 517] on span at bounding box center [768, 526] width 186 height 139
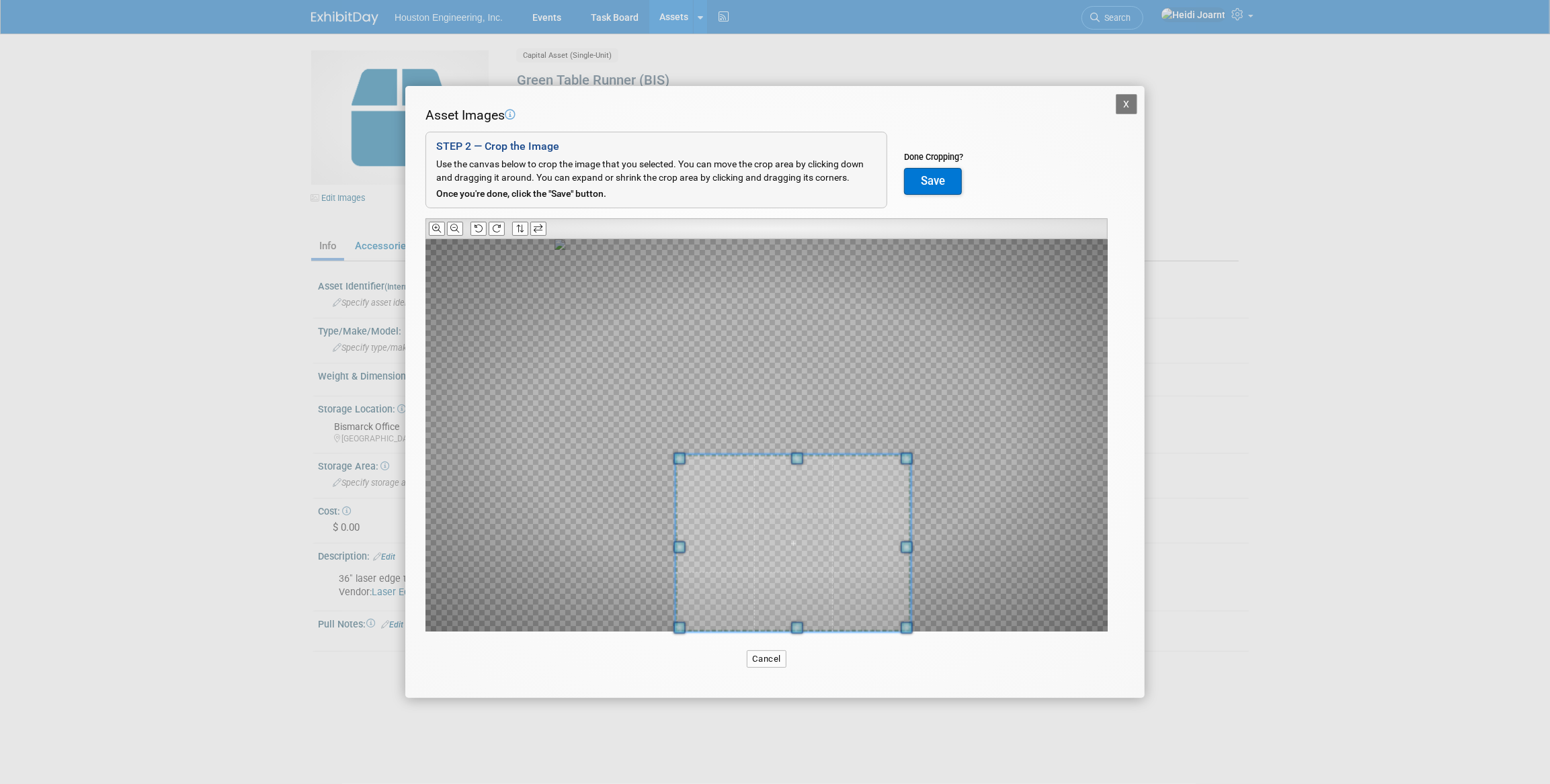
click at [933, 640] on div "Asset Images Add Image STEP 2 — Crop the Image Use the canvas below to crop the…" at bounding box center [775, 390] width 699 height 568
click at [837, 570] on span at bounding box center [781, 542] width 235 height 177
click at [927, 183] on button "Save" at bounding box center [933, 182] width 58 height 27
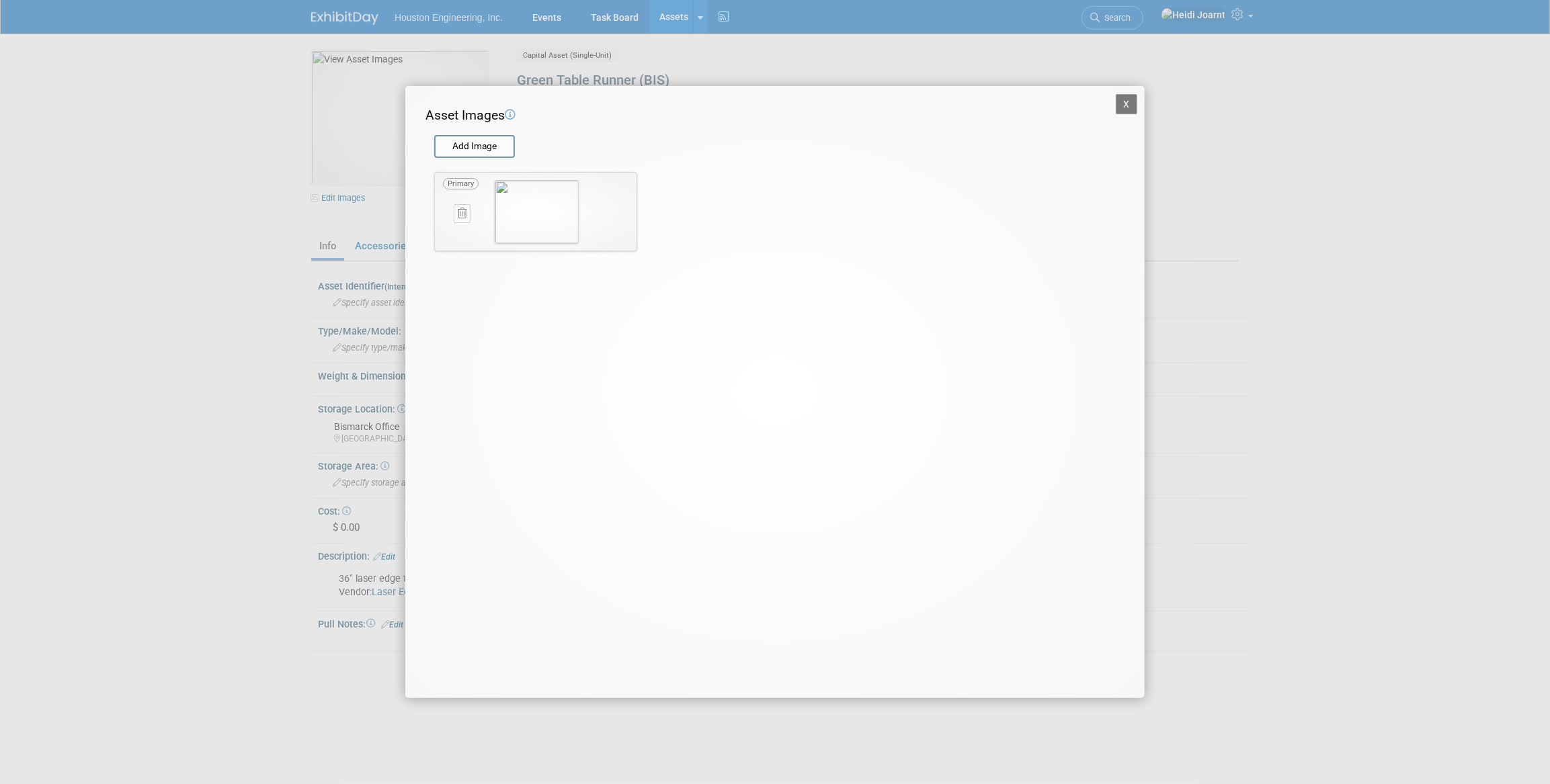
click at [1123, 110] on button "X" at bounding box center [1127, 104] width 21 height 20
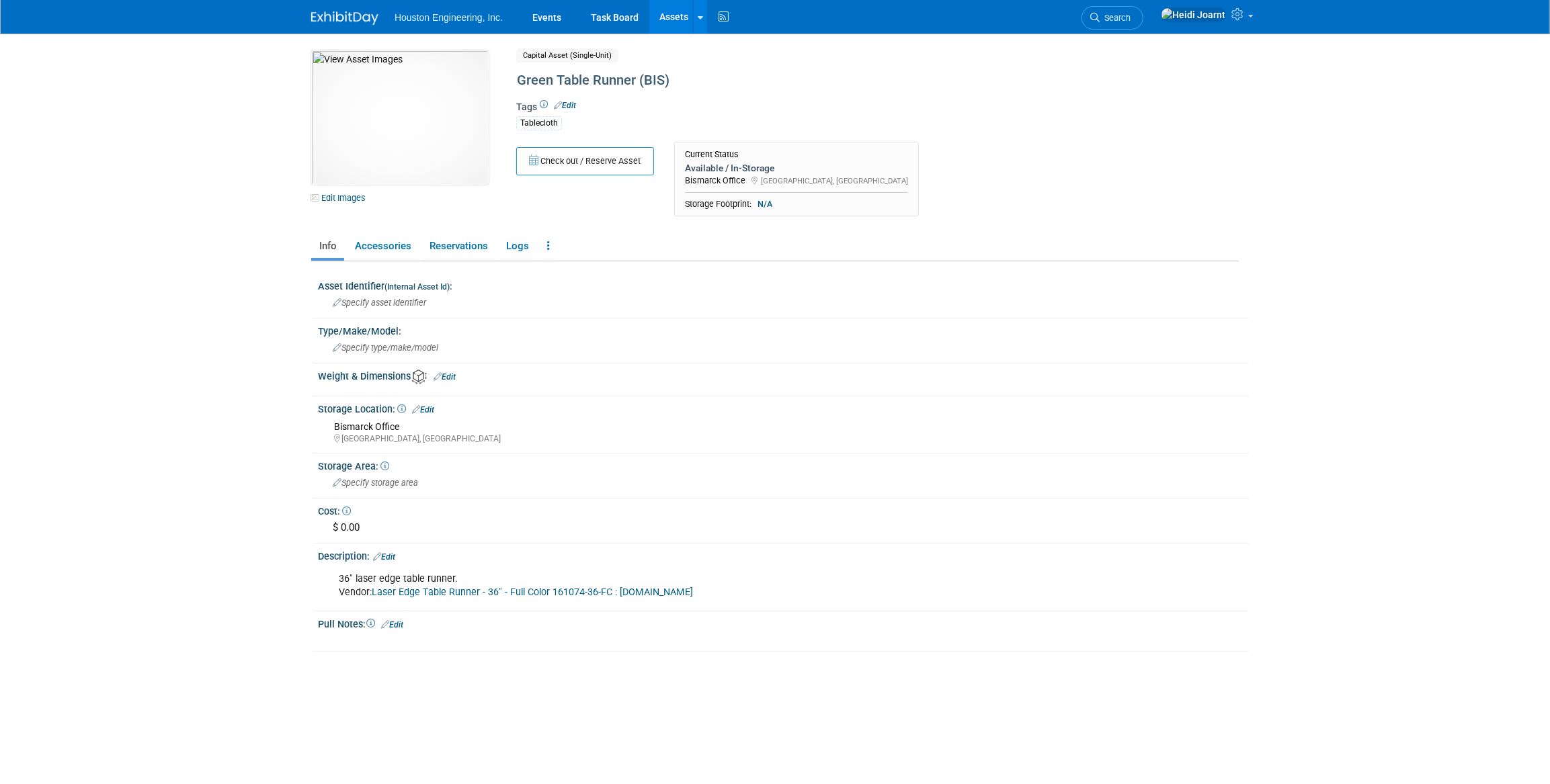
click at [573, 104] on link "Edit" at bounding box center [565, 106] width 22 height 10
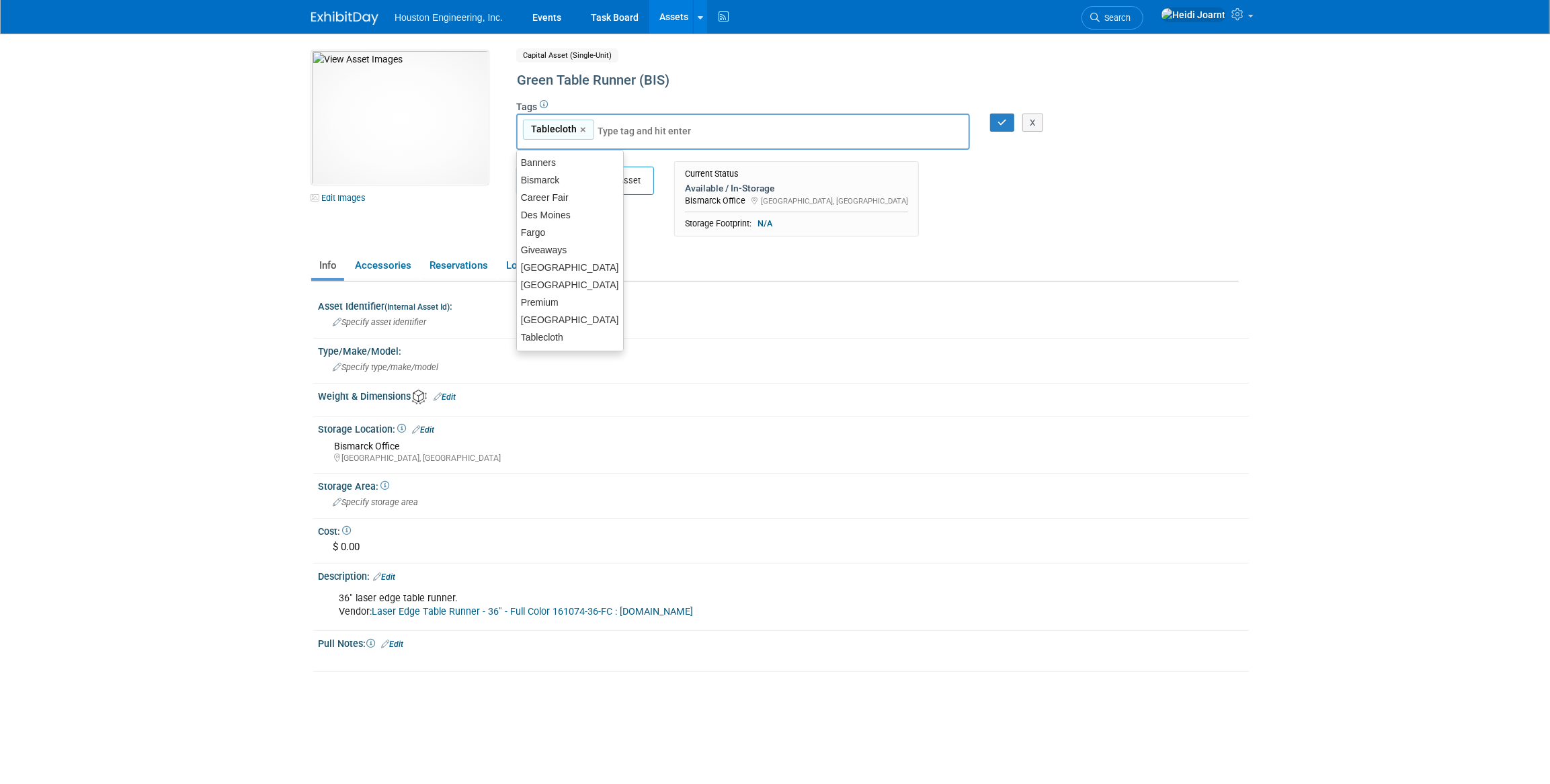
click at [616, 127] on input "text" at bounding box center [651, 131] width 108 height 13
click at [572, 183] on div "Bismarck" at bounding box center [571, 180] width 108 height 19
type input "Tablecloth, Bismarck"
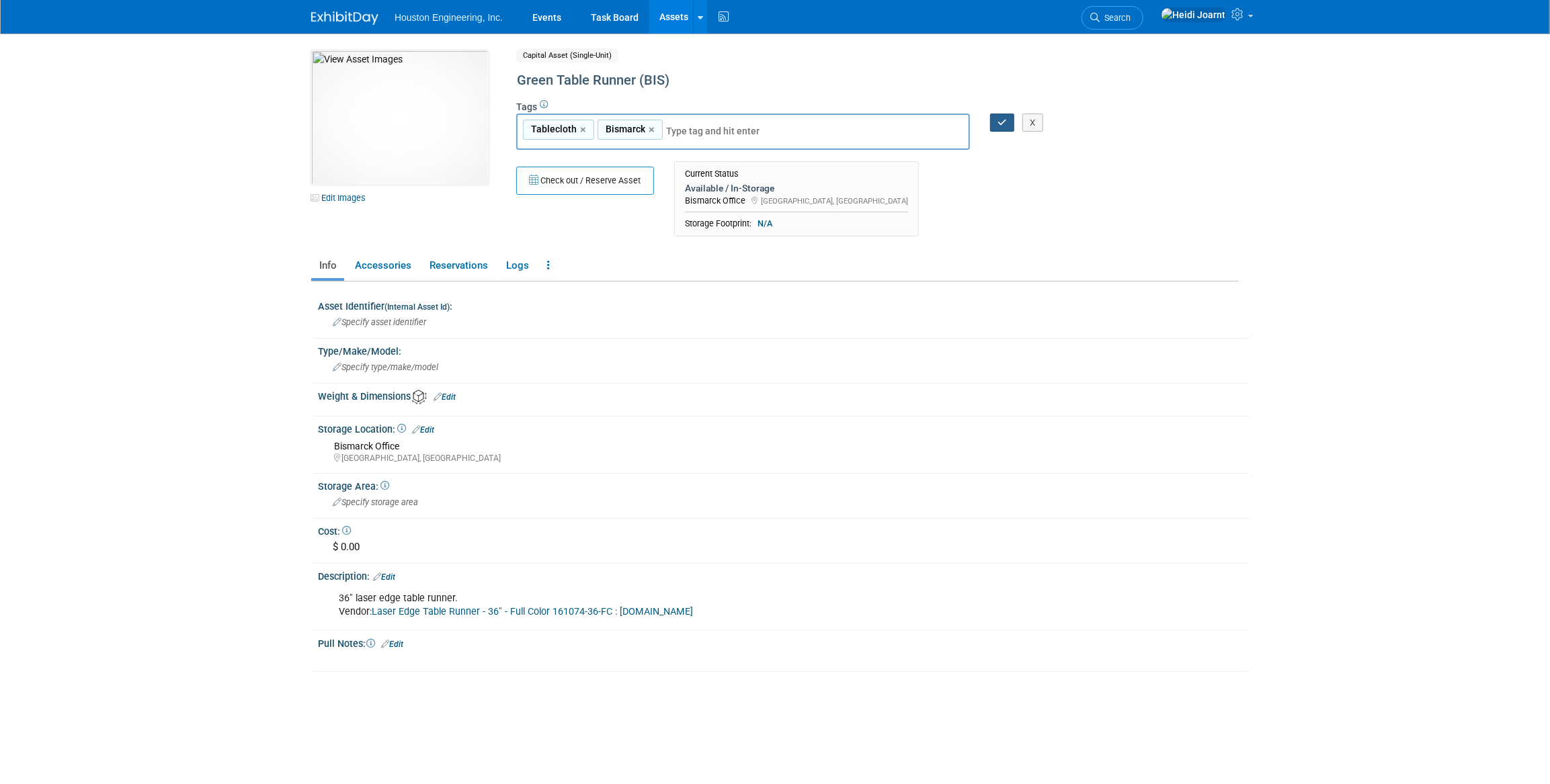
click at [990, 122] on button "button" at bounding box center [1002, 123] width 24 height 19
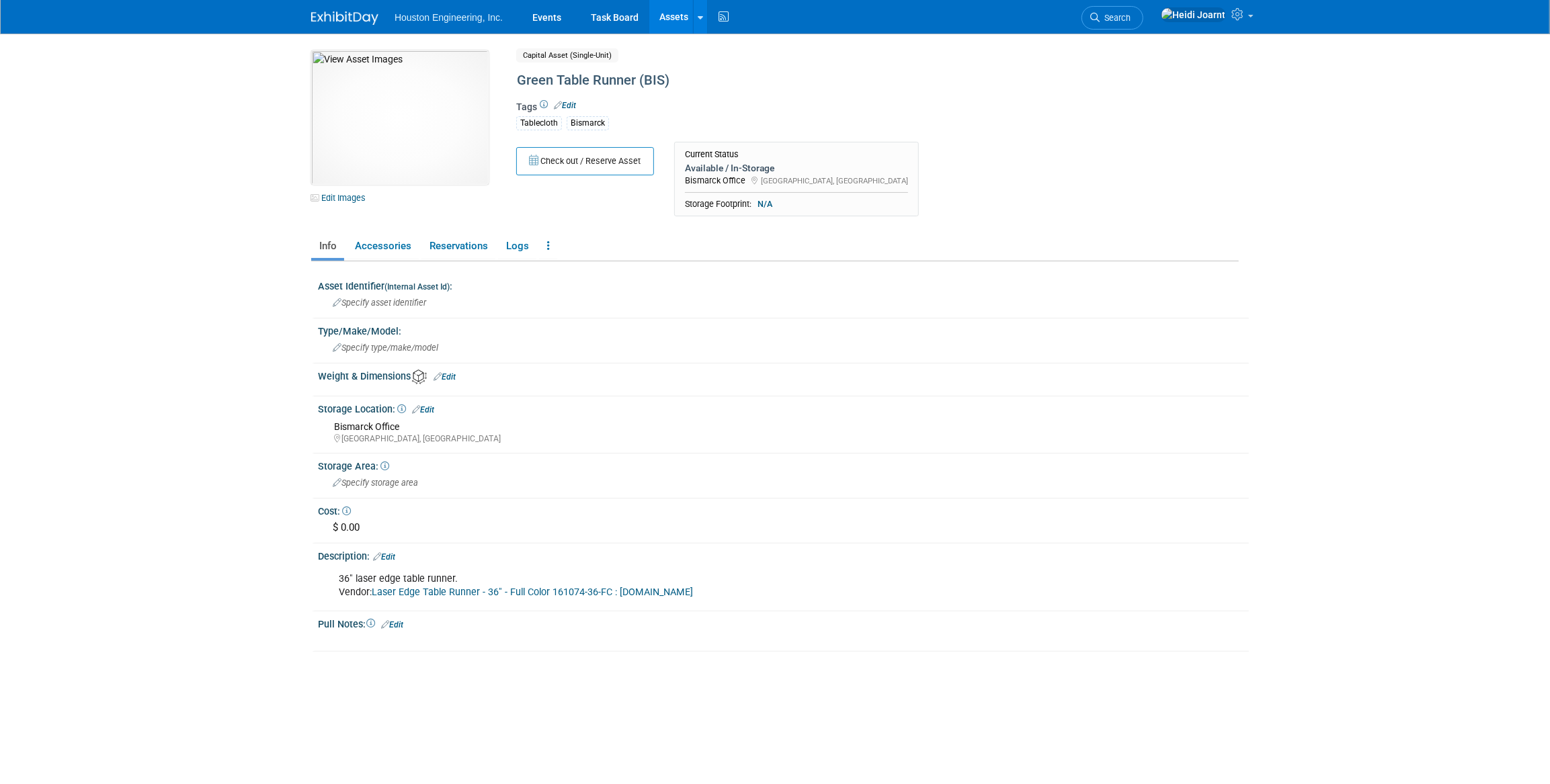
click at [403, 620] on link "Edit" at bounding box center [392, 625] width 22 height 10
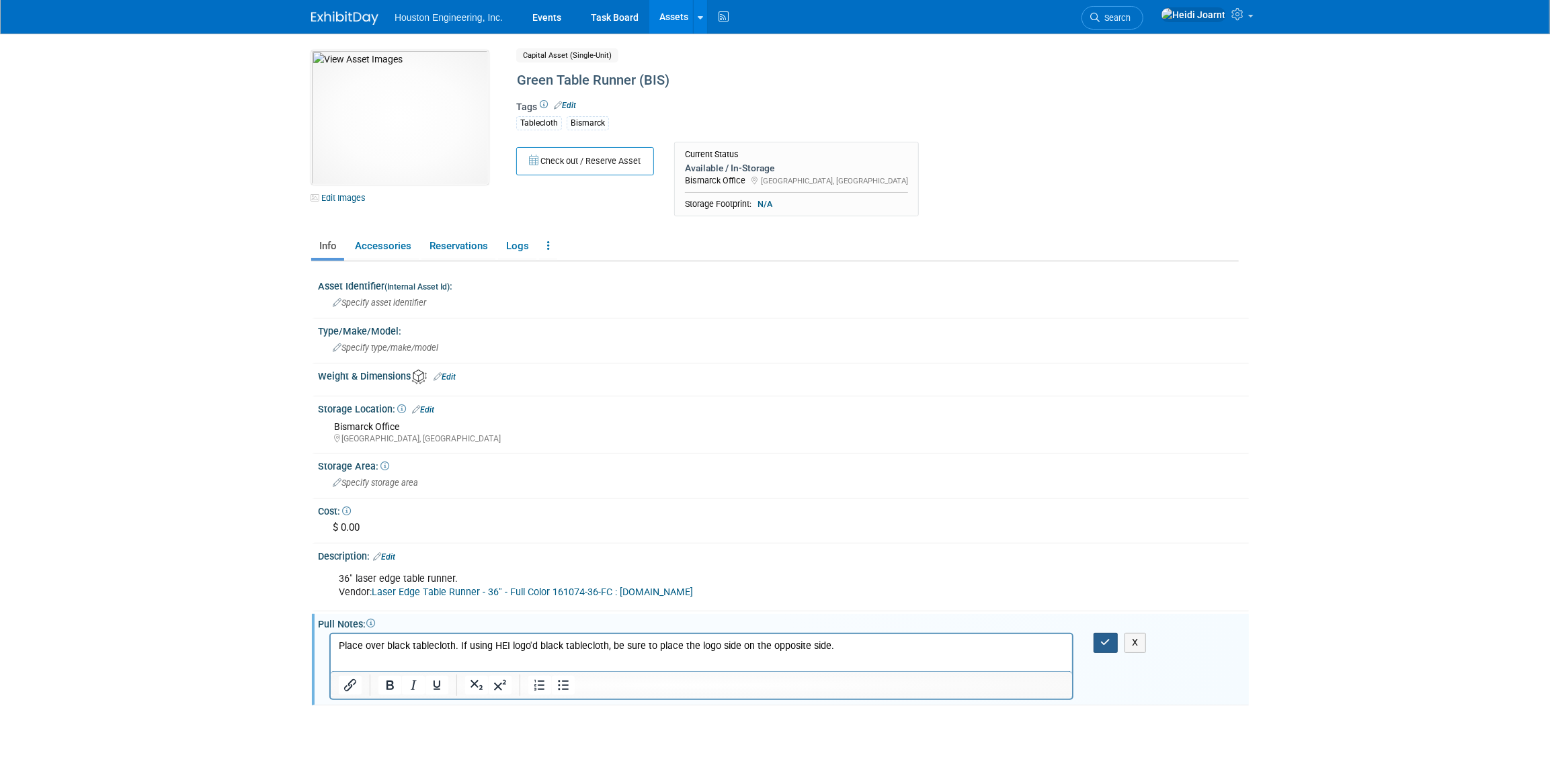
click at [1109, 641] on icon "button" at bounding box center [1105, 643] width 10 height 10
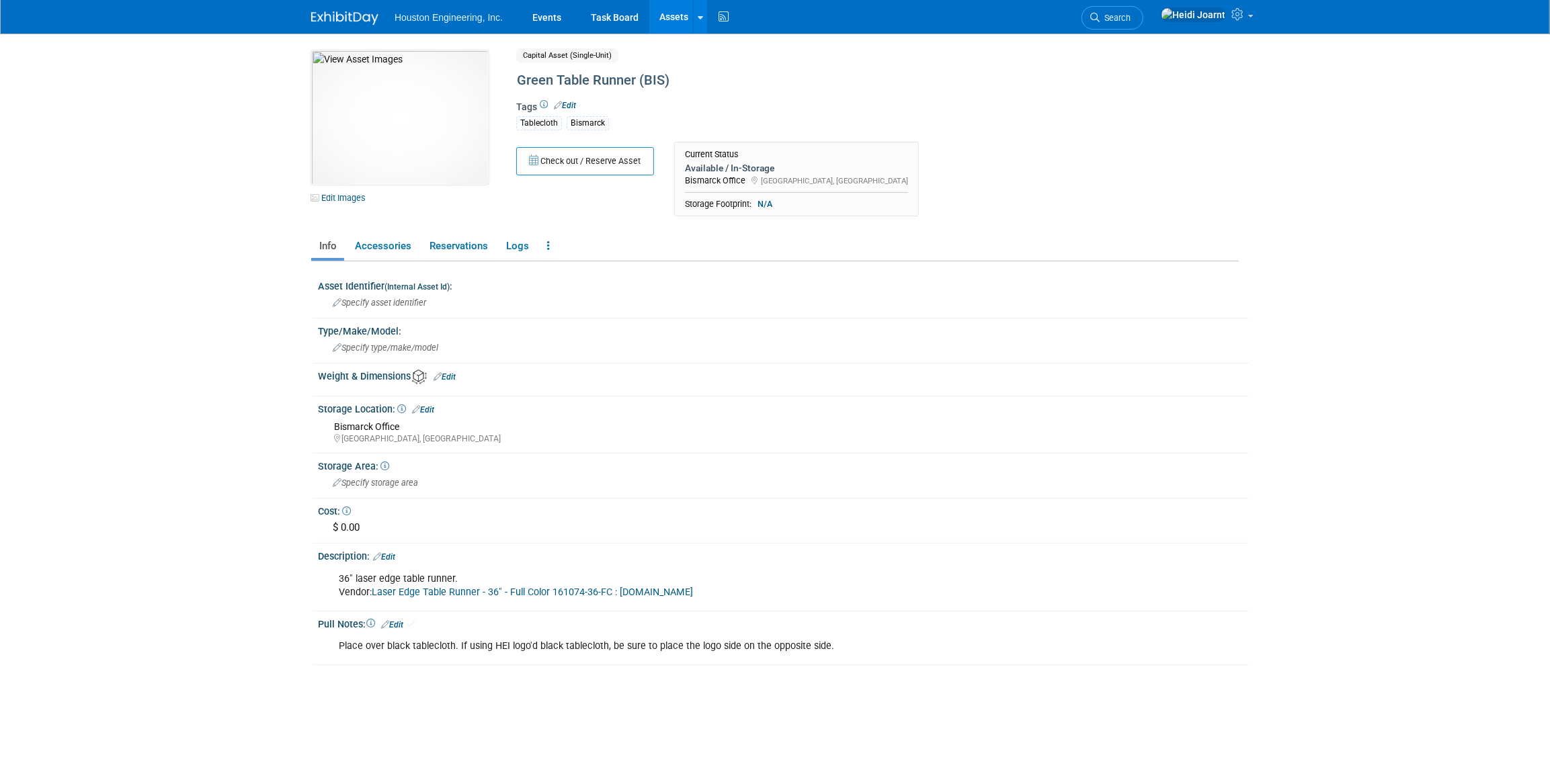
click at [403, 620] on link "Edit" at bounding box center [392, 625] width 22 height 10
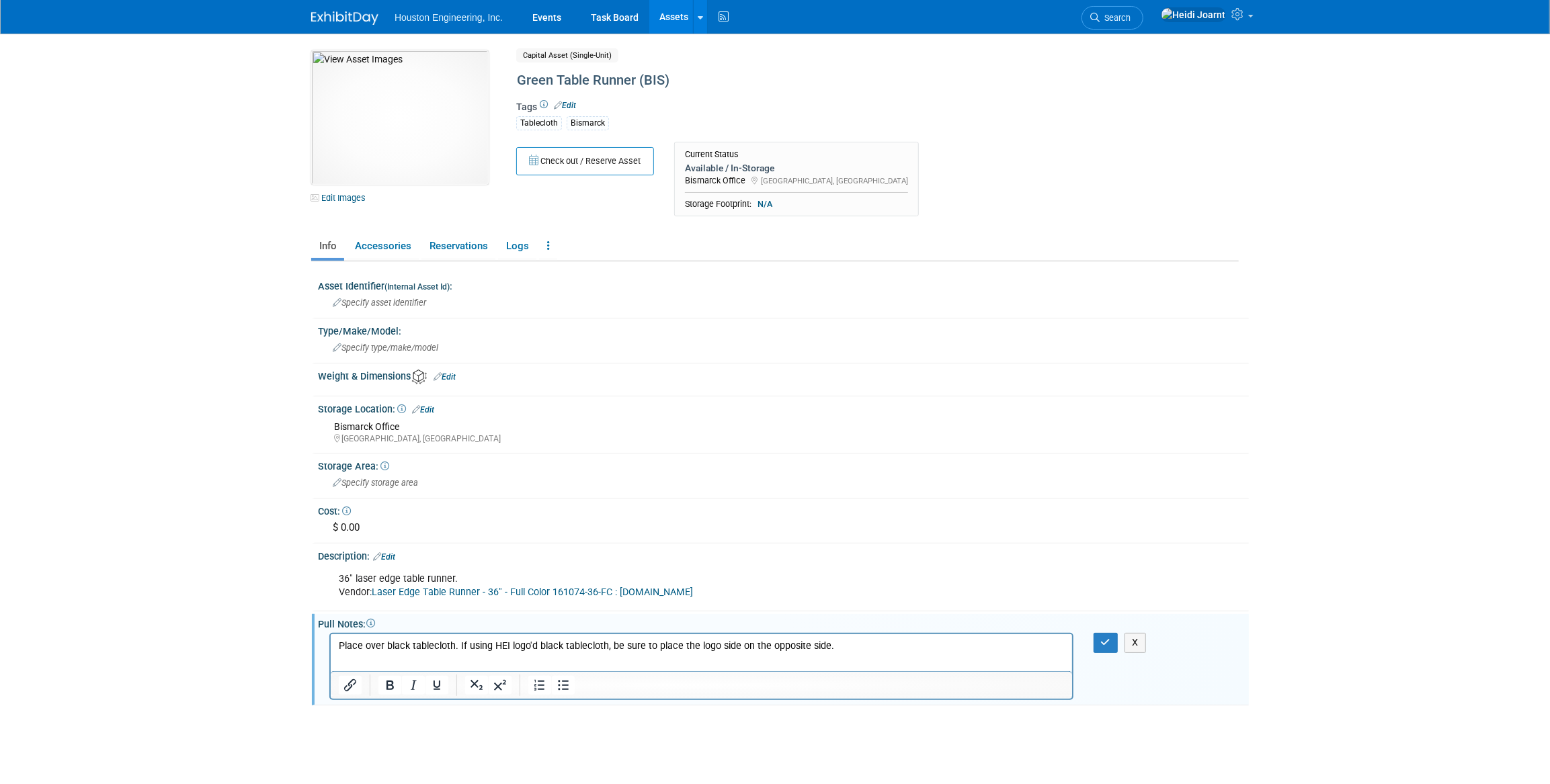
click at [851, 651] on p "Place over black tablecloth. If using HEI logo'd black tablecloth, be sure to p…" at bounding box center [700, 646] width 725 height 13
click at [595, 647] on p "Ideal to use for when we have tables smaller than 8 ft." at bounding box center [700, 646] width 725 height 13
click at [1105, 641] on icon "button" at bounding box center [1105, 643] width 10 height 10
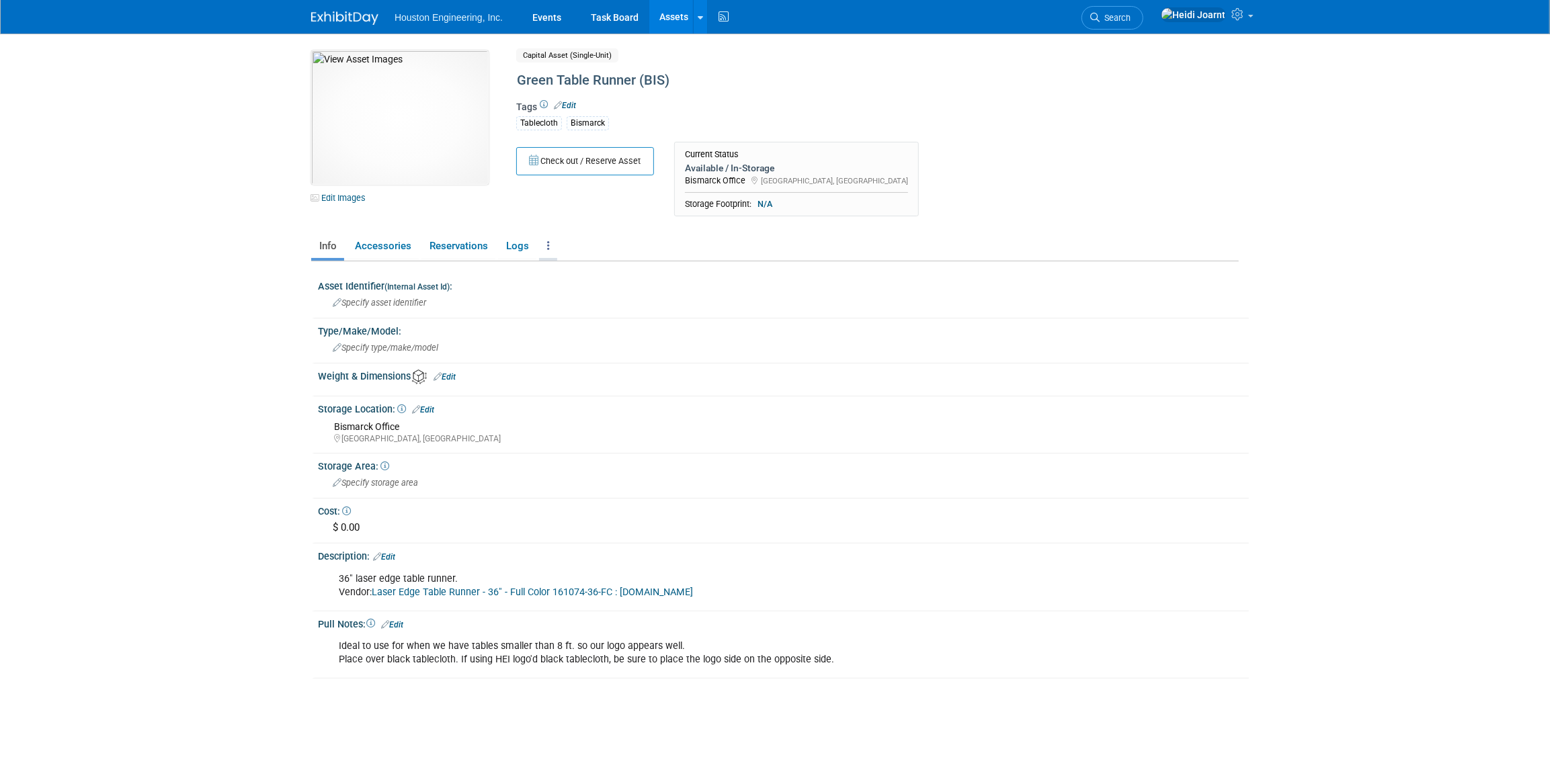
click at [552, 249] on link at bounding box center [547, 246] width 18 height 23
click at [591, 297] on link "Copy/Duplicate Asset" at bounding box center [597, 296] width 117 height 23
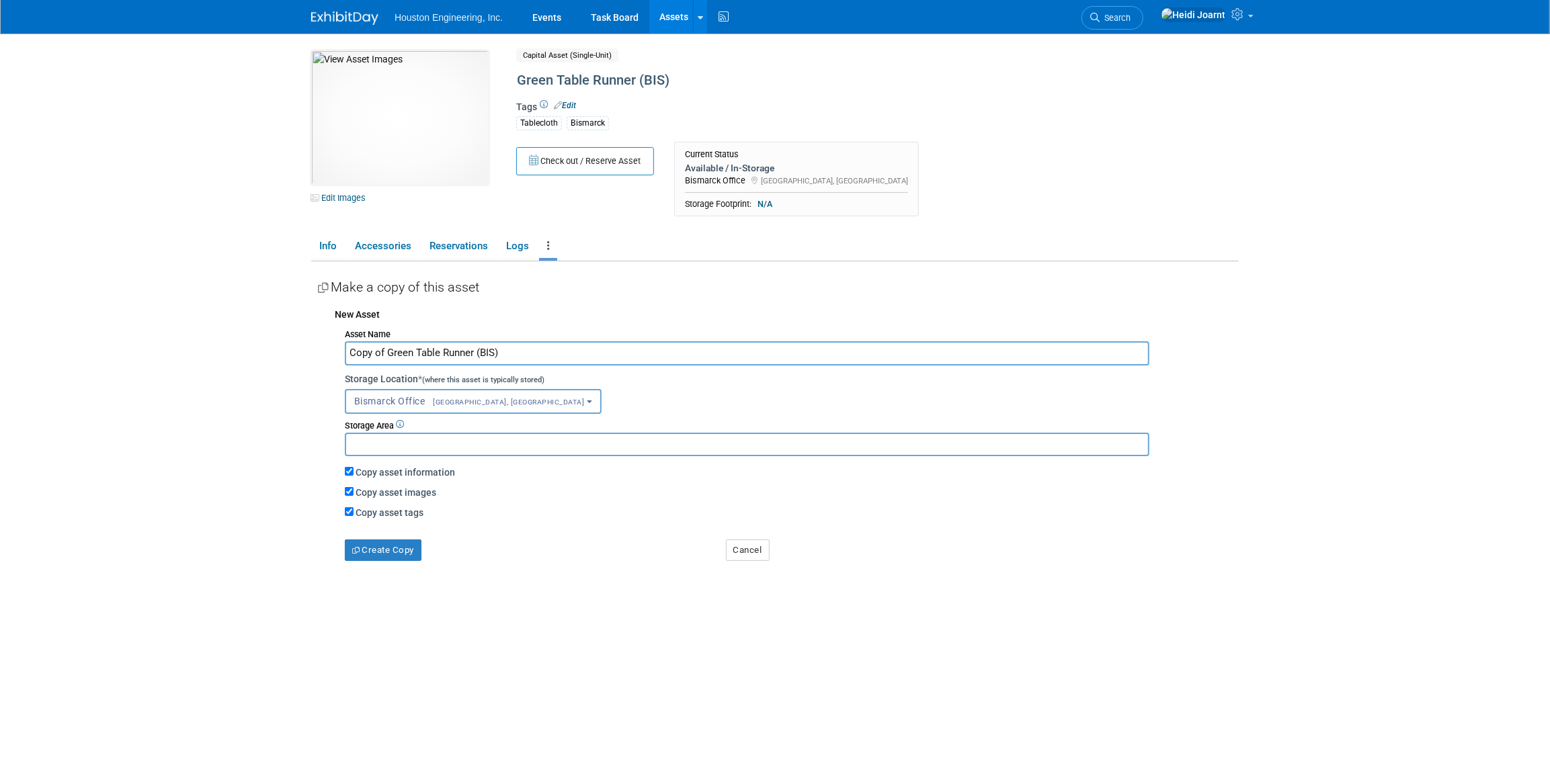
click at [445, 399] on span "Bismarck, ND" at bounding box center [505, 402] width 160 height 9
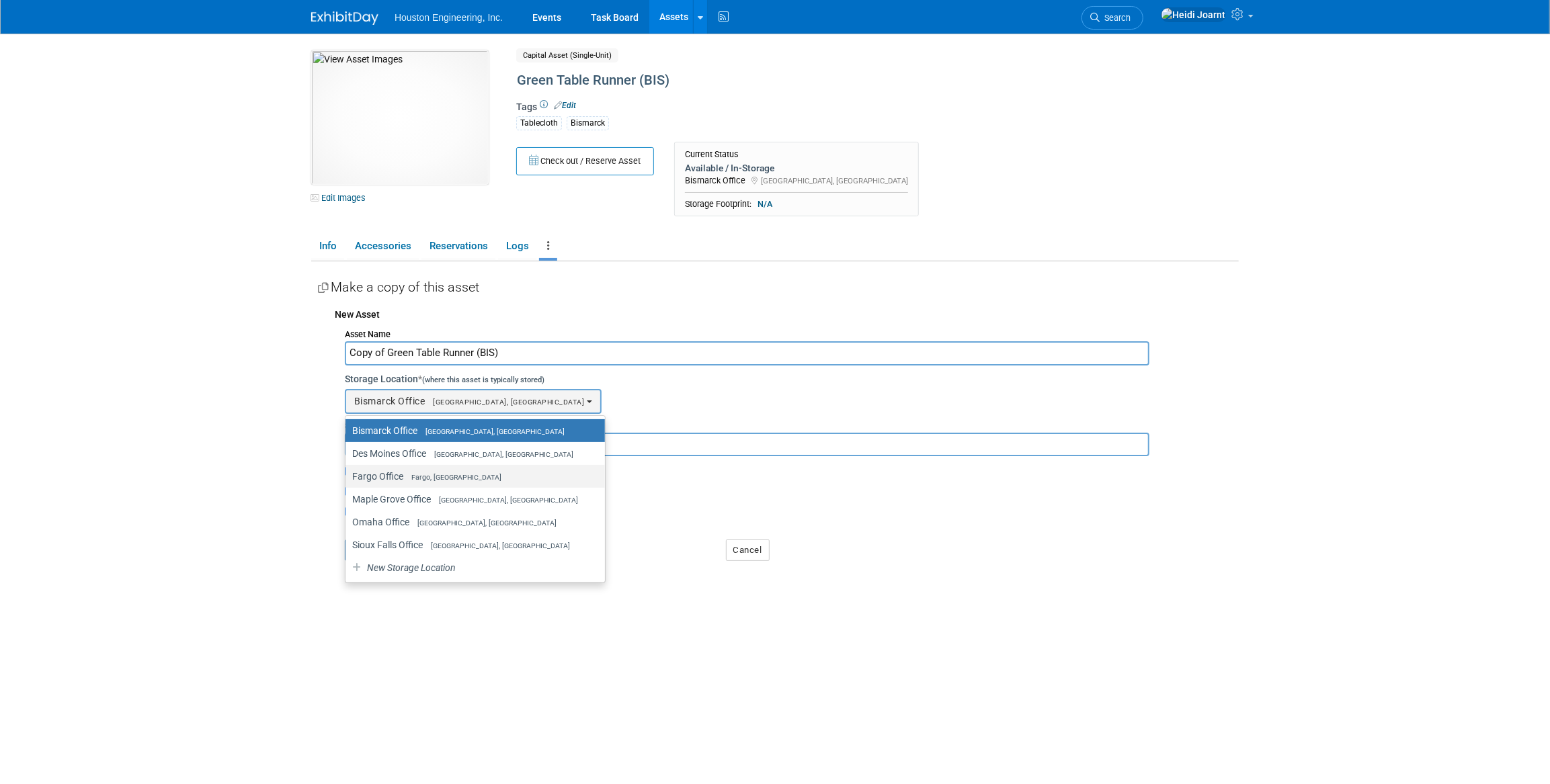
click at [435, 475] on span "Fargo, ND" at bounding box center [452, 477] width 98 height 9
click at [347, 475] on input "Fargo Office Fargo, ND" at bounding box center [343, 476] width 9 height 9
select select "11224041"
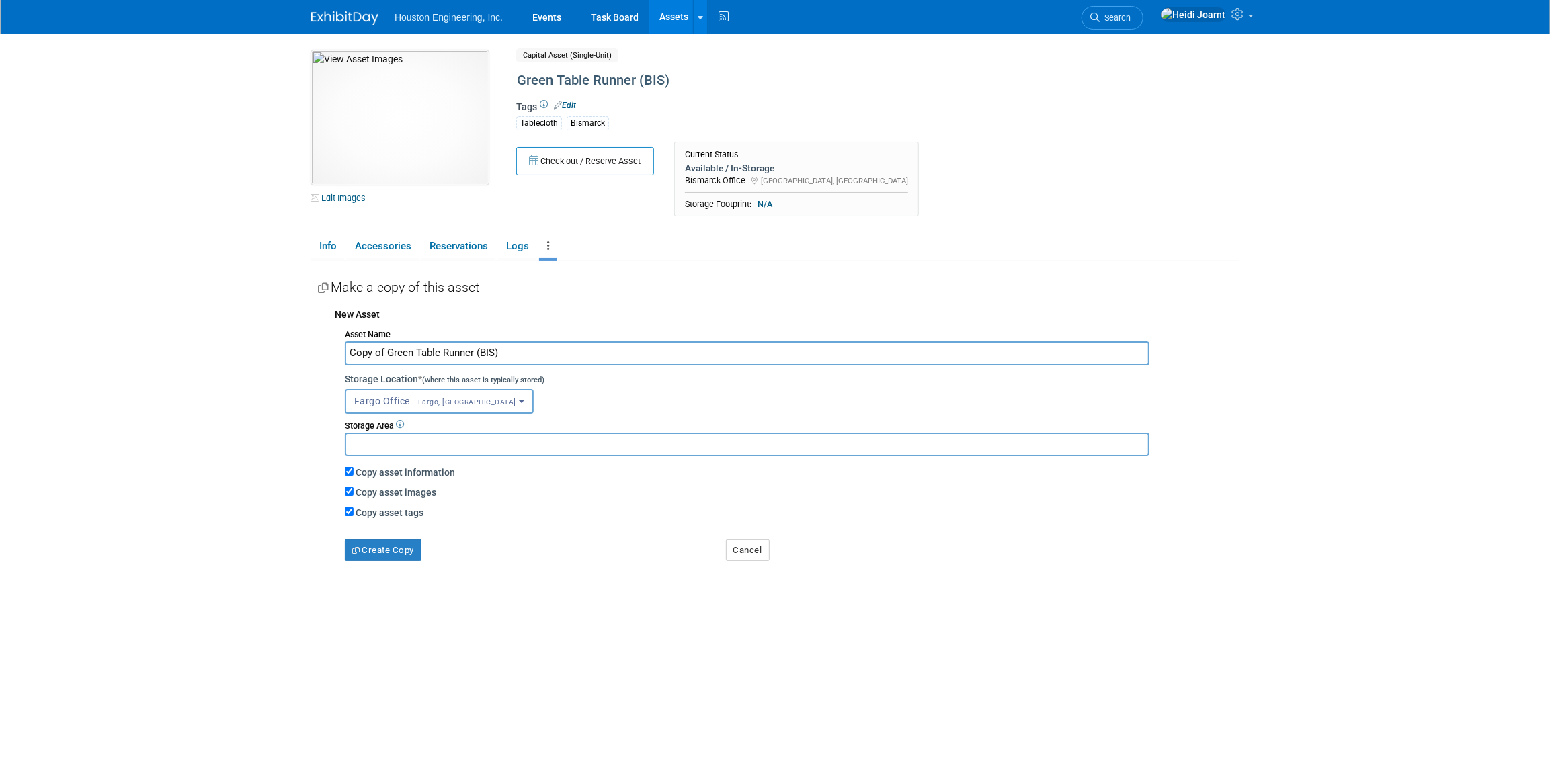
click at [490, 357] on input "Copy of Green Table Runner (BIS)" at bounding box center [747, 353] width 804 height 23
type input "Copy of Green Table Runner (FGO)"
click at [395, 553] on button "Create Copy" at bounding box center [383, 550] width 77 height 21
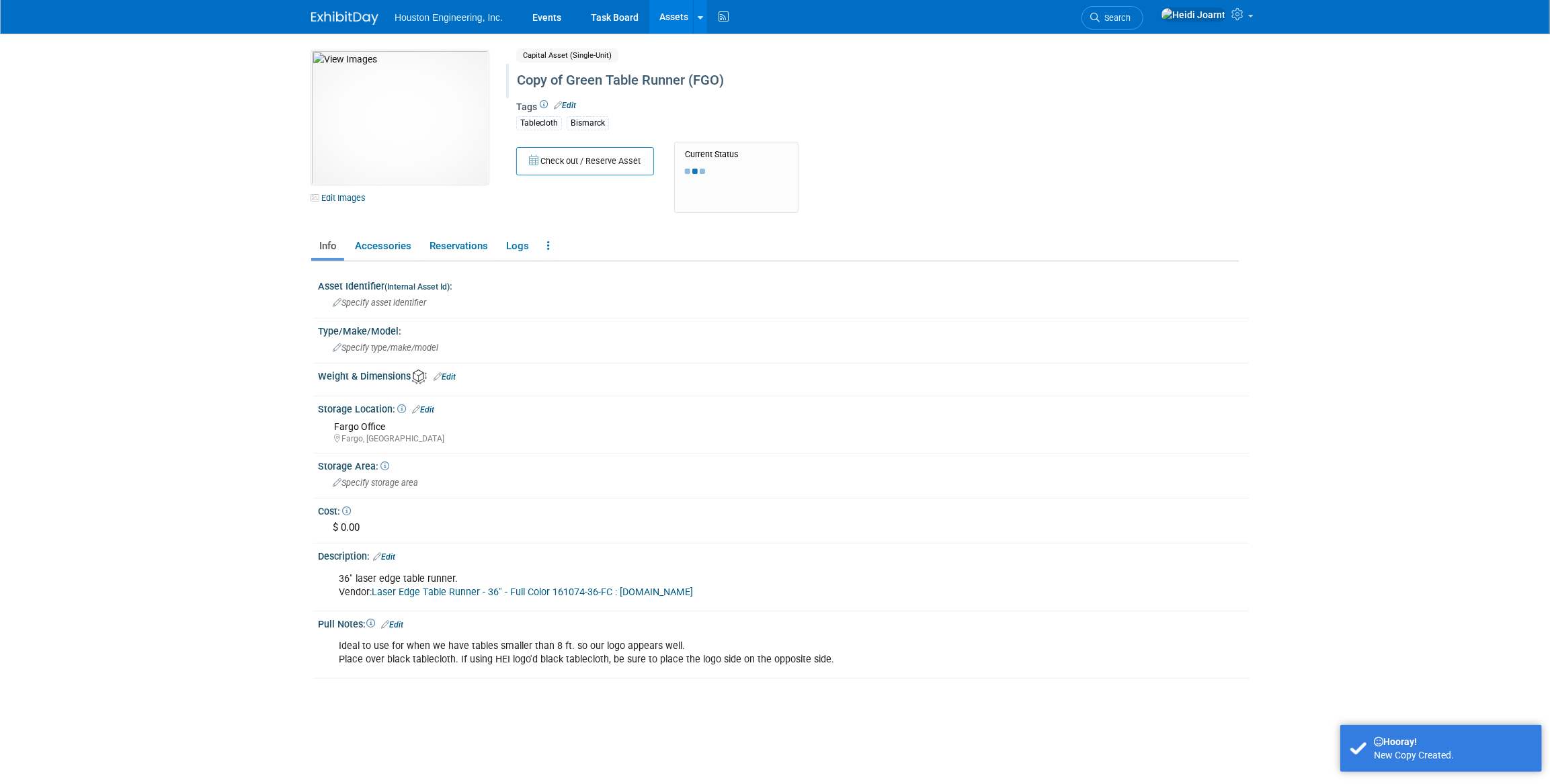
click at [578, 80] on div "Copy of Green Table Runner (FGO)" at bounding box center [820, 80] width 616 height 24
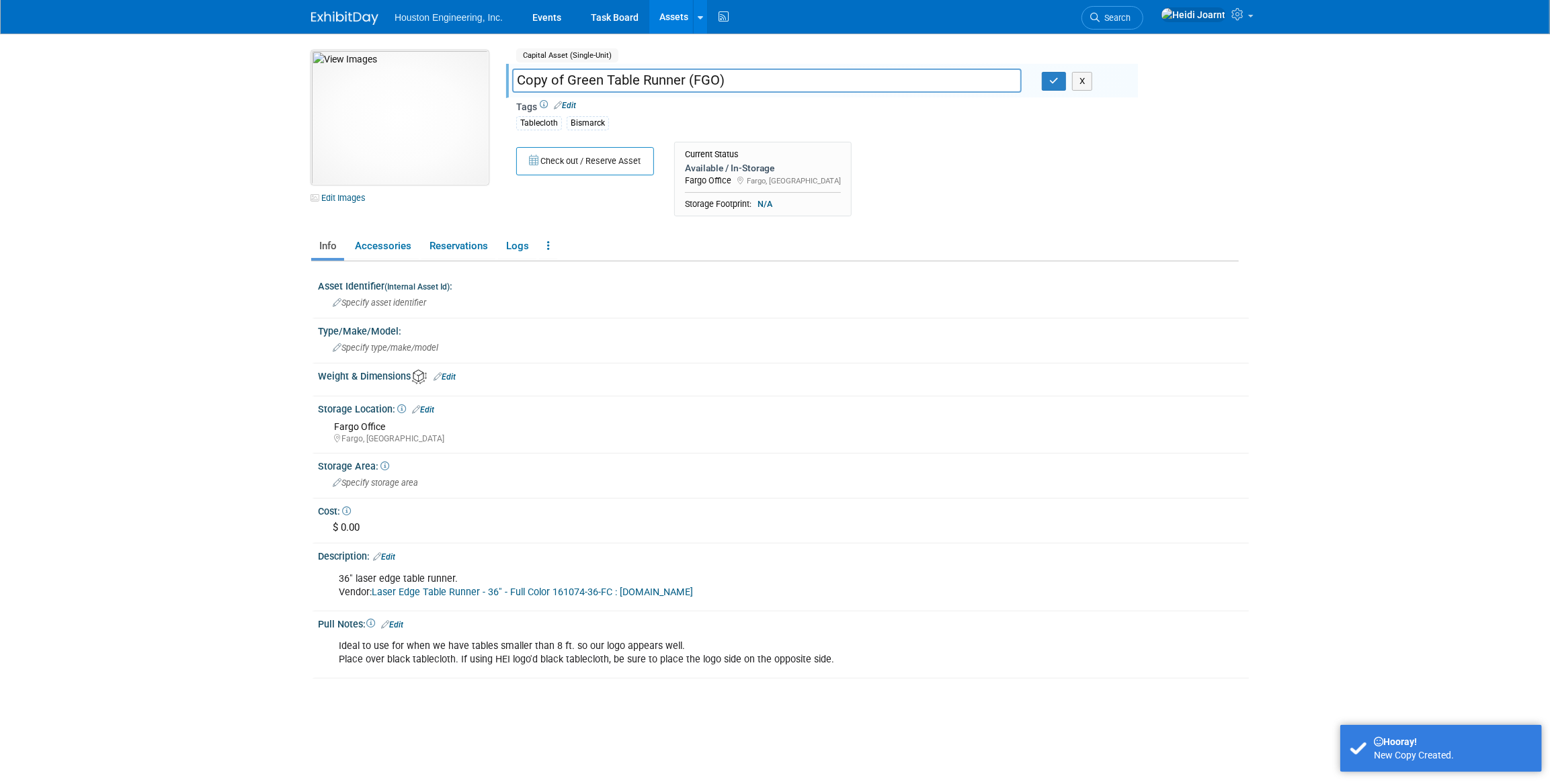
drag, startPoint x: 568, startPoint y: 79, endPoint x: 479, endPoint y: 83, distance: 89.1
click at [479, 83] on div "10050828-10729161-ef80103a-c07e-467d-a32d-bf99003edcb0.jpg Edit Images Capital …" at bounding box center [775, 137] width 948 height 173
type input "Green Table Runner (FGO)"
click at [570, 106] on link "Edit" at bounding box center [565, 106] width 22 height 10
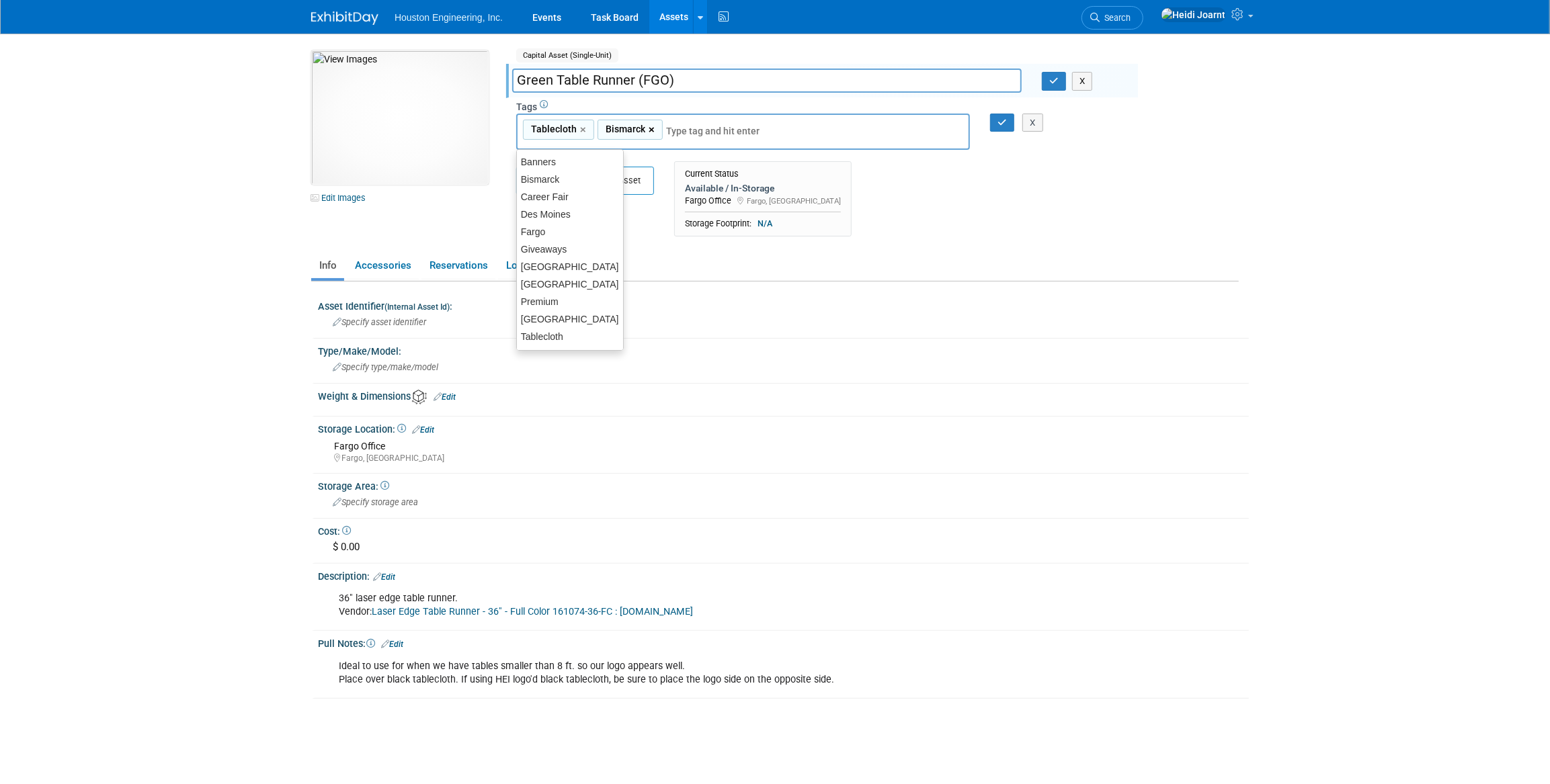
click at [648, 127] on link "×" at bounding box center [652, 130] width 9 height 15
click at [557, 236] on div "Fargo" at bounding box center [571, 232] width 108 height 19
type input "Tablecloth, Fargo"
click at [998, 125] on icon "button" at bounding box center [1003, 122] width 10 height 9
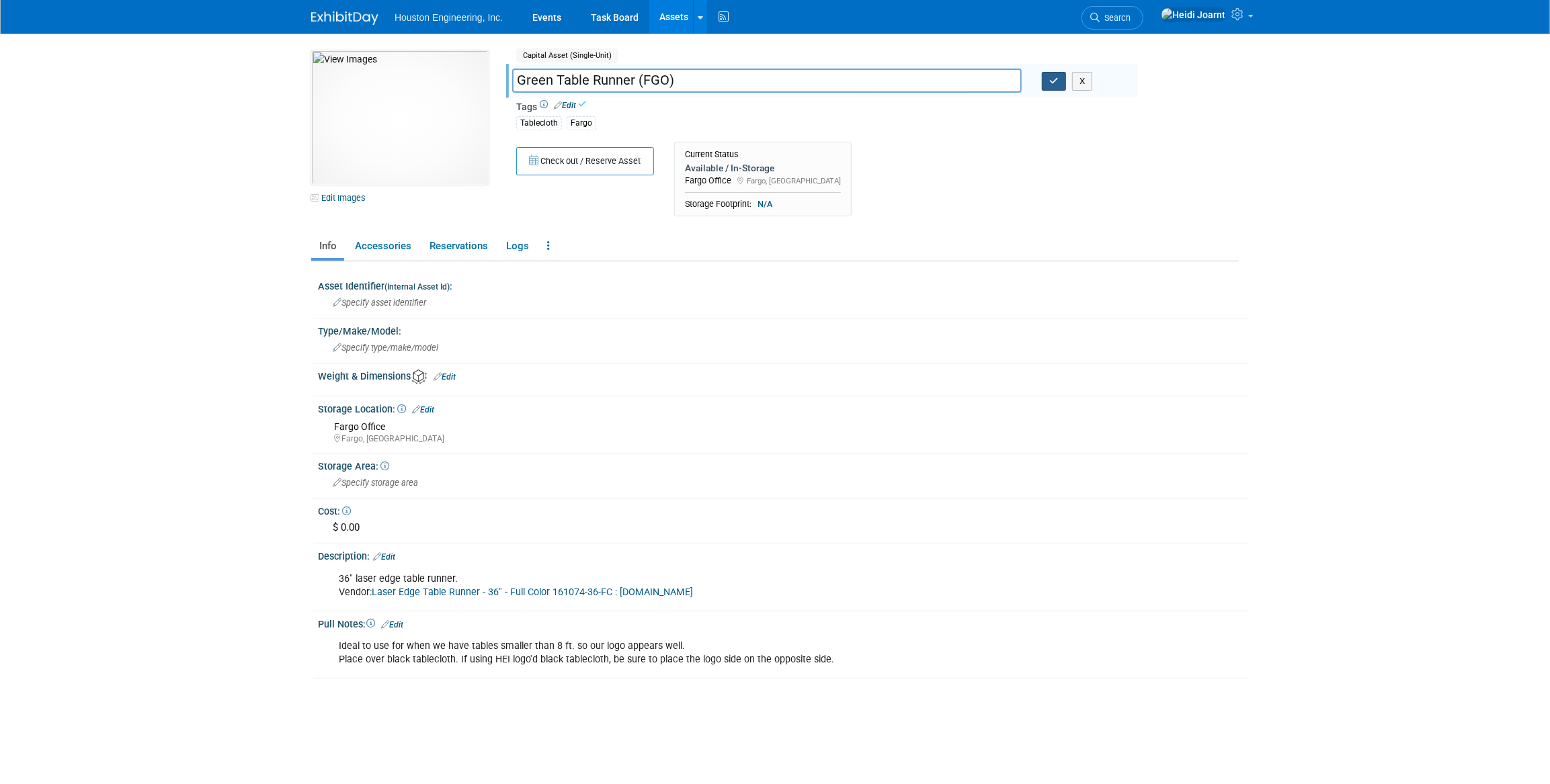
click at [1060, 80] on button "button" at bounding box center [1054, 82] width 24 height 19
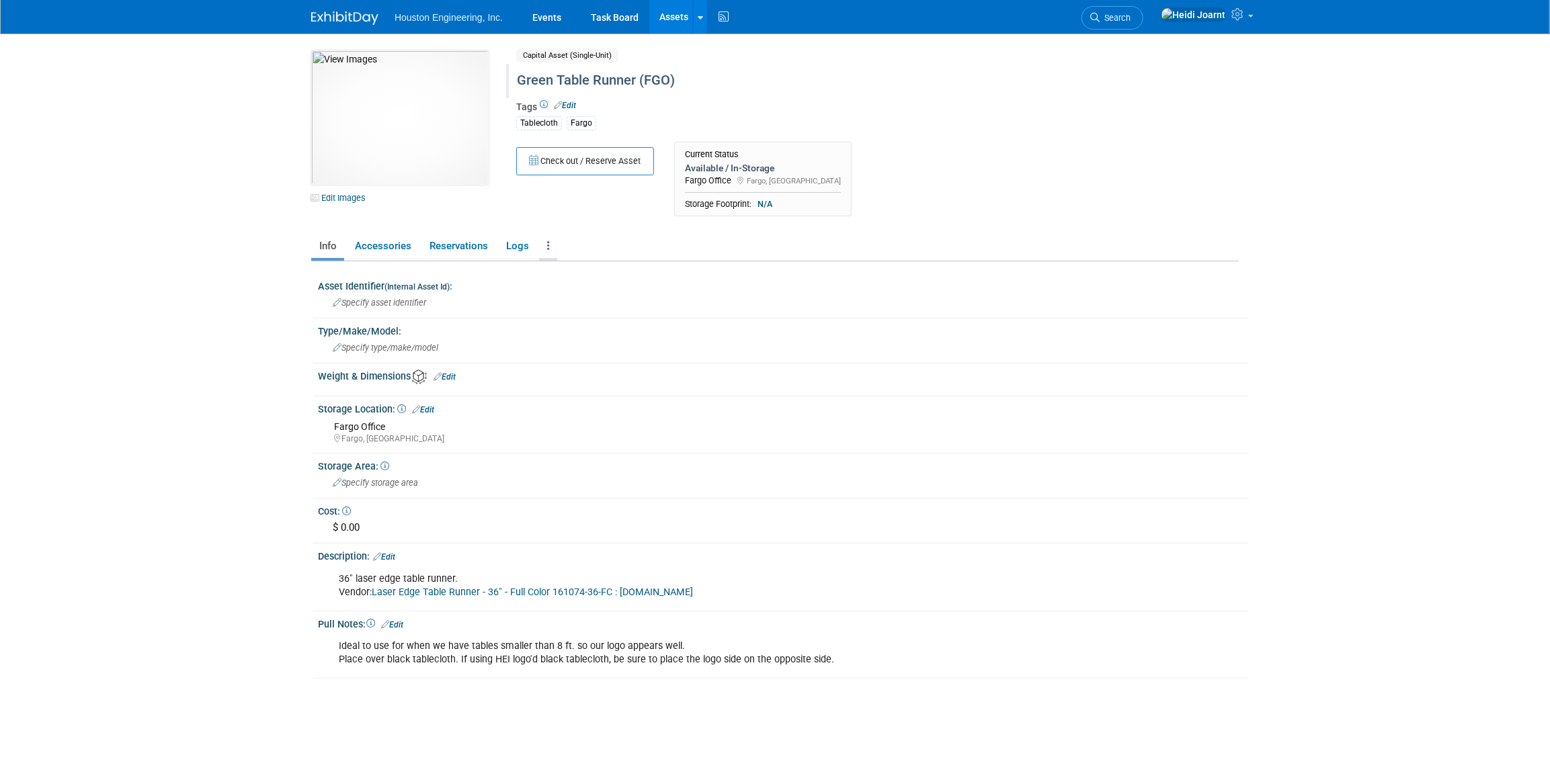
click at [549, 249] on link at bounding box center [547, 246] width 18 height 23
click at [579, 295] on link "Copy/Duplicate Asset" at bounding box center [597, 296] width 117 height 23
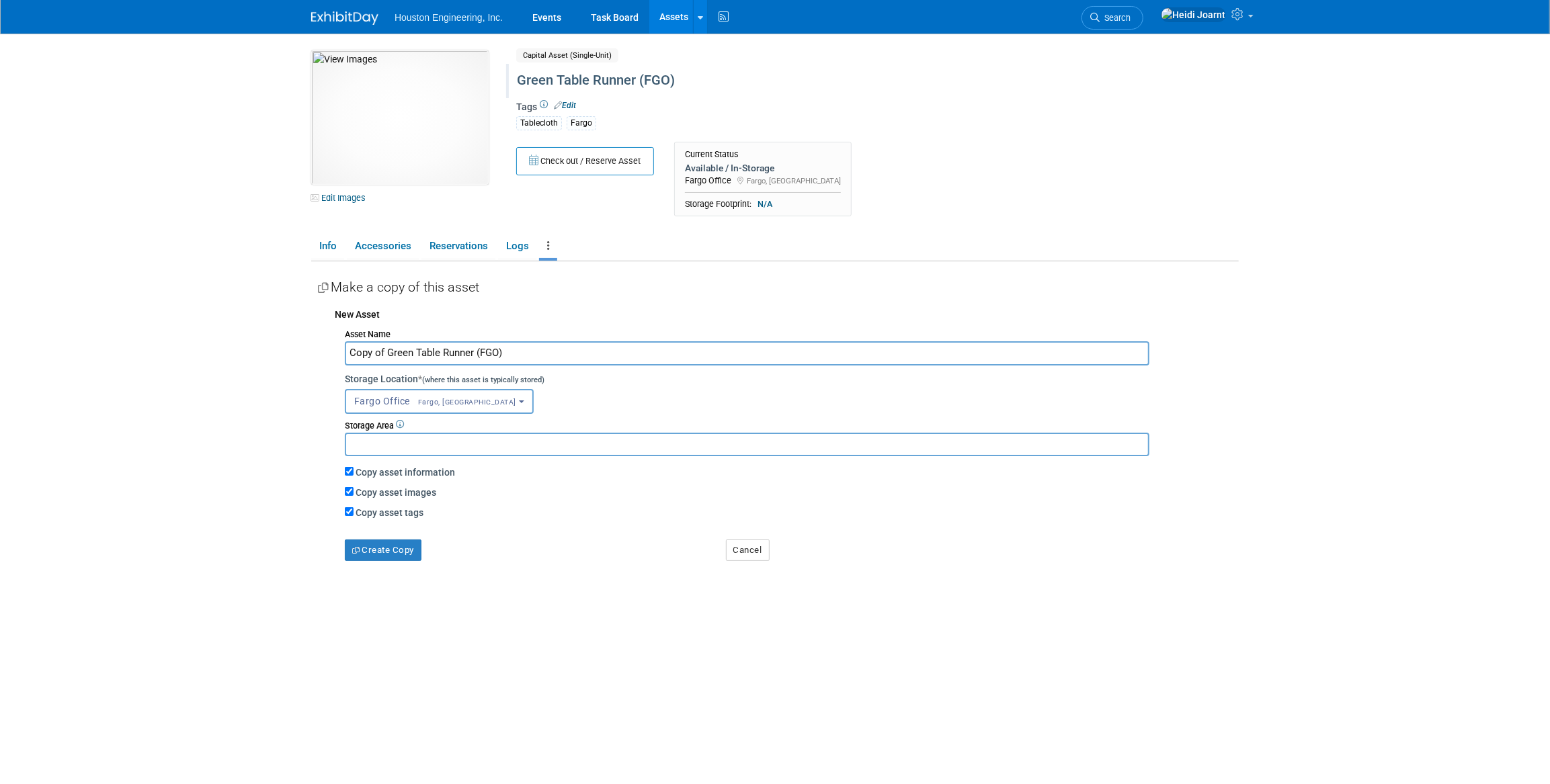
click at [457, 390] on button "Fargo Office Fargo, ND" at bounding box center [439, 401] width 189 height 25
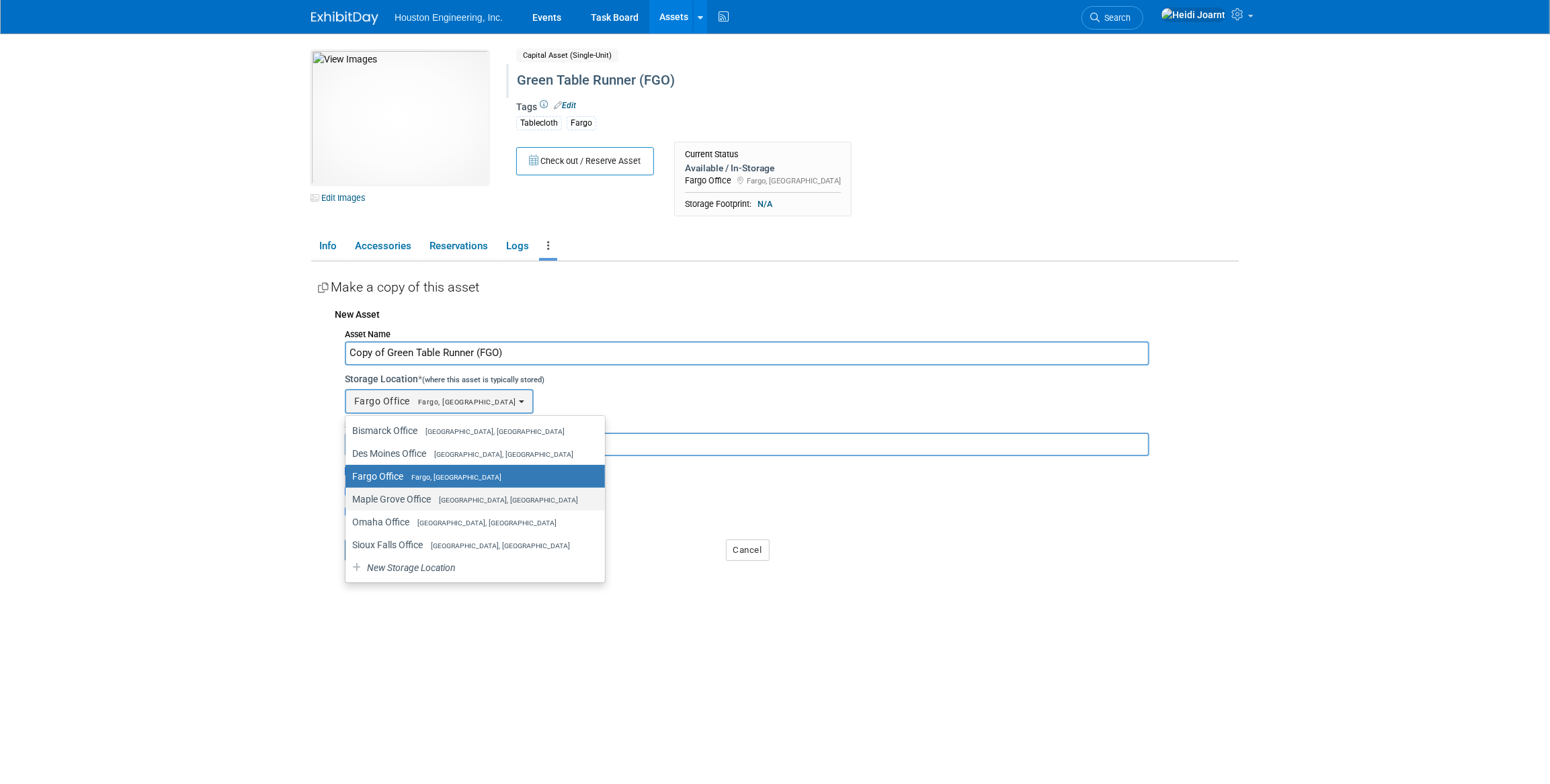
click at [432, 497] on span "[GEOGRAPHIC_DATA], [GEOGRAPHIC_DATA]" at bounding box center [504, 500] width 147 height 9
click at [347, 497] on input "Maple Grove Office Maple Grove, MN" at bounding box center [343, 499] width 9 height 9
select select "11224042"
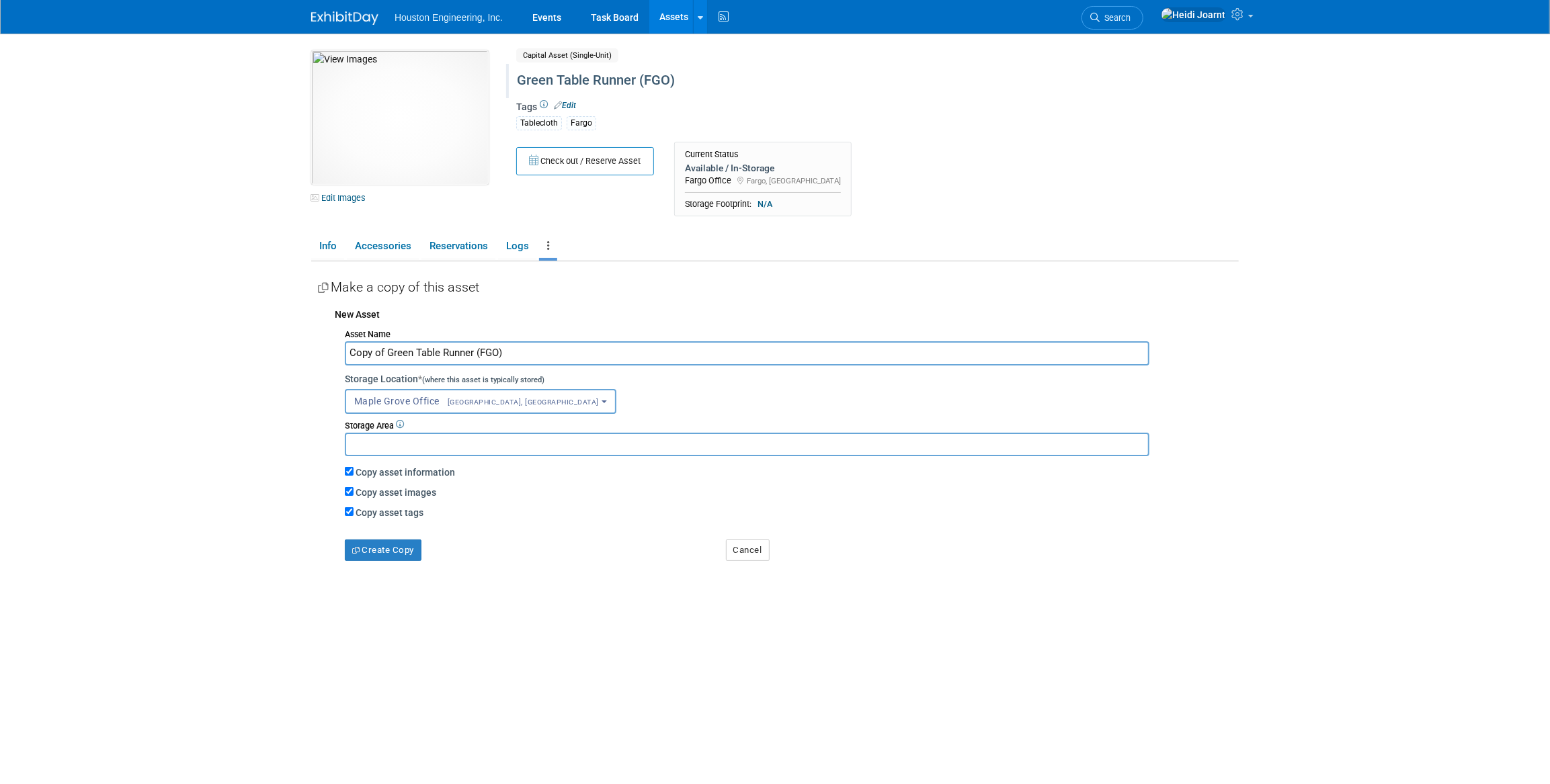
drag, startPoint x: 498, startPoint y: 355, endPoint x: 480, endPoint y: 353, distance: 18.1
click at [480, 353] on input "Copy of Green Table Runner (FGO)" at bounding box center [747, 353] width 804 height 23
type input "Copy of Green Table Runner (MG)"
click at [385, 553] on button "Create Copy" at bounding box center [383, 550] width 77 height 21
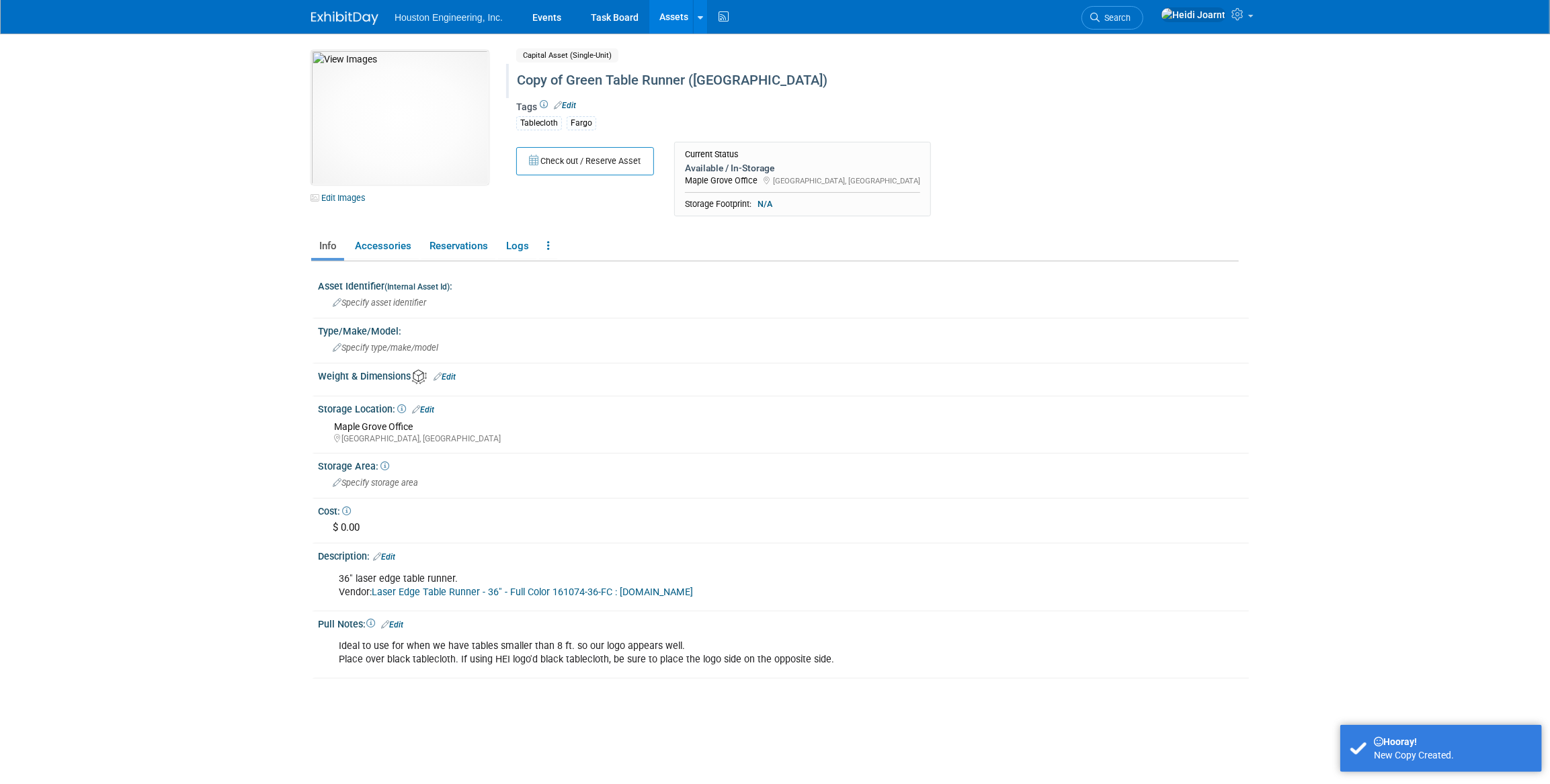
click at [565, 79] on div "Copy of Green Table Runner ([GEOGRAPHIC_DATA])" at bounding box center [820, 80] width 616 height 24
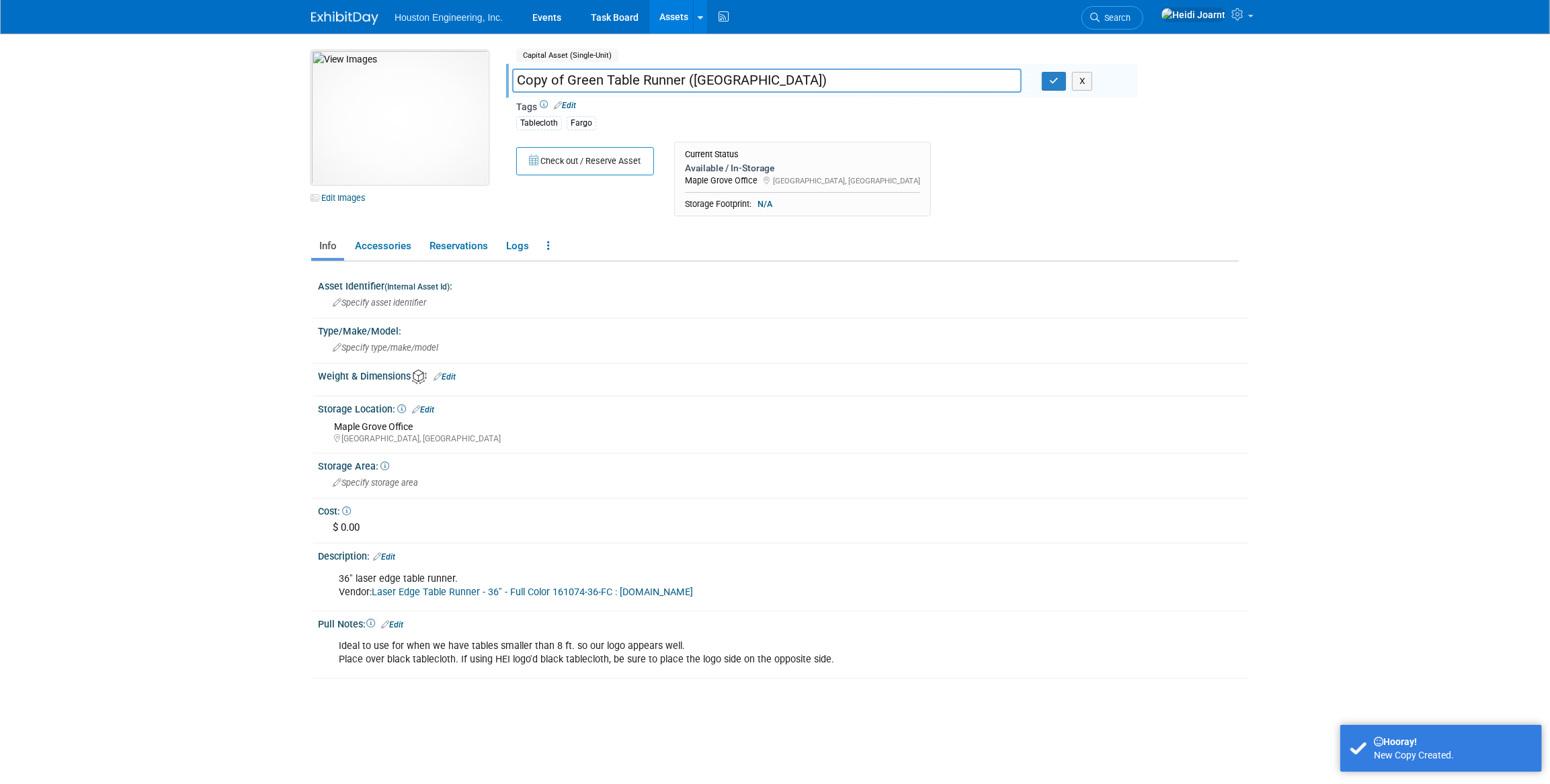
drag, startPoint x: 565, startPoint y: 79, endPoint x: 427, endPoint y: 73, distance: 138.1
click at [427, 73] on div "10050828-10729162-748a1502-a7e3-4448-8cb1-96ea2820e0f3.jpg Edit Images Capital …" at bounding box center [775, 137] width 948 height 173
type input "Green Table Runner (MG)"
click at [1046, 82] on button "button" at bounding box center [1054, 82] width 24 height 19
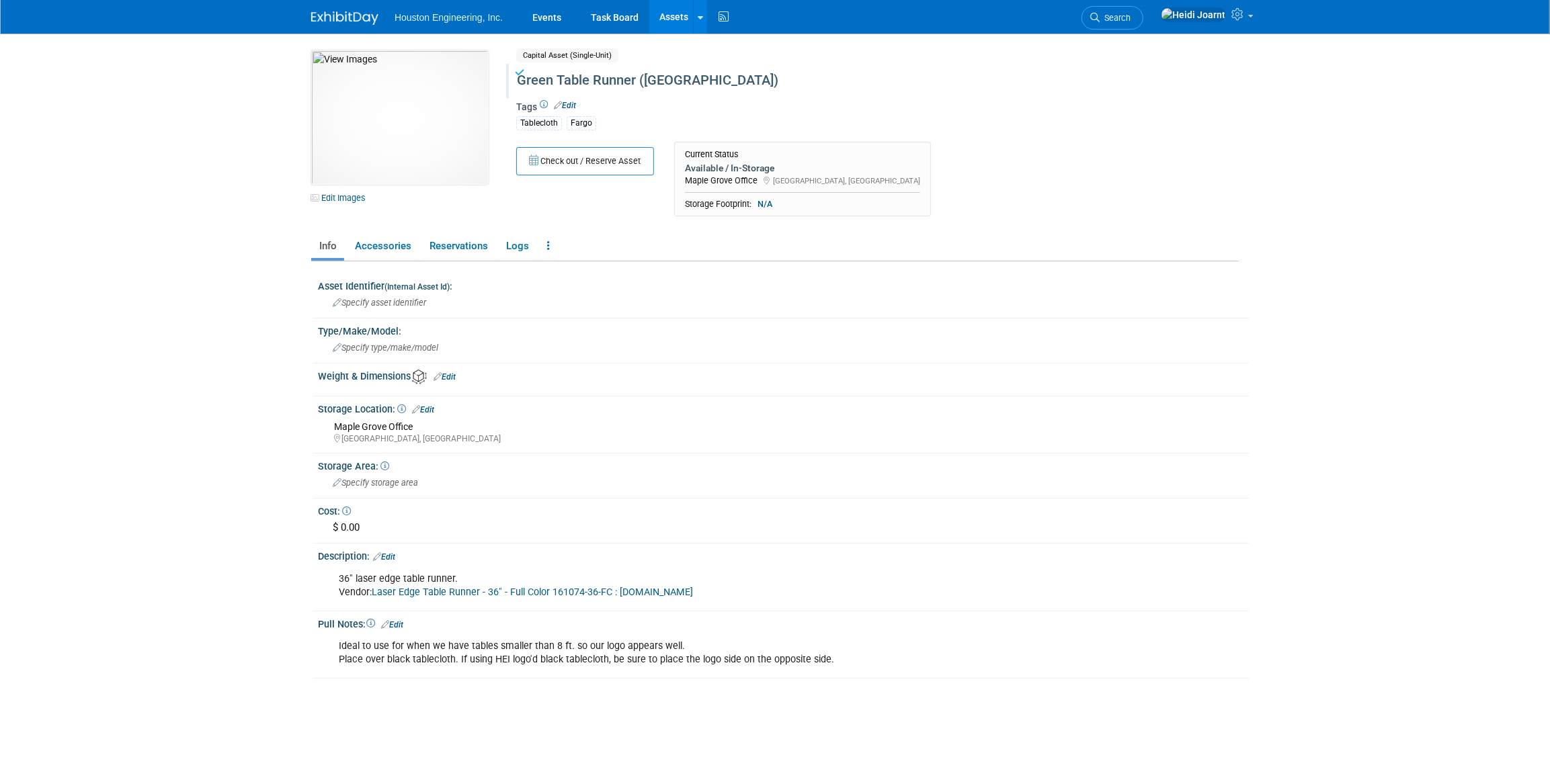
click at [572, 104] on link "Edit" at bounding box center [565, 106] width 22 height 10
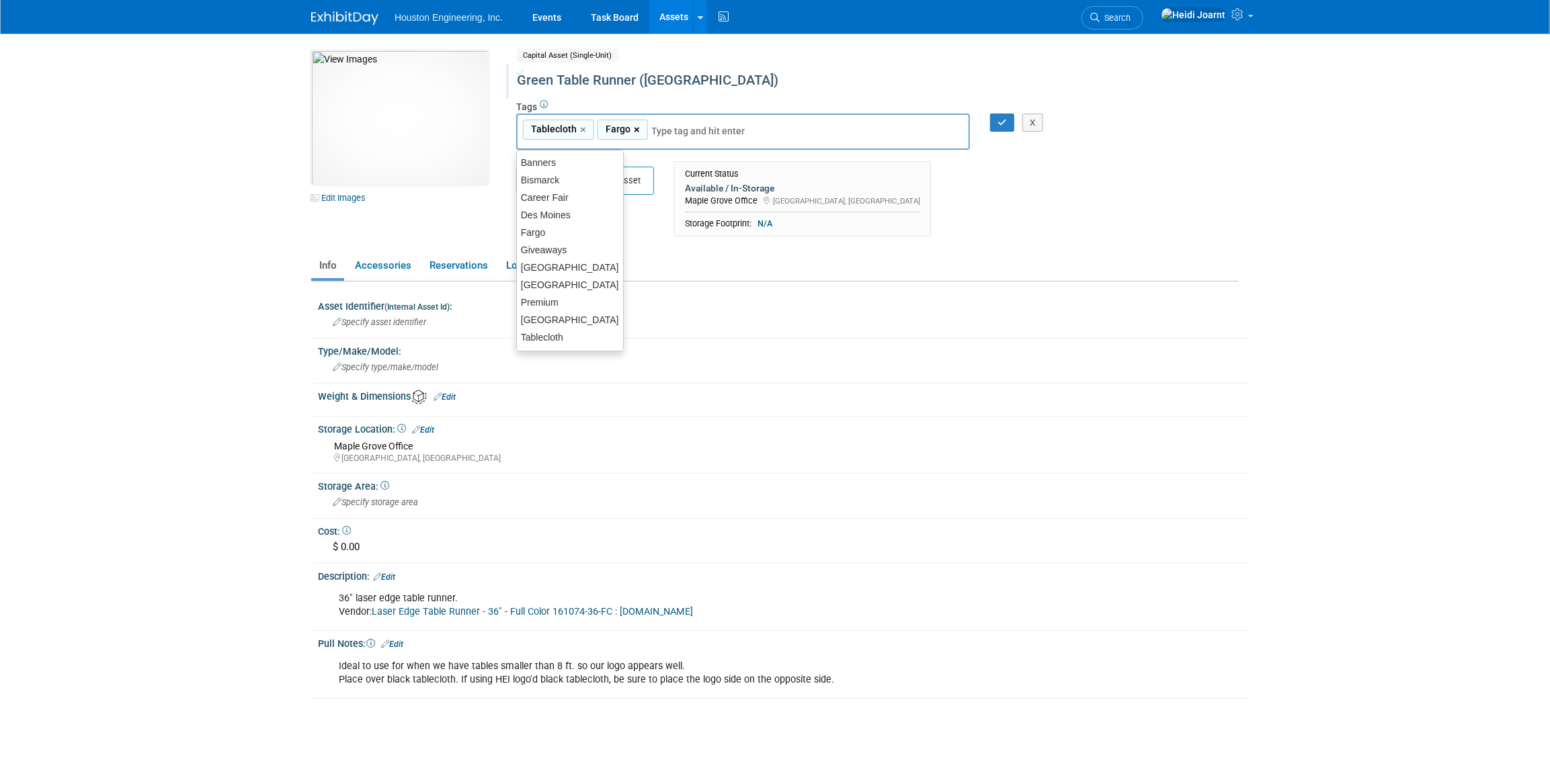
click at [634, 129] on link "×" at bounding box center [638, 130] width 9 height 15
click at [563, 264] on div "[GEOGRAPHIC_DATA]" at bounding box center [571, 267] width 108 height 19
type input "Tablecloth, Maple Grove"
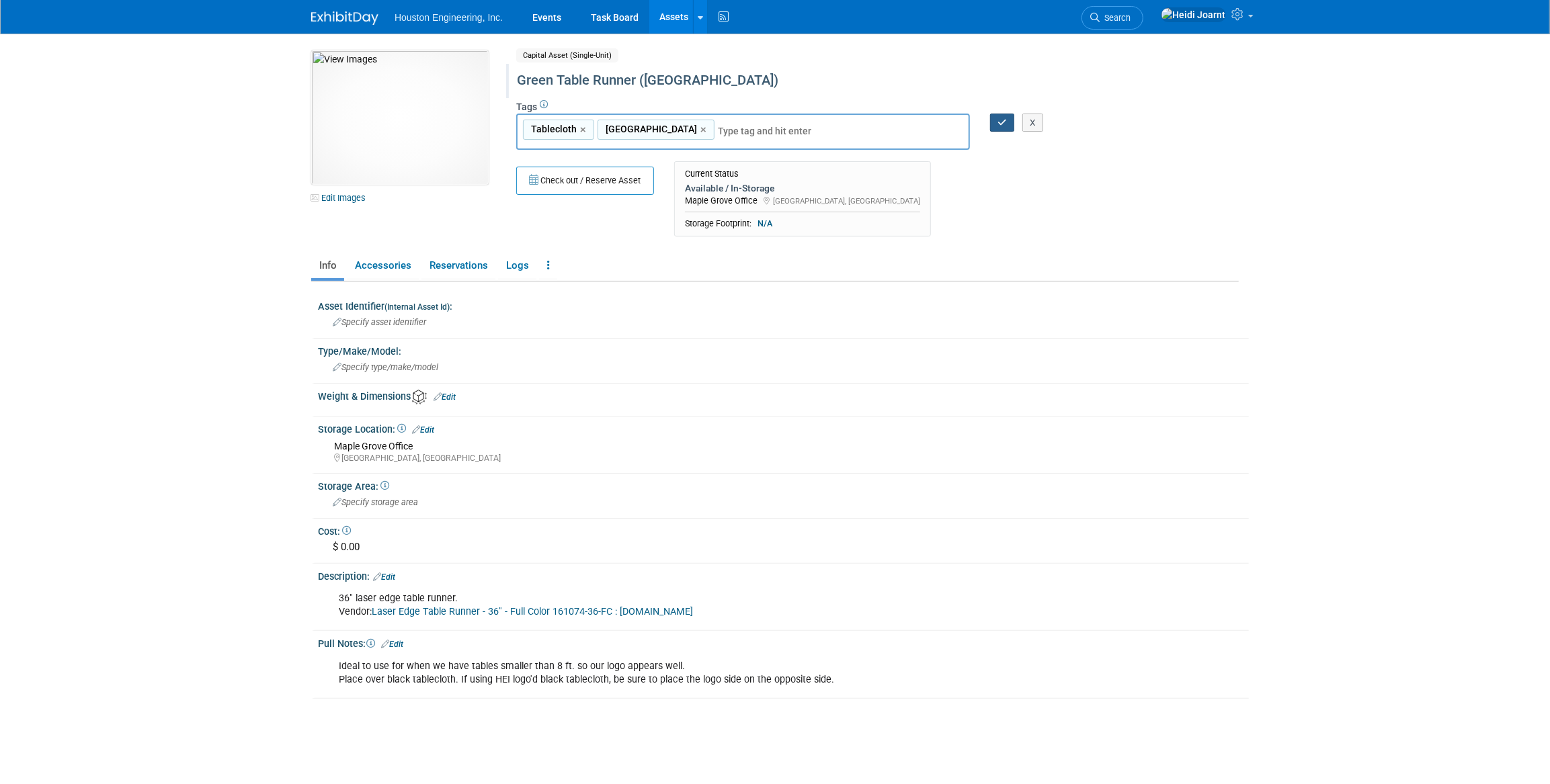
click at [999, 124] on icon "button" at bounding box center [1003, 122] width 10 height 9
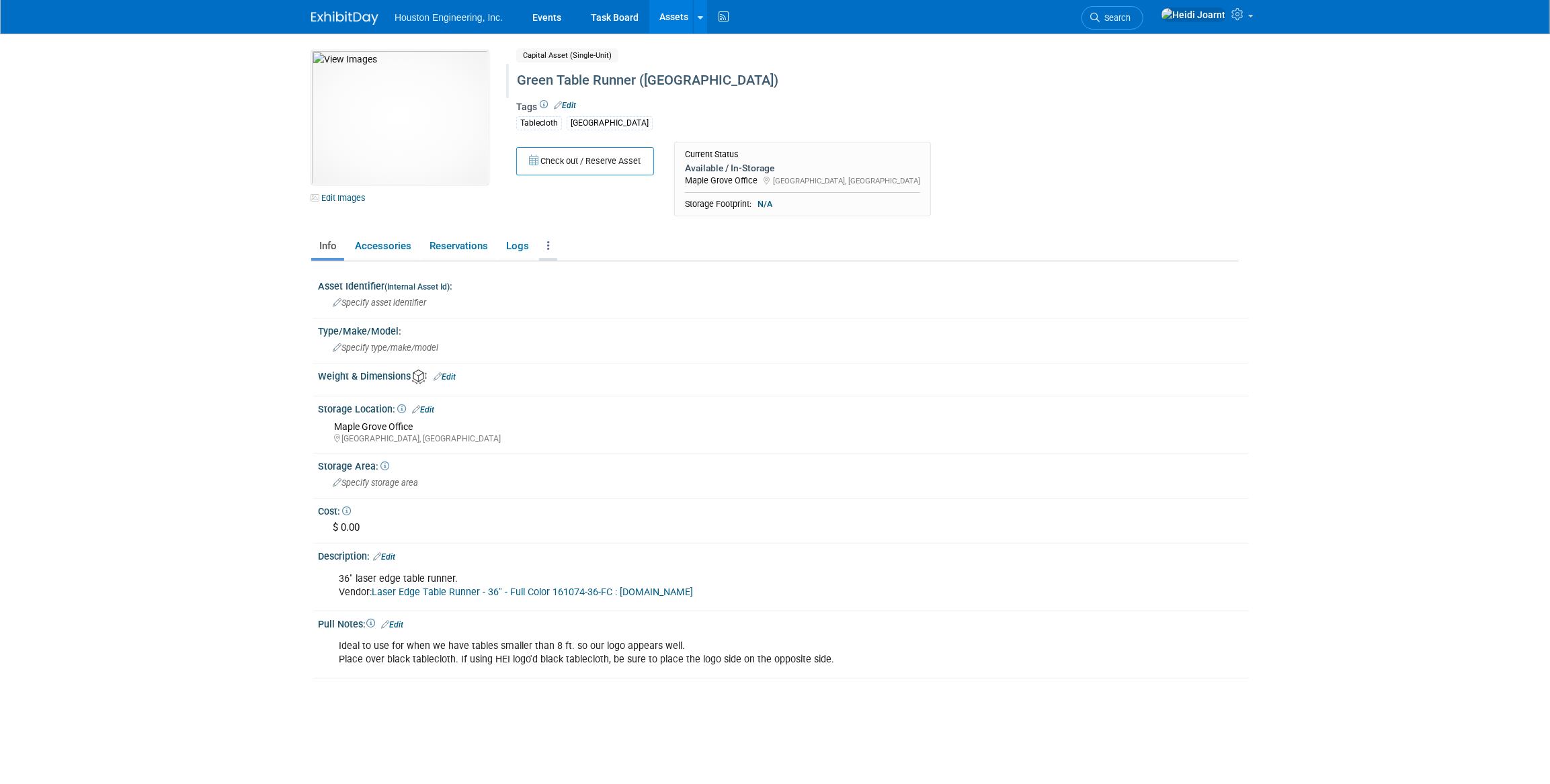
click at [547, 250] on icon at bounding box center [548, 245] width 3 height 10
click at [578, 293] on link "Copy/Duplicate Asset" at bounding box center [597, 296] width 117 height 23
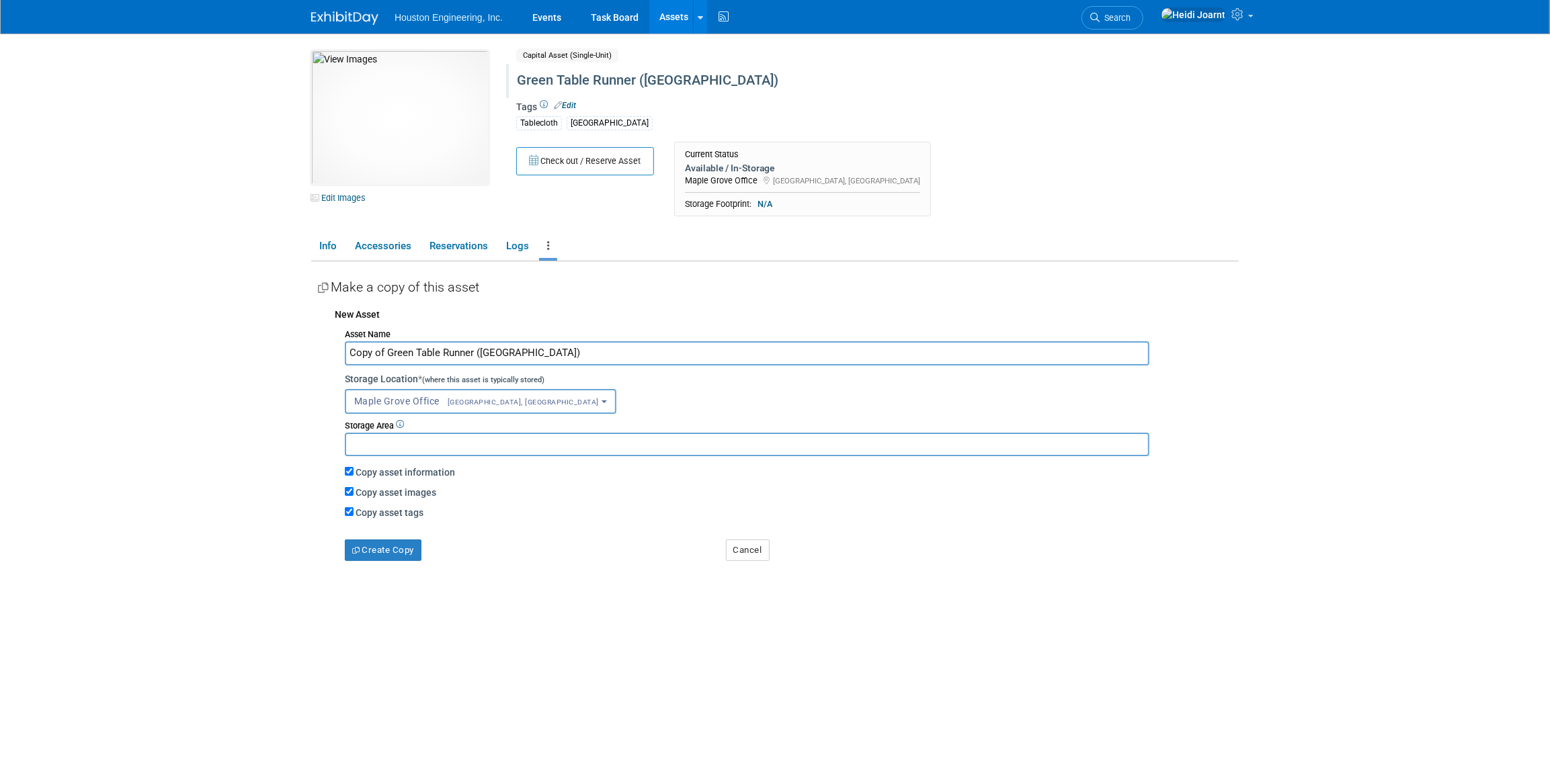
click at [517, 409] on button "[GEOGRAPHIC_DATA] [GEOGRAPHIC_DATA], [GEOGRAPHIC_DATA]" at bounding box center [480, 401] width 271 height 25
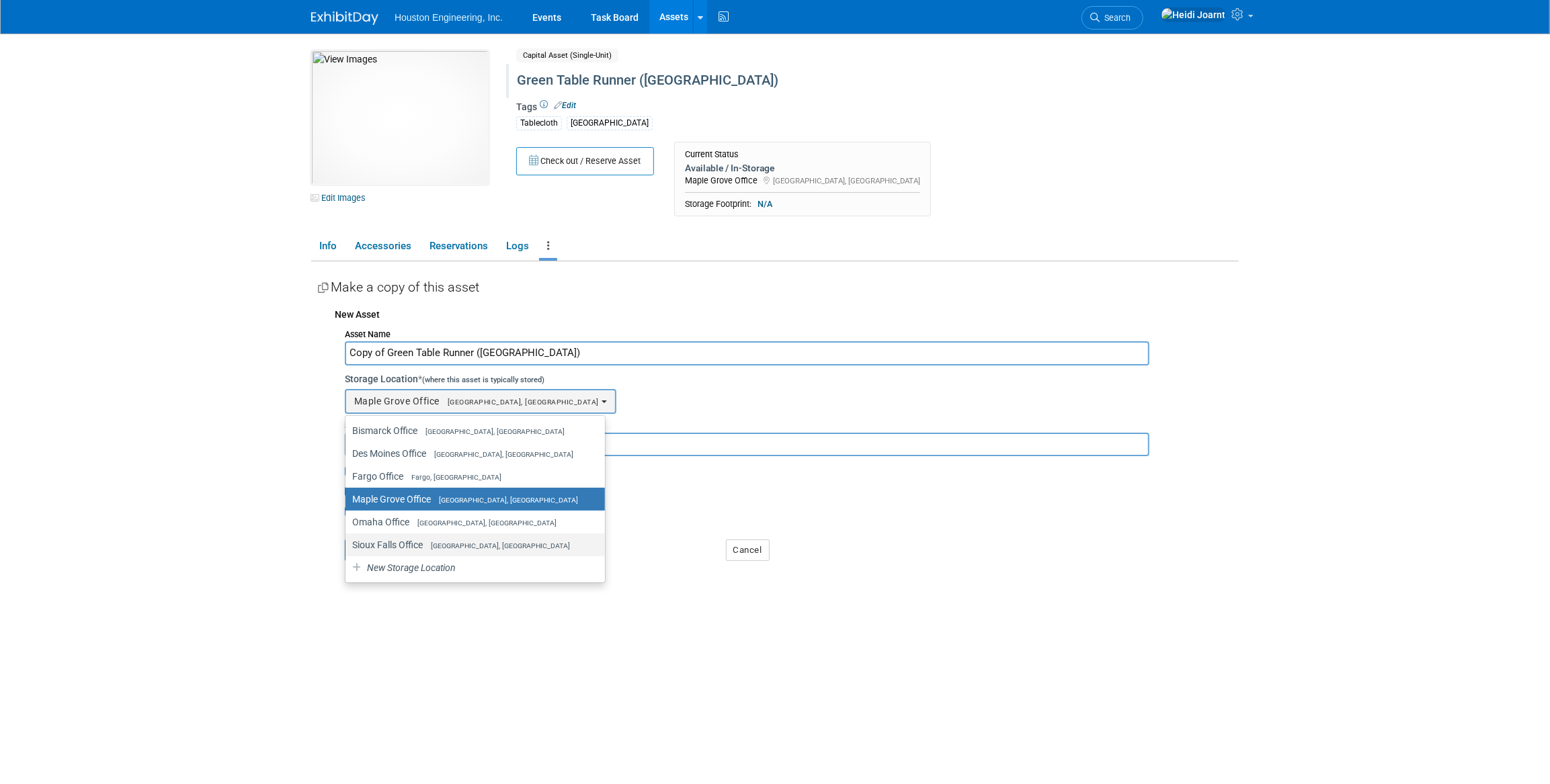
click at [428, 539] on label "Sioux Falls Office Sioux Falls, SD" at bounding box center [471, 544] width 240 height 17
click at [347, 541] on input "Sioux Falls Office Sioux Falls, SD" at bounding box center [343, 544] width 9 height 9
select select "11224101"
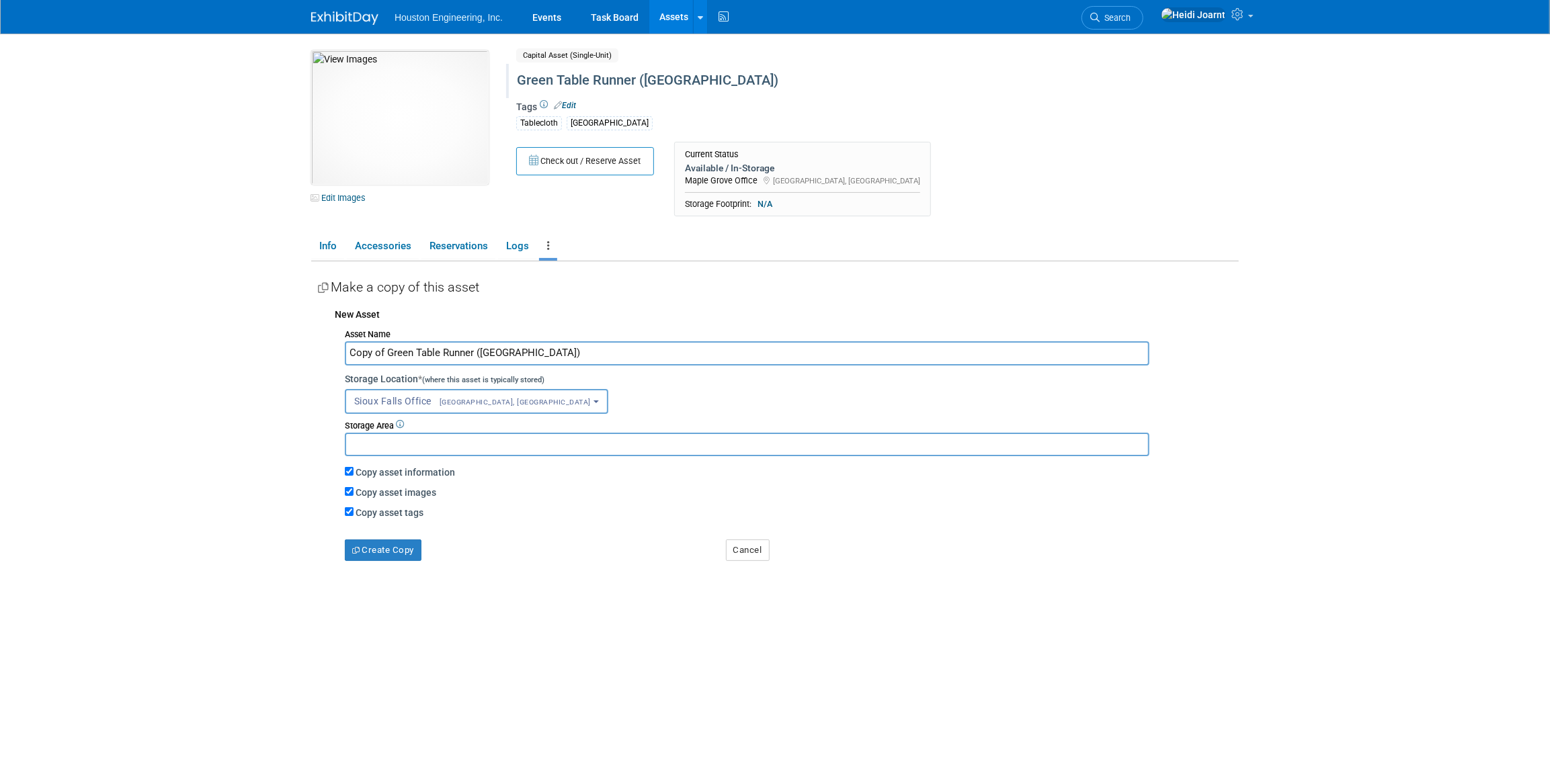
drag, startPoint x: 388, startPoint y: 354, endPoint x: 271, endPoint y: 341, distance: 117.7
click at [271, 341] on body "Houston Engineering, Inc. Events Task Board Assets New Asset" at bounding box center [775, 392] width 1550 height 784
click at [395, 552] on button "Create Copy" at bounding box center [383, 550] width 77 height 21
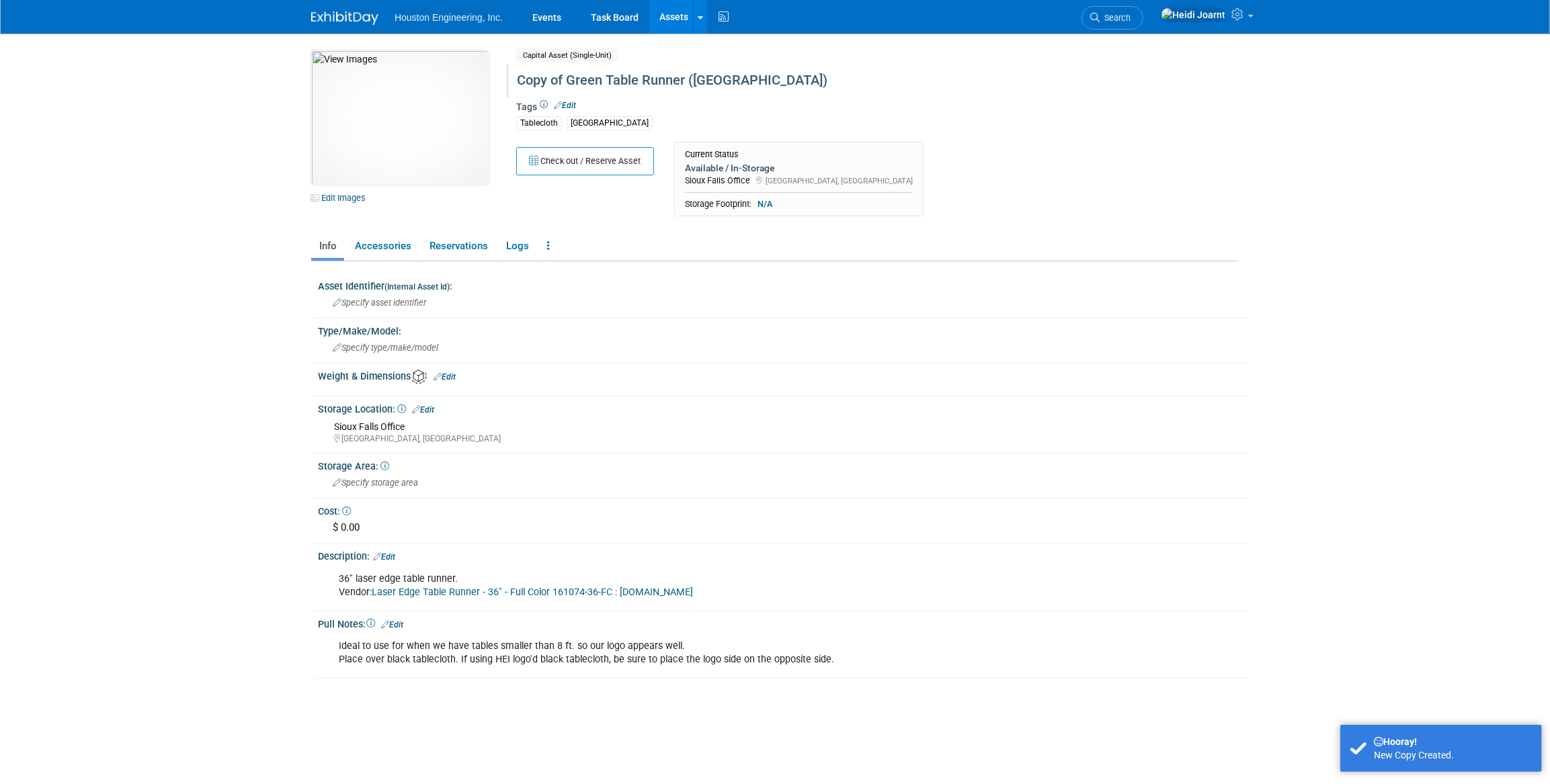
click at [706, 81] on div "Copy of Green Table Runner (MG)" at bounding box center [820, 80] width 616 height 24
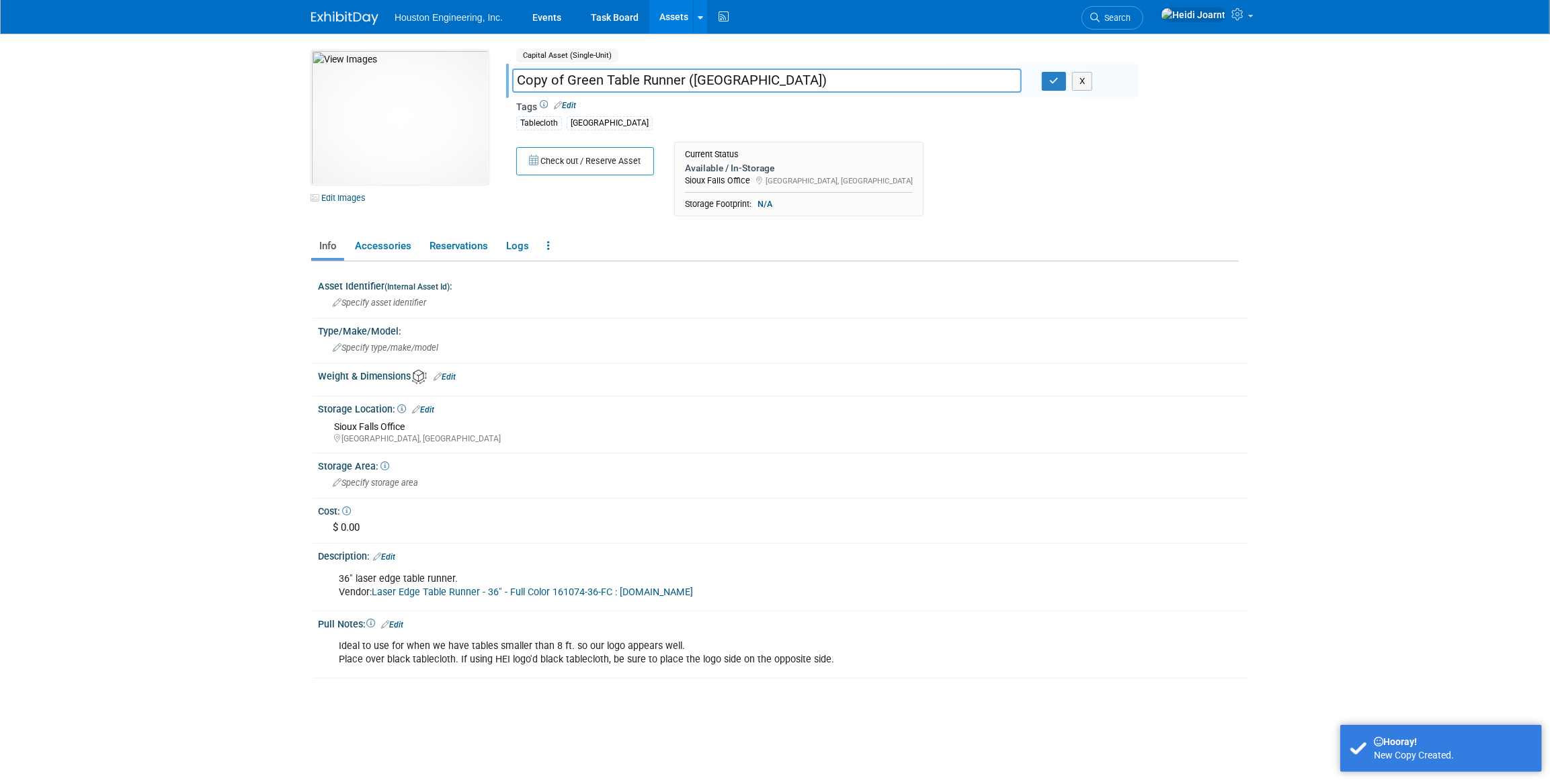
drag, startPoint x: 713, startPoint y: 80, endPoint x: 686, endPoint y: 84, distance: 27.3
click at [686, 83] on input "Copy of Green Table Runner (MG)" at bounding box center [767, 80] width 510 height 23
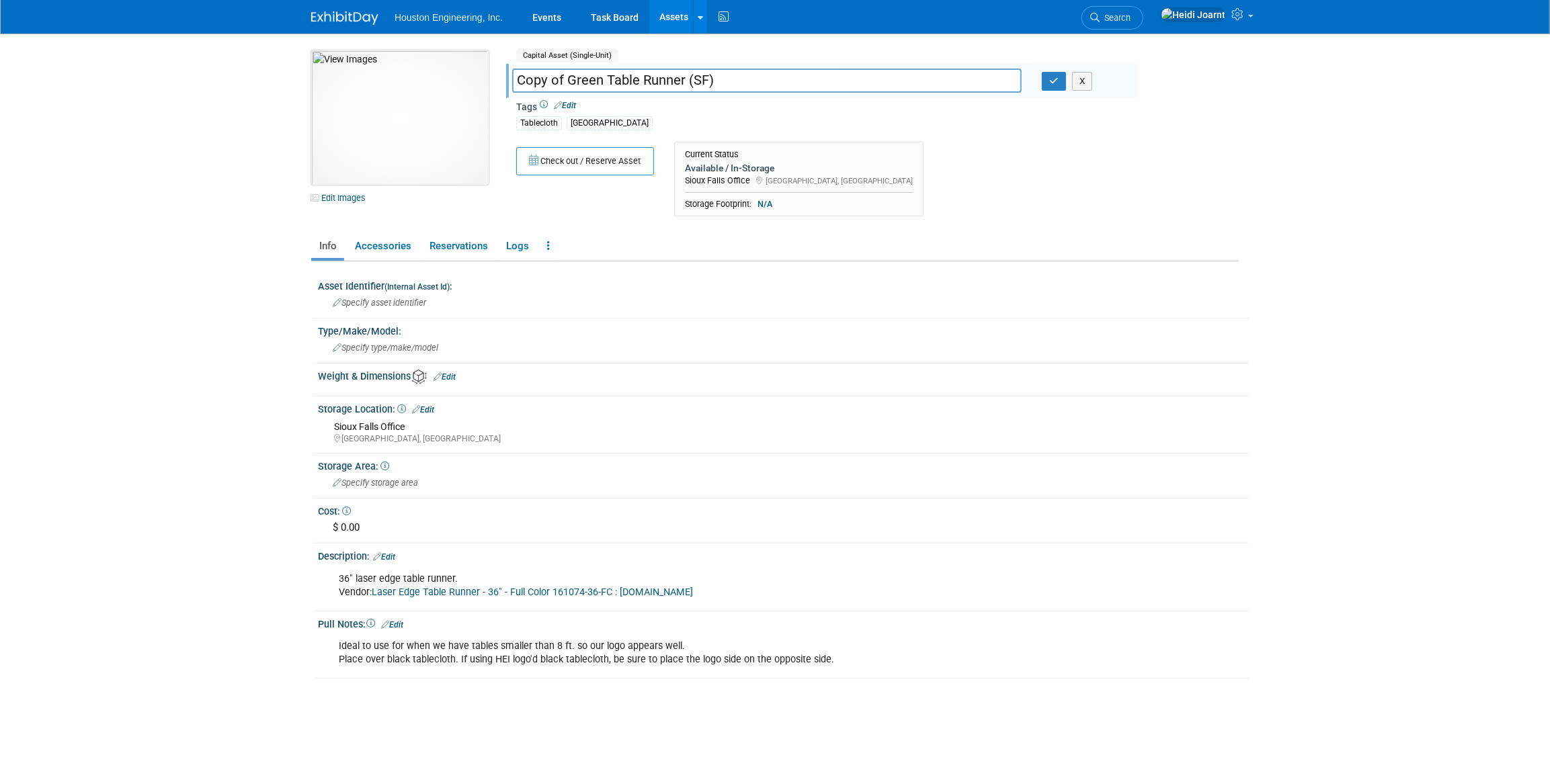
drag, startPoint x: 505, startPoint y: 75, endPoint x: 473, endPoint y: 72, distance: 32.1
click at [473, 72] on div "10050828-10729163-18962ead-e53b-44f4-831d-bdcc0dee1428.jpg Edit Images Capital …" at bounding box center [775, 137] width 948 height 173
type input "Green Table Runner (SF)"
click at [1061, 80] on button "button" at bounding box center [1054, 82] width 24 height 19
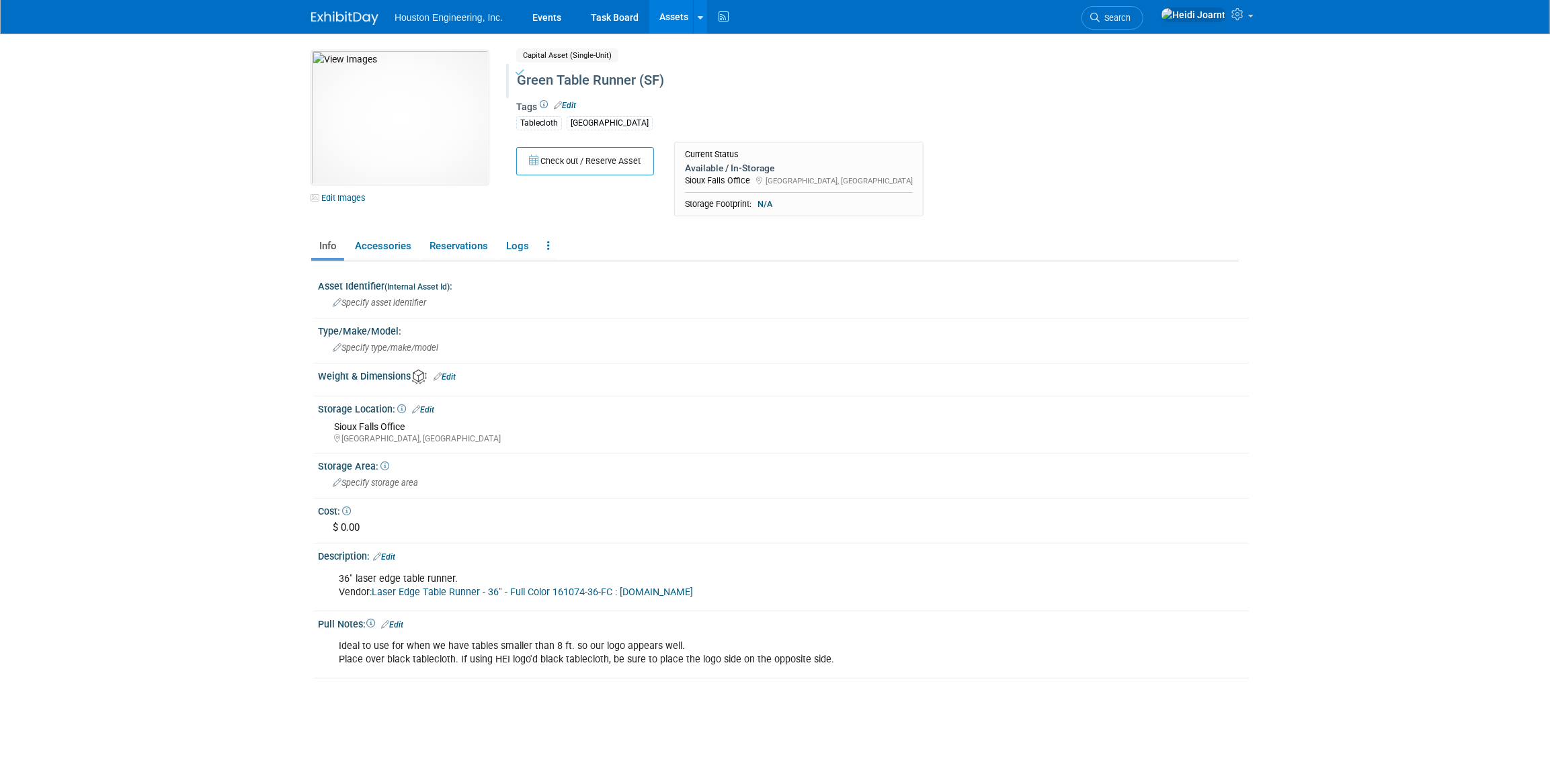
click at [645, 124] on div "Tablecloth Maple Grove" at bounding box center [823, 122] width 612 height 16
click at [566, 107] on link "Edit" at bounding box center [565, 106] width 22 height 10
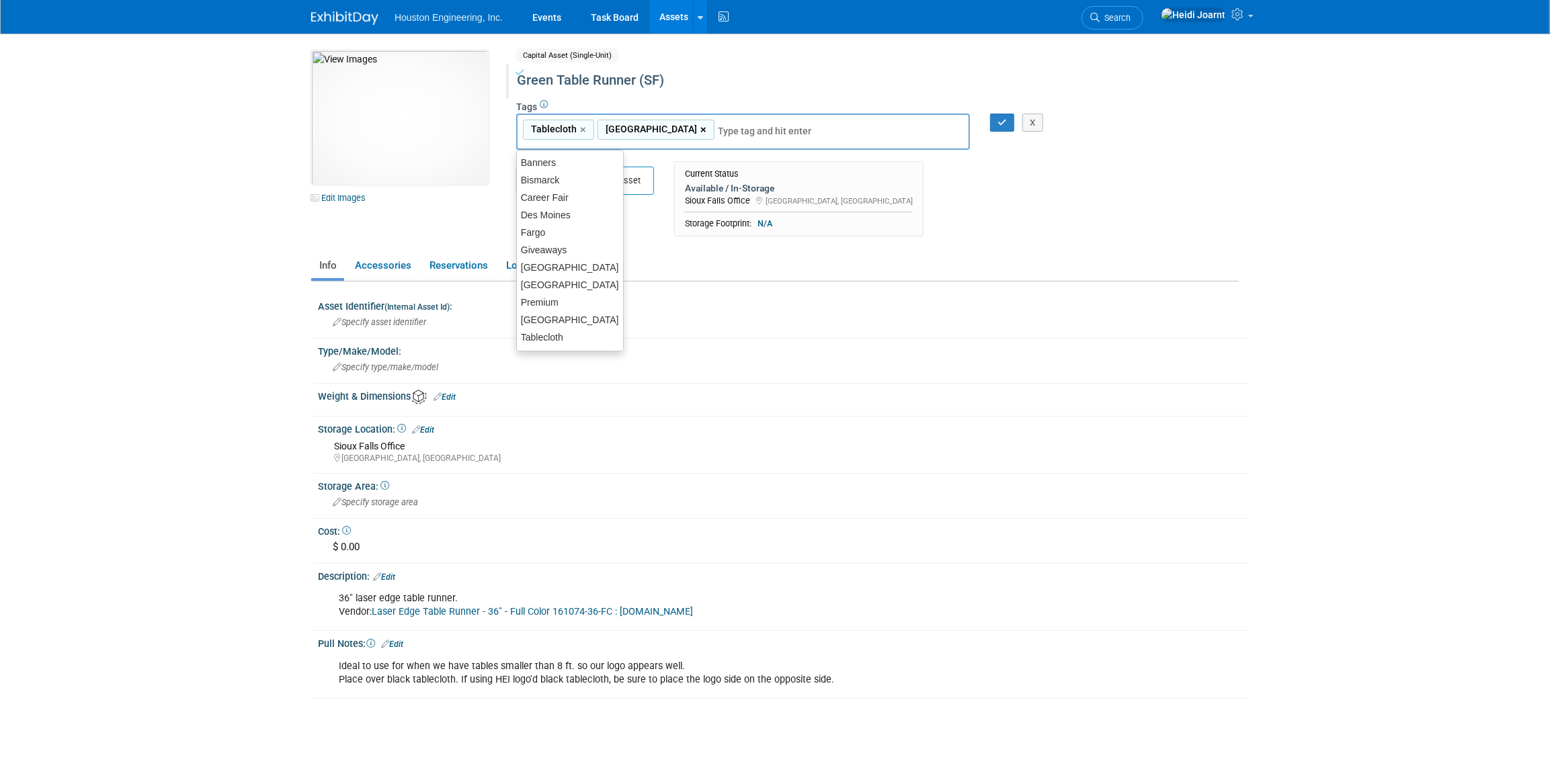
click at [700, 128] on link "×" at bounding box center [704, 130] width 9 height 15
type input "Tablecloth"
type input "s"
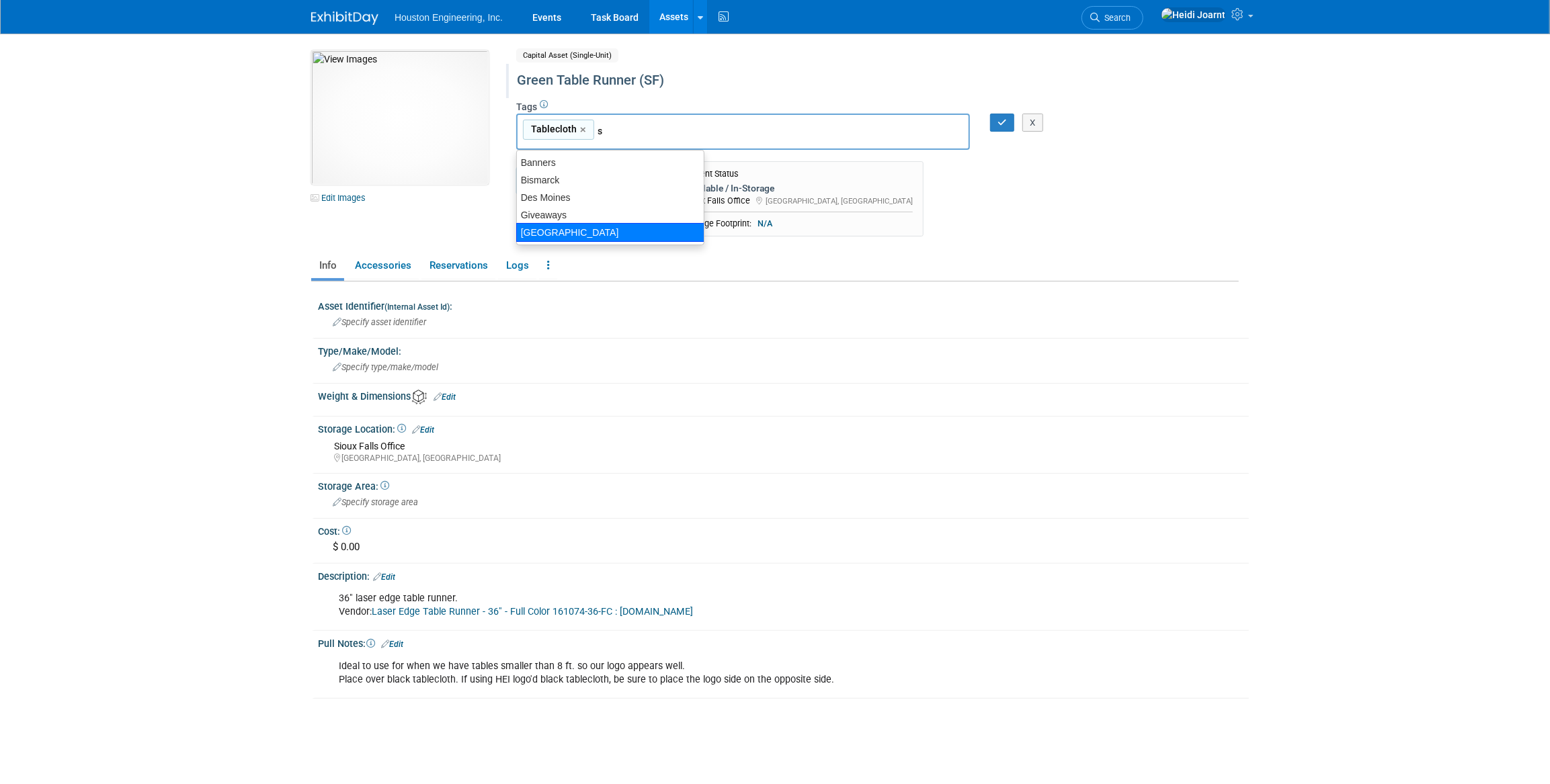
click at [576, 226] on div "[GEOGRAPHIC_DATA]" at bounding box center [611, 233] width 189 height 19
type input "Tablecloth, Sioux Falls"
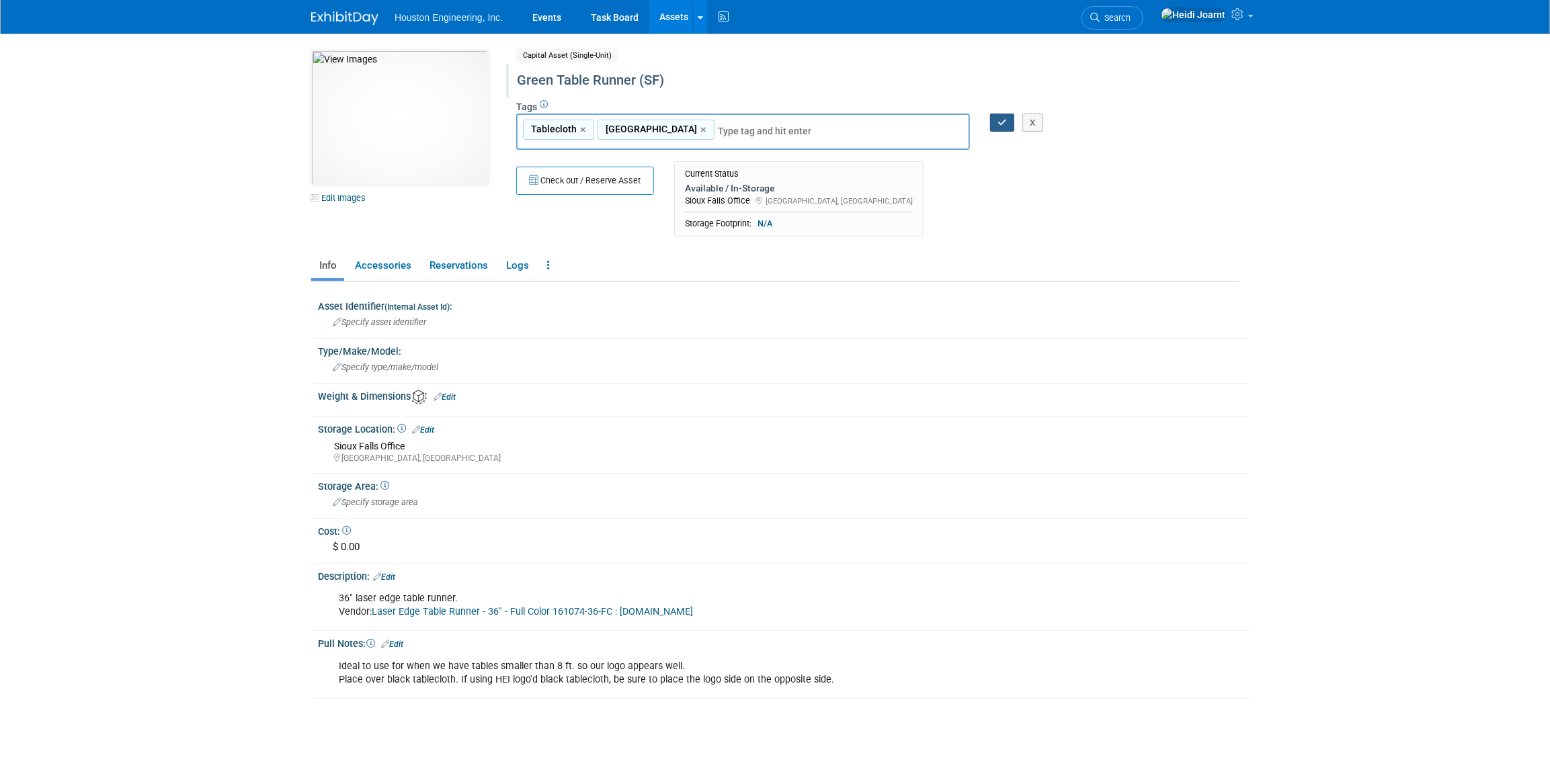
click at [1002, 118] on icon "button" at bounding box center [1003, 122] width 10 height 9
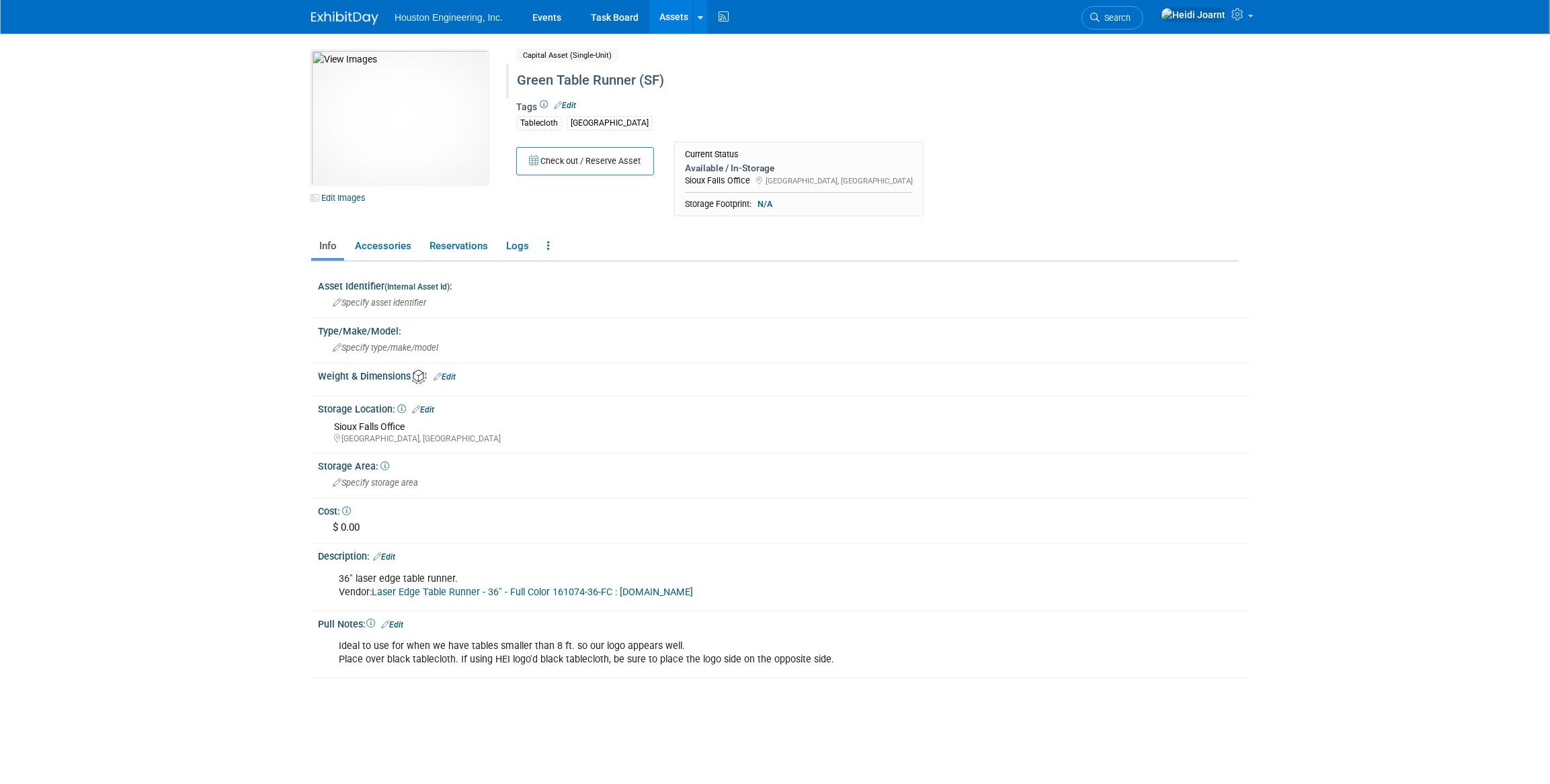
click at [680, 19] on link "Assets" at bounding box center [673, 16] width 49 height 34
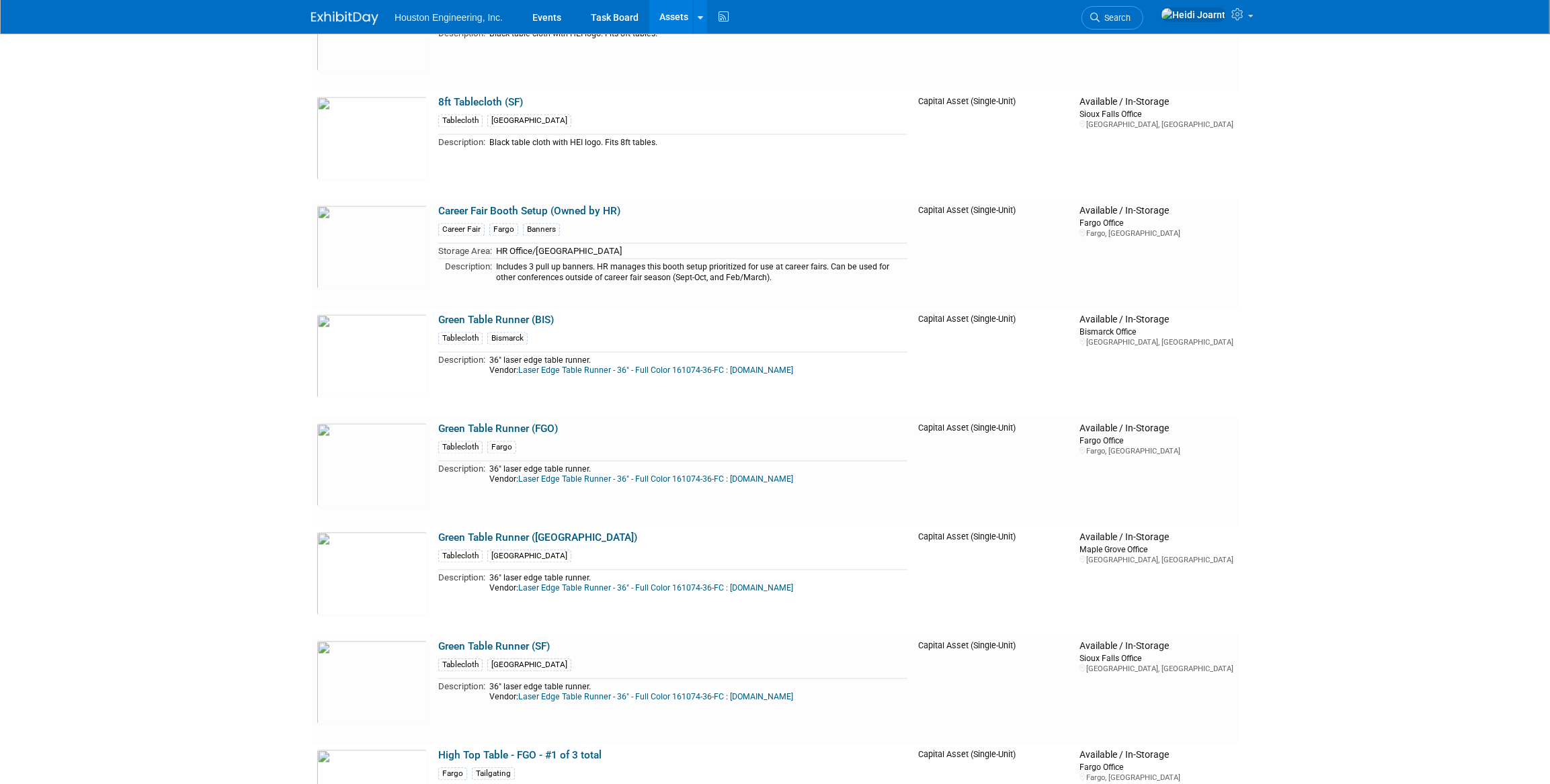
scroll to position [2199, 0]
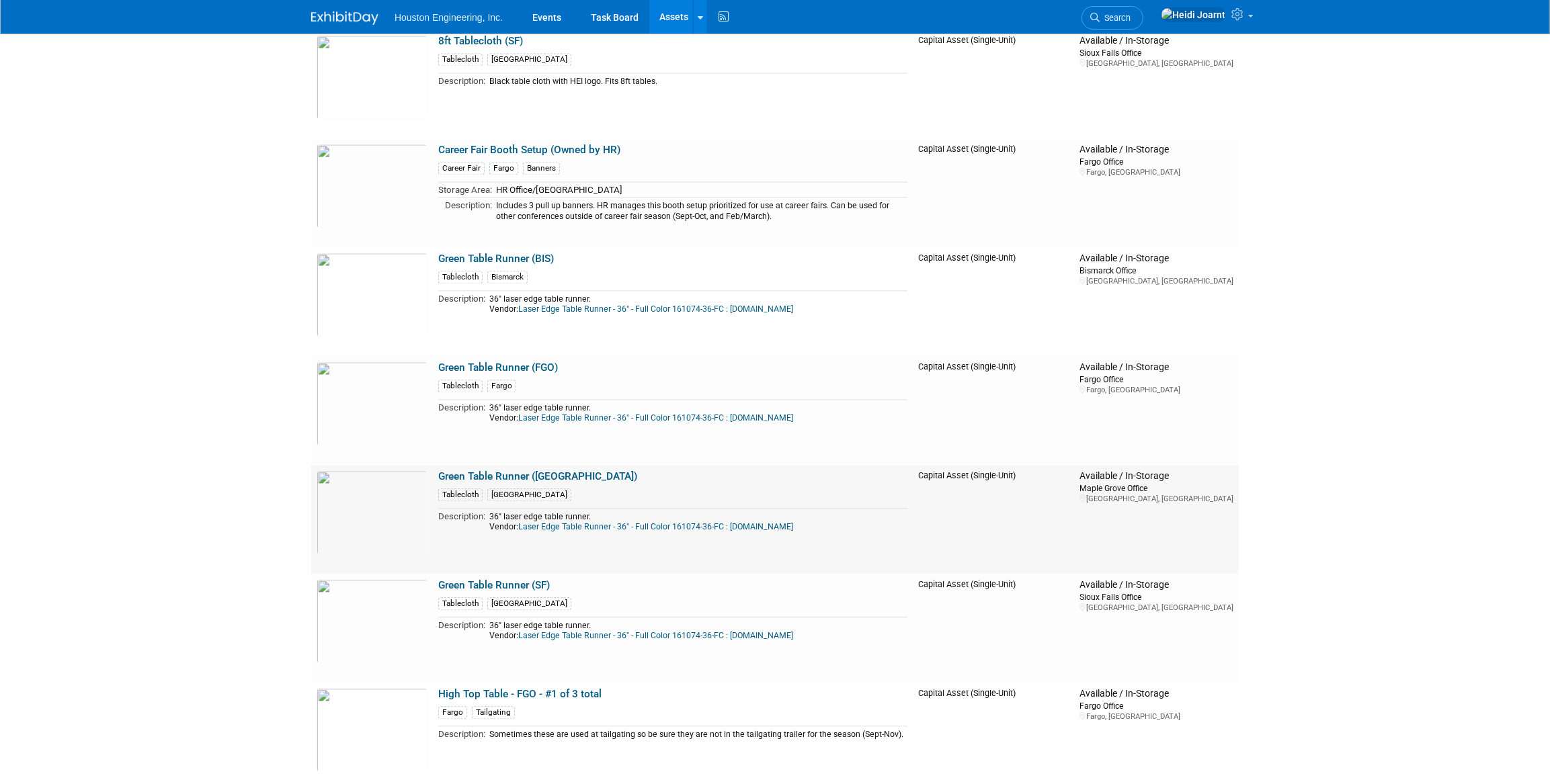
click at [530, 465] on td "Green Table Runner (MG) Tablecloth Maple Grove Description: 36" laser edge tabl…" at bounding box center [673, 518] width 480 height 109
click at [530, 470] on link "Green Table Runner (MG)" at bounding box center [537, 476] width 199 height 13
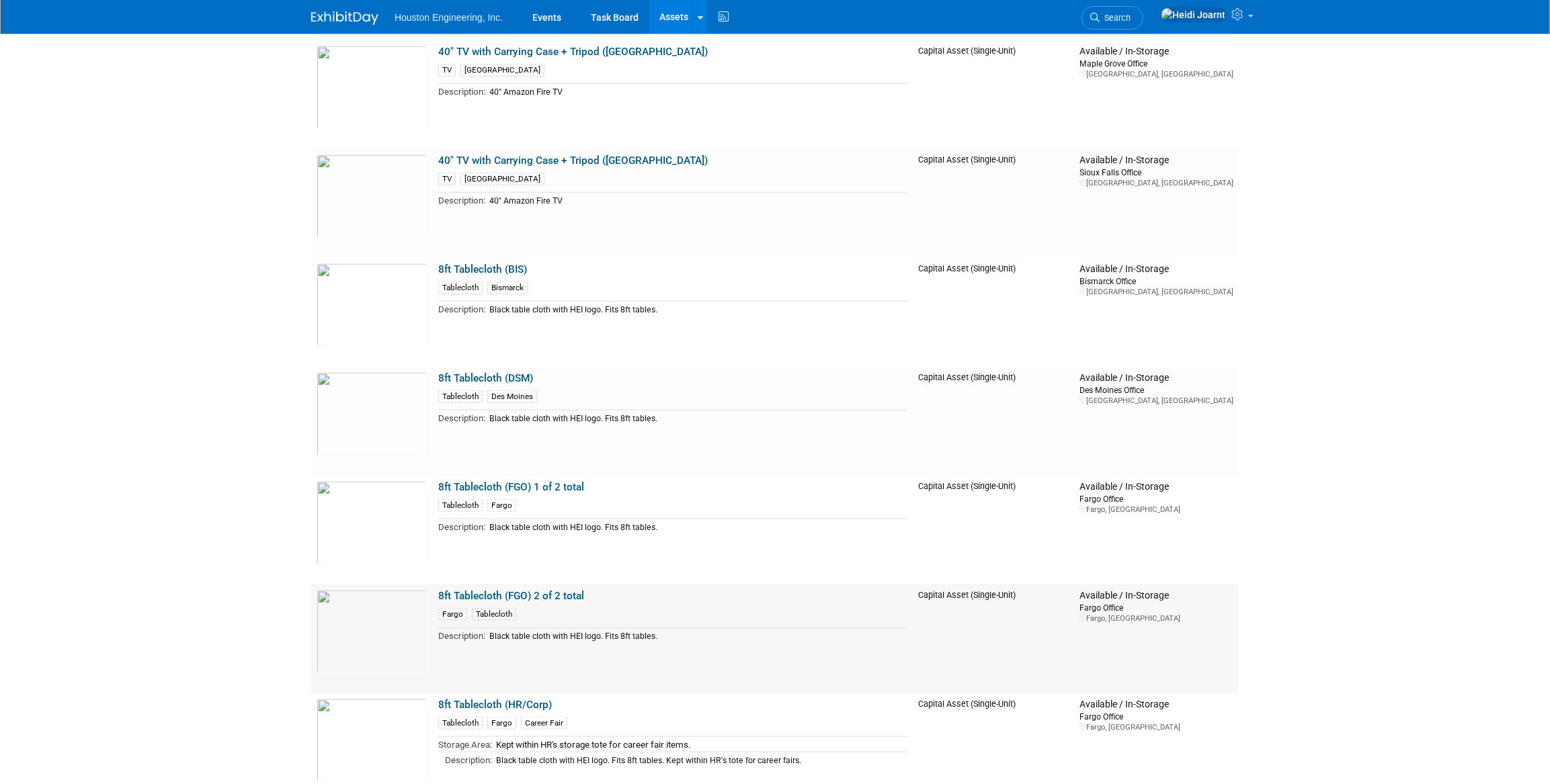
scroll to position [1038, 0]
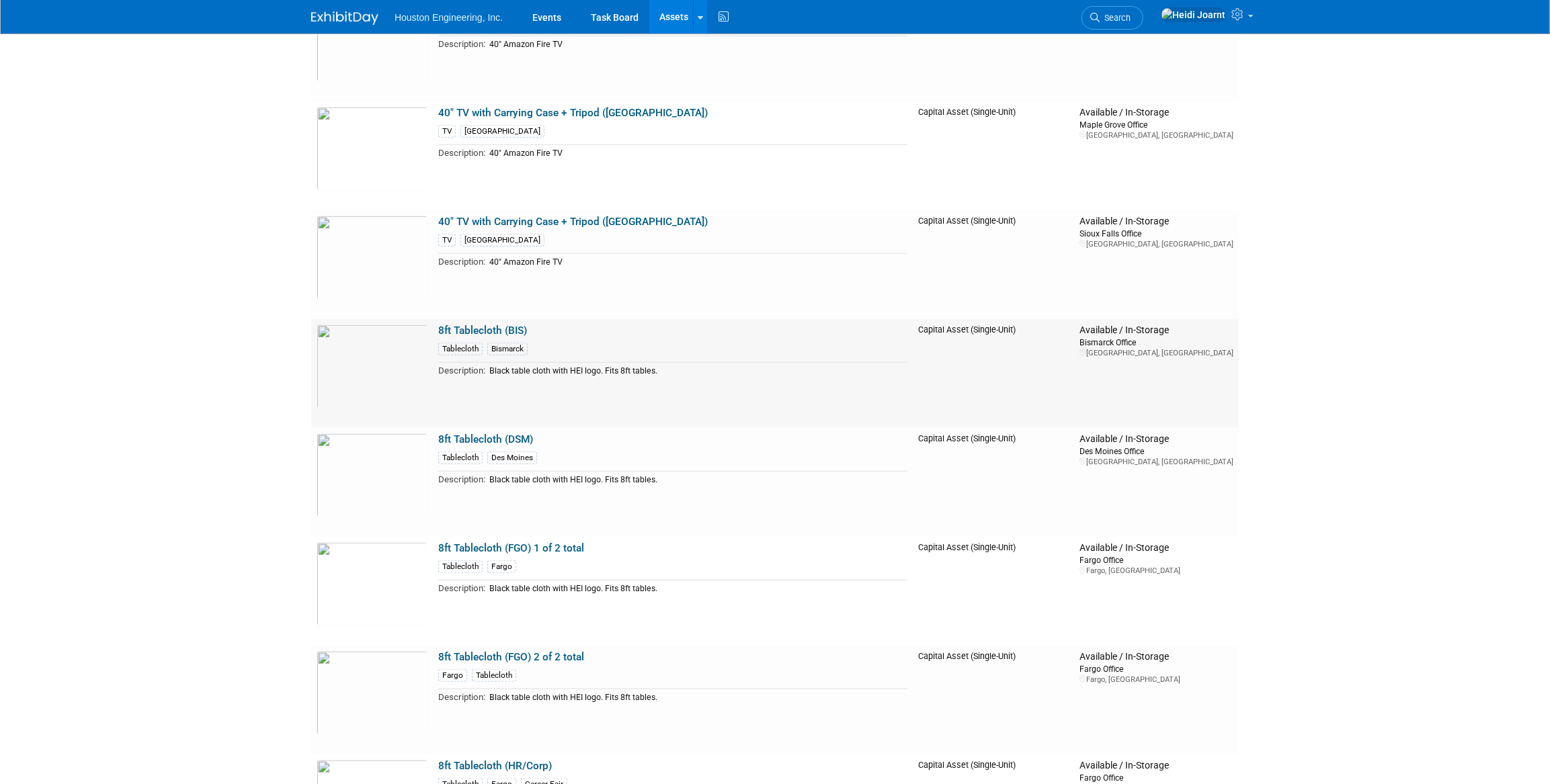
click at [485, 324] on link "8ft Tablecloth (BIS)" at bounding box center [482, 330] width 89 height 13
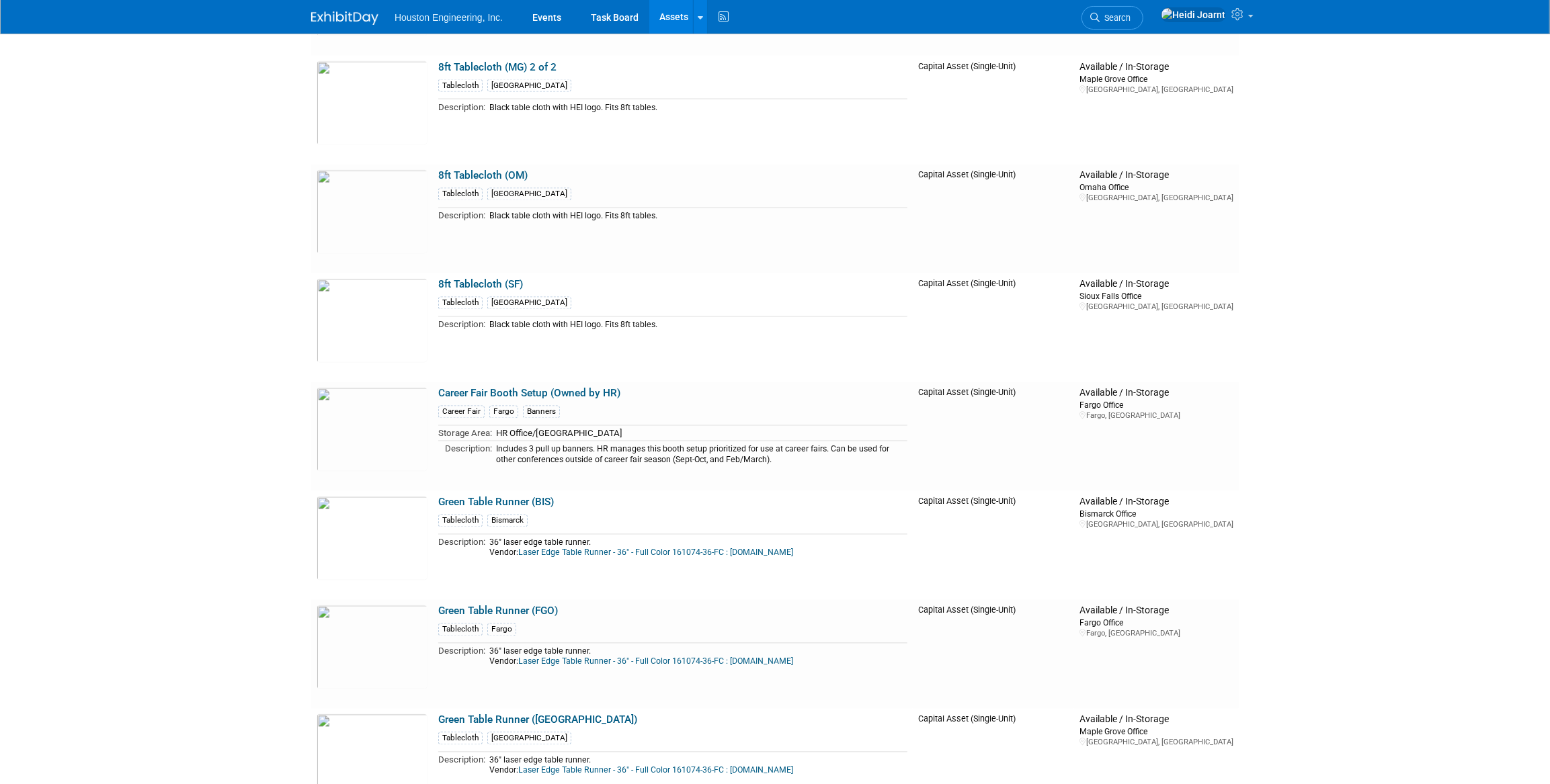
scroll to position [2260, 0]
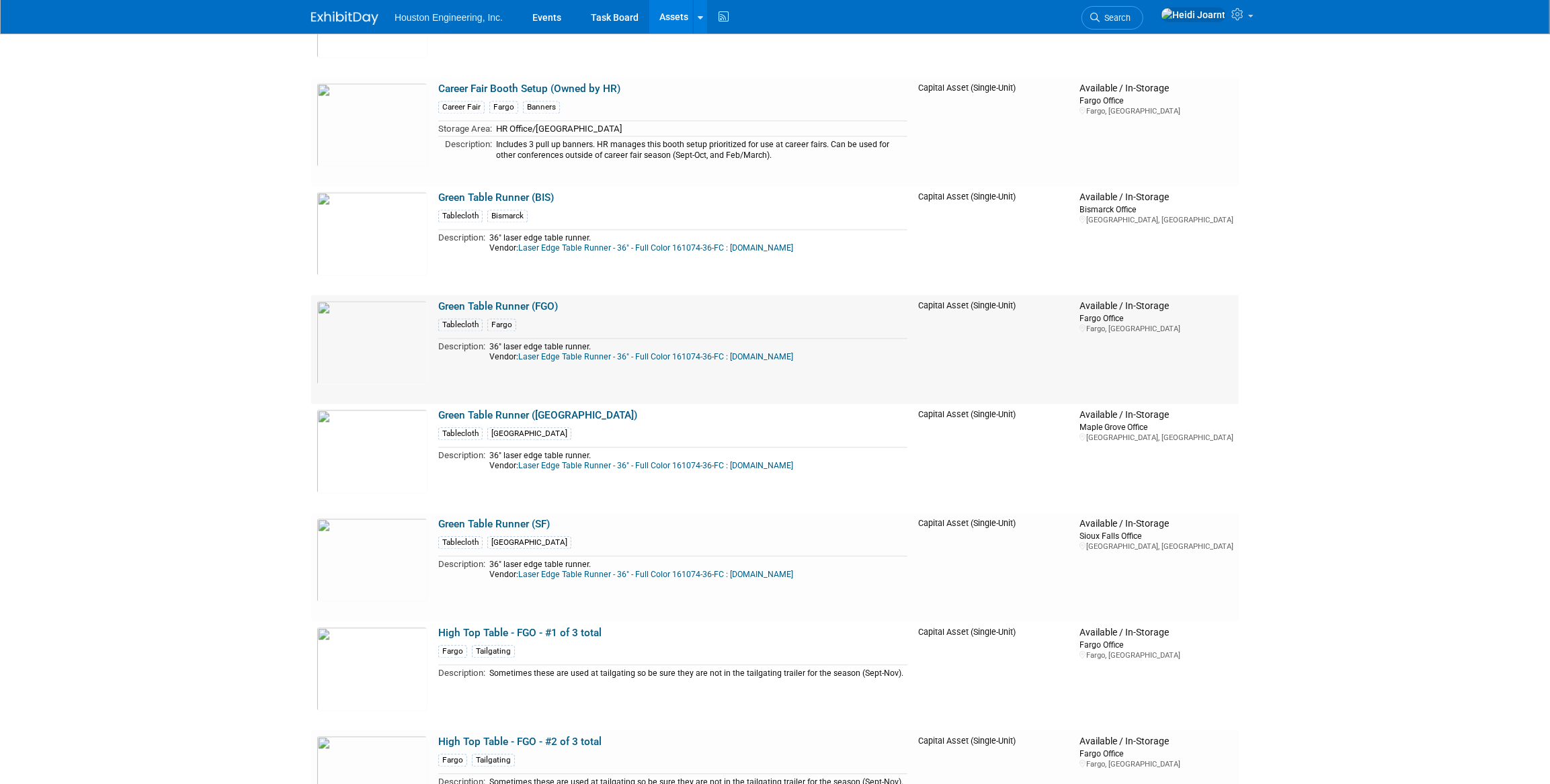
click at [523, 300] on link "Green Table Runner (FGO)" at bounding box center [497, 306] width 119 height 13
